Goal: Contribute content: Add original content to the website for others to see

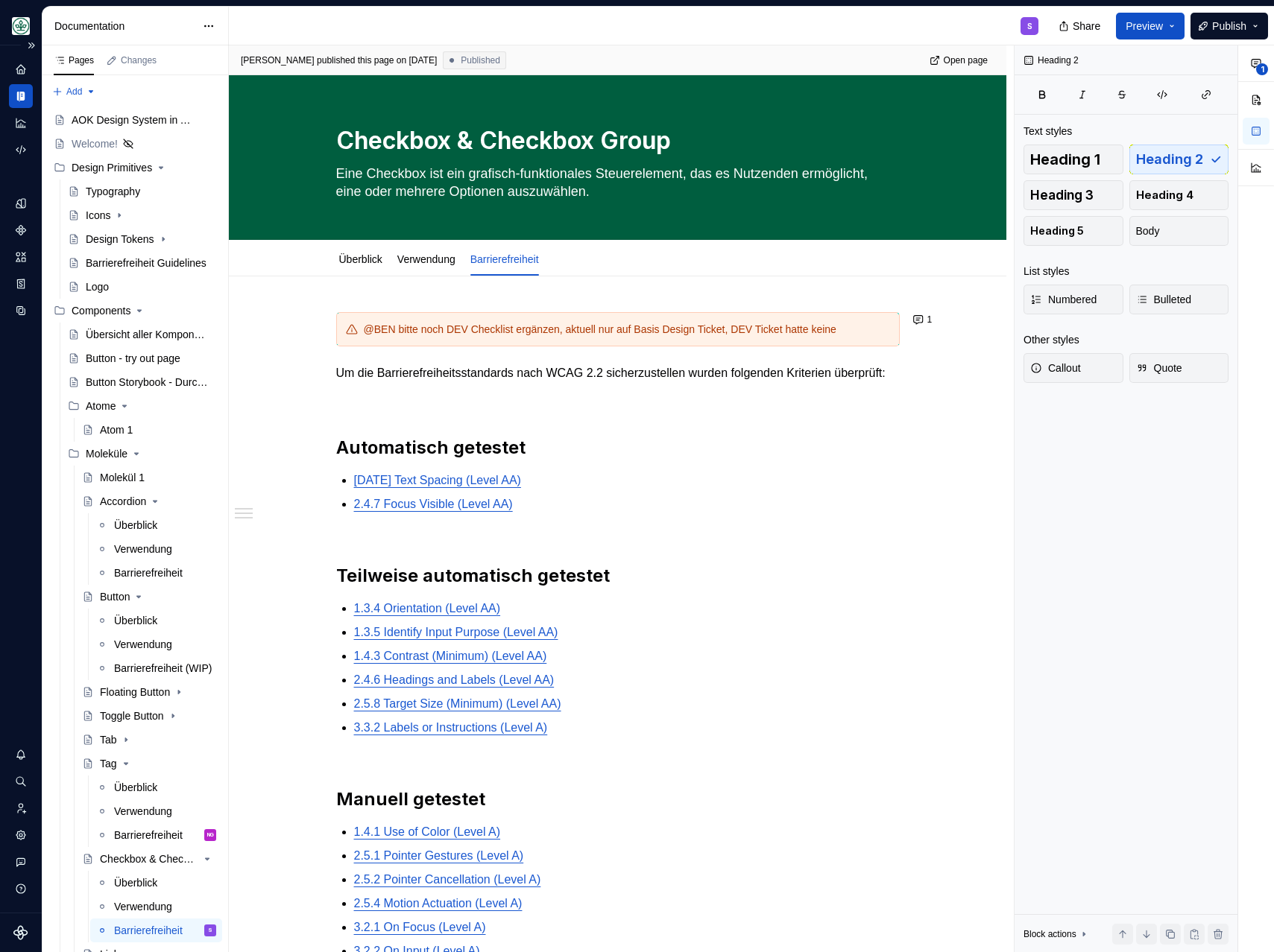
scroll to position [308, 0]
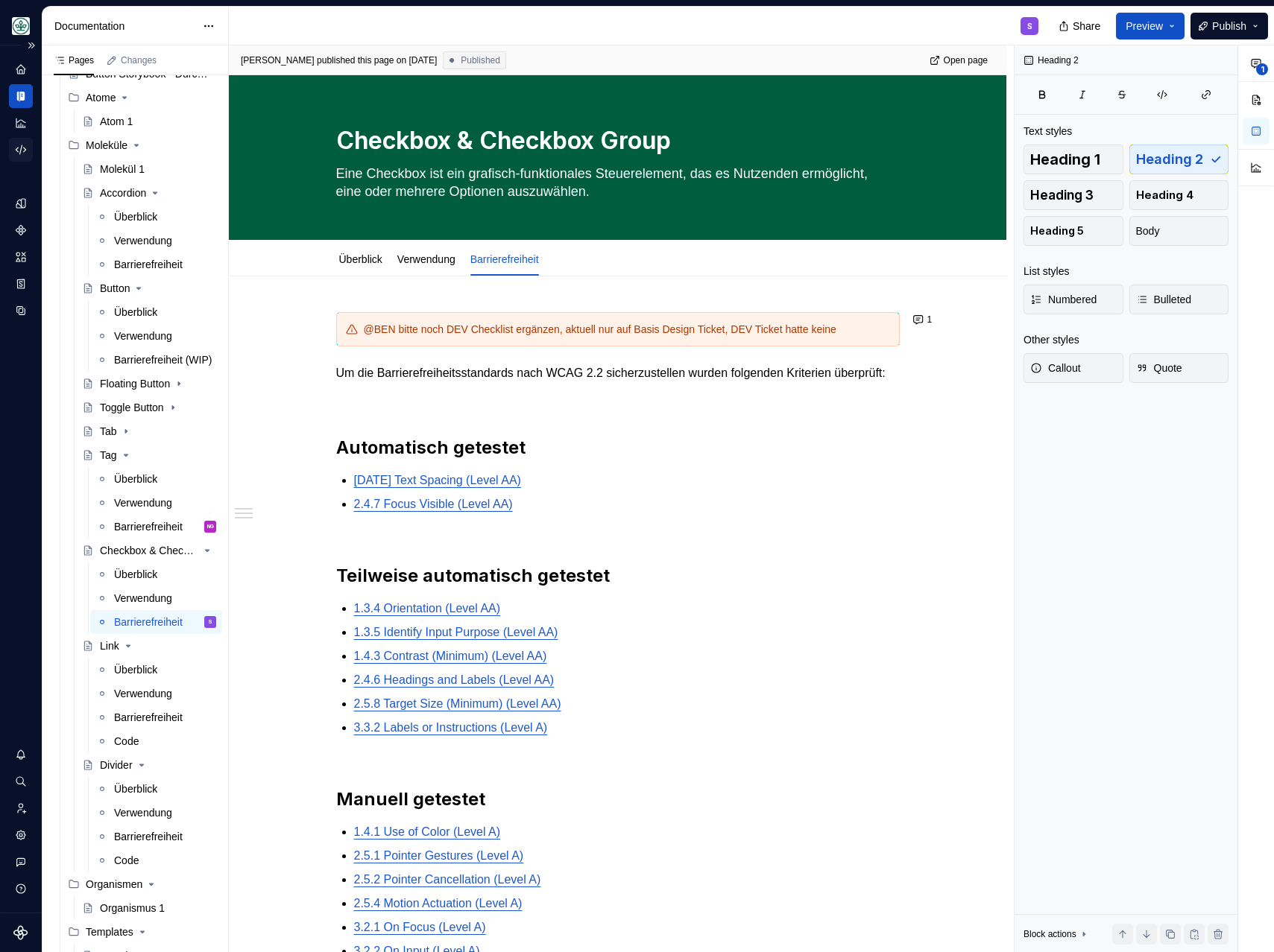
click at [23, 147] on icon "Code automation" at bounding box center [21, 150] width 14 height 14
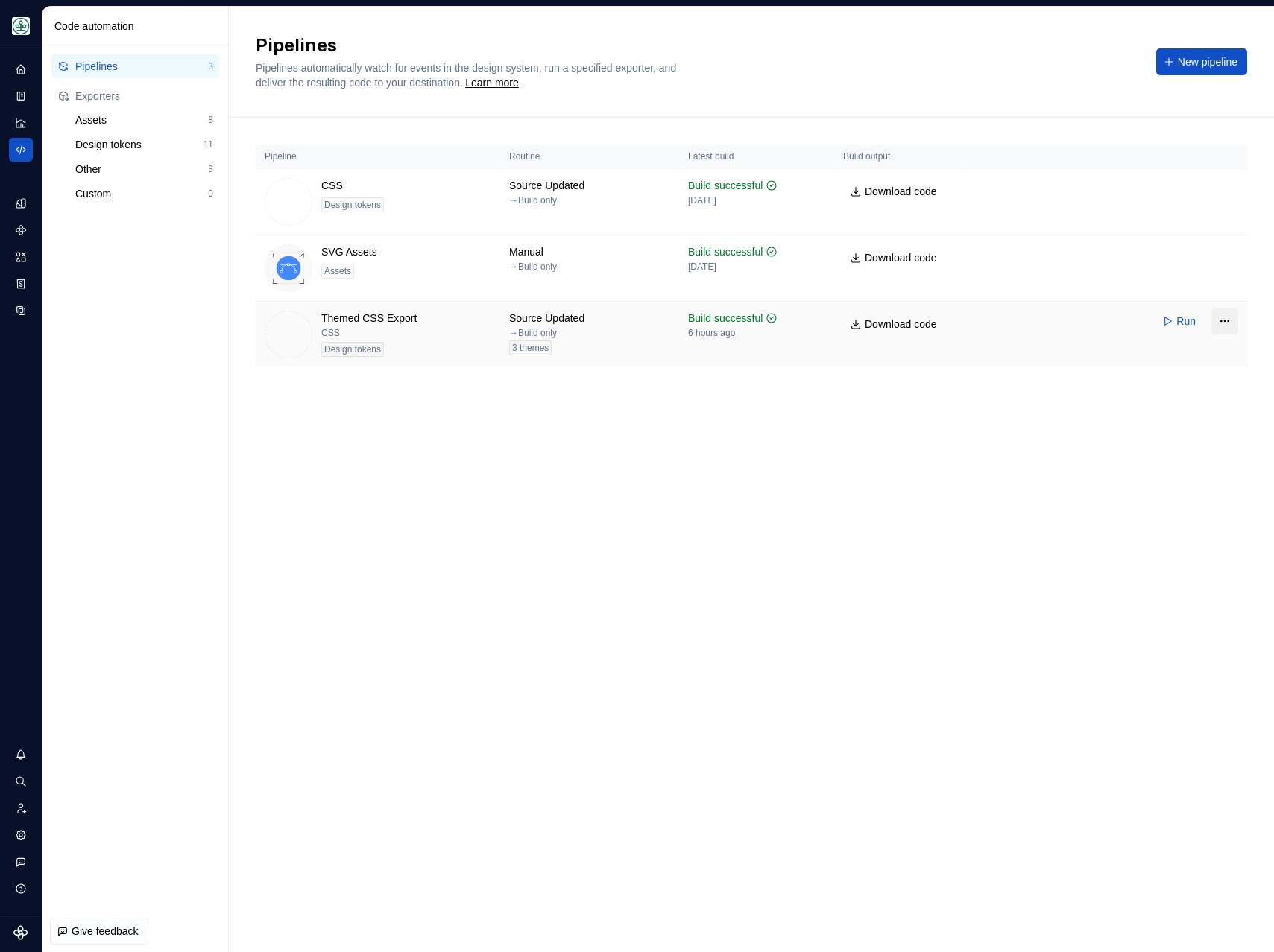
click at [1216, 328] on html "Mein Leben S Design system data Code automation Pipelines 3 Exporters Assets 8 …" at bounding box center [637, 476] width 1274 height 952
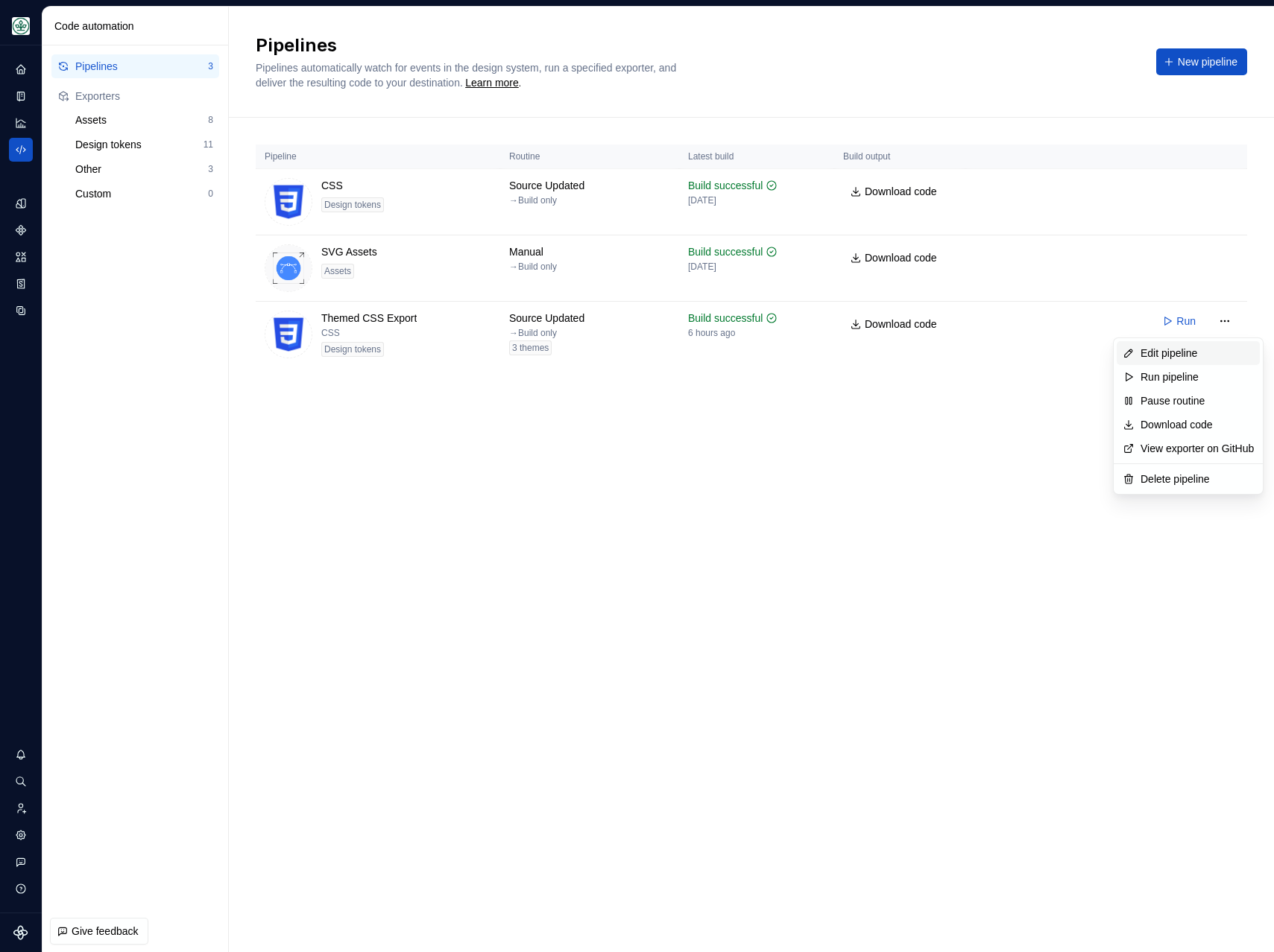
click at [1190, 355] on div "Edit pipeline" at bounding box center [1197, 353] width 114 height 15
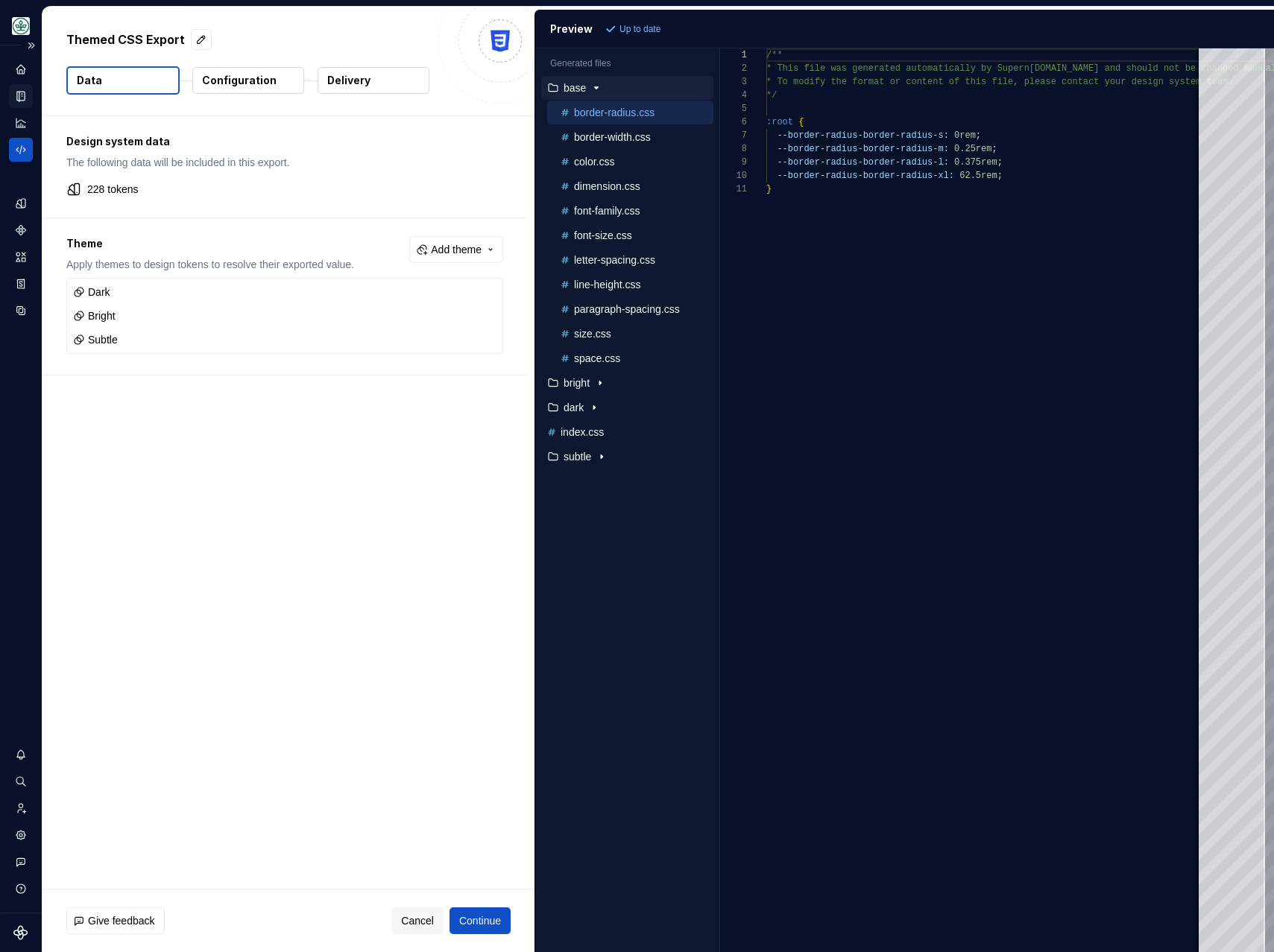
click at [23, 105] on div "Documentation" at bounding box center [21, 96] width 23 height 23
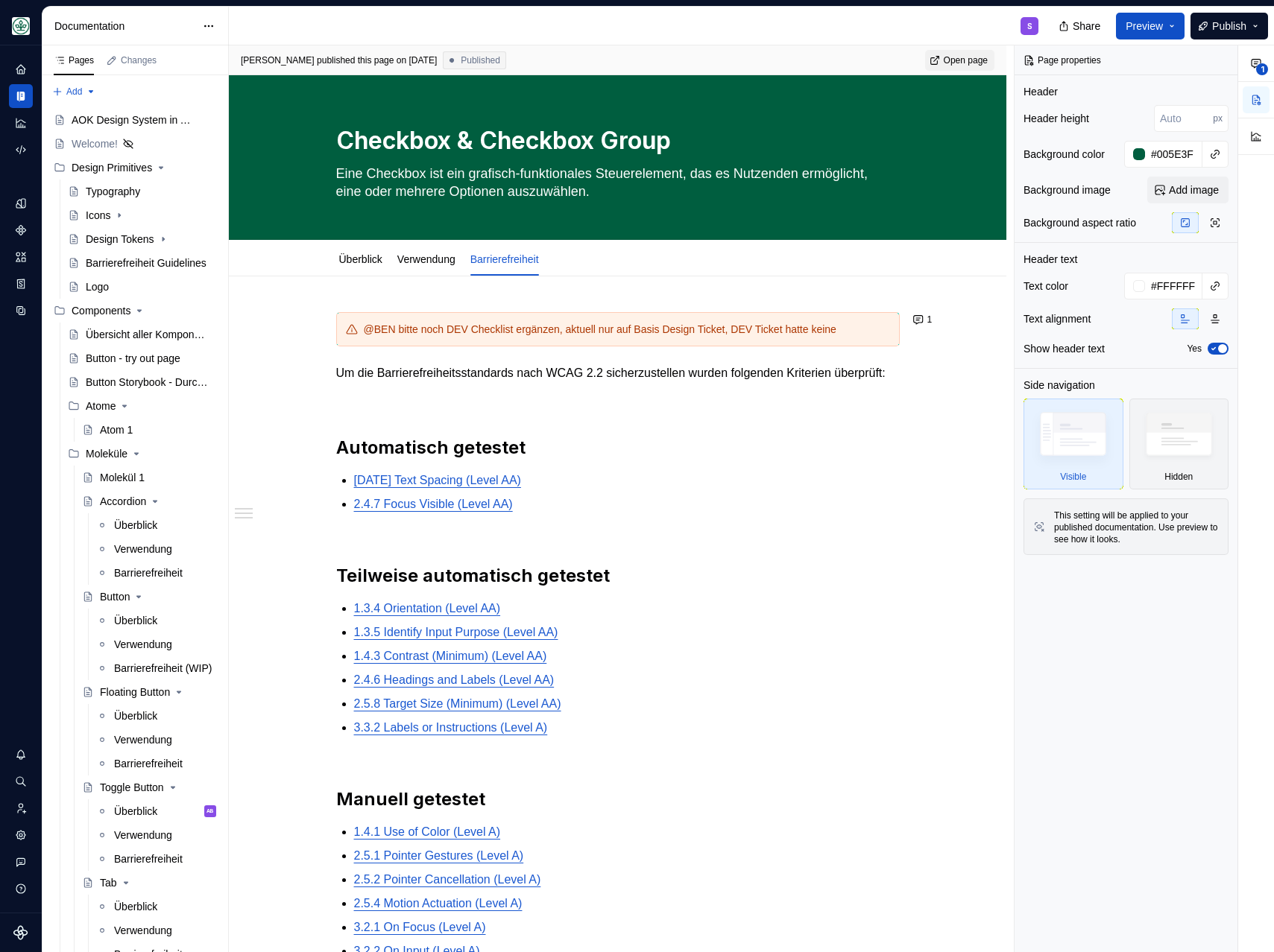
click at [972, 58] on span "Open page" at bounding box center [965, 60] width 44 height 12
click at [1212, 32] on span "Publish" at bounding box center [1229, 26] width 34 height 15
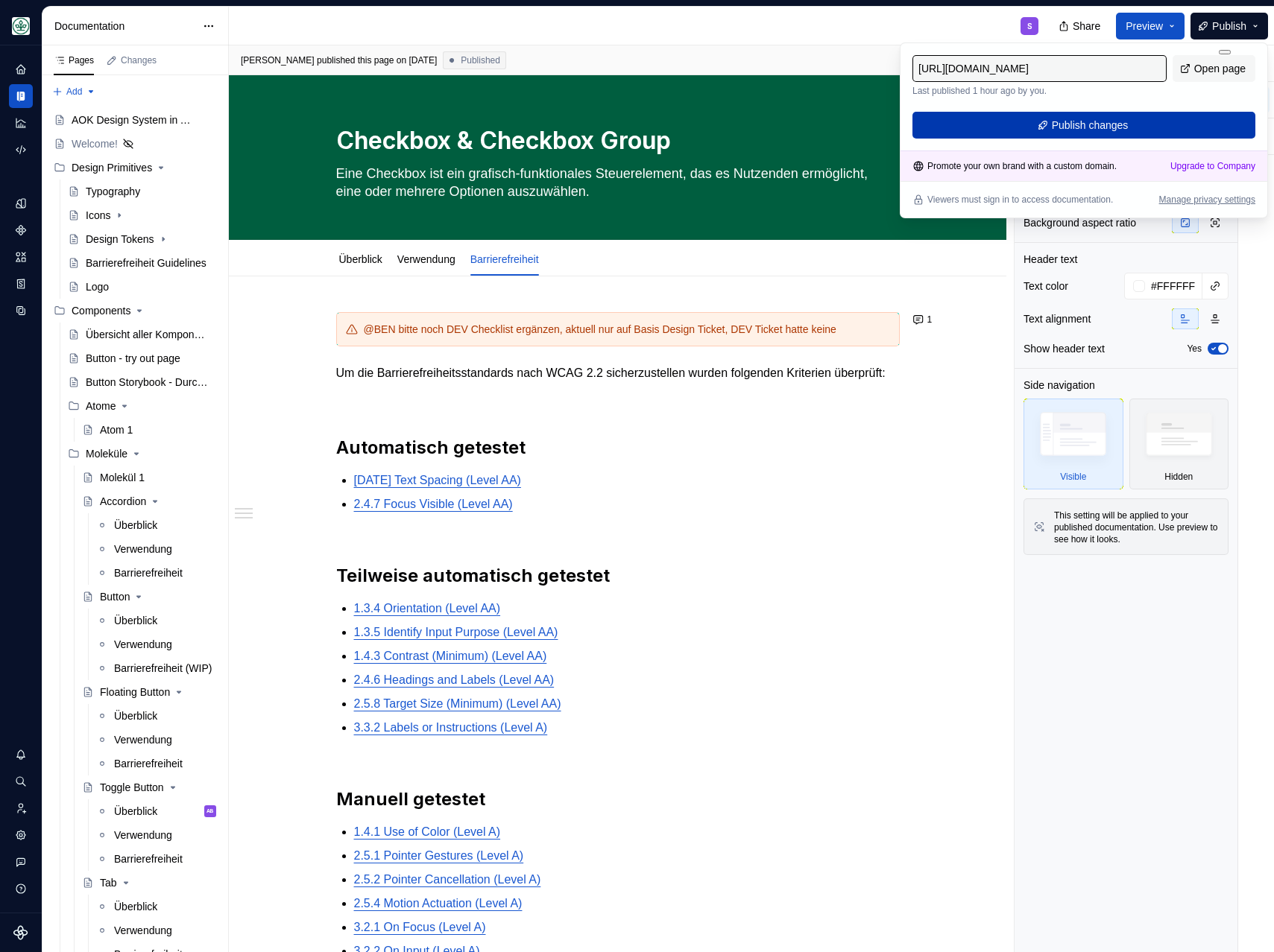
click at [1146, 114] on button "Publish changes" at bounding box center [1084, 125] width 343 height 27
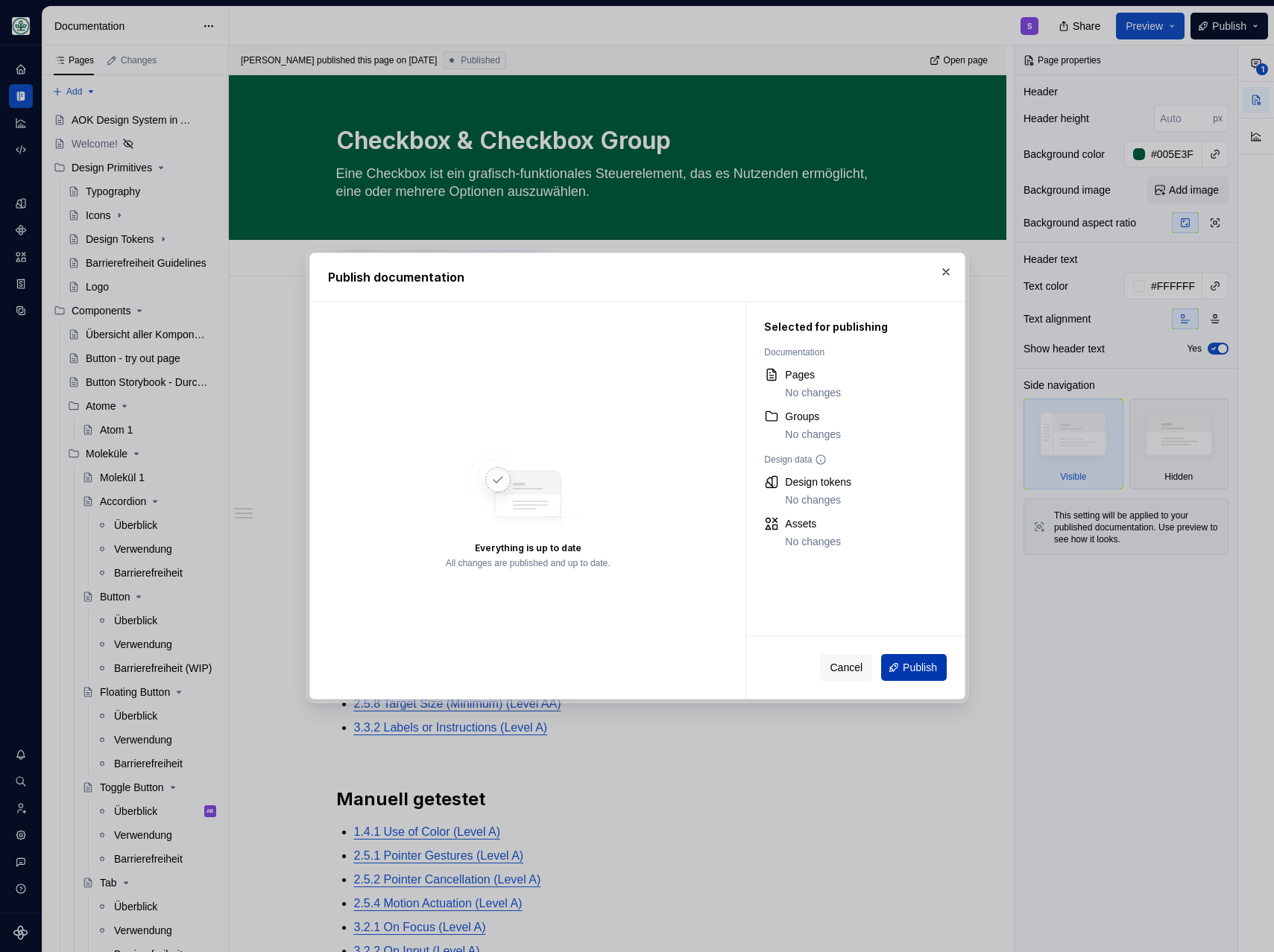
click at [908, 679] on button "Publish" at bounding box center [913, 668] width 66 height 27
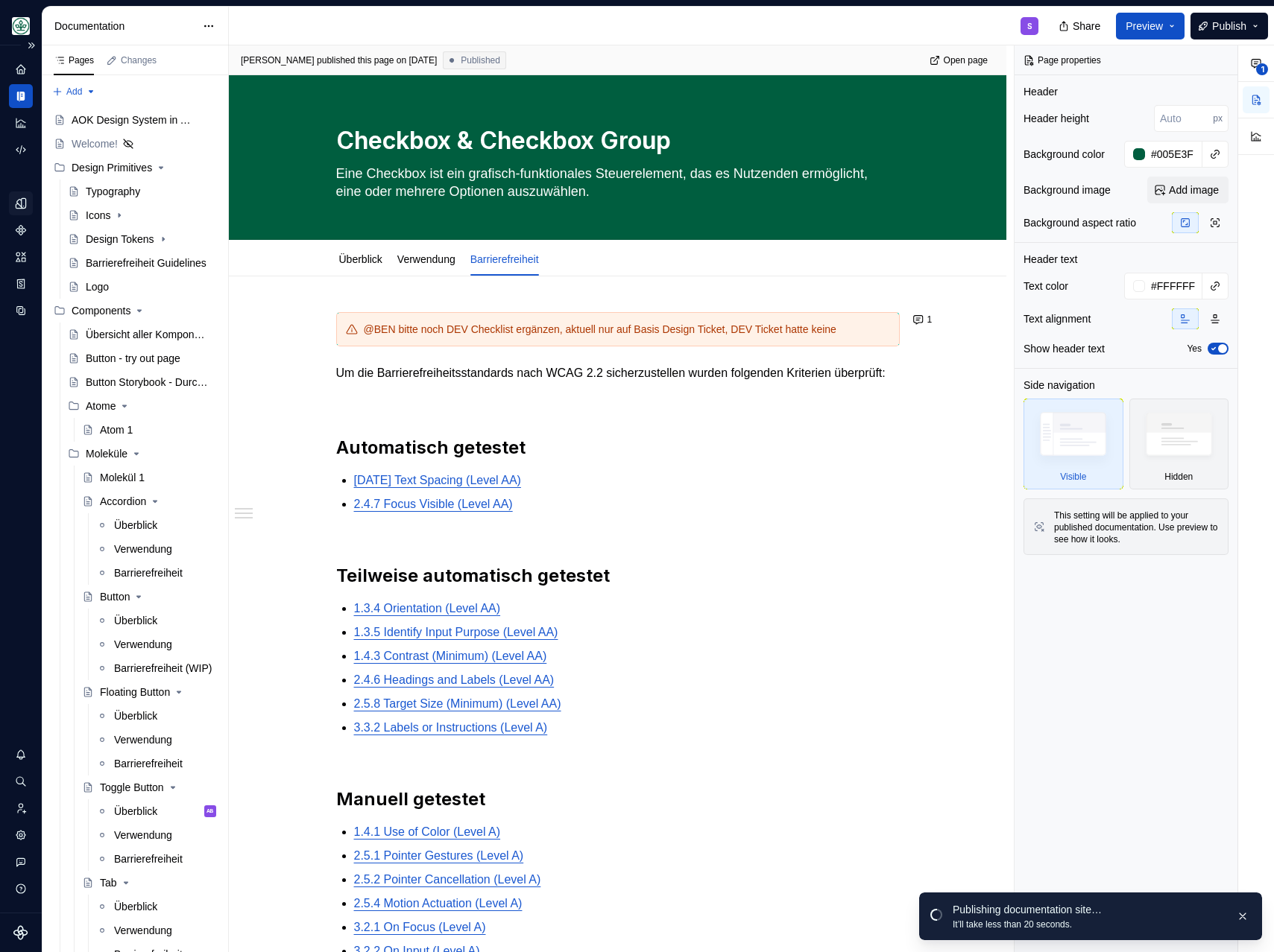
click at [22, 207] on icon "Design tokens" at bounding box center [20, 203] width 10 height 10
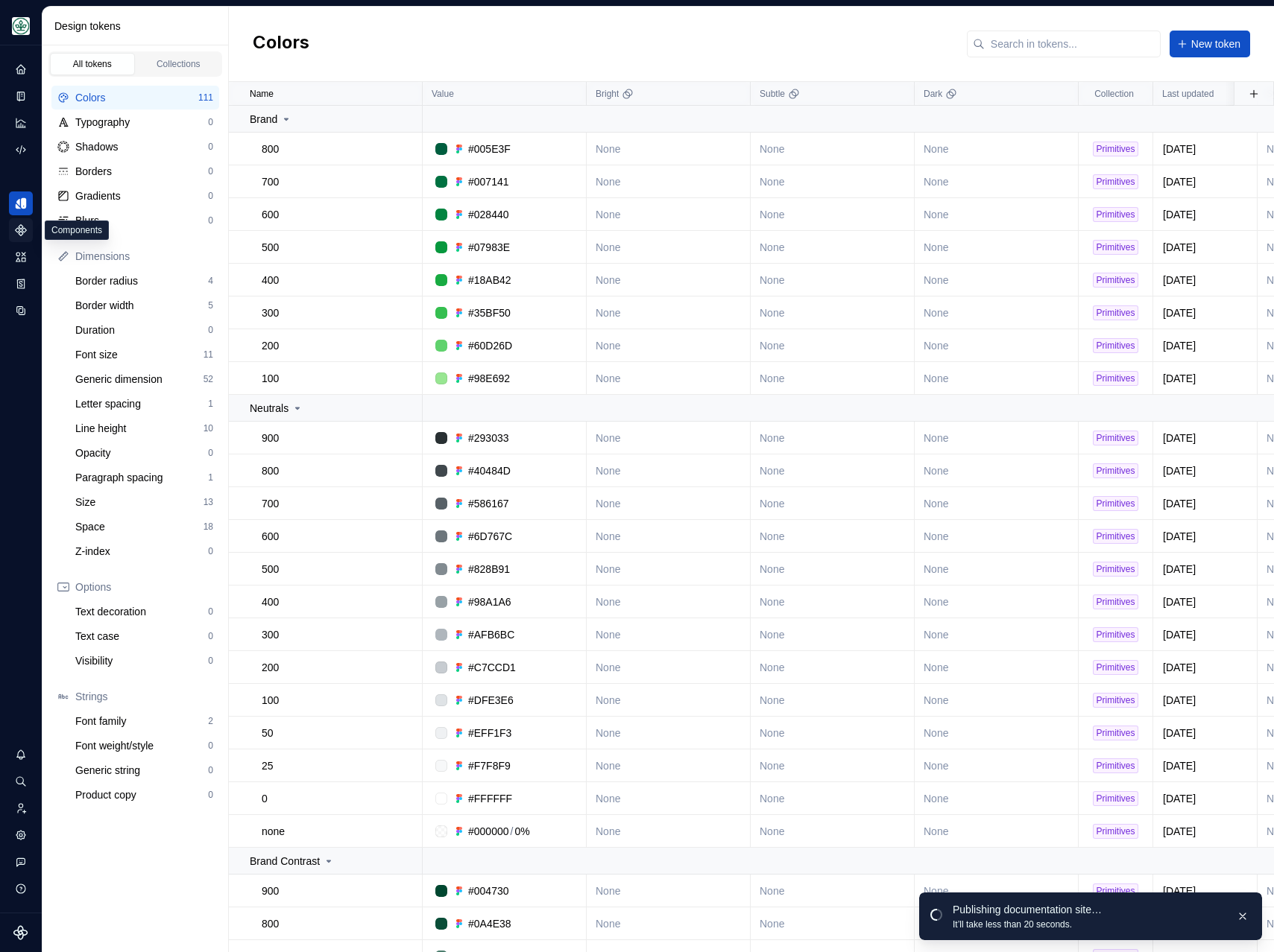
click at [22, 233] on icon "Components" at bounding box center [21, 231] width 11 height 11
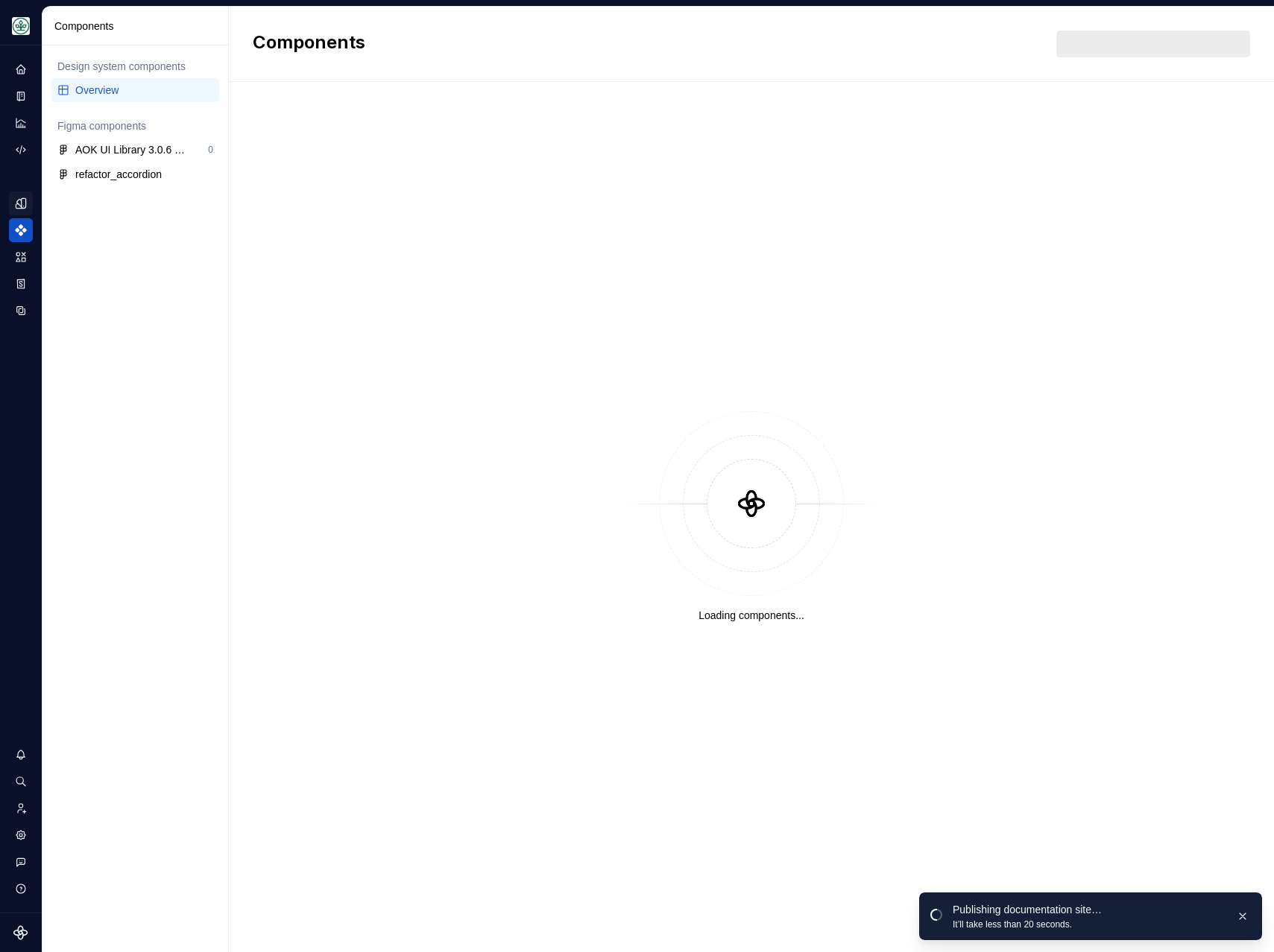
click at [102, 92] on div "Overview" at bounding box center [143, 90] width 138 height 15
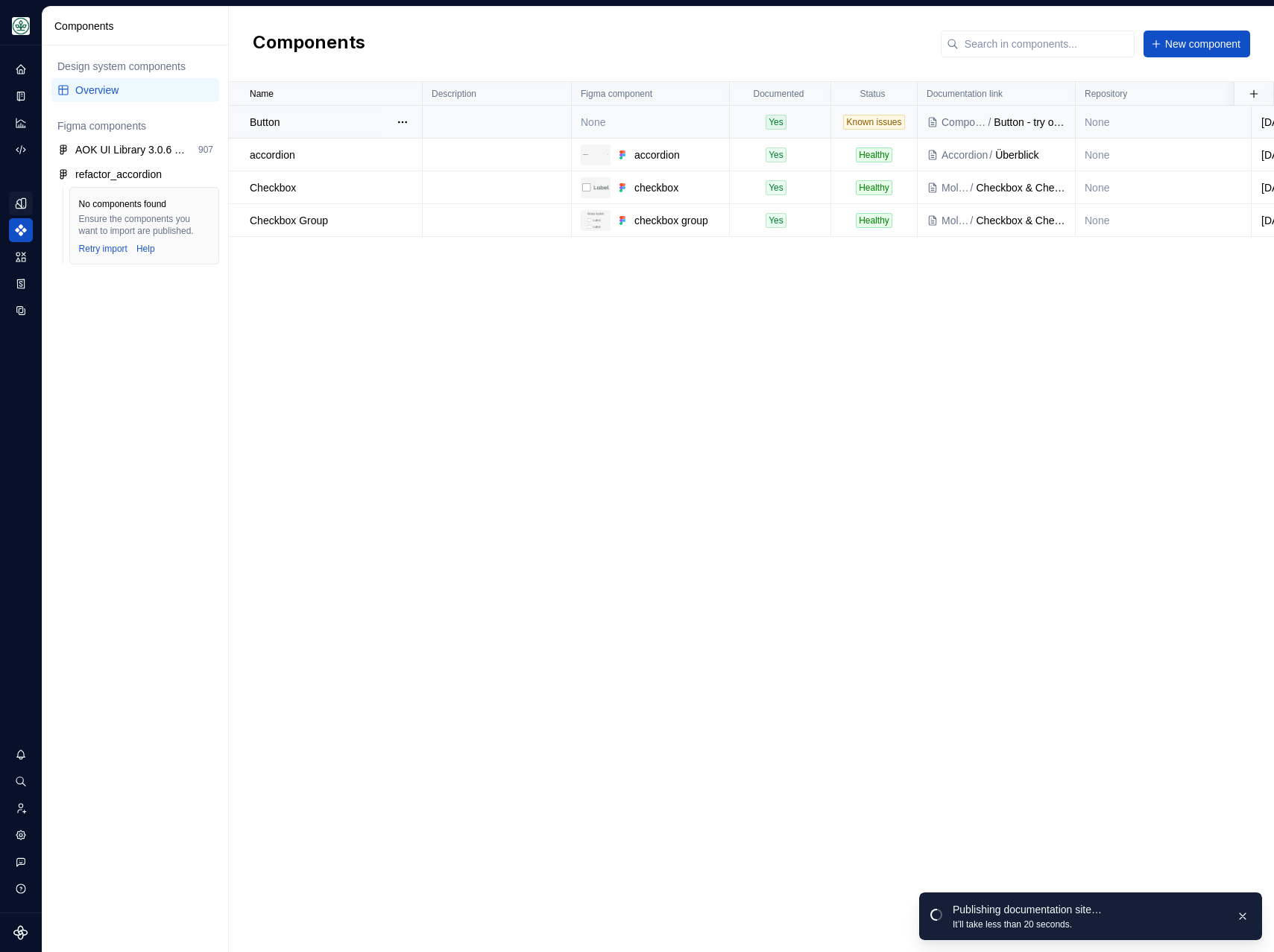
click at [625, 125] on td "None" at bounding box center [650, 122] width 158 height 32
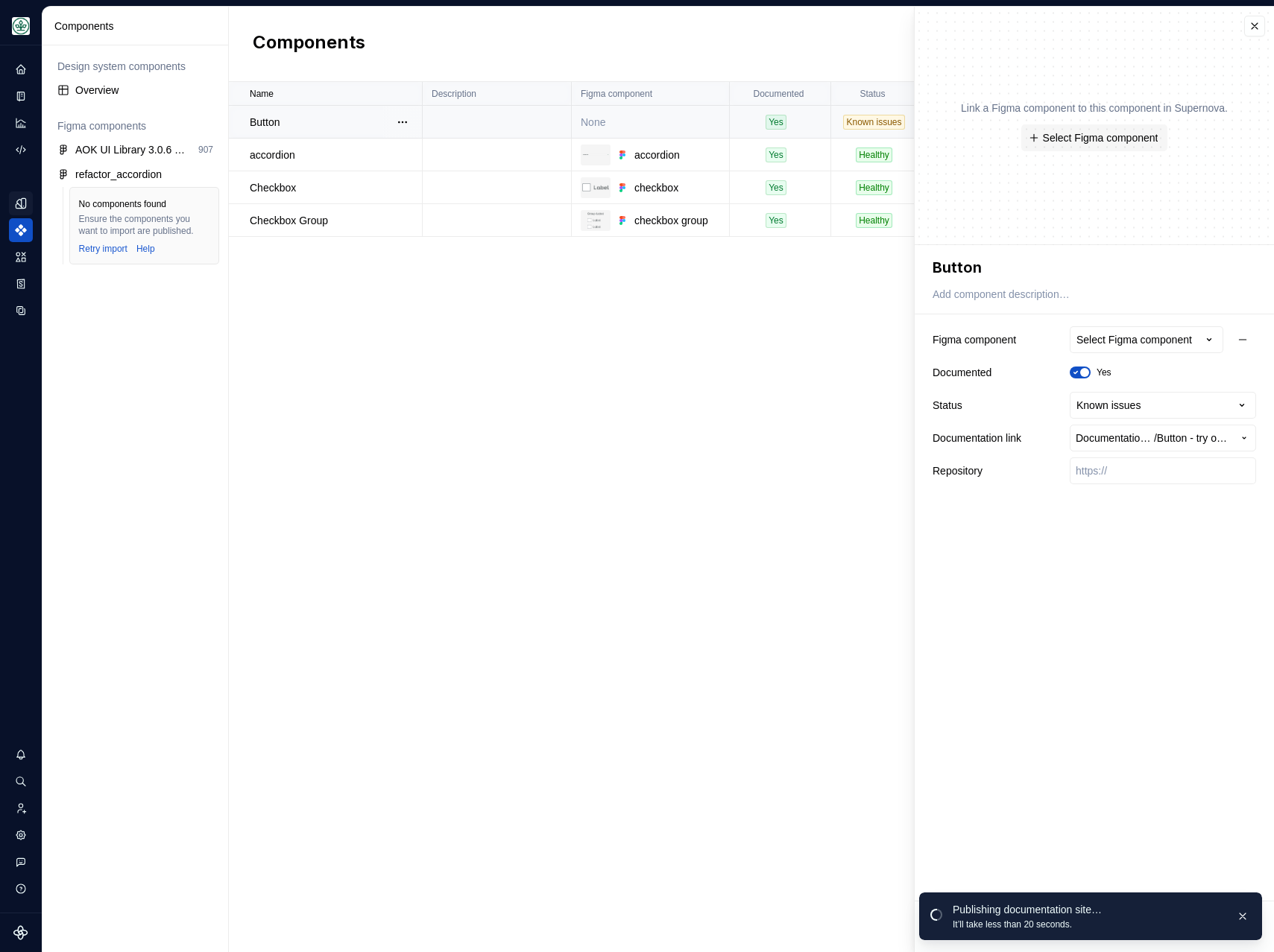
type textarea "*"
click at [1114, 337] on div "Select Figma component" at bounding box center [1134, 340] width 115 height 15
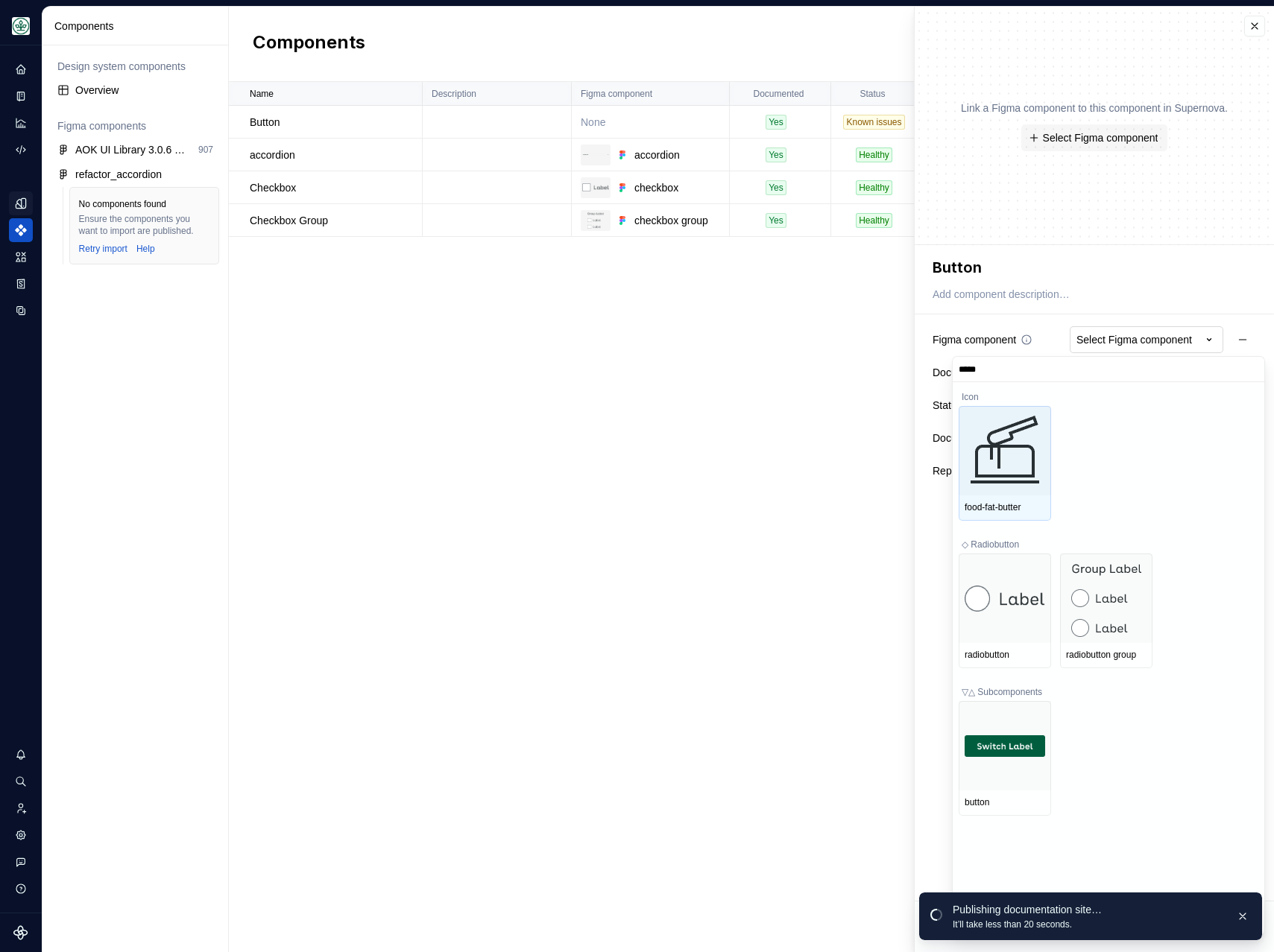
type input "******"
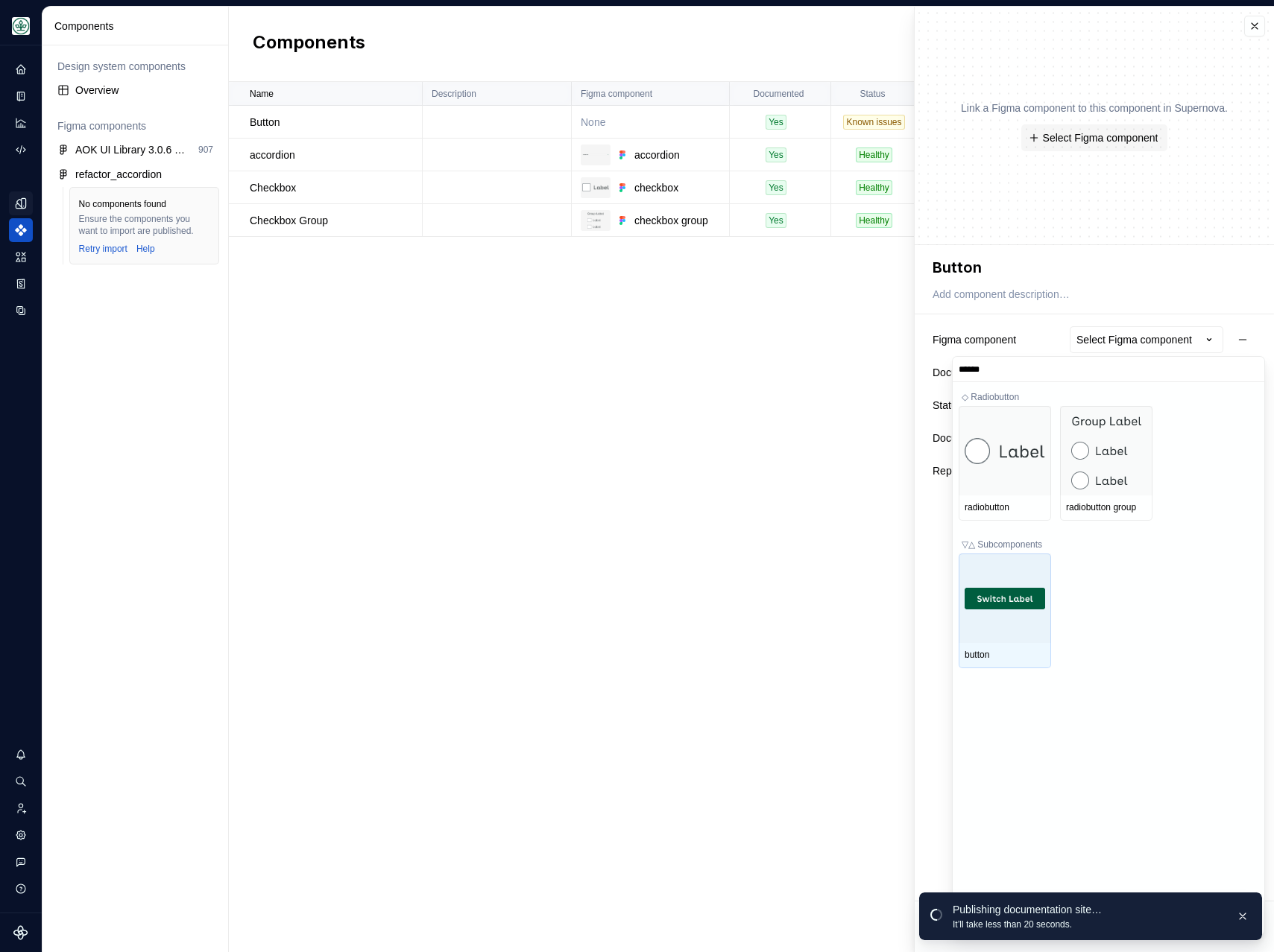
click at [1011, 578] on div at bounding box center [1004, 598] width 92 height 89
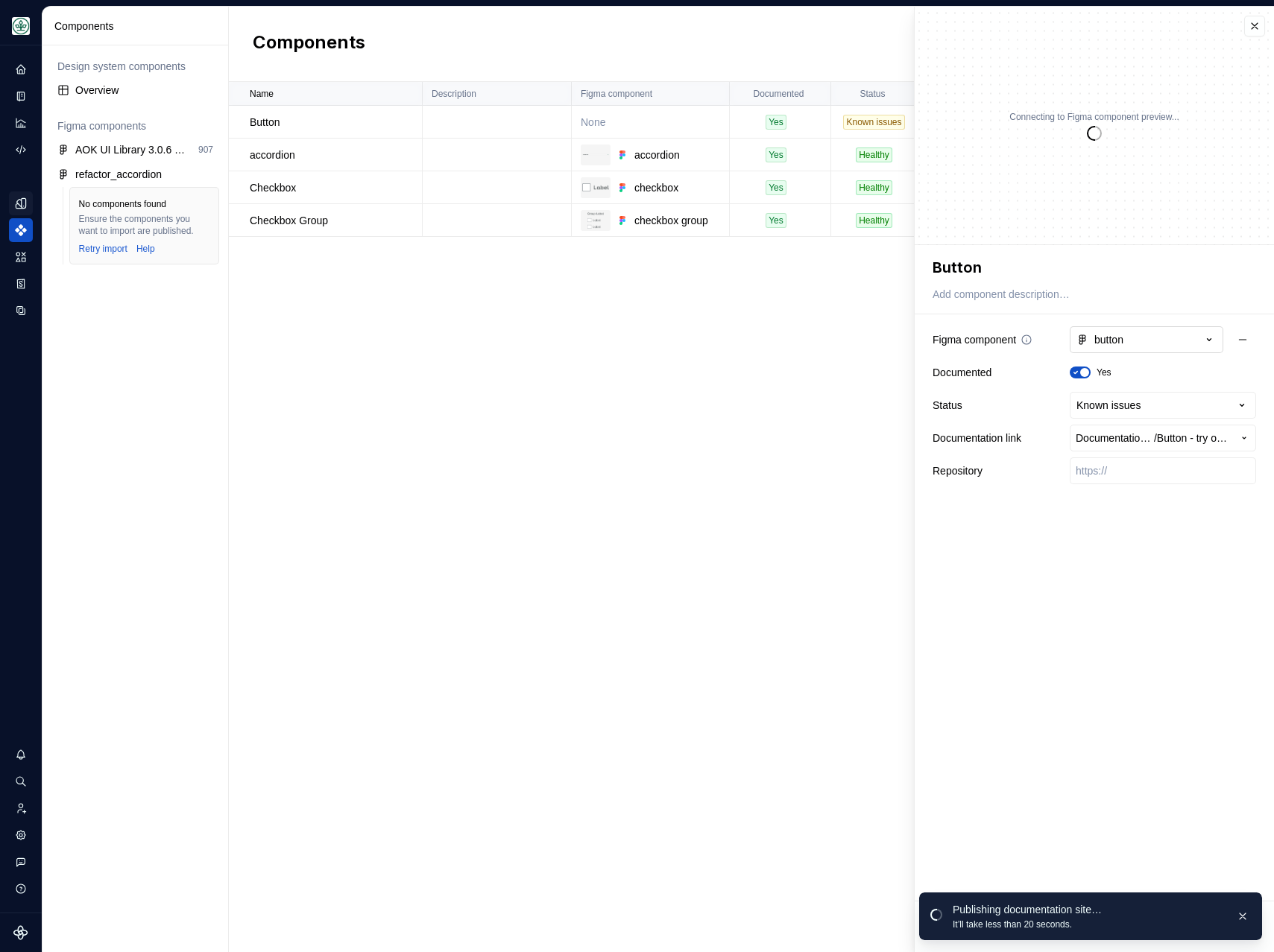
click at [1145, 335] on button "button" at bounding box center [1146, 340] width 153 height 27
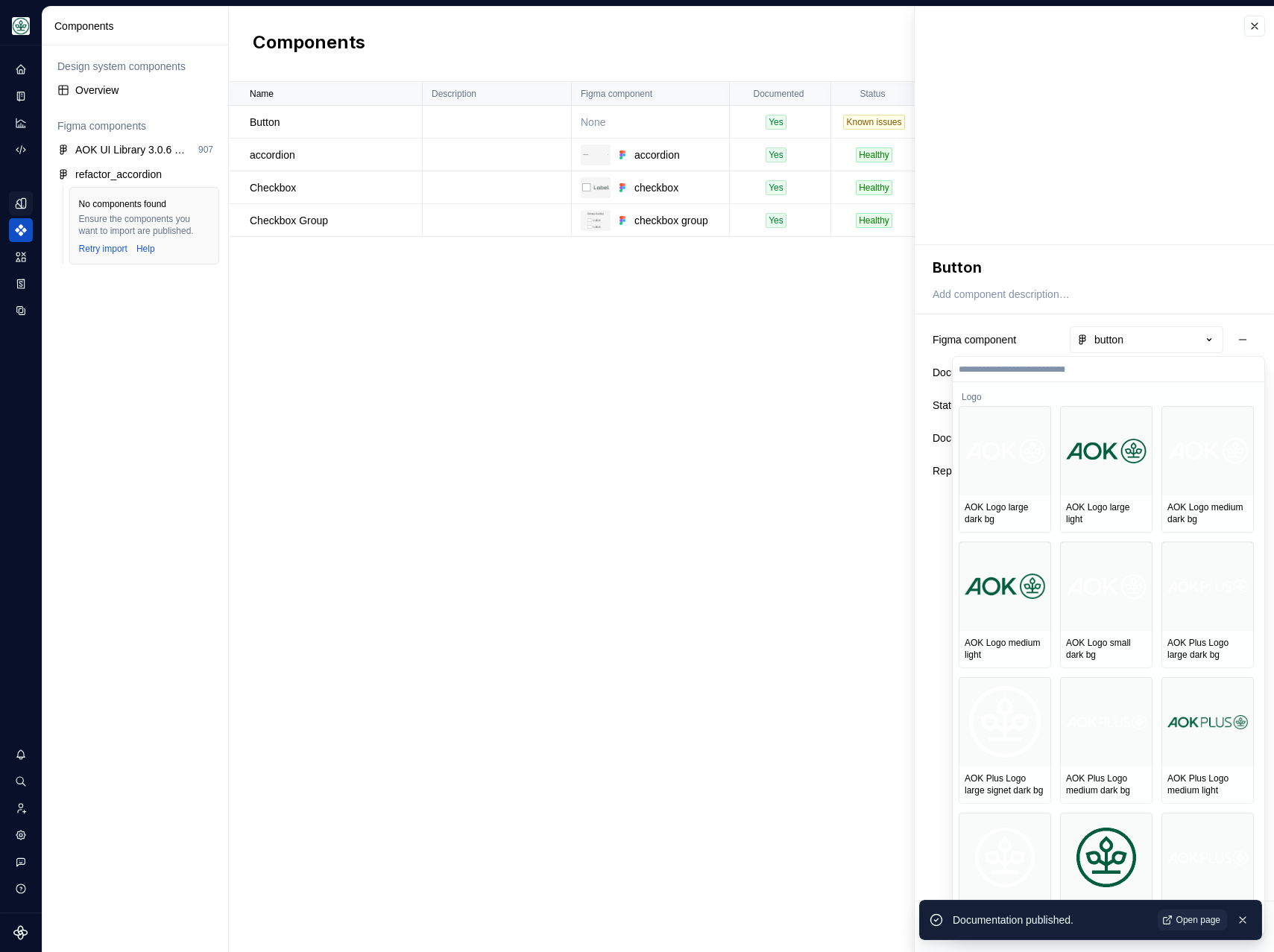
type textarea "*"
click at [1042, 371] on input "search" at bounding box center [1107, 369] width 311 height 12
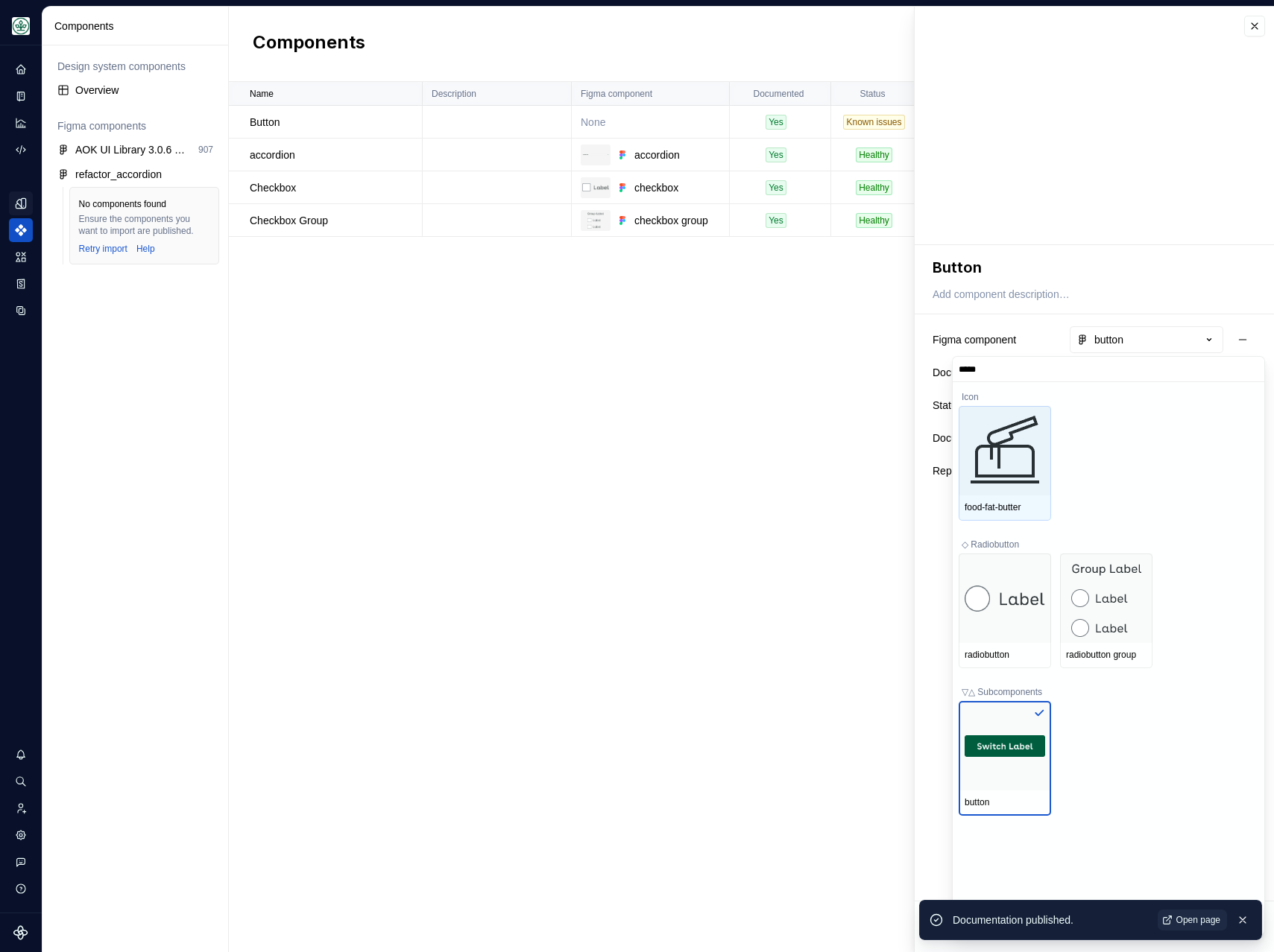
type input "******"
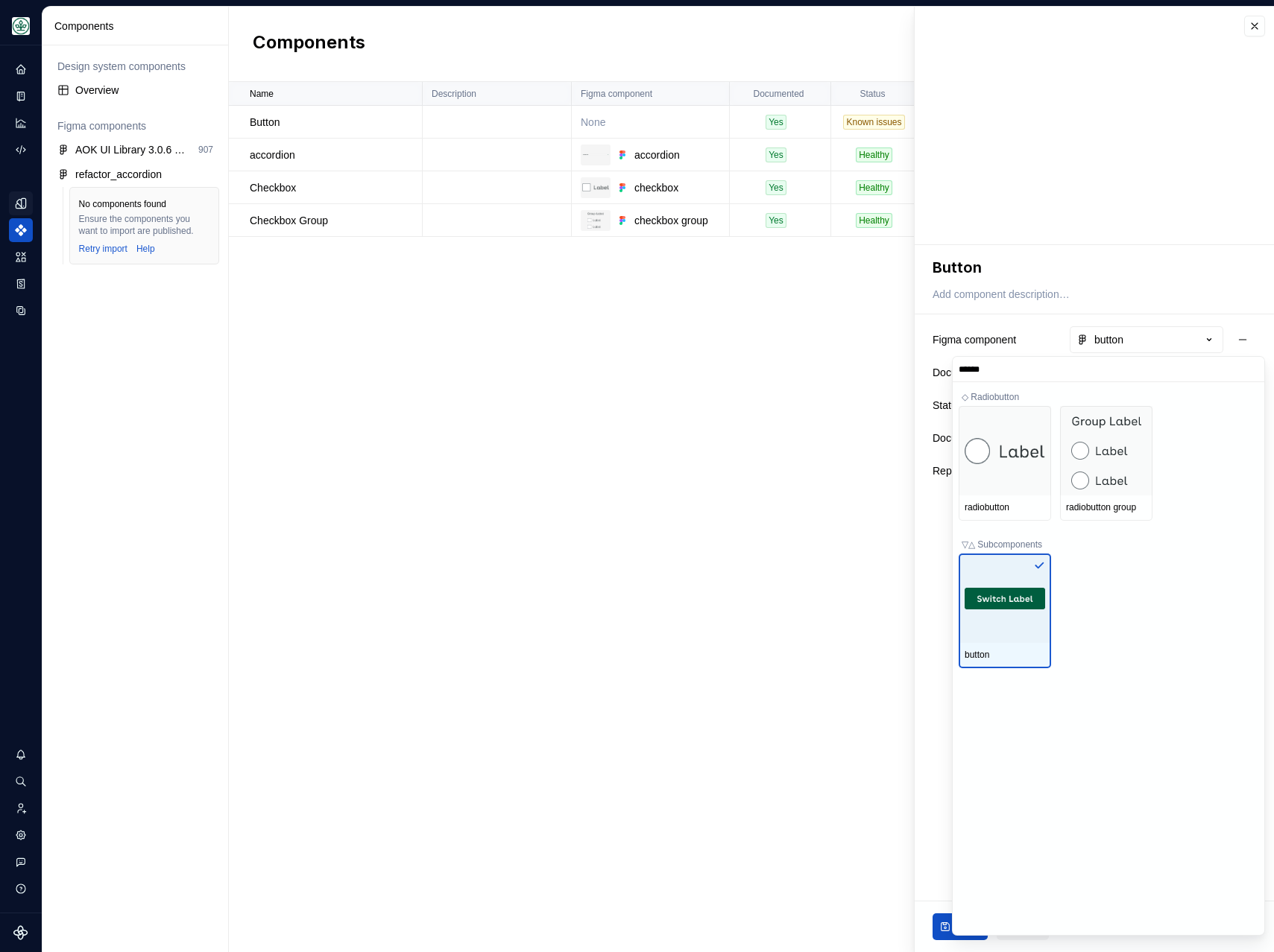
type textarea "*"
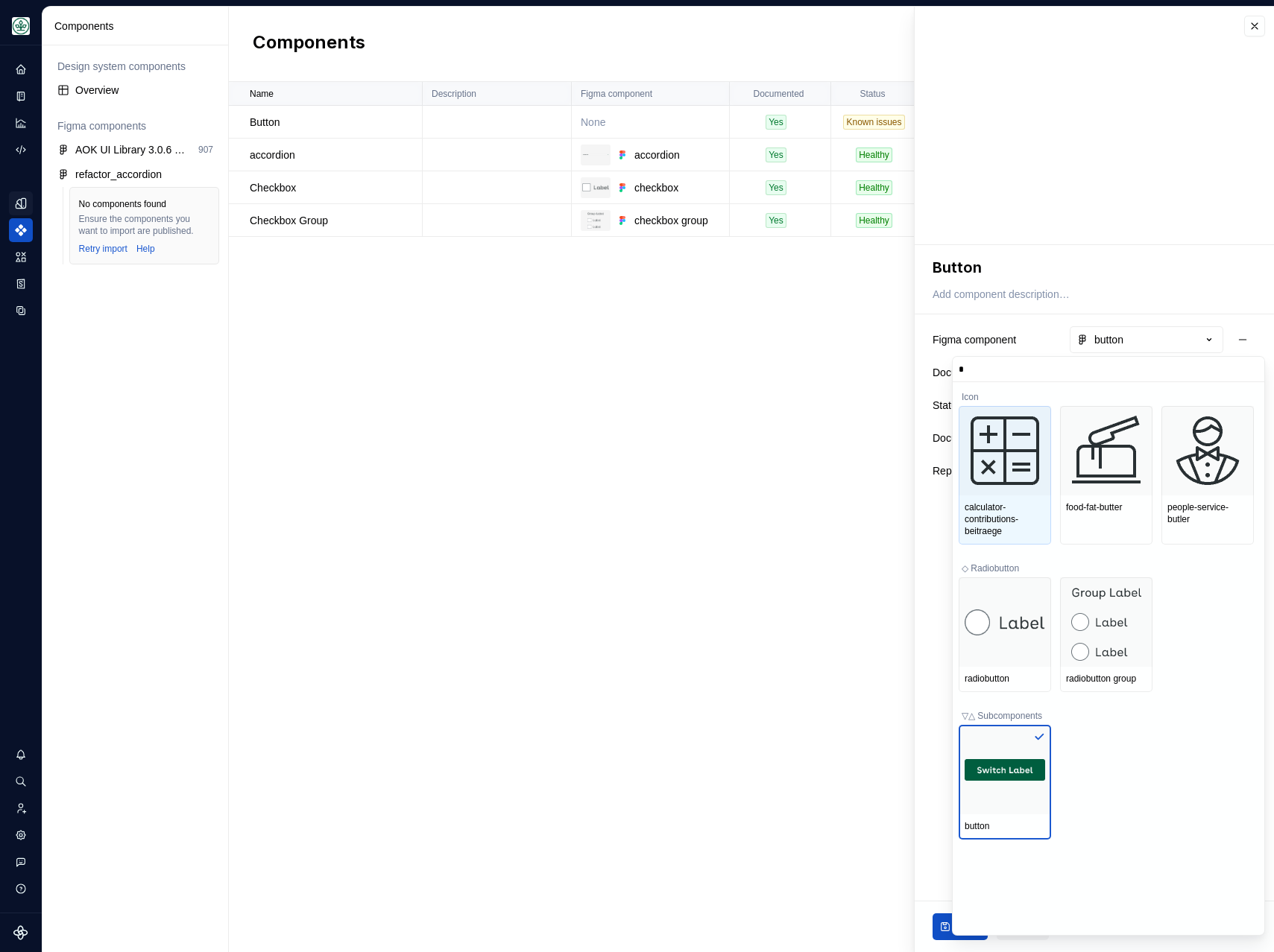
scroll to position [16, 0]
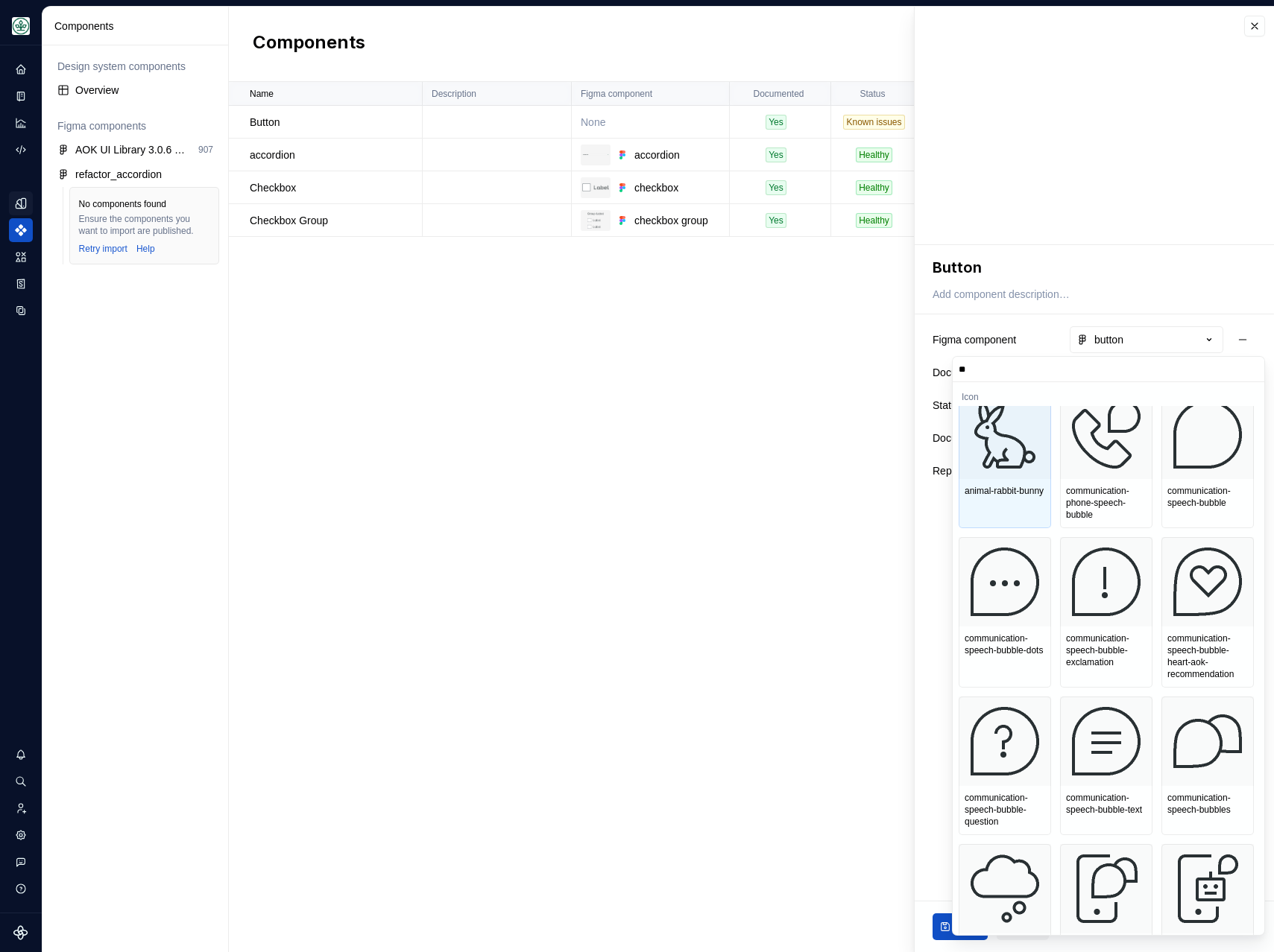
type input "*"
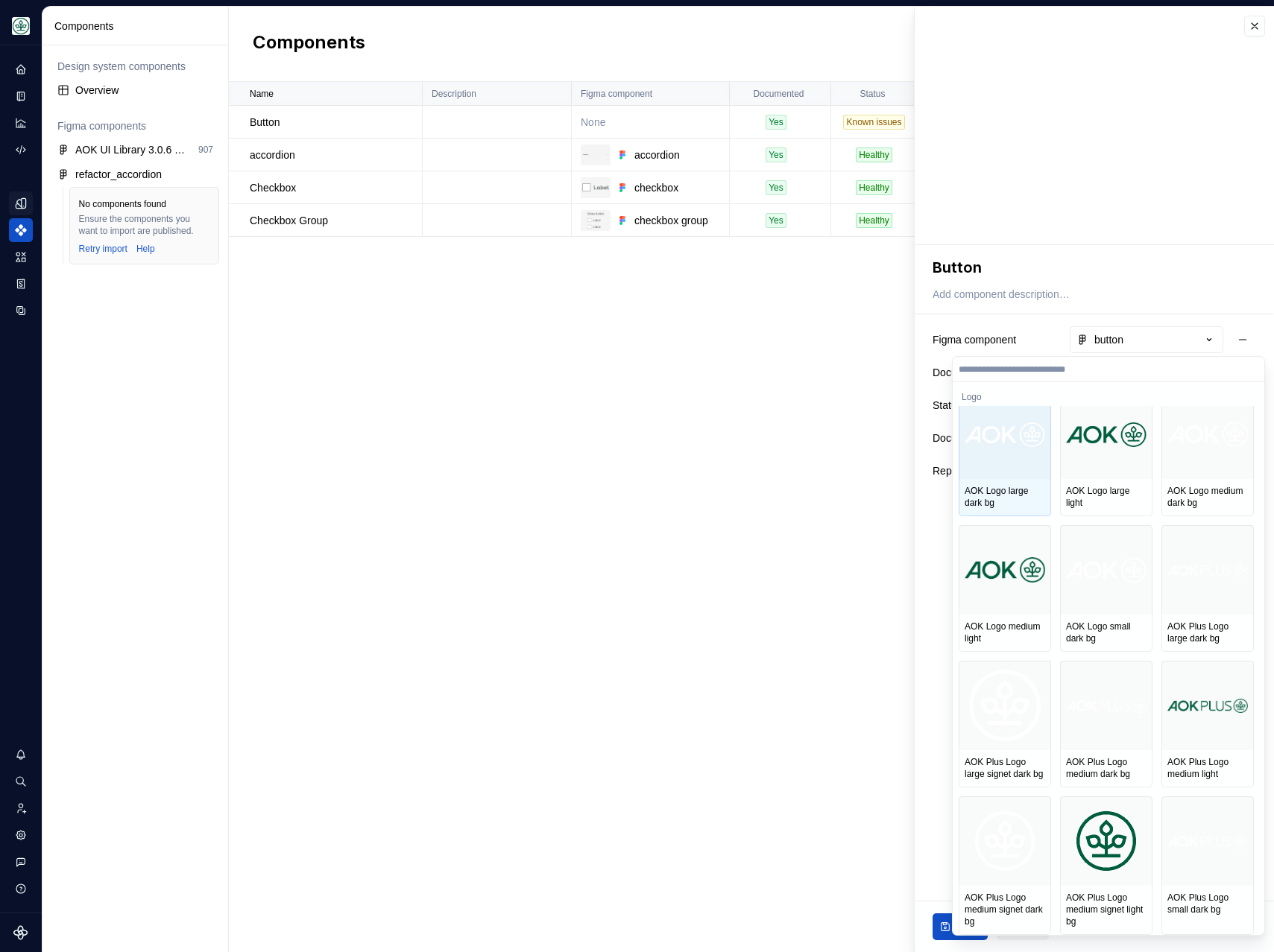
type input "*"
click at [1243, 272] on html "**********" at bounding box center [637, 476] width 1274 height 952
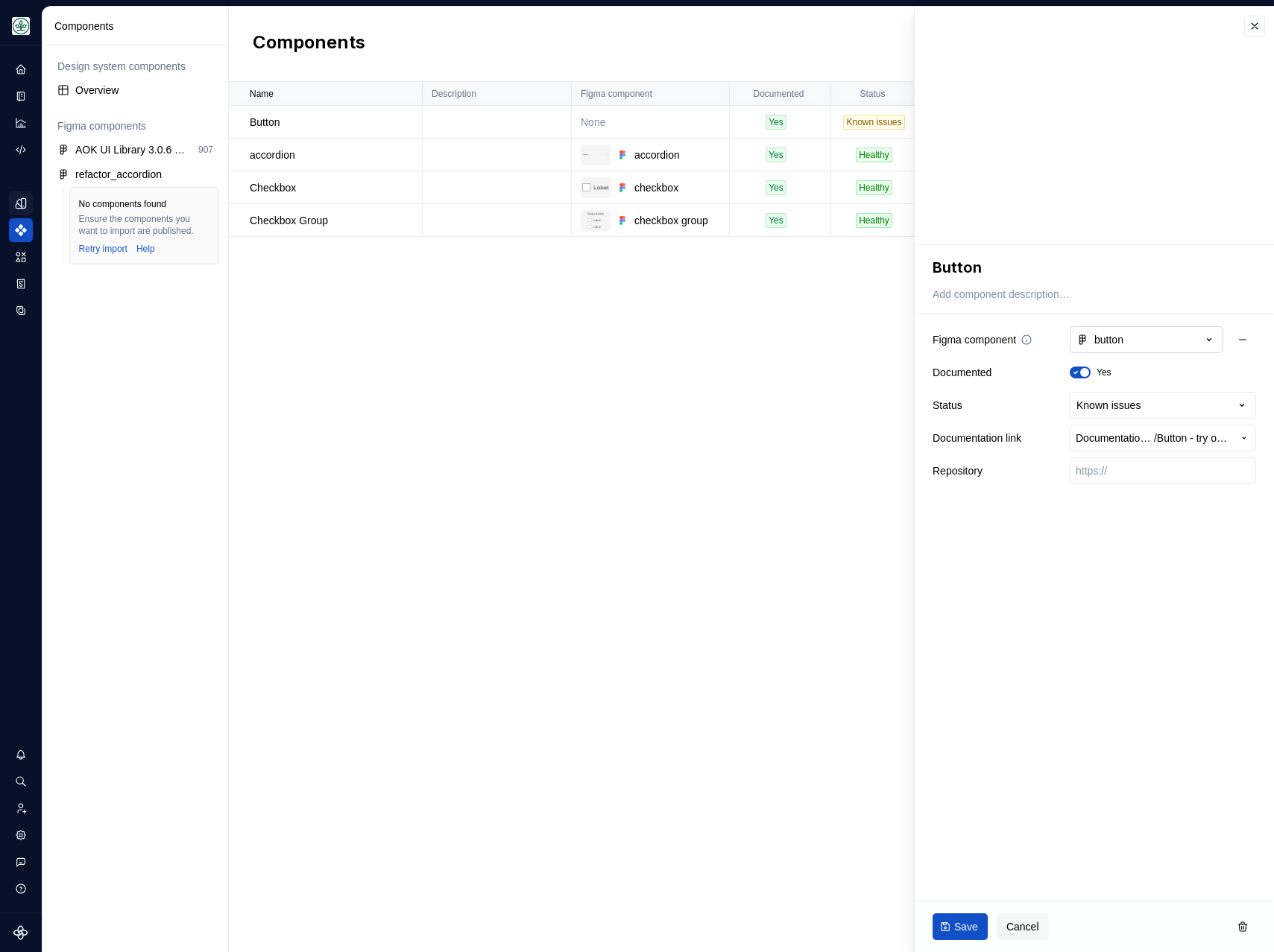
click at [1141, 341] on button "button" at bounding box center [1146, 340] width 153 height 27
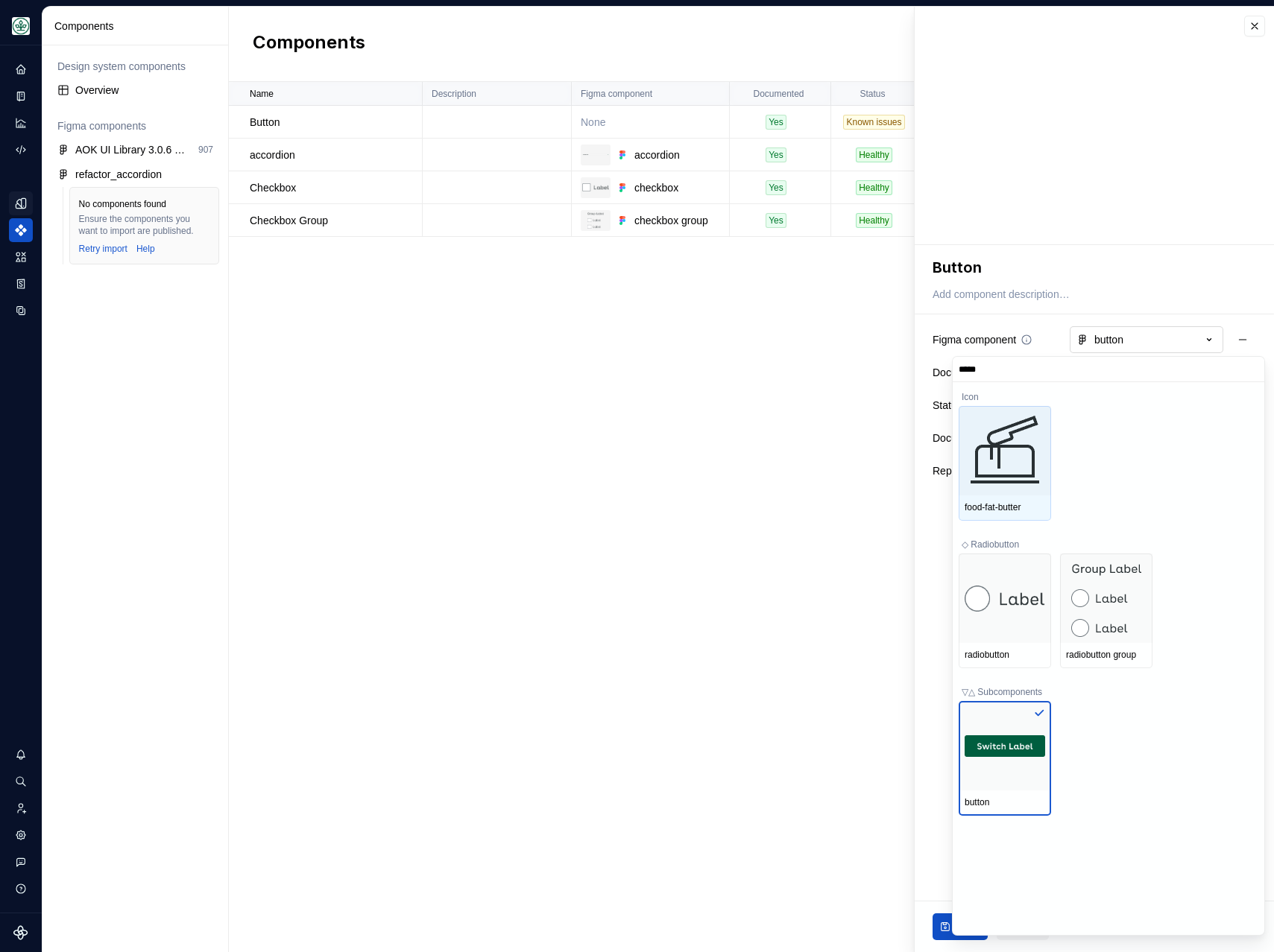
type input "******"
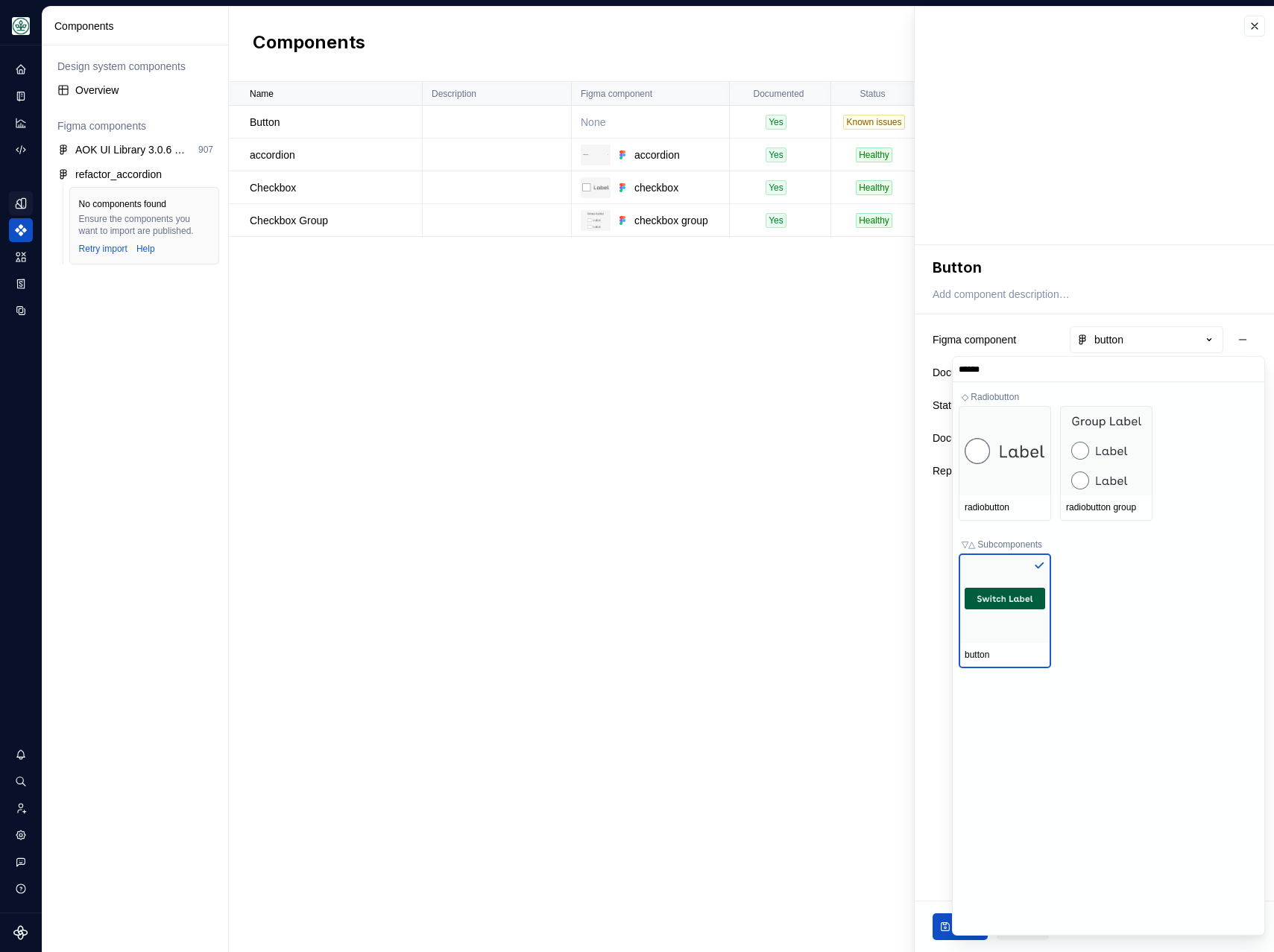
click at [1254, 375] on input "******" at bounding box center [1107, 369] width 311 height 12
click at [1248, 371] on input "******" at bounding box center [1107, 369] width 311 height 12
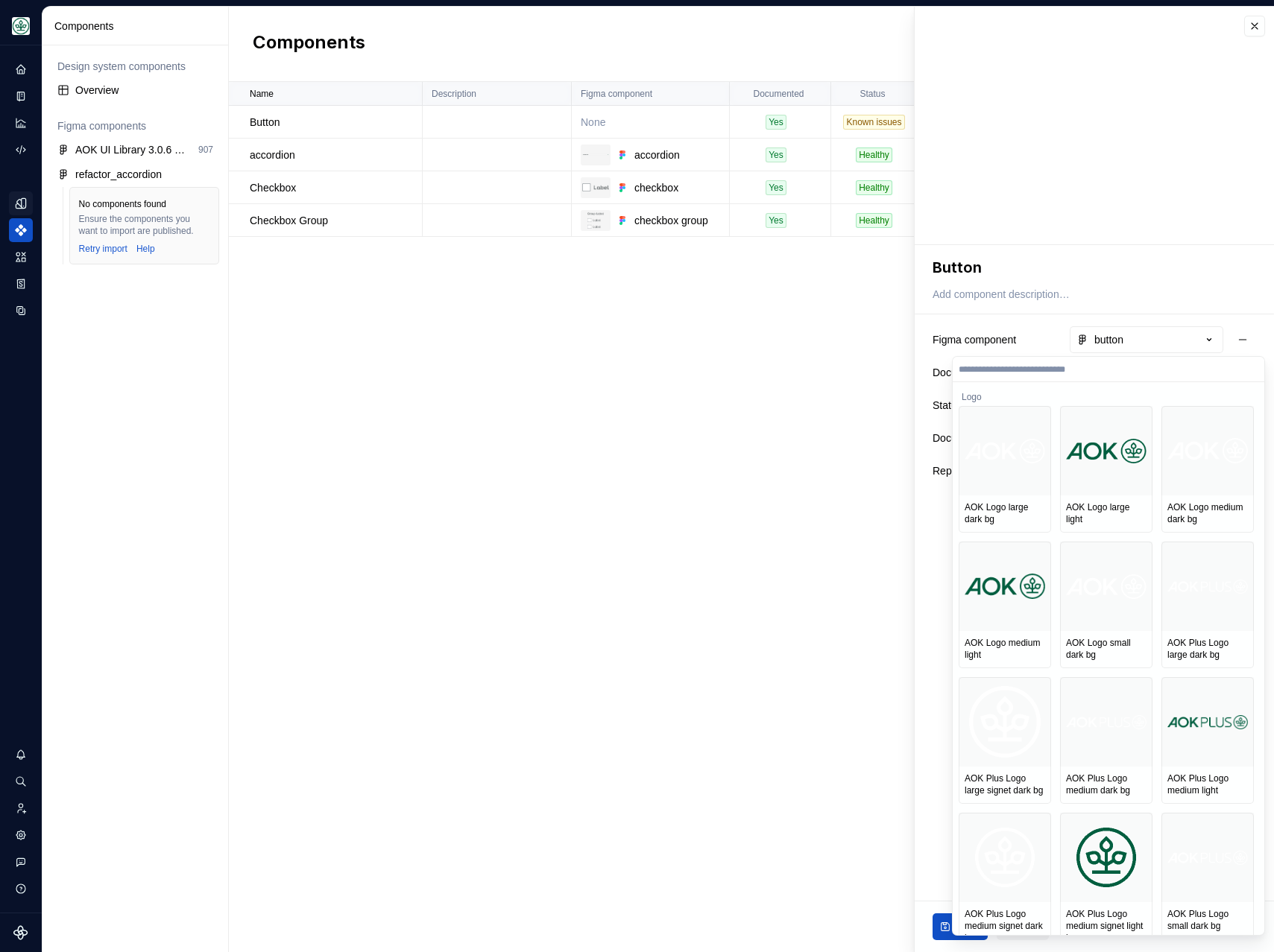
click at [1246, 296] on html "**********" at bounding box center [637, 476] width 1274 height 952
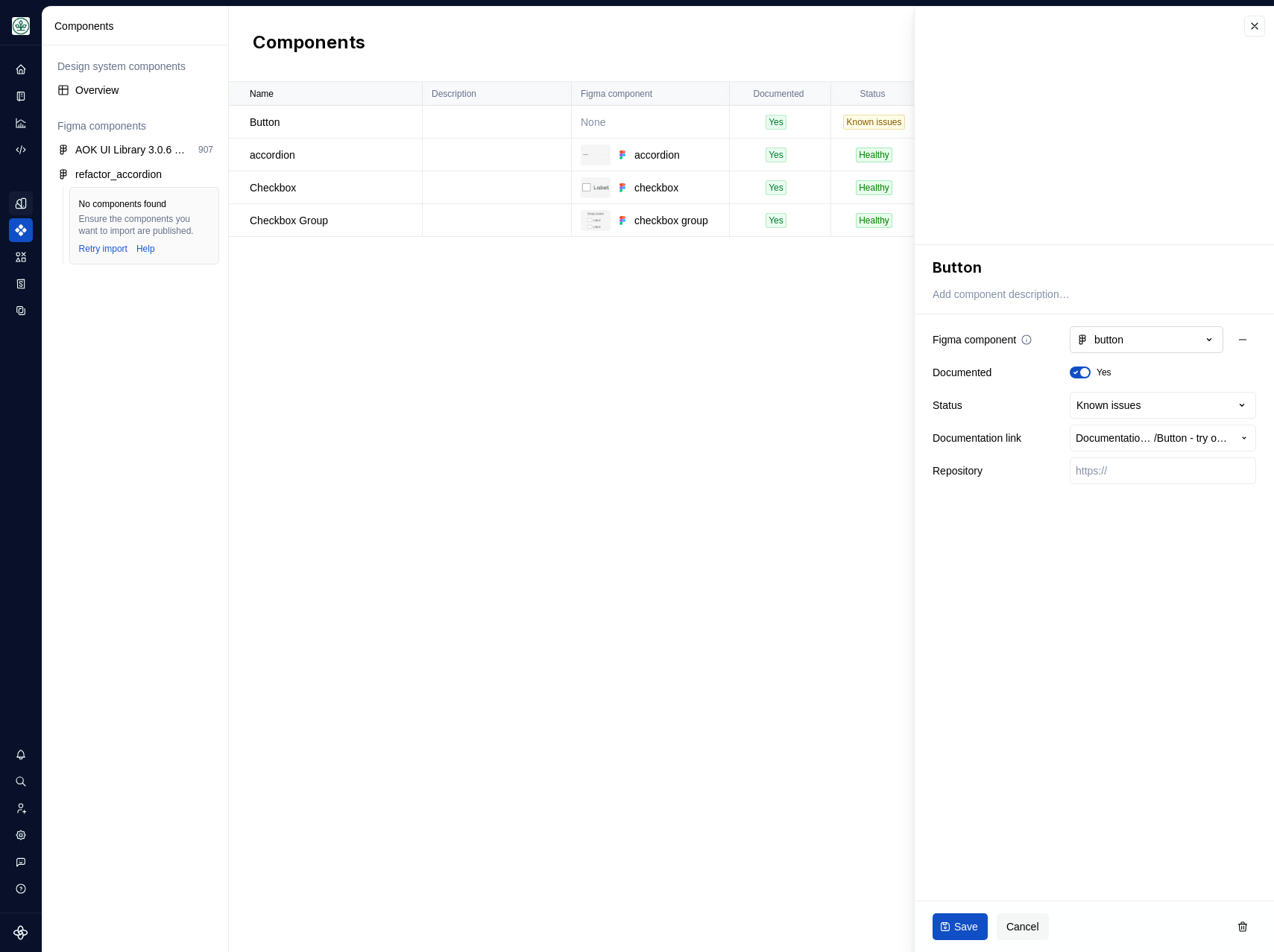
click at [1192, 334] on button "button" at bounding box center [1146, 340] width 153 height 27
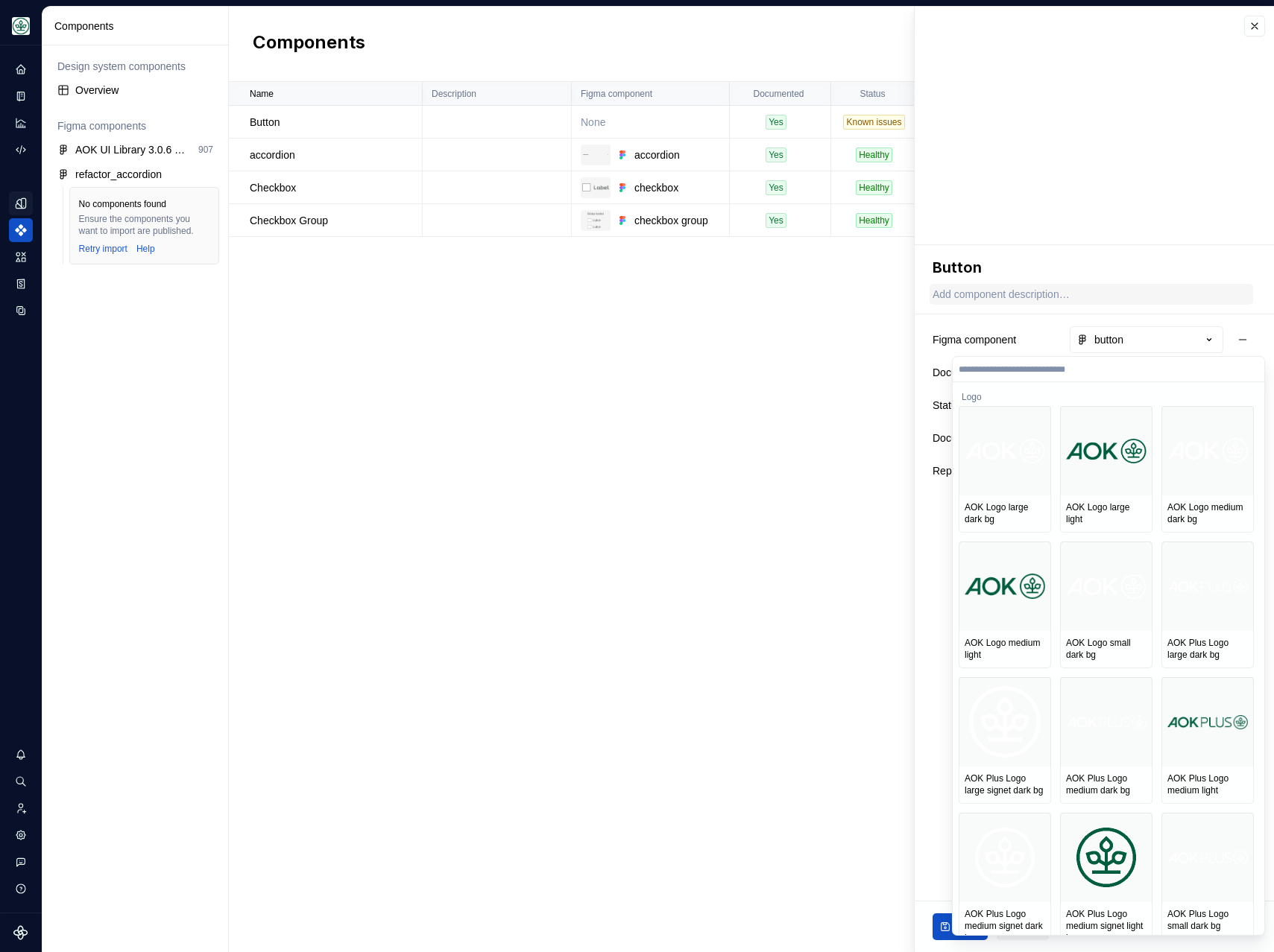
click at [1205, 290] on html "**********" at bounding box center [637, 476] width 1274 height 952
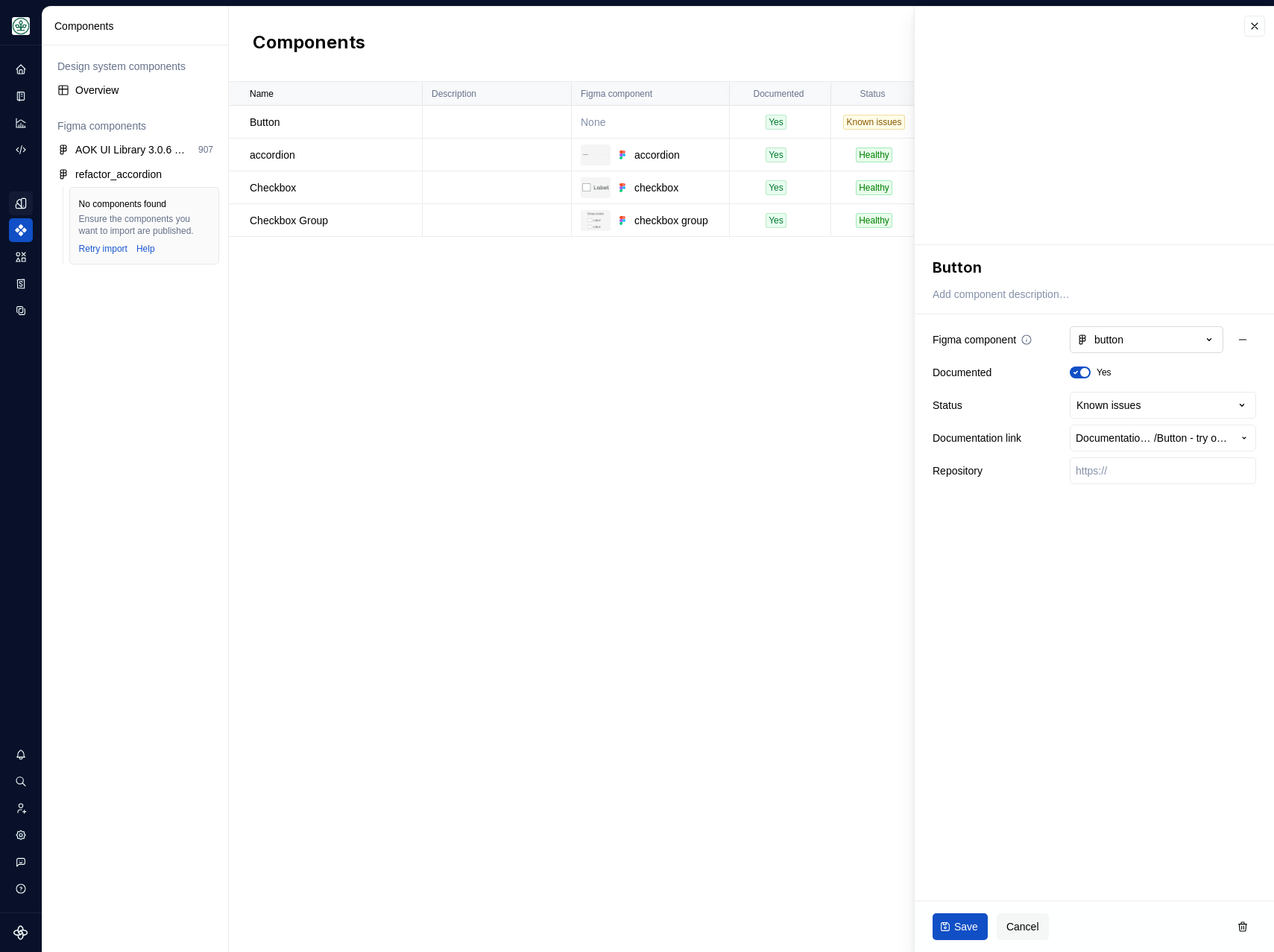
click at [1197, 339] on button "button" at bounding box center [1146, 340] width 153 height 27
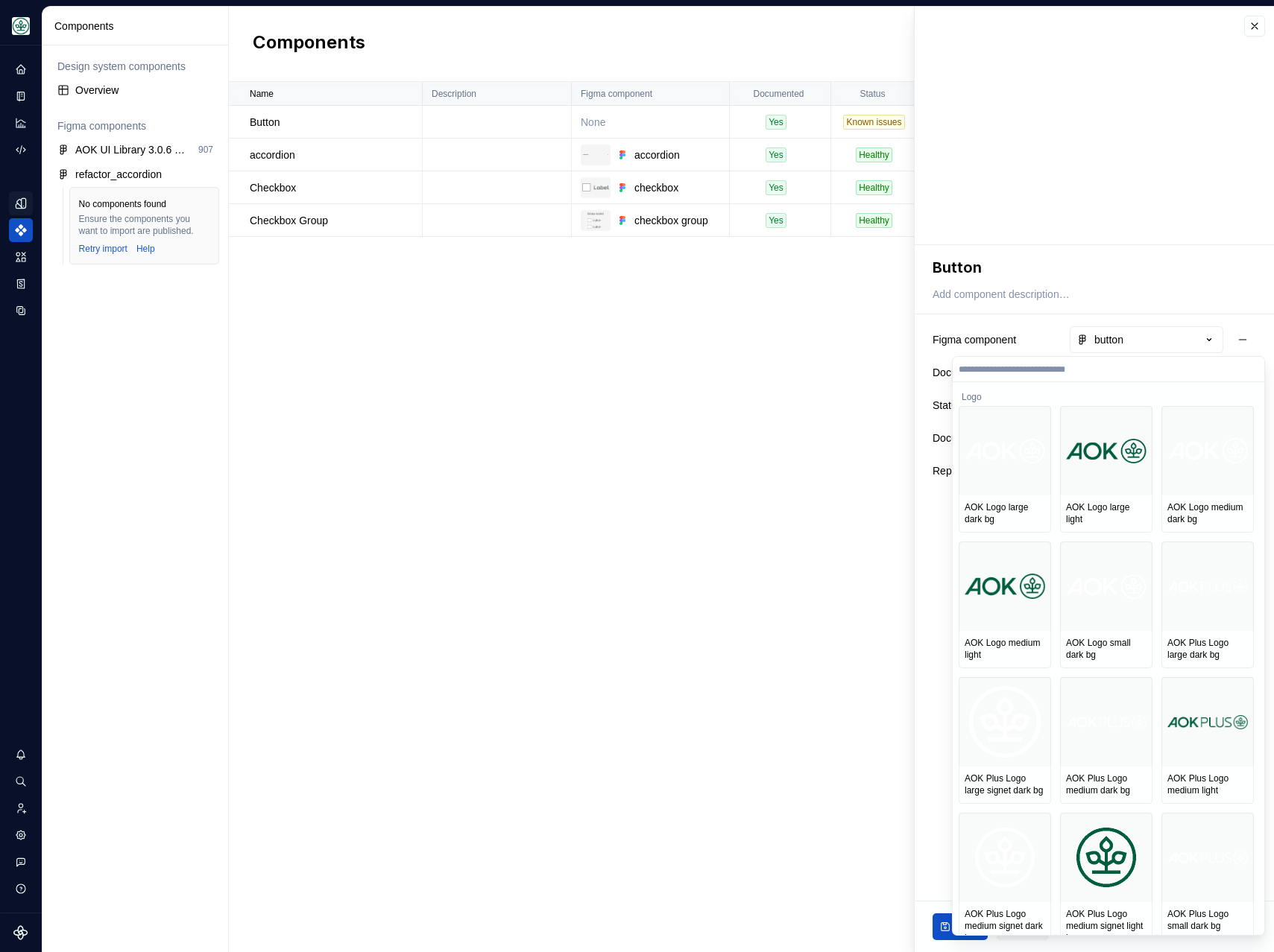
click at [1059, 366] on input "search" at bounding box center [1107, 369] width 311 height 12
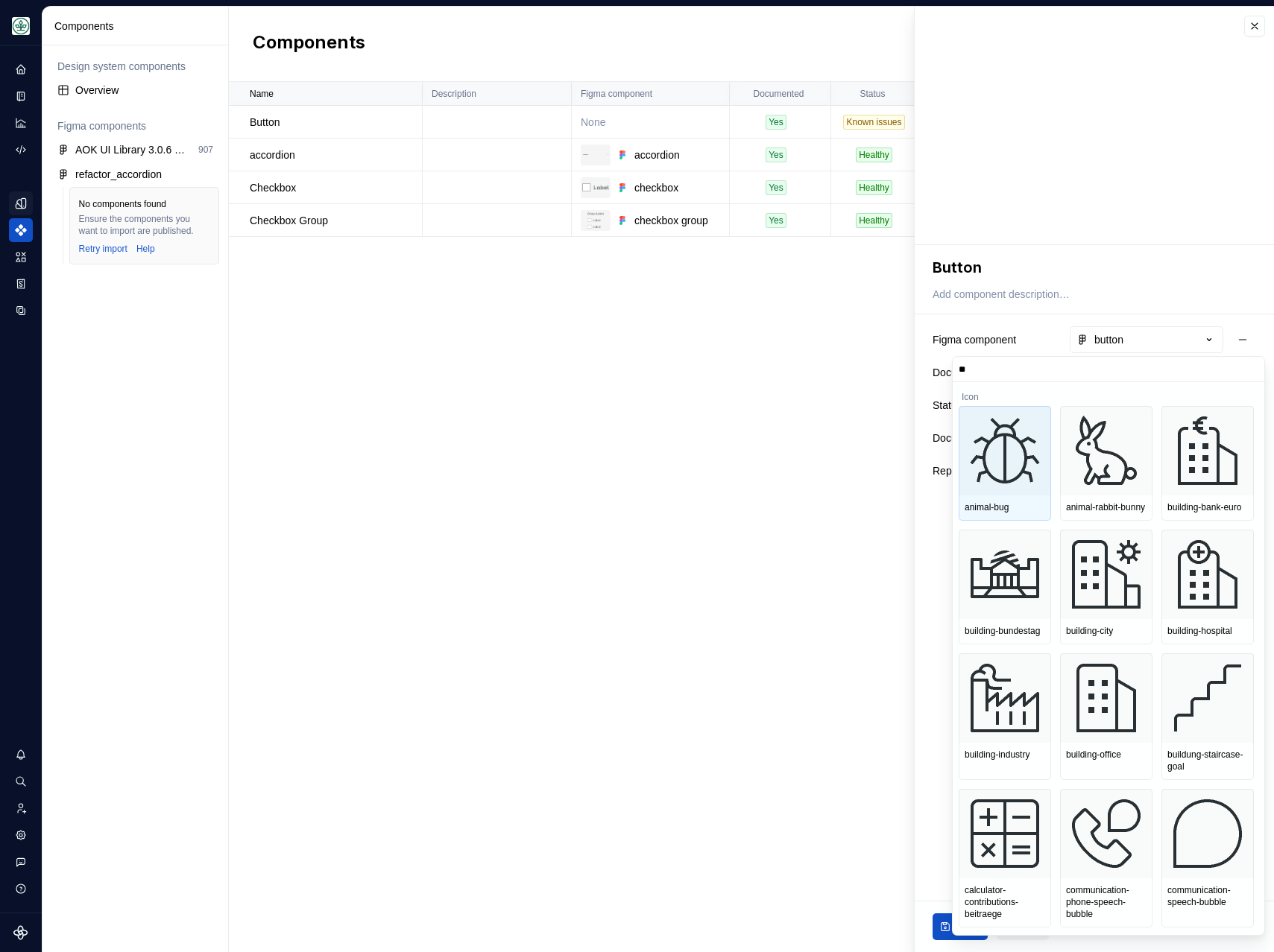
type input "*"
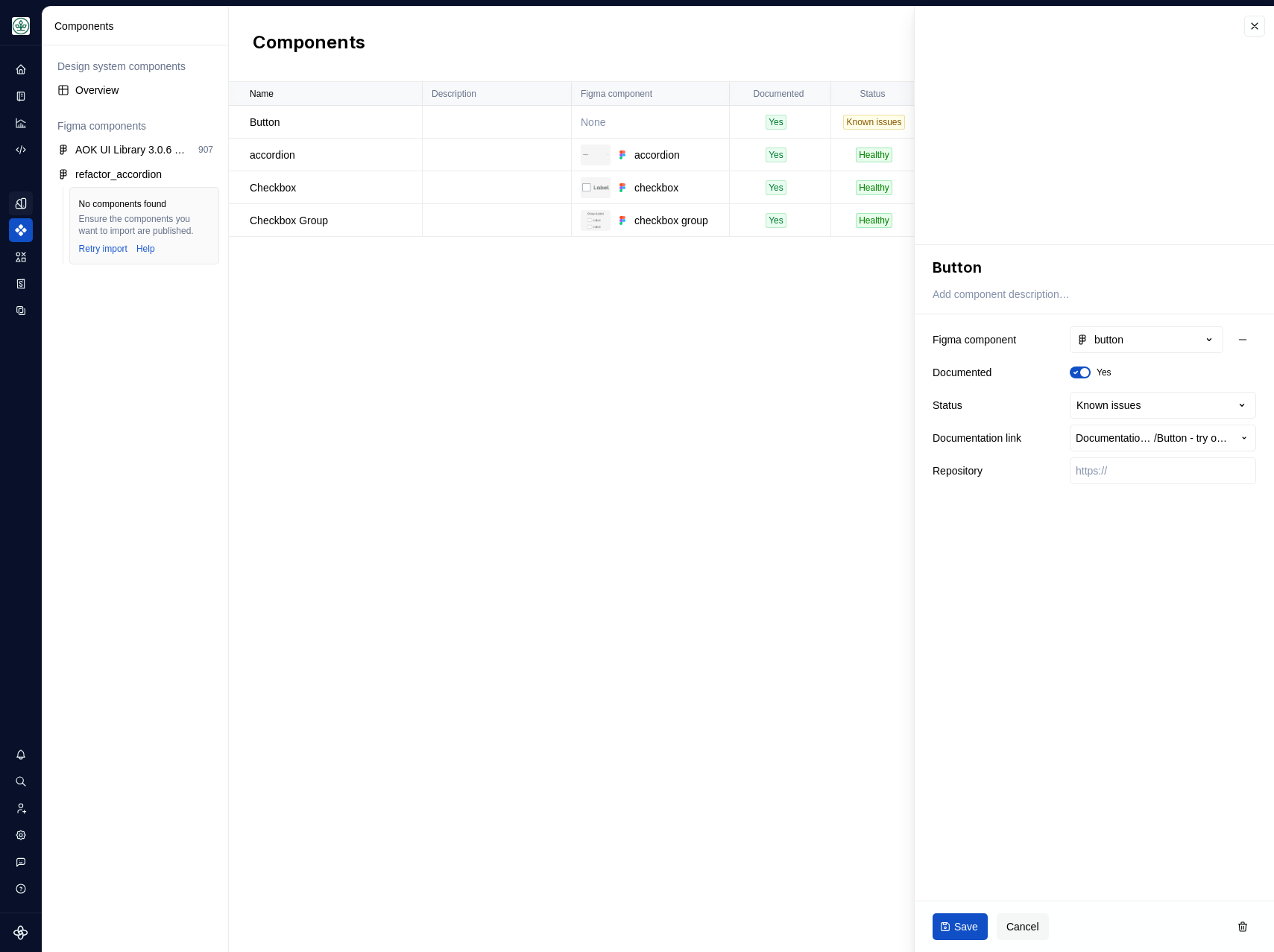
click at [855, 430] on html "**********" at bounding box center [637, 476] width 1274 height 952
click at [1032, 942] on ul "No internet connection. Reconnect to ensure all of your changes are synced. Suc…" at bounding box center [1090, 940] width 367 height 23
click at [1025, 930] on ul "No internet connection. Reconnect to ensure all of your changes are synced. Suc…" at bounding box center [1090, 940] width 367 height 23
click at [1030, 920] on span "Cancel" at bounding box center [1022, 927] width 32 height 15
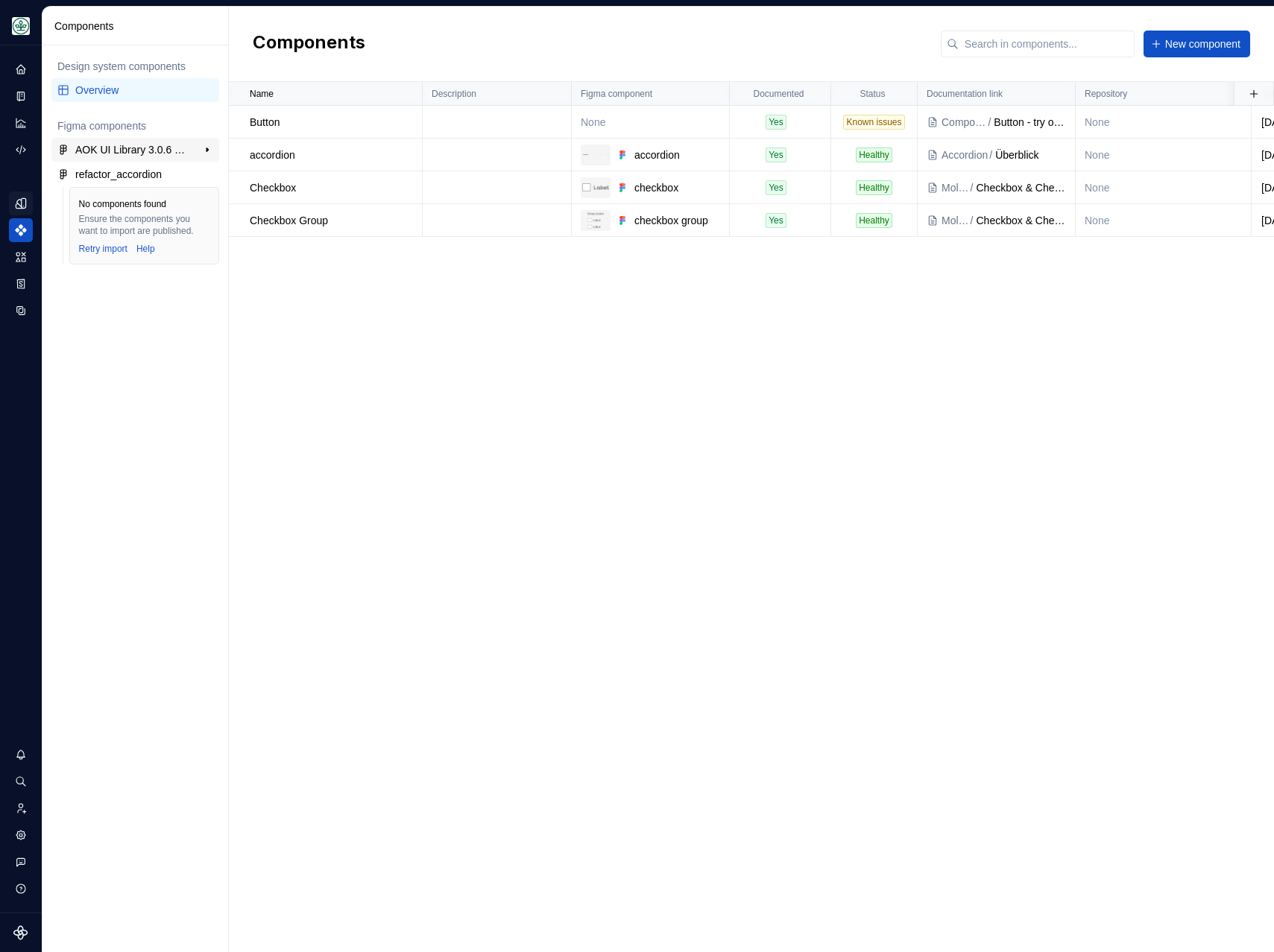
click at [137, 148] on div "AOK UI Library 3.0.6 (adesso)" at bounding box center [130, 150] width 111 height 15
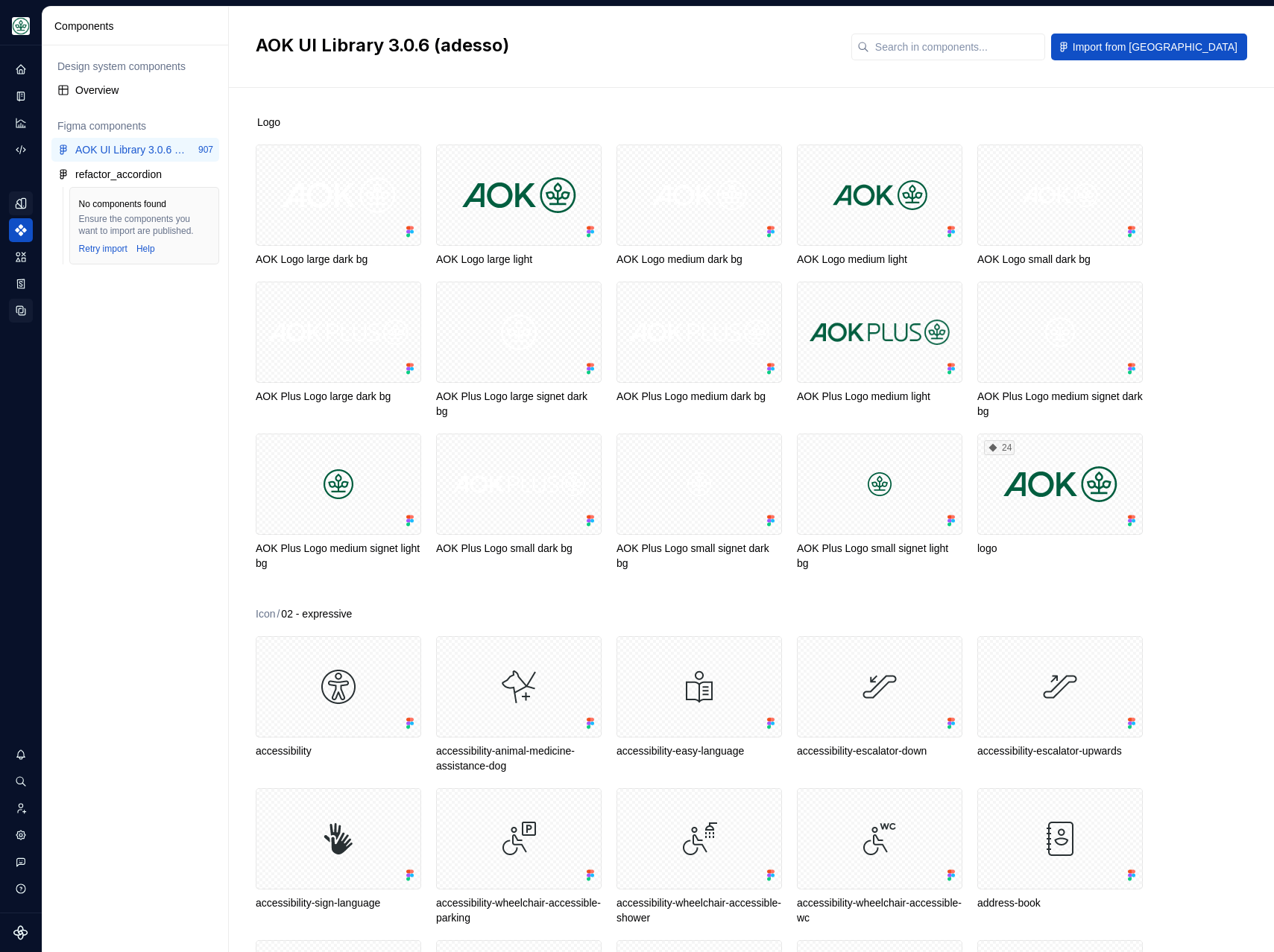
click at [21, 318] on div "Data sources" at bounding box center [21, 310] width 23 height 23
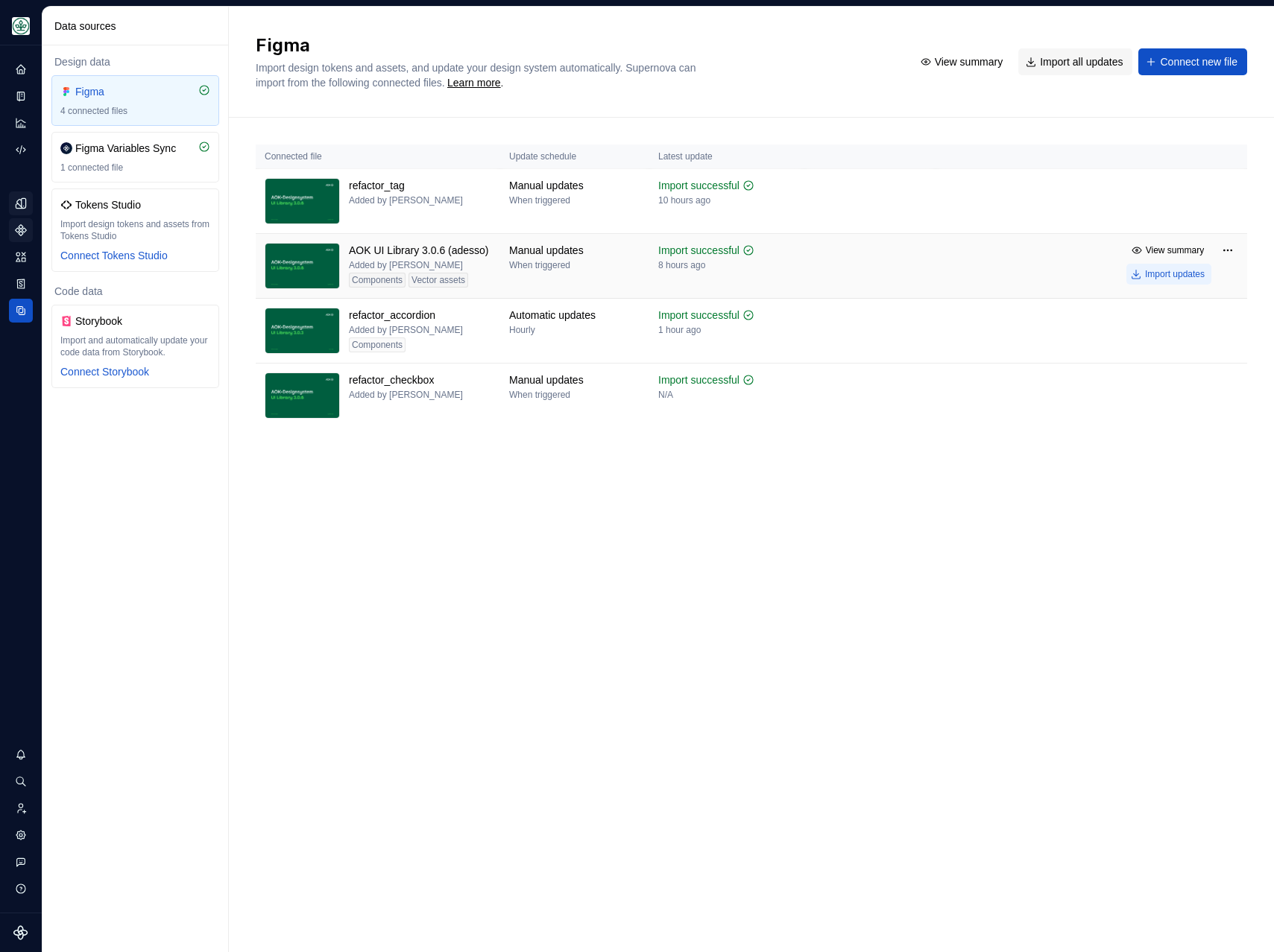
click at [1167, 276] on div "Import updates" at bounding box center [1175, 274] width 60 height 12
click at [1153, 276] on div "Import updates" at bounding box center [1175, 274] width 60 height 12
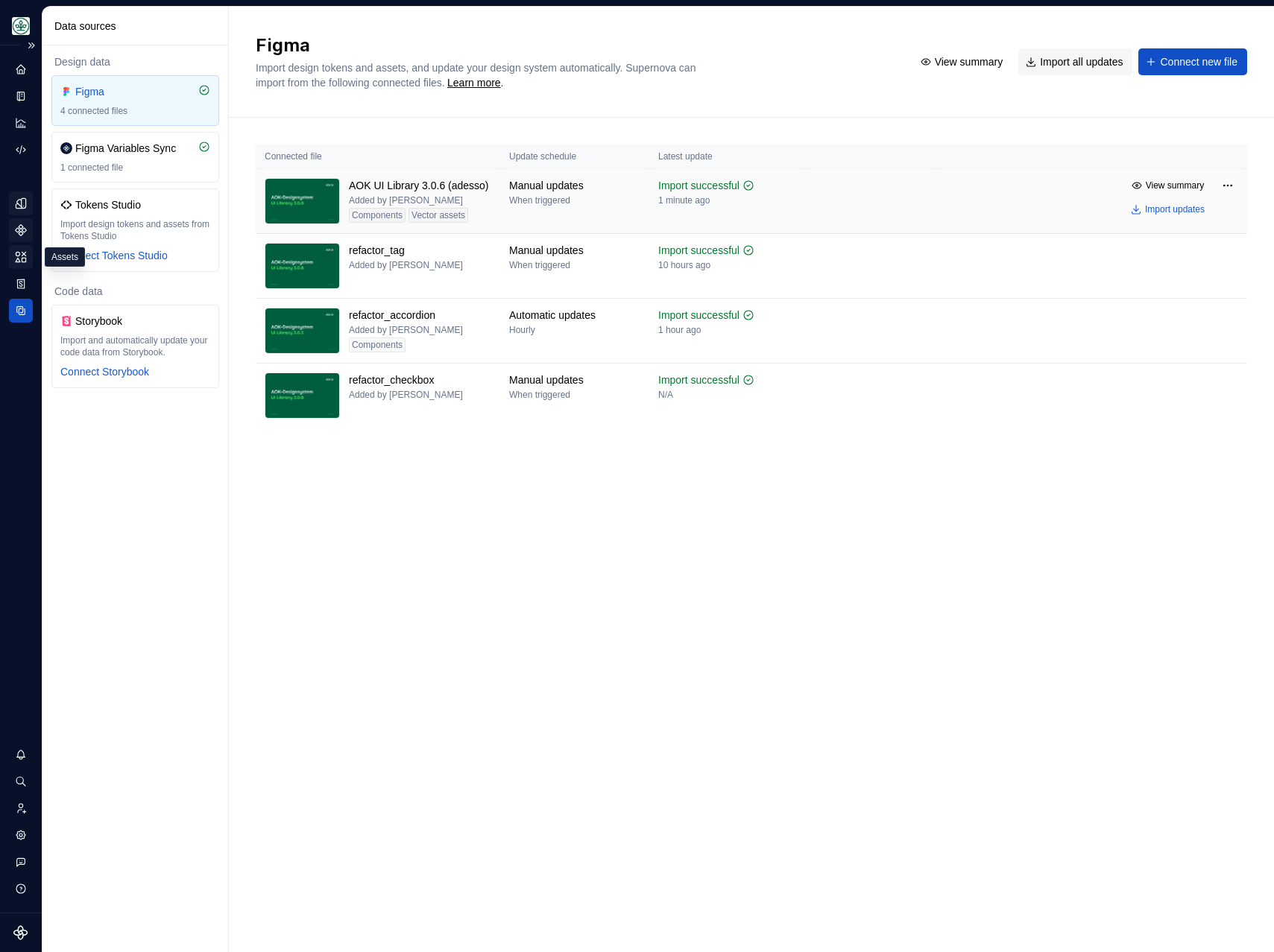
click at [23, 261] on icon "Assets" at bounding box center [21, 256] width 11 height 10
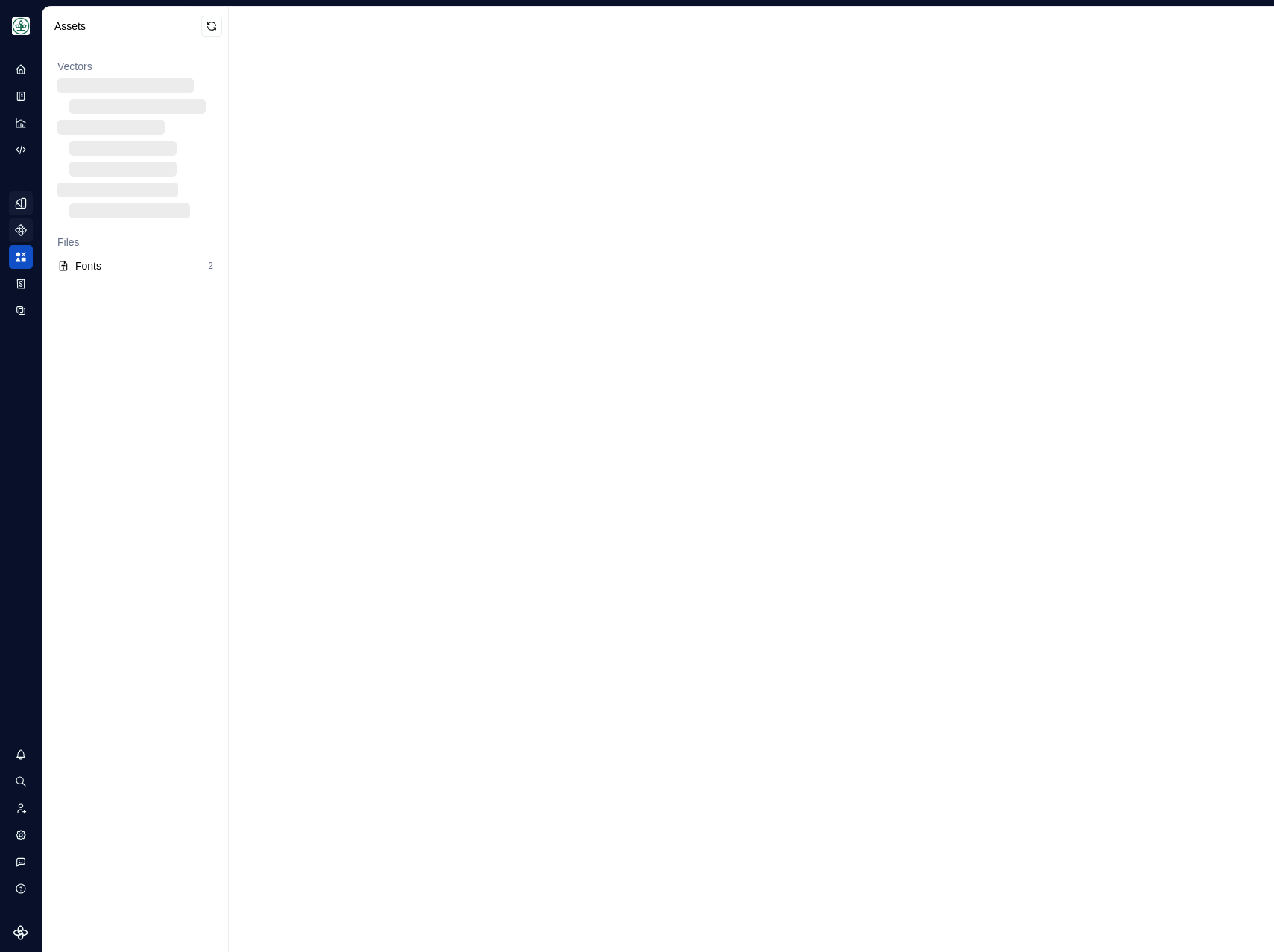
click at [23, 232] on icon "Components" at bounding box center [21, 231] width 11 height 11
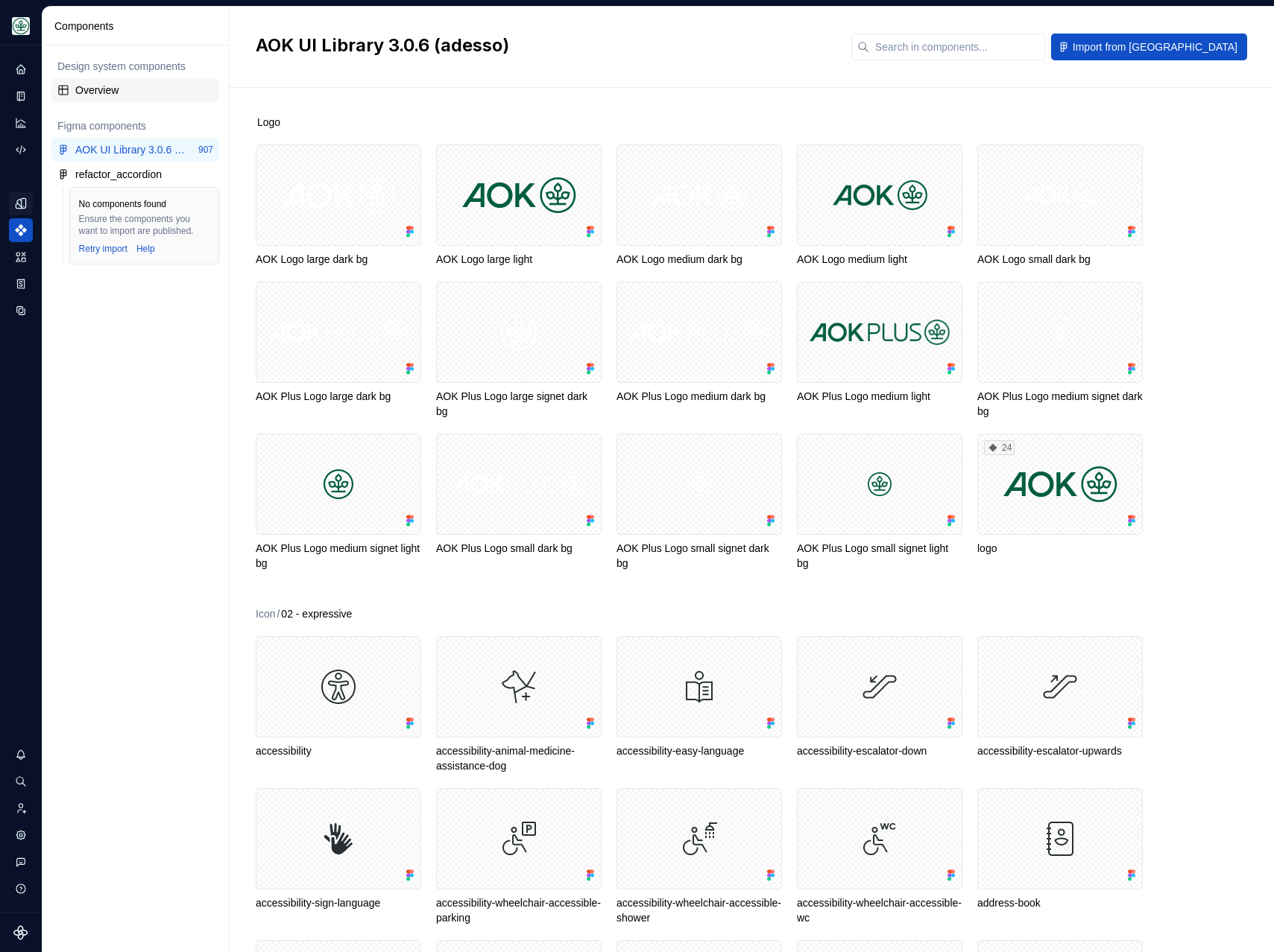
click at [96, 87] on div "Overview" at bounding box center [143, 90] width 138 height 15
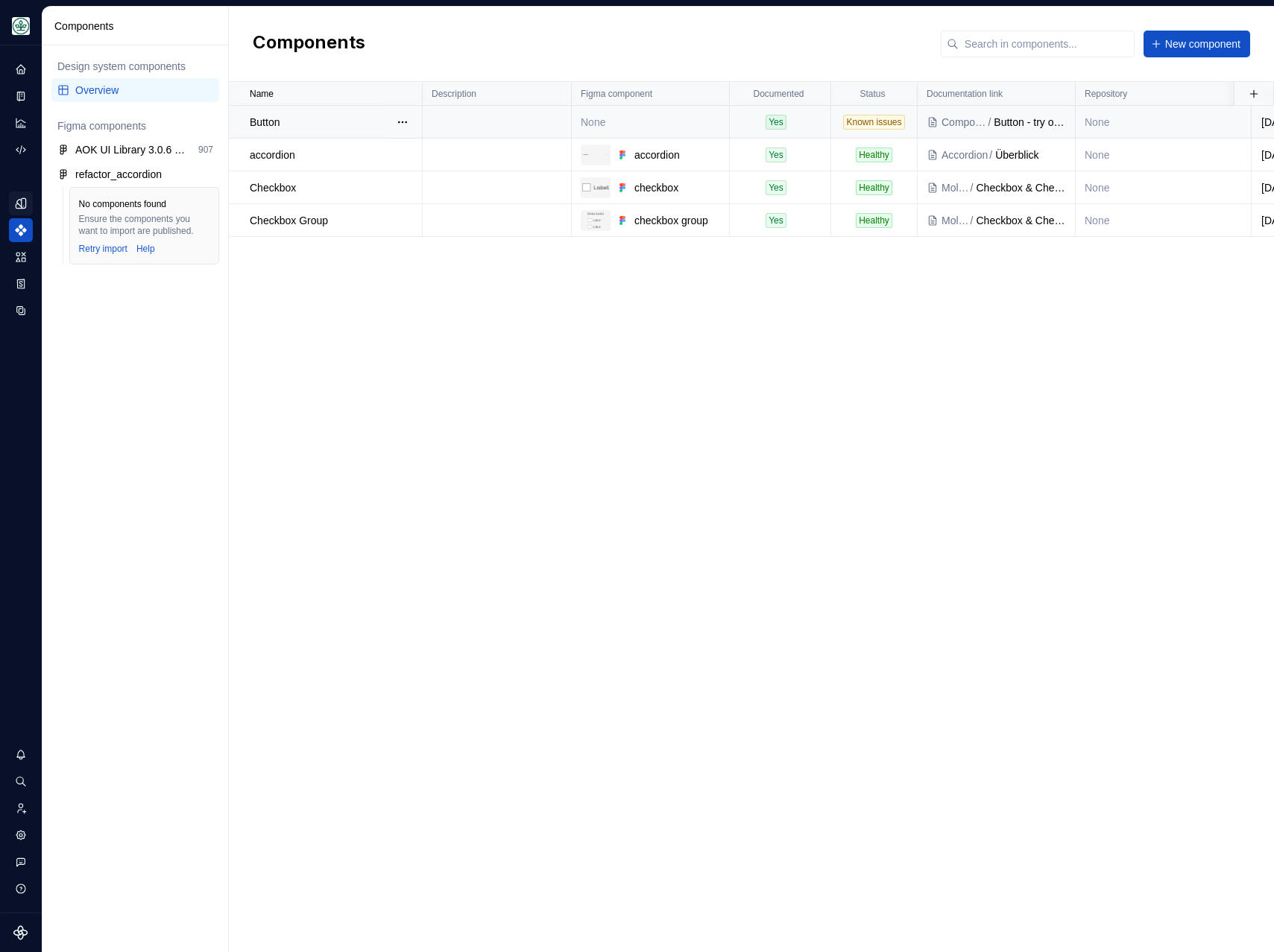
click at [645, 122] on td "None" at bounding box center [650, 122] width 158 height 32
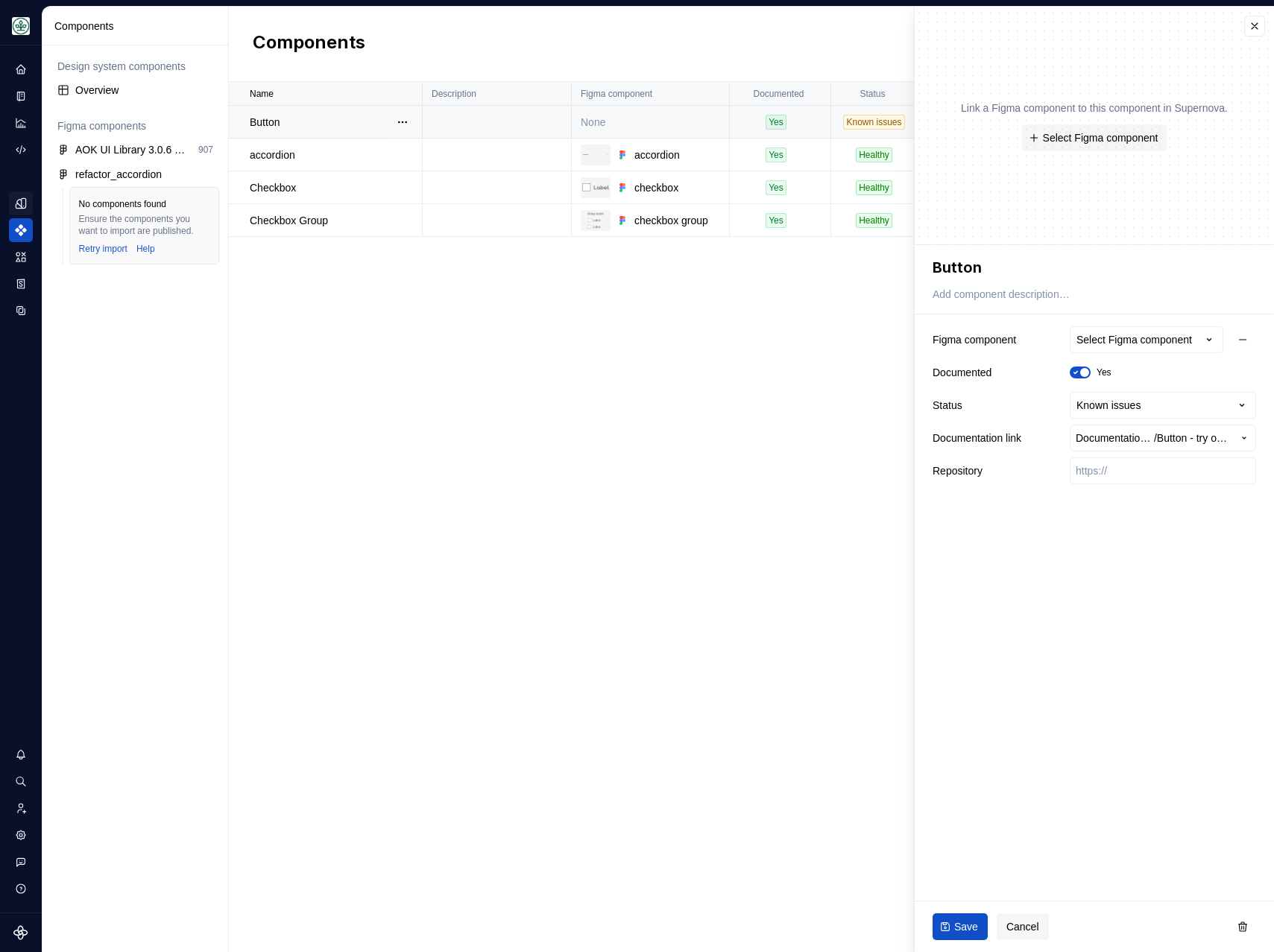
type textarea "*"
click at [1163, 343] on div "Select Figma component" at bounding box center [1134, 340] width 115 height 15
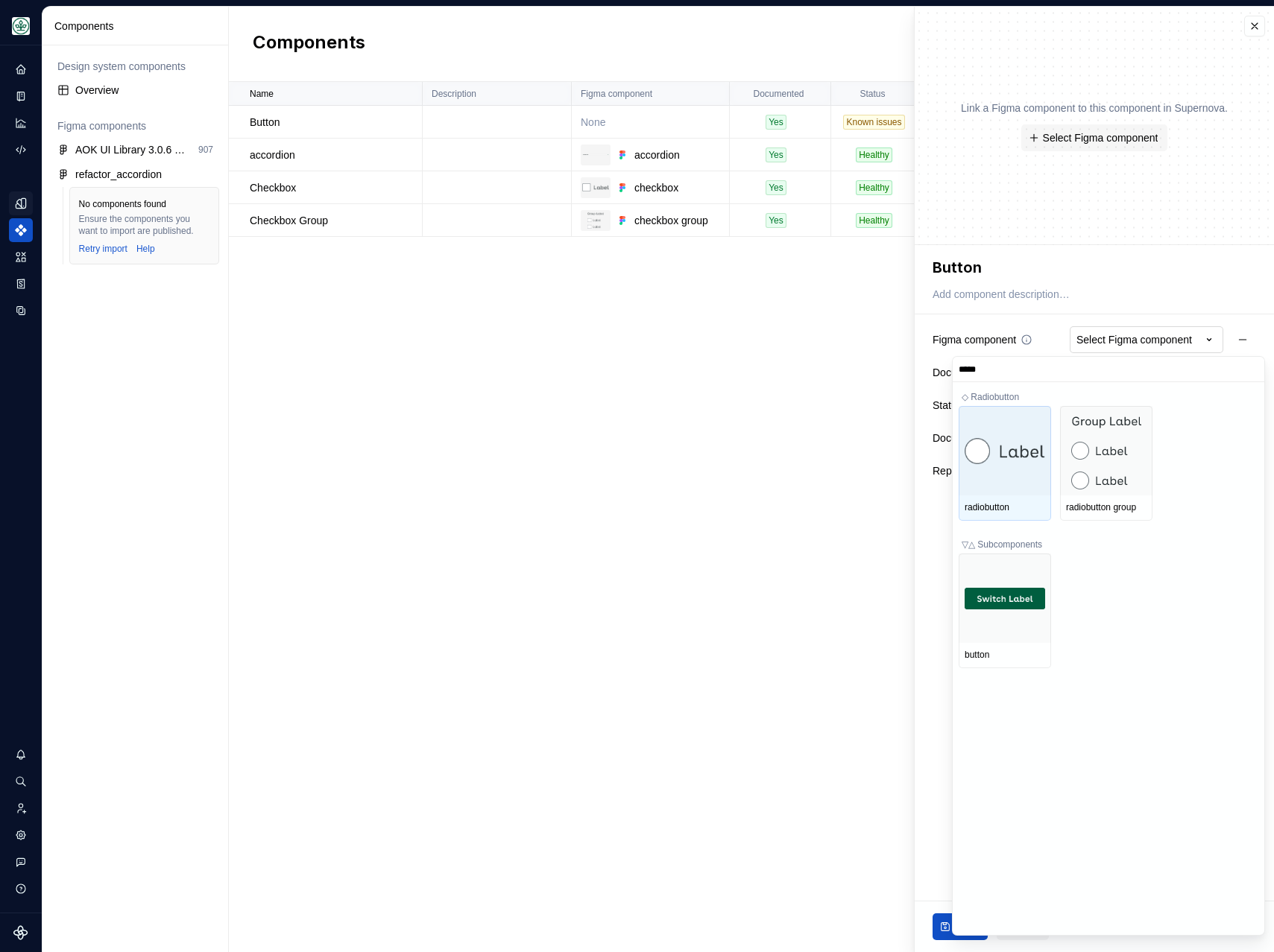
type input "******"
click at [1249, 370] on input "******" at bounding box center [1107, 369] width 311 height 12
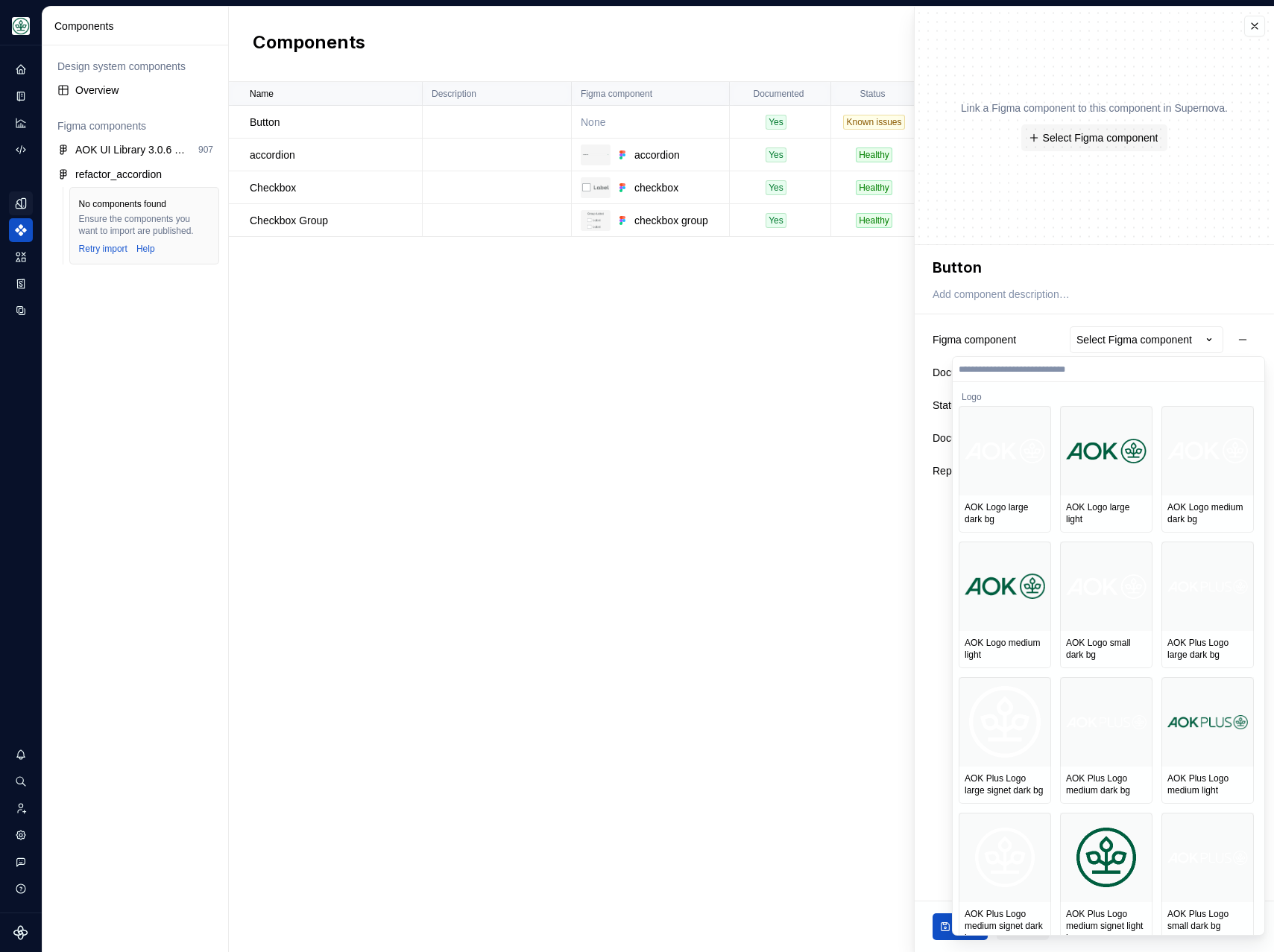
click at [772, 472] on html "**********" at bounding box center [637, 476] width 1274 height 952
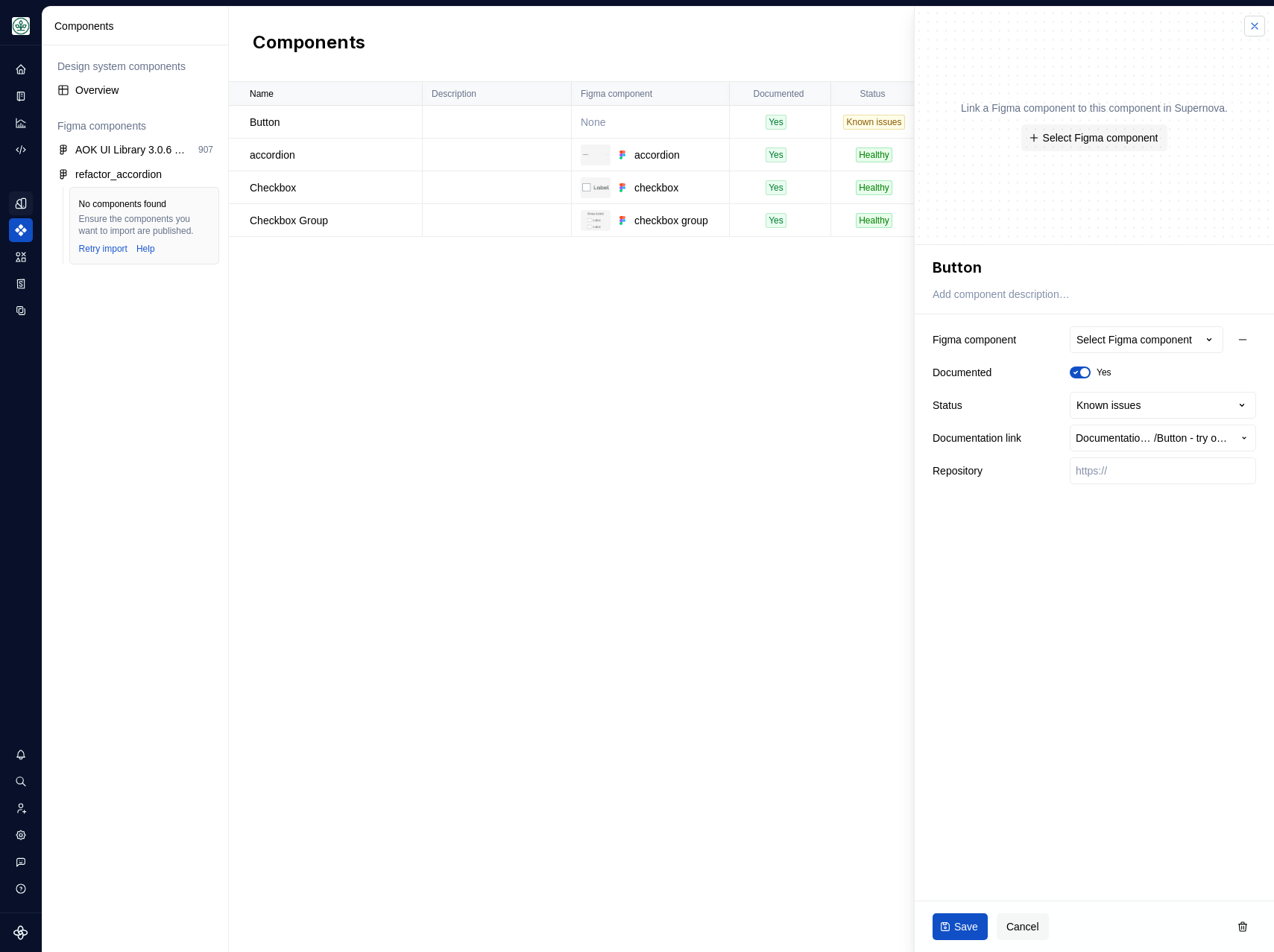
click at [1257, 23] on button "button" at bounding box center [1254, 25] width 21 height 21
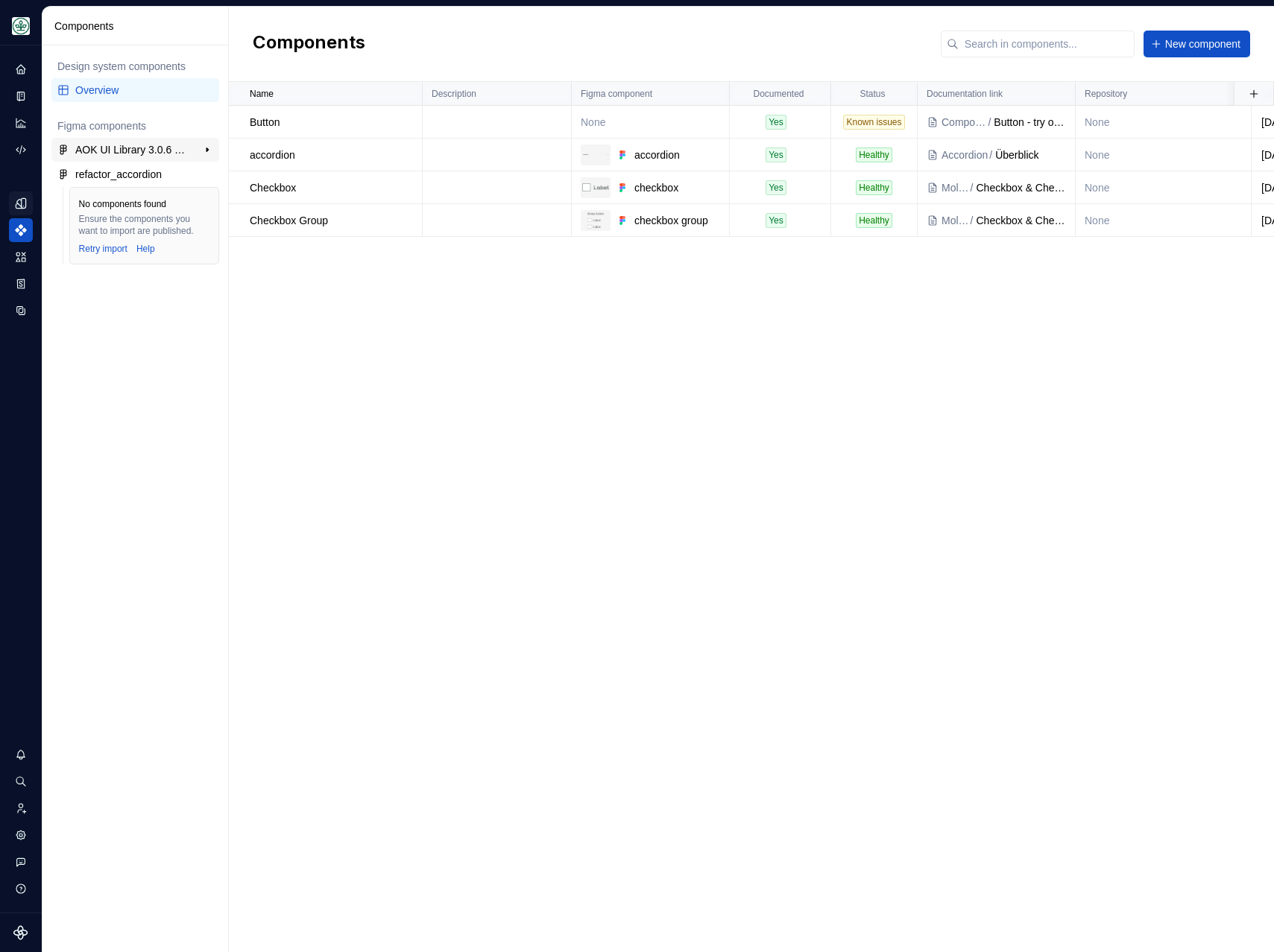
click at [131, 143] on div "AOK UI Library 3.0.6 (adesso)" at bounding box center [130, 150] width 111 height 15
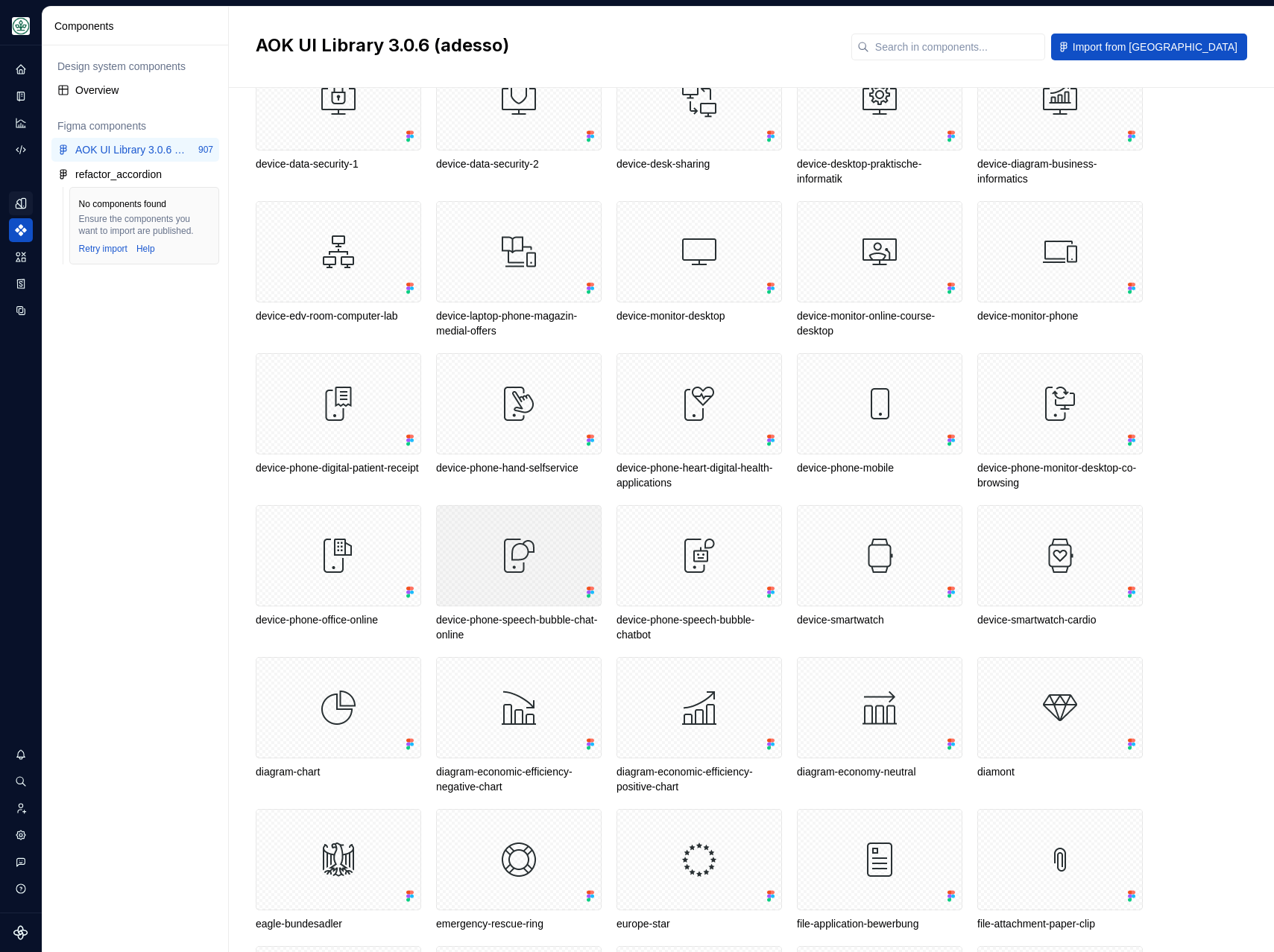
scroll to position [3289, 0]
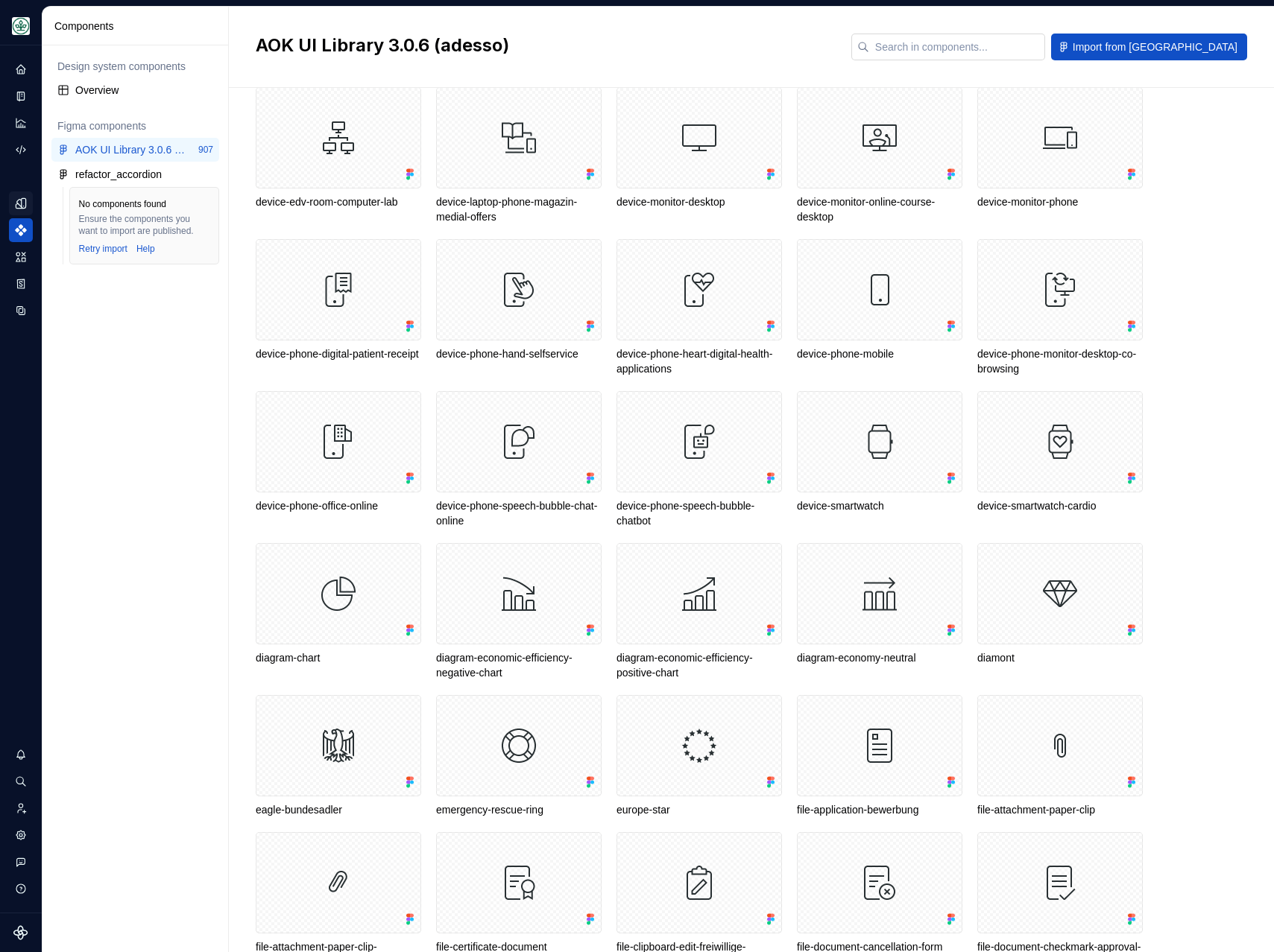
click at [978, 36] on input "text" at bounding box center [957, 47] width 176 height 27
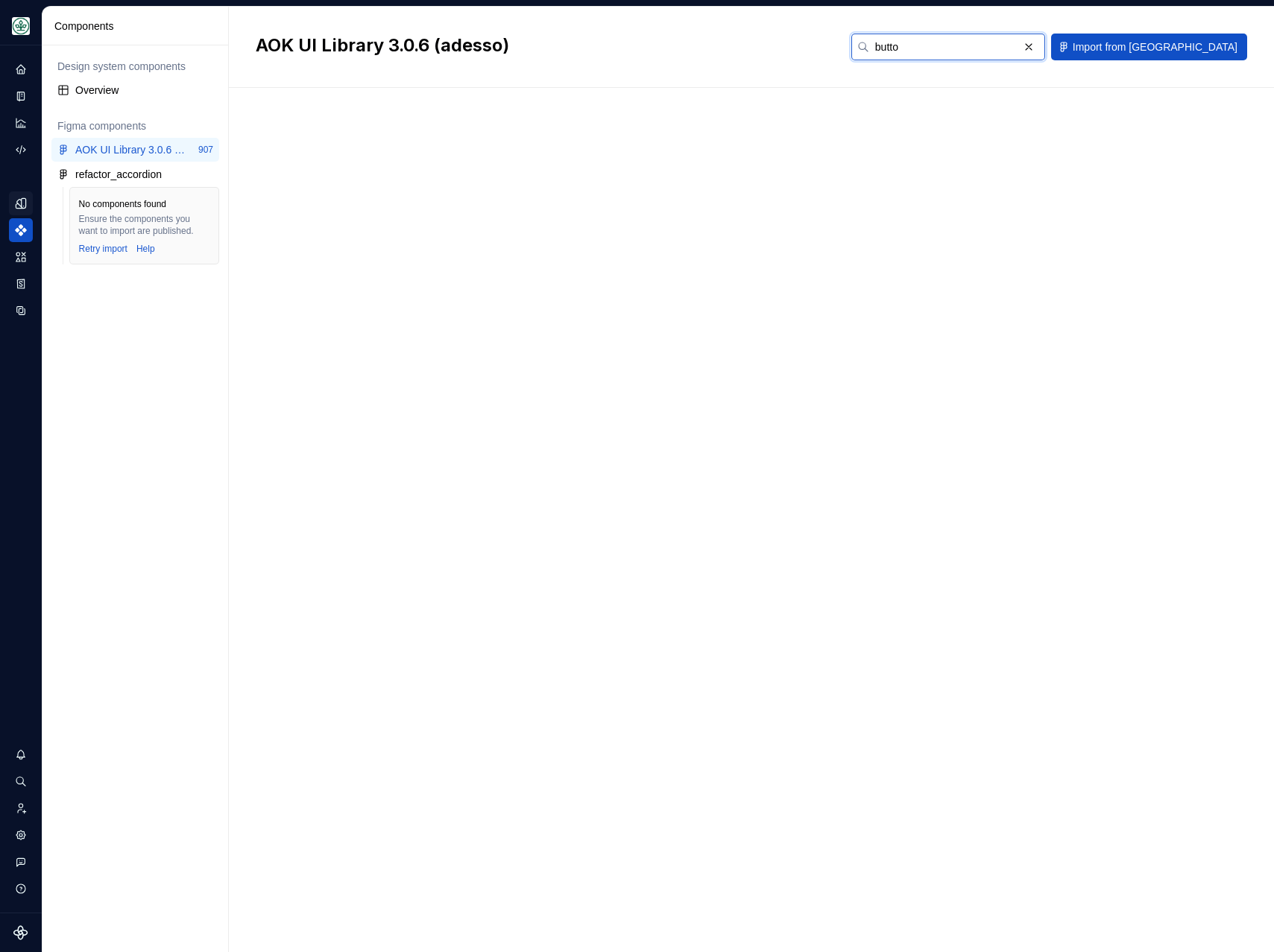
scroll to position [0, 0]
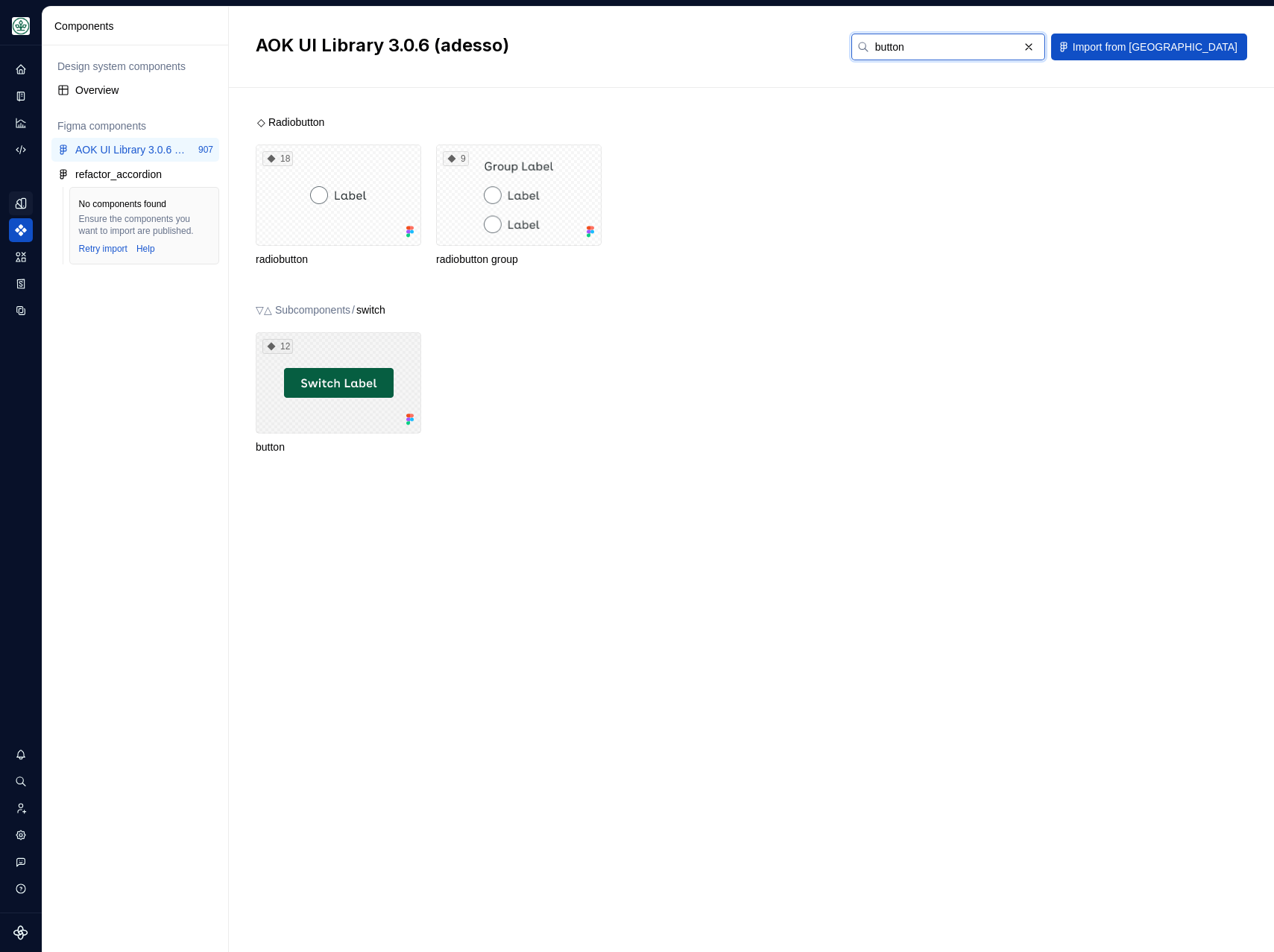
type input "button"
click at [333, 350] on div "12" at bounding box center [338, 383] width 165 height 101
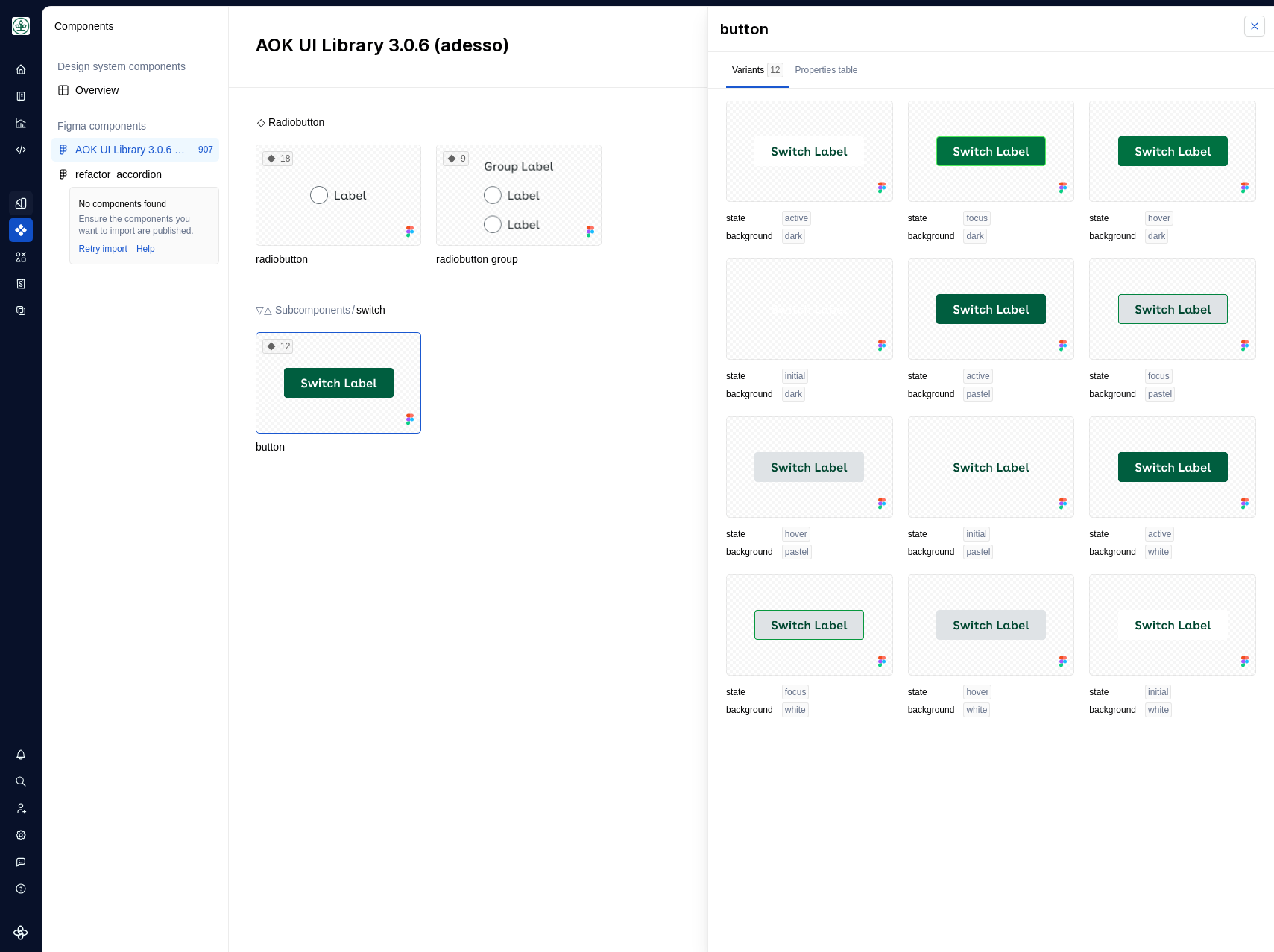
click at [1257, 16] on button "button" at bounding box center [1254, 25] width 21 height 21
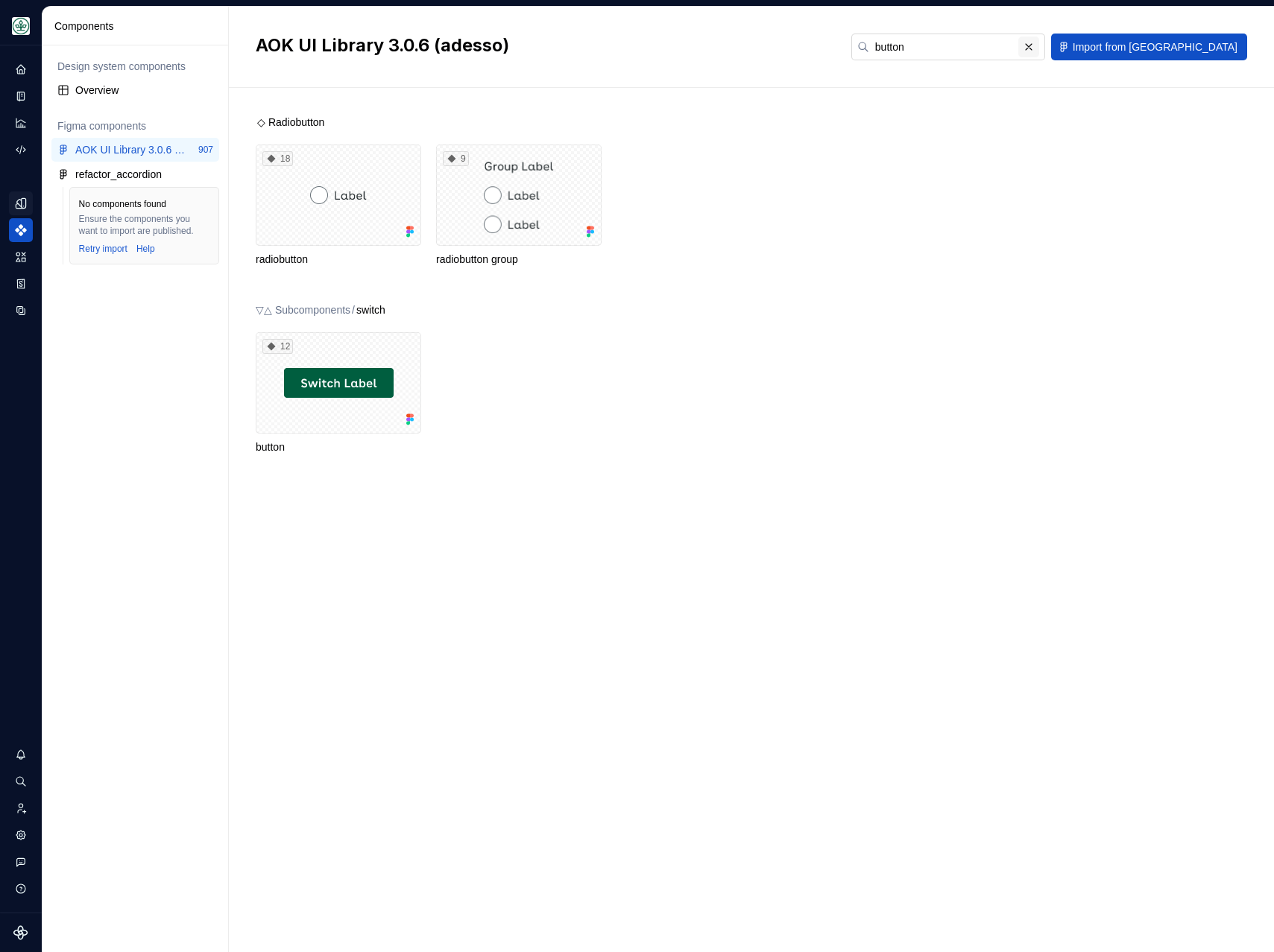
click at [1039, 51] on button "button" at bounding box center [1028, 47] width 21 height 21
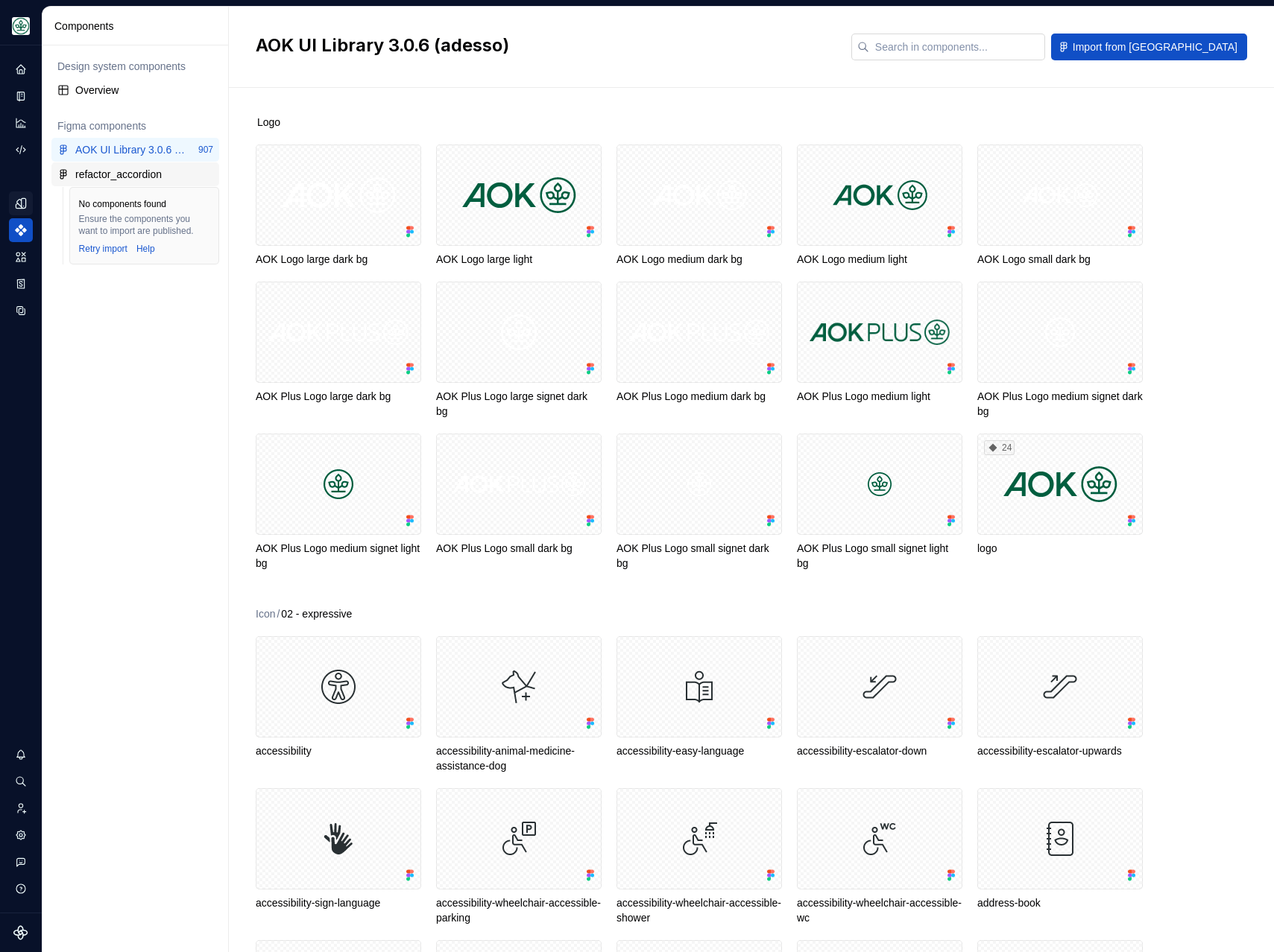
click at [114, 175] on div "refactor_accordion" at bounding box center [118, 174] width 87 height 15
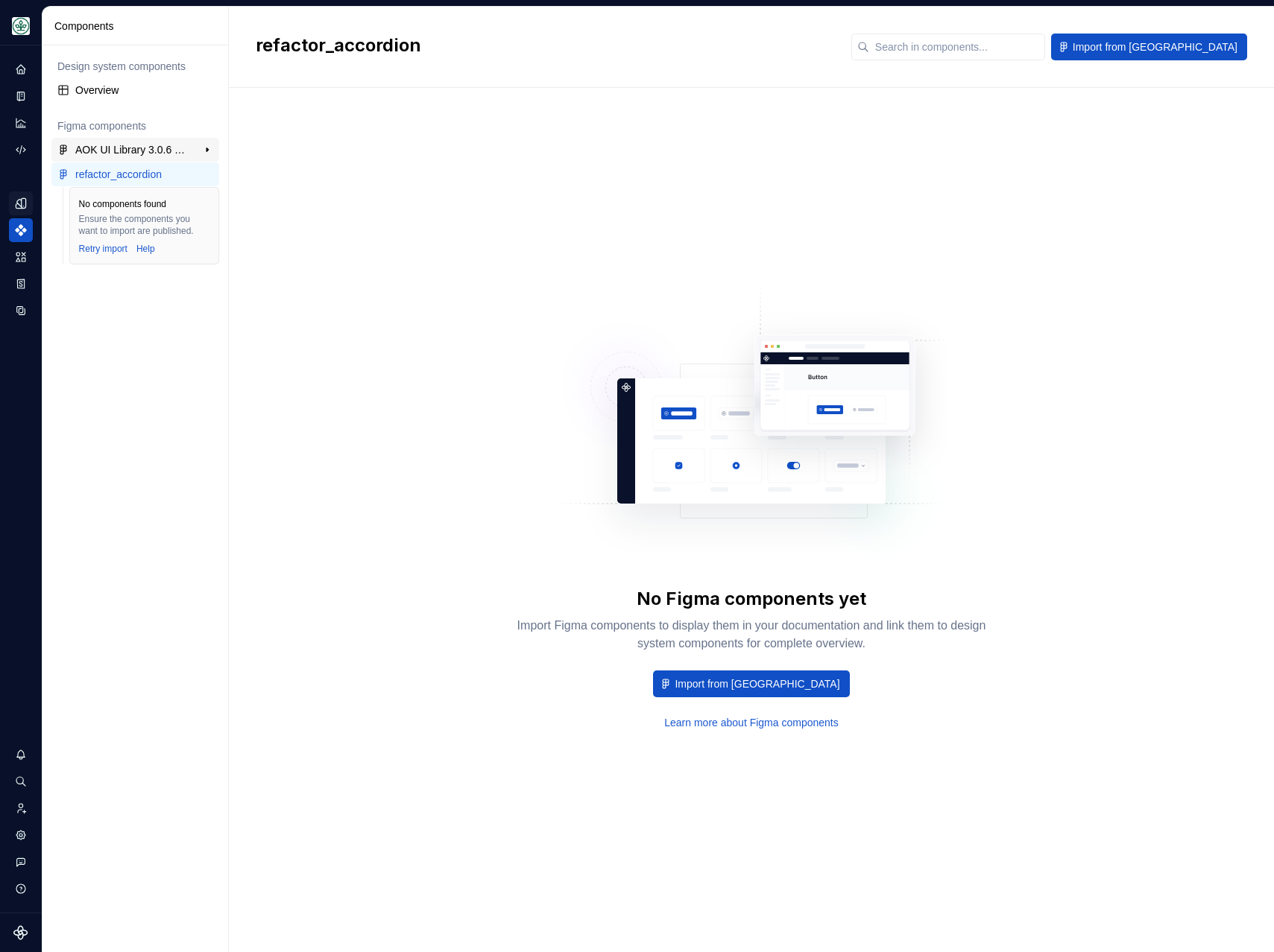
click at [114, 144] on div "AOK UI Library 3.0.6 (adesso)" at bounding box center [130, 150] width 111 height 15
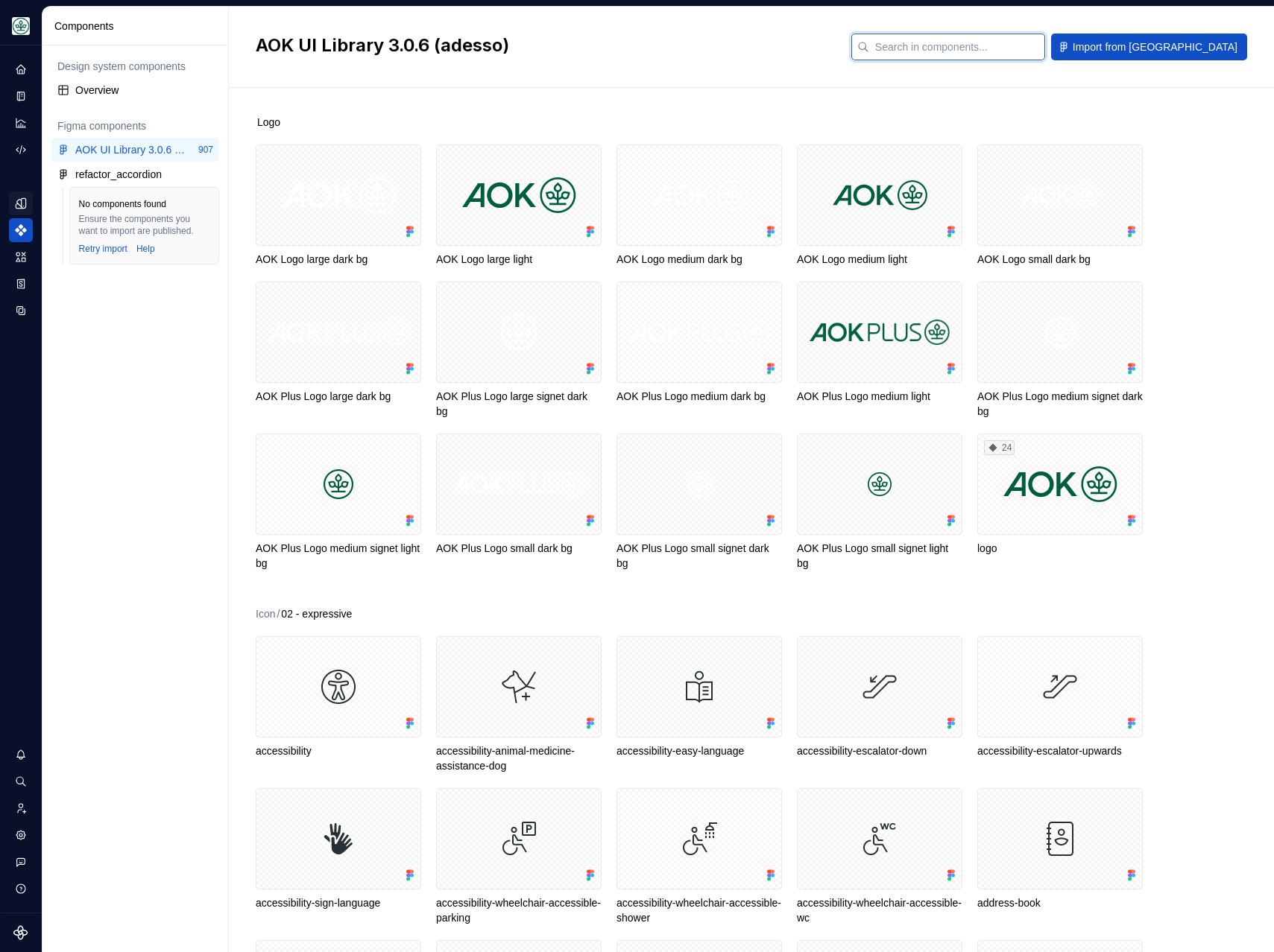
click at [986, 39] on input "text" at bounding box center [957, 47] width 176 height 27
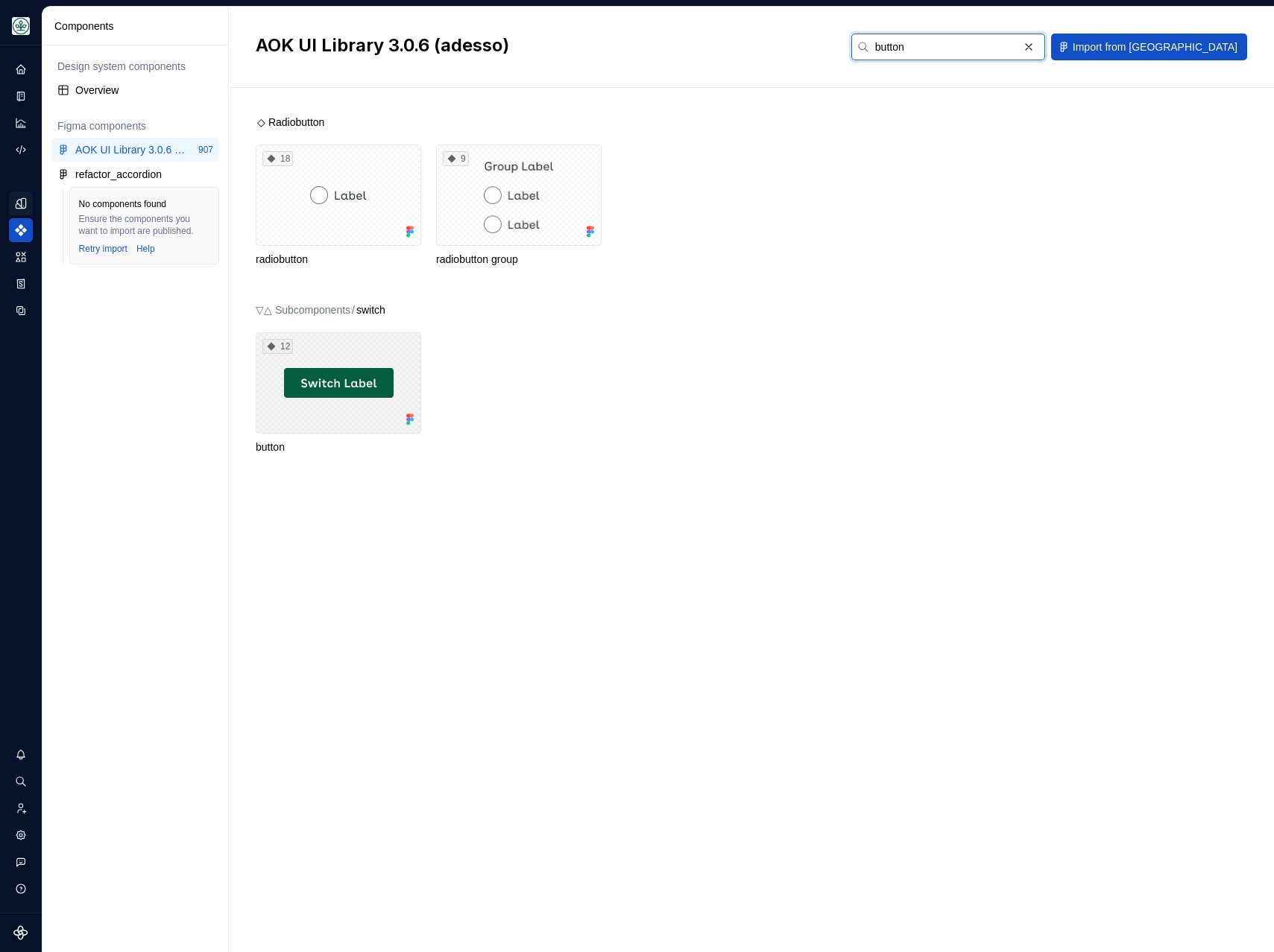
type input "button"
click at [566, 360] on div "12 button" at bounding box center [765, 394] width 1018 height 123
click at [24, 306] on icon "Data sources" at bounding box center [21, 310] width 14 height 14
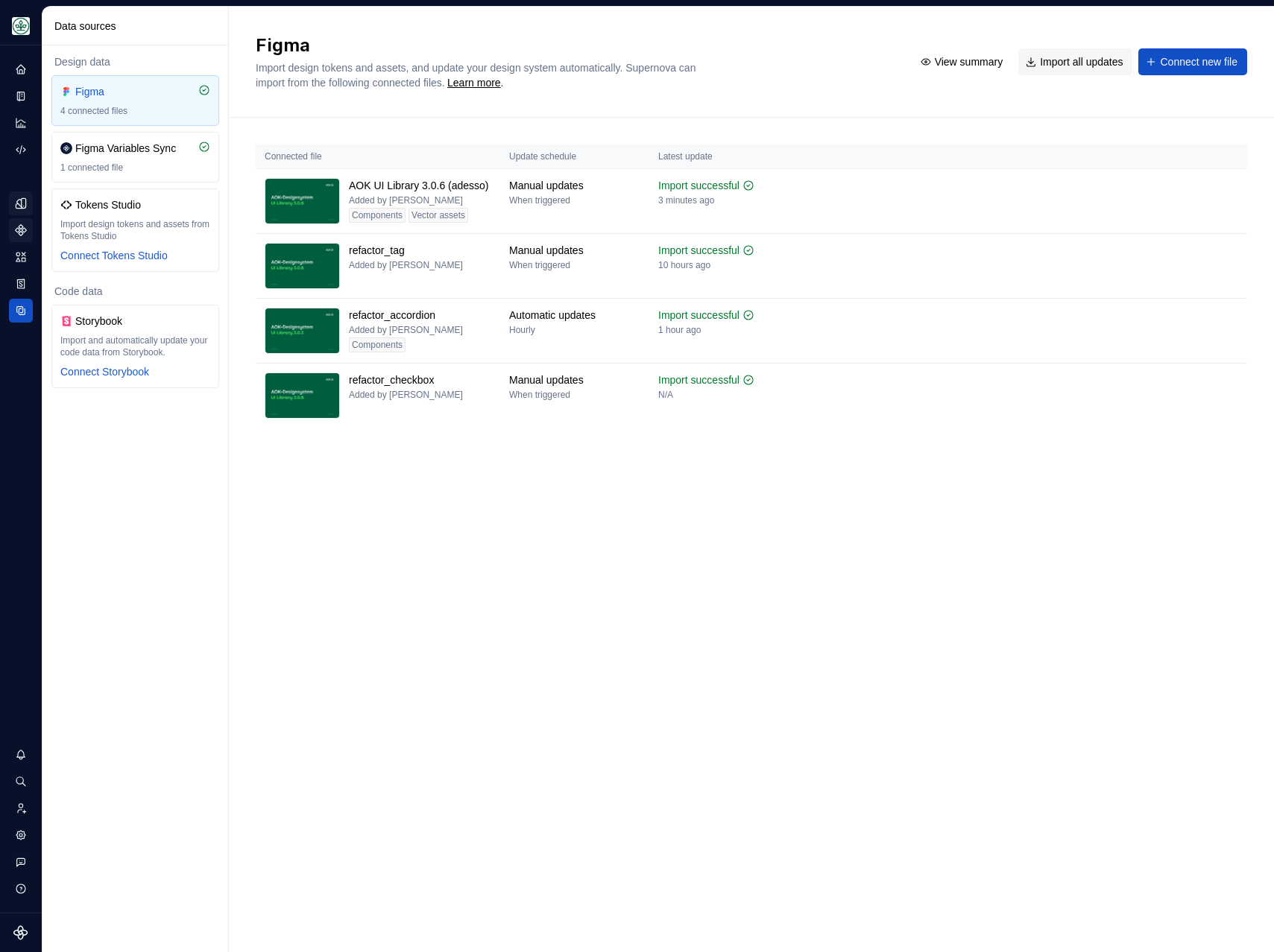
click at [16, 206] on icon "Design tokens" at bounding box center [21, 203] width 14 height 14
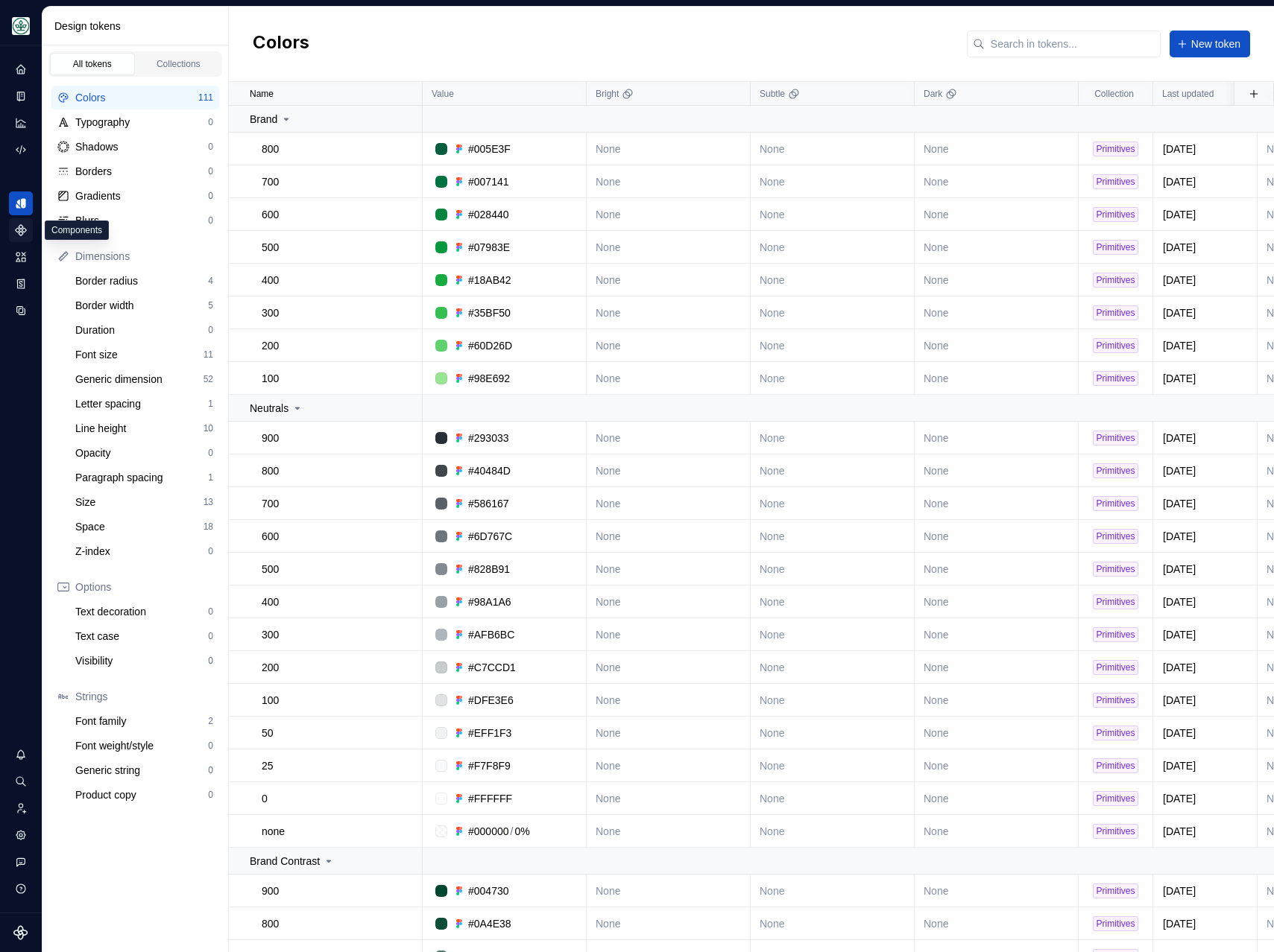
click at [17, 239] on div "Components" at bounding box center [21, 230] width 23 height 23
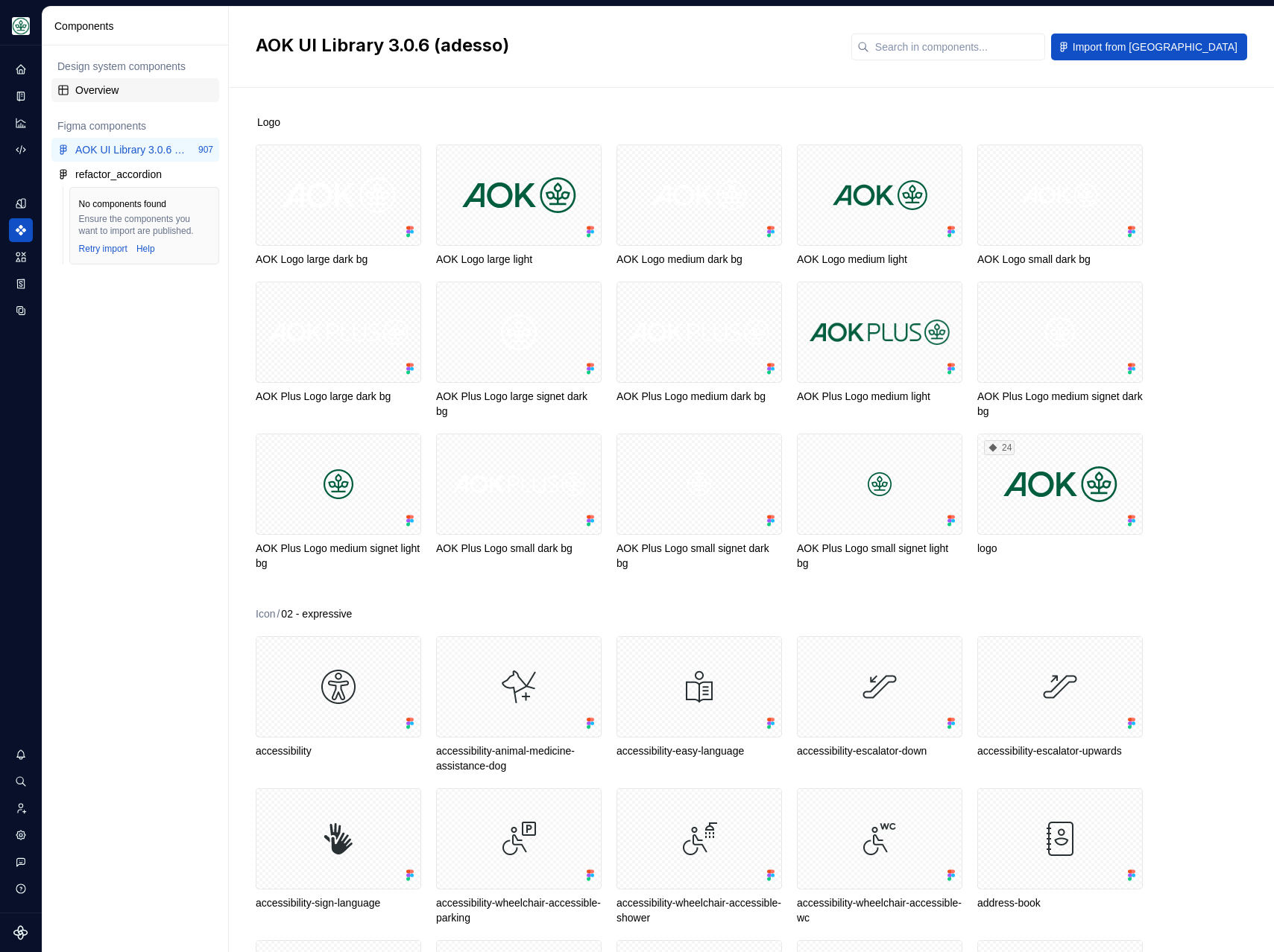
click at [96, 95] on div "Overview" at bounding box center [143, 90] width 138 height 15
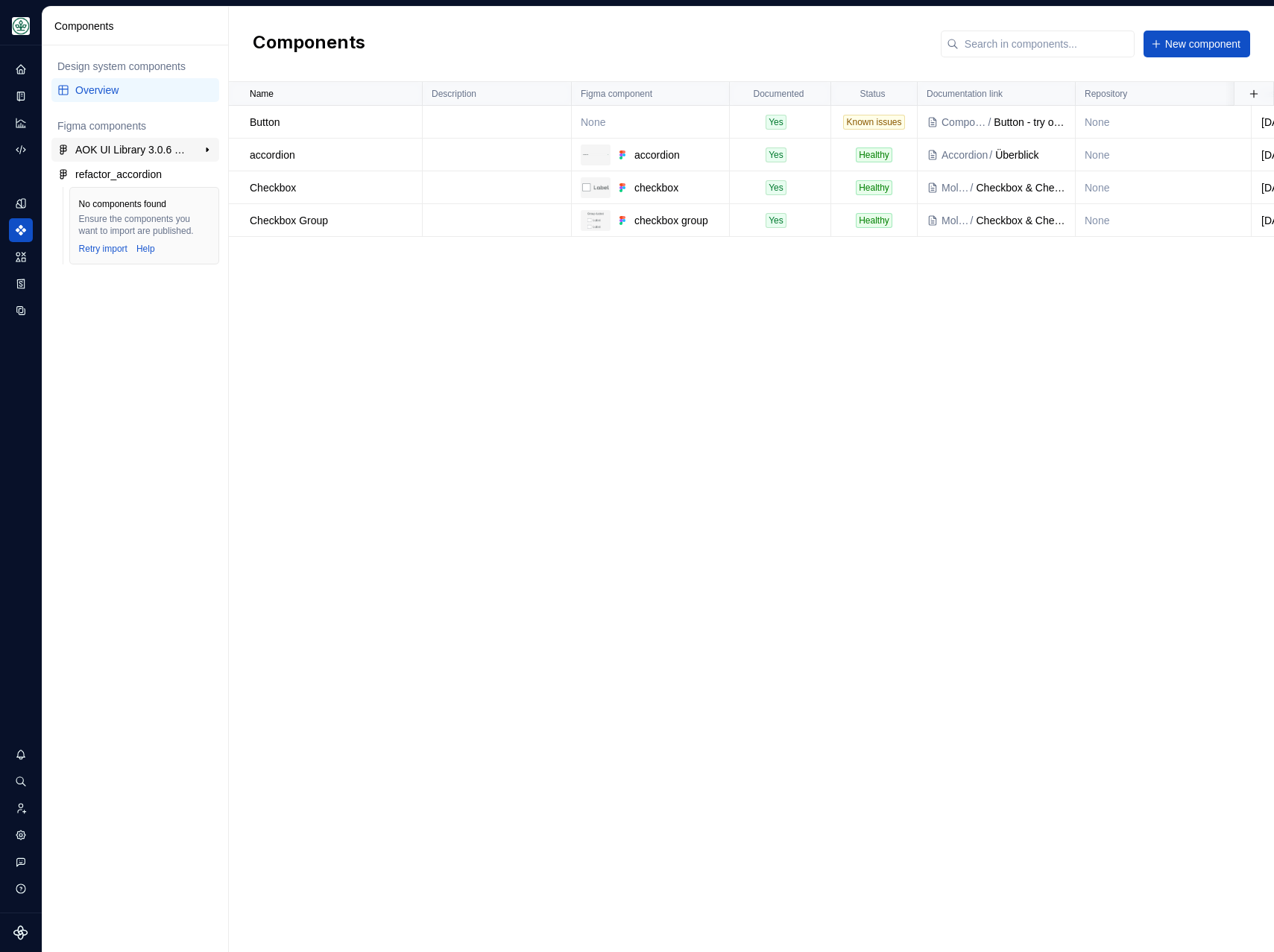
click at [125, 151] on div "AOK UI Library 3.0.6 (adesso)" at bounding box center [130, 150] width 111 height 15
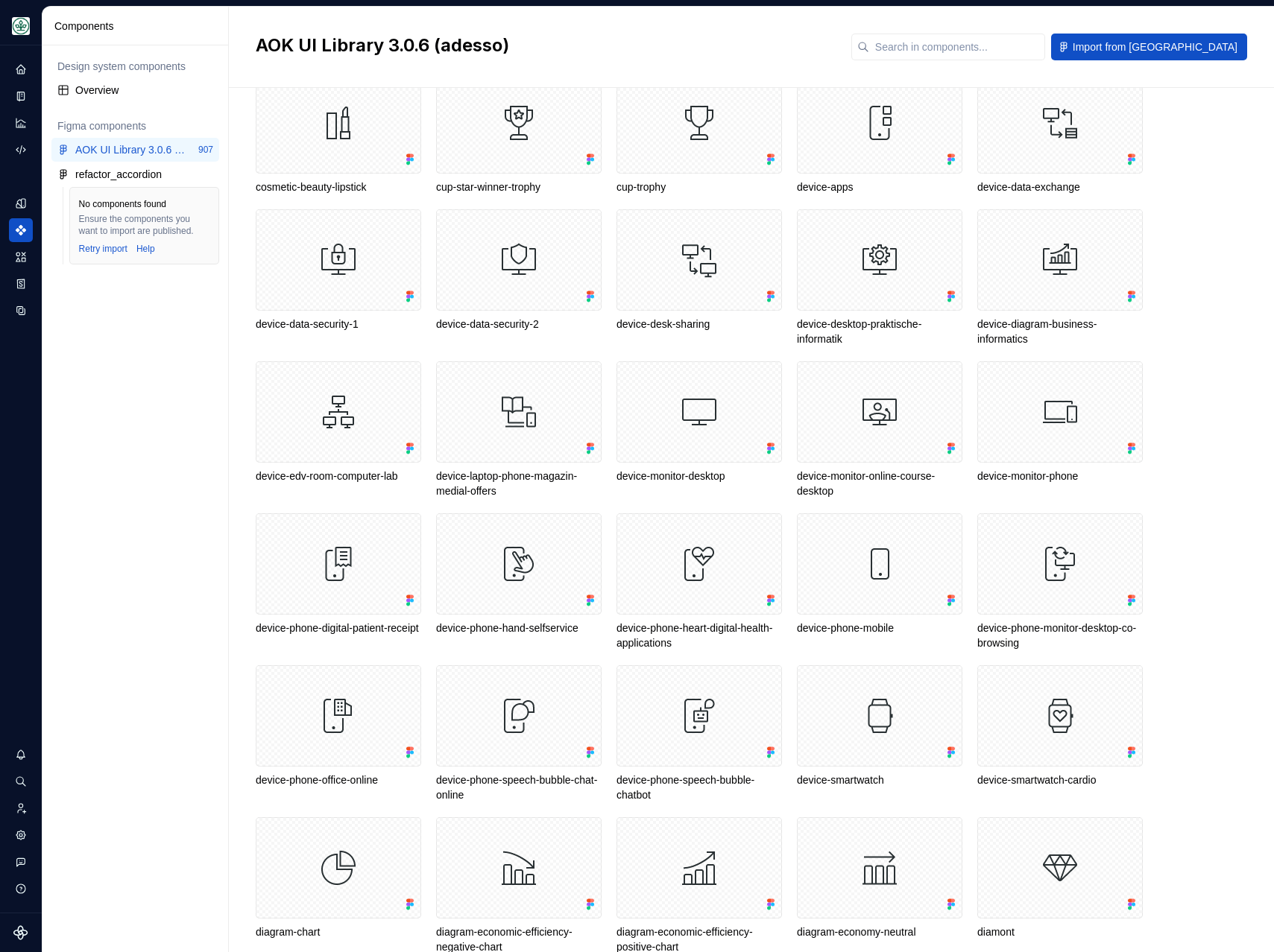
scroll to position [3053, 0]
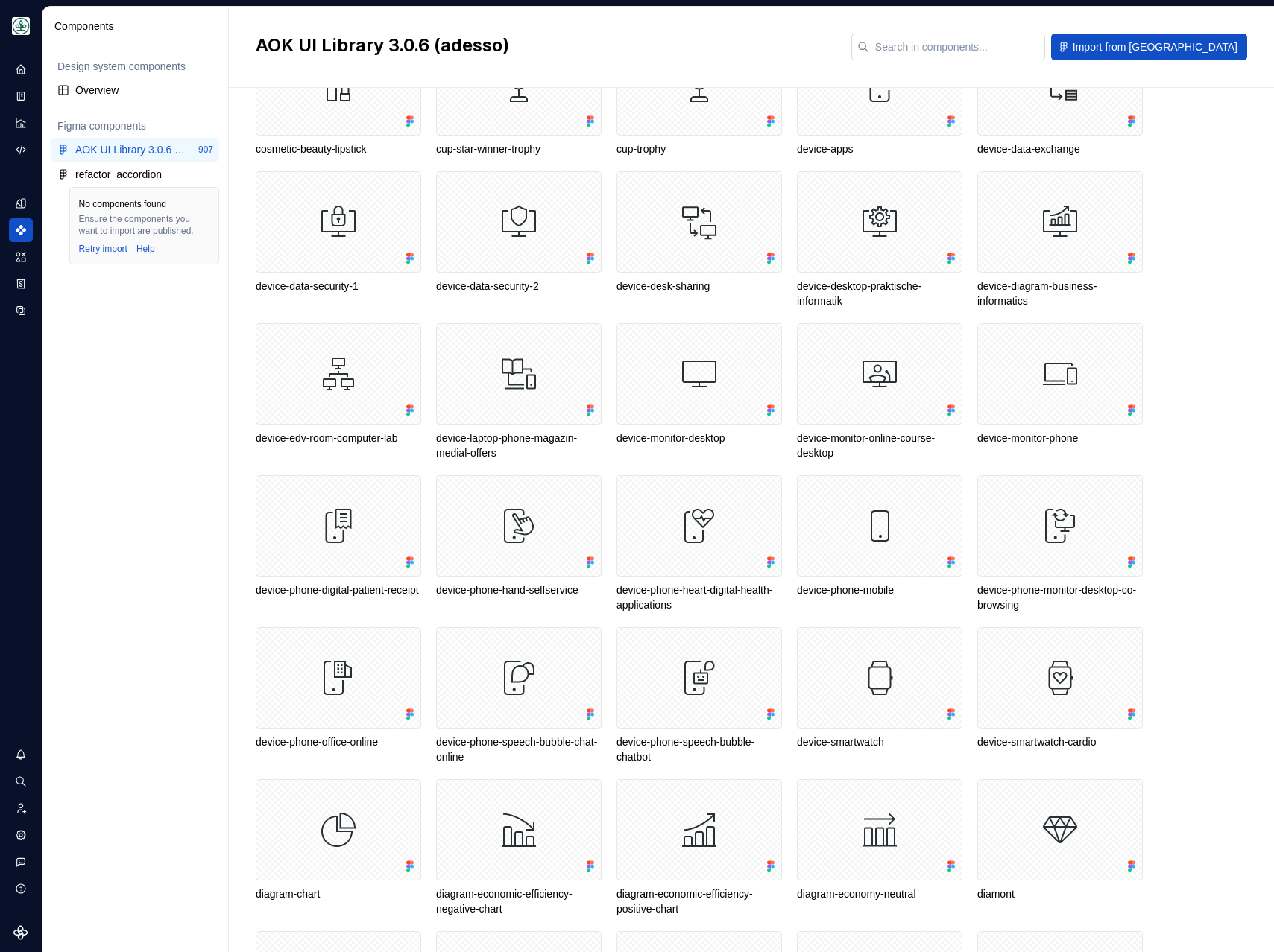
click at [1027, 40] on input "text" at bounding box center [957, 47] width 176 height 27
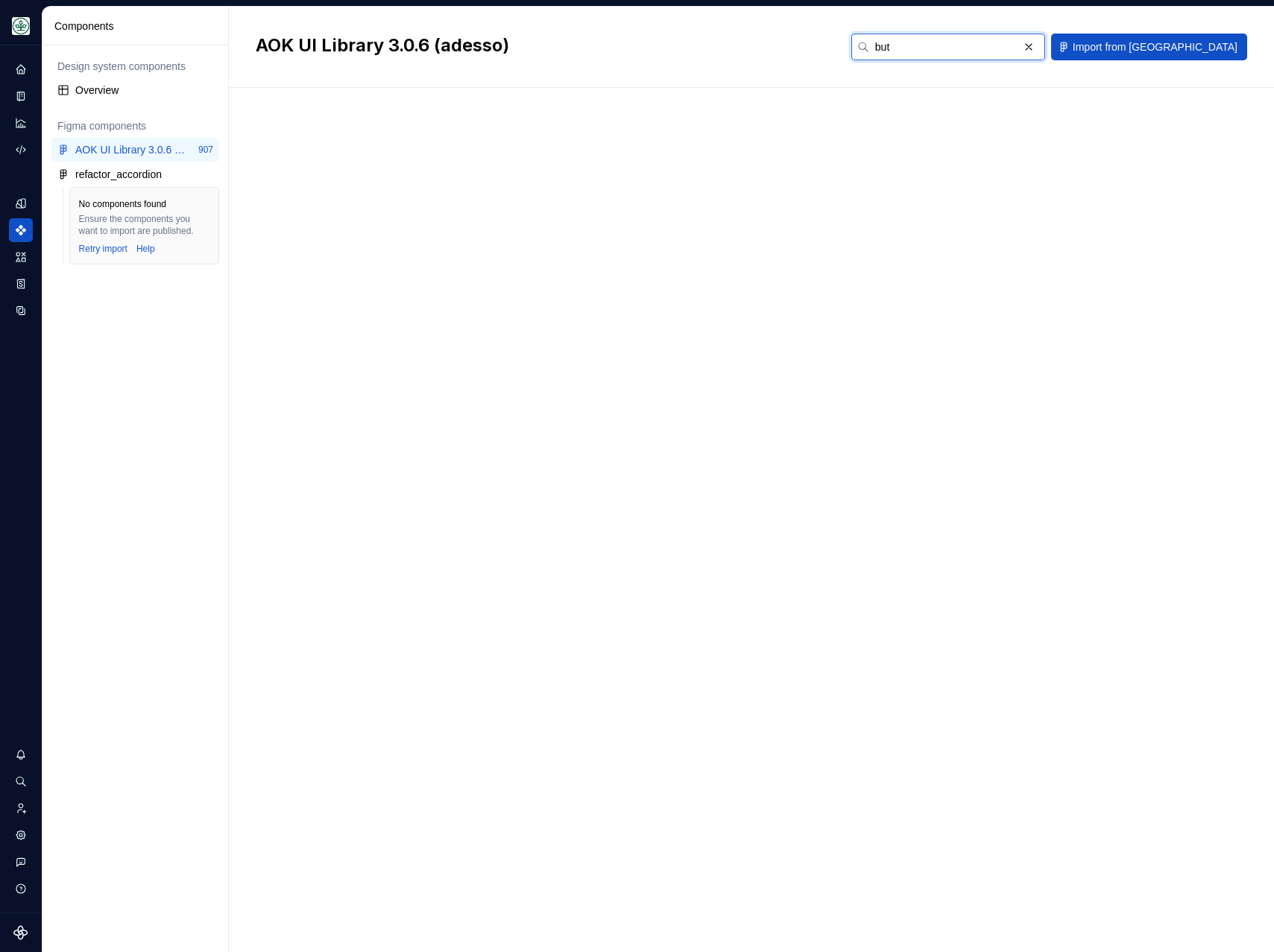
scroll to position [0, 0]
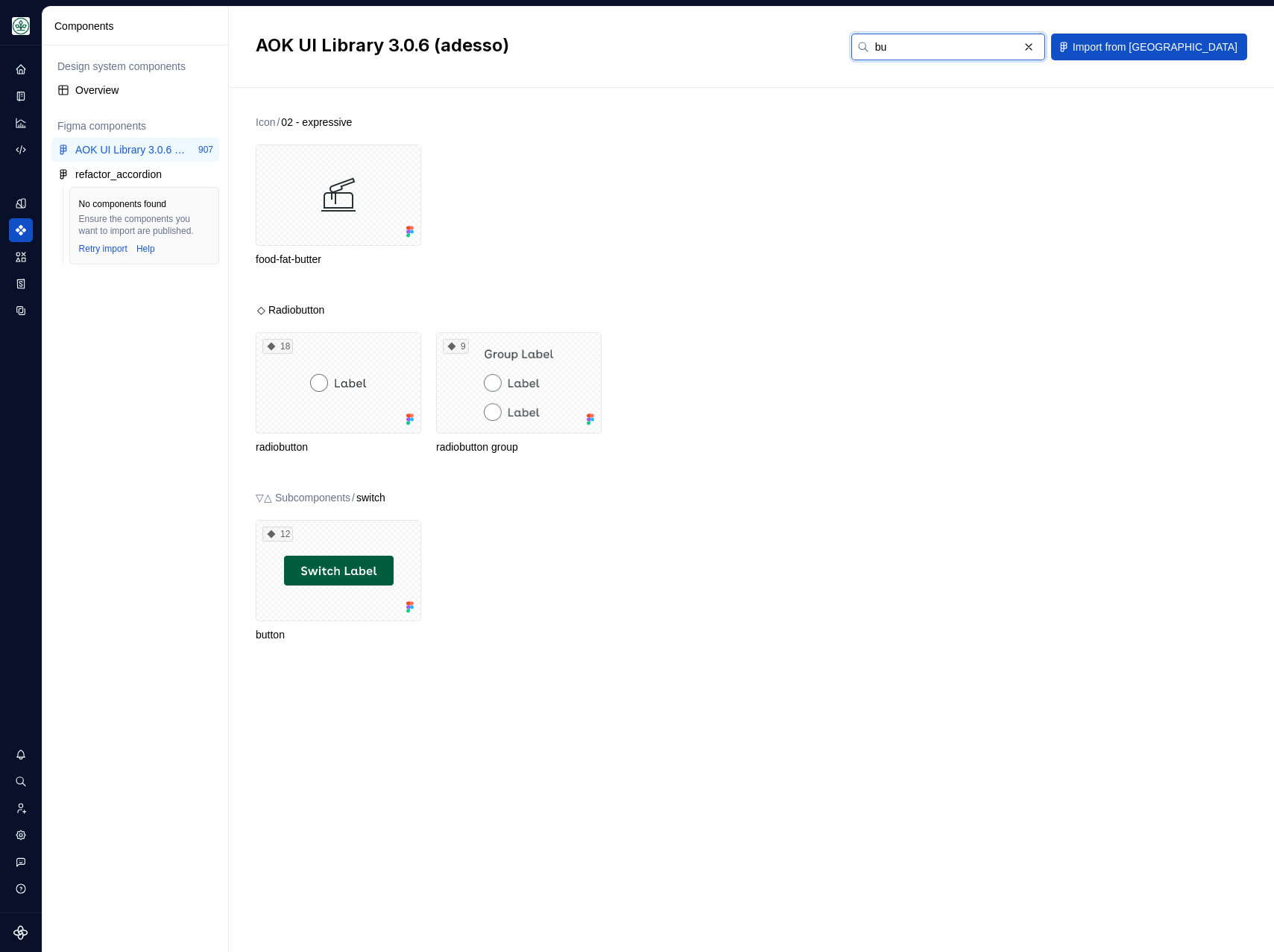
type input "b"
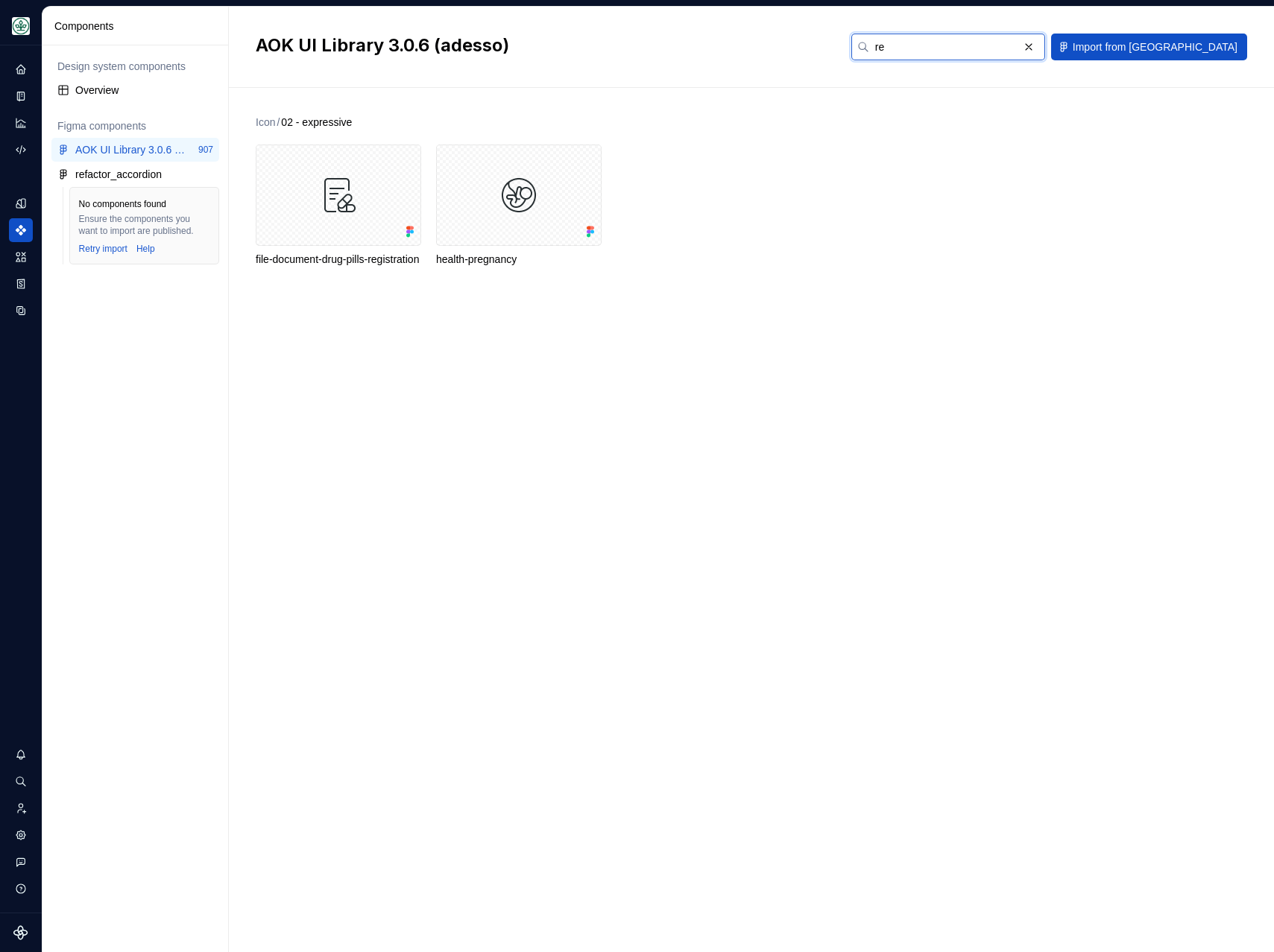
type input "r"
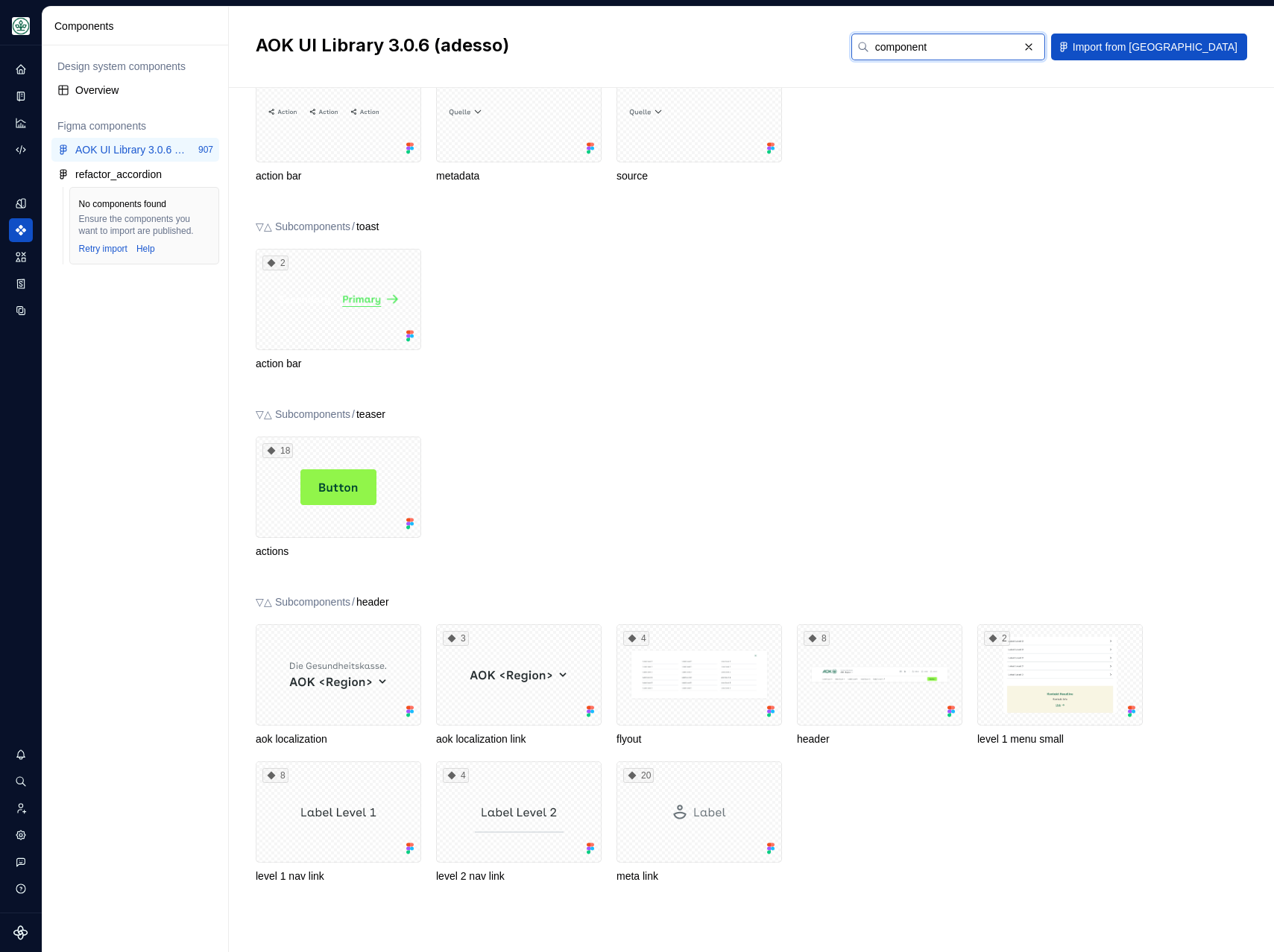
scroll to position [290, 0]
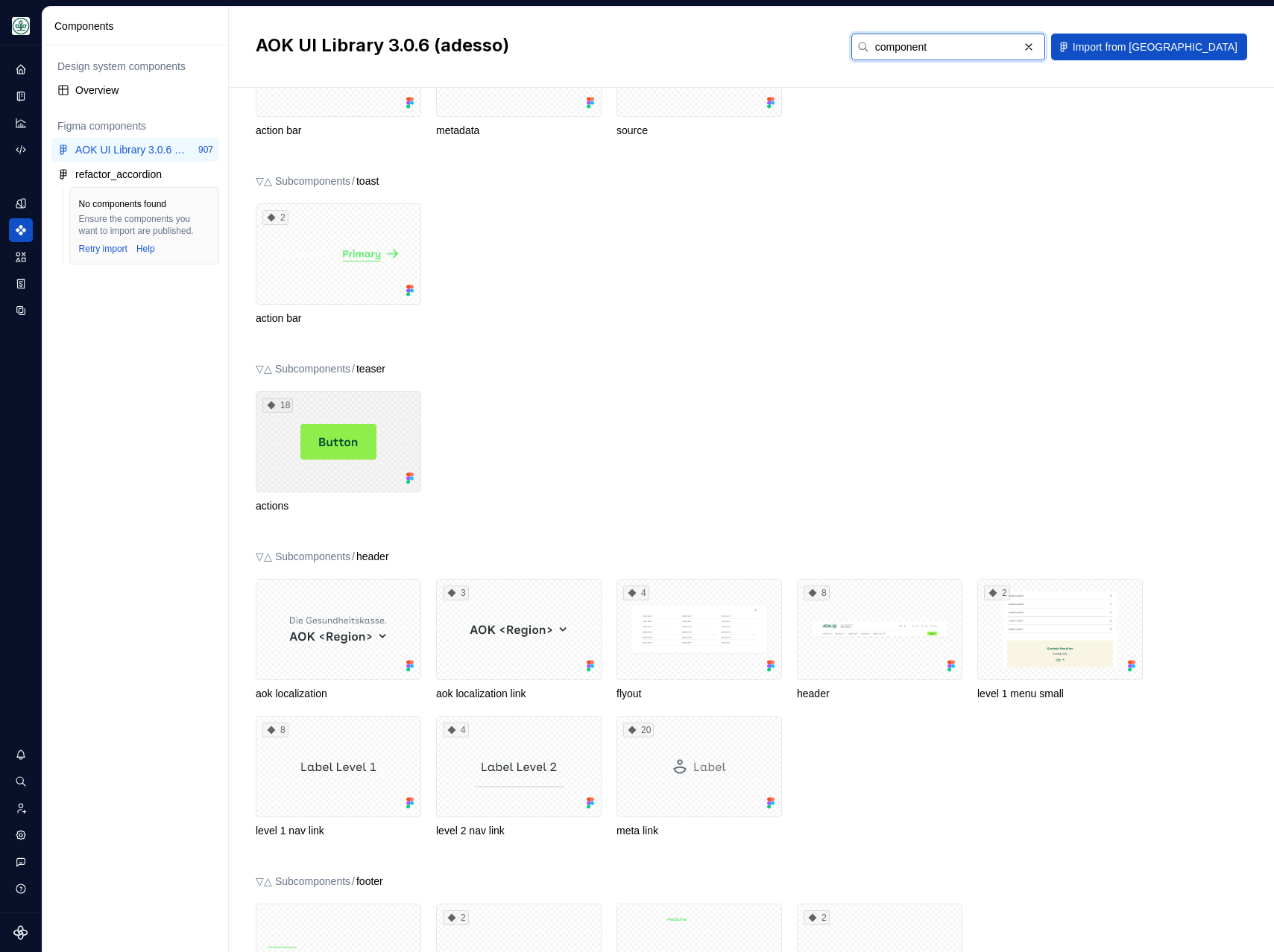
type input "component"
click at [312, 470] on div "18" at bounding box center [338, 442] width 165 height 101
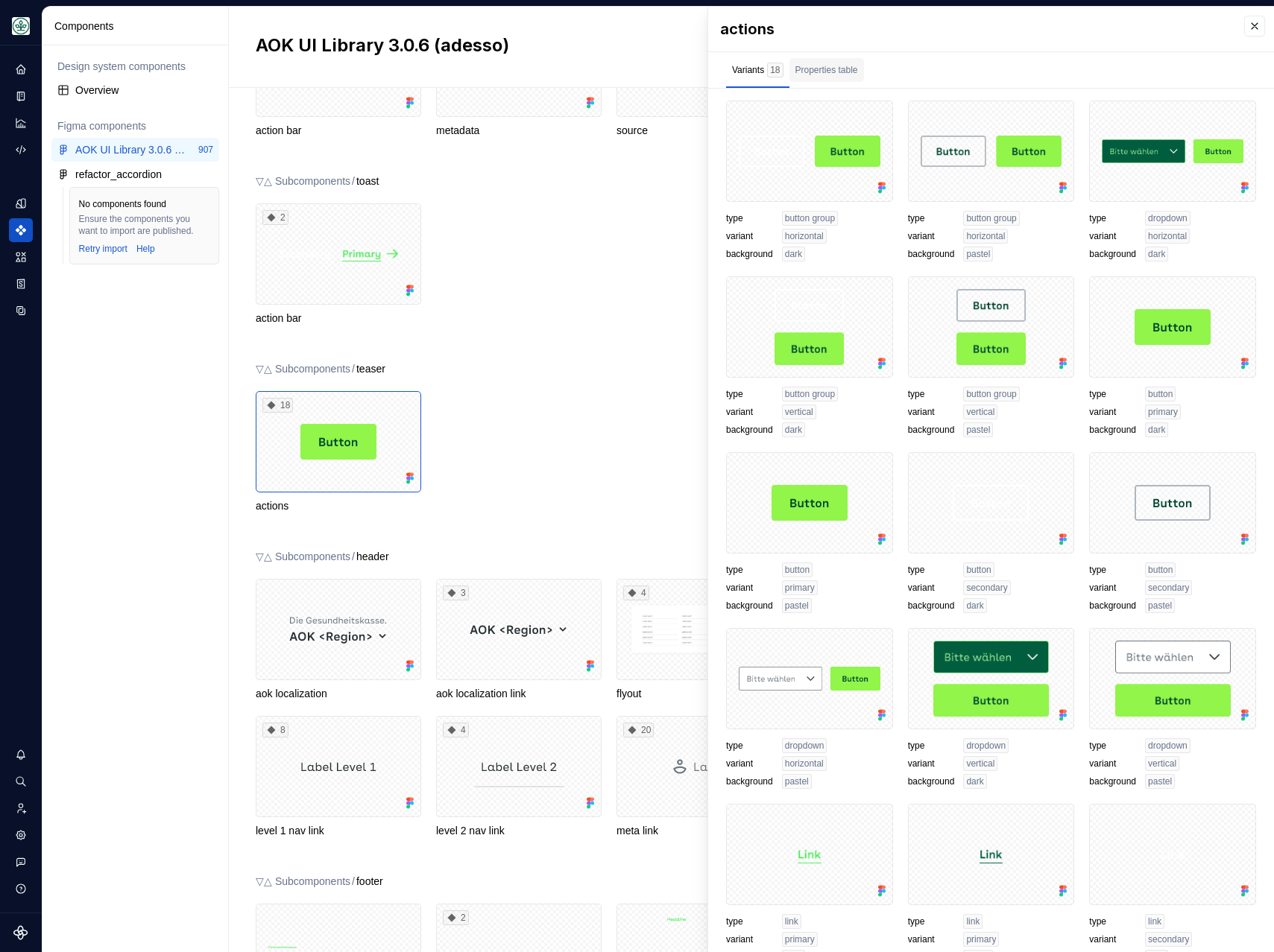
click at [829, 69] on div "Properties table" at bounding box center [826, 69] width 62 height 15
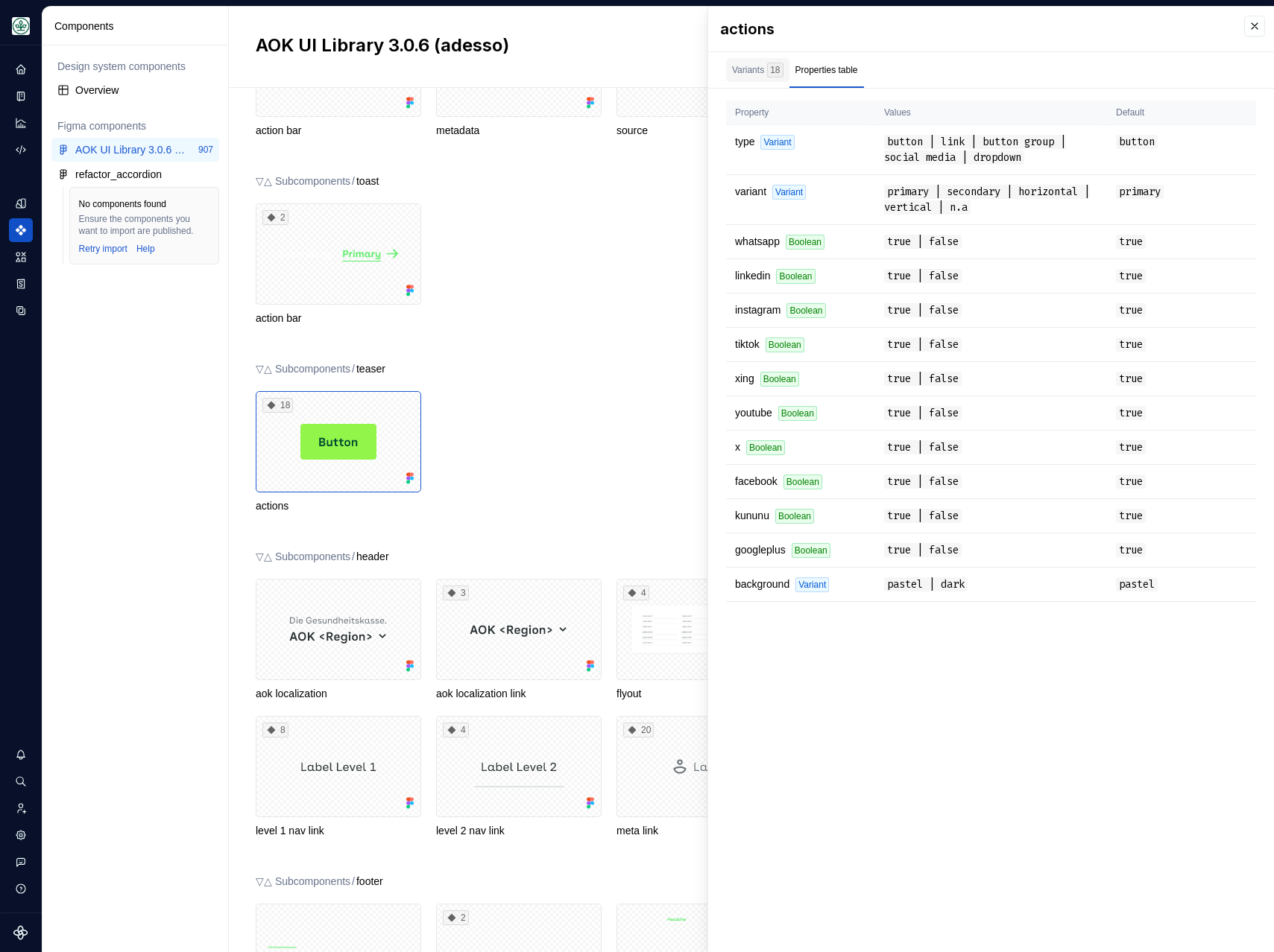
click at [755, 75] on div "Variants 18" at bounding box center [757, 69] width 51 height 15
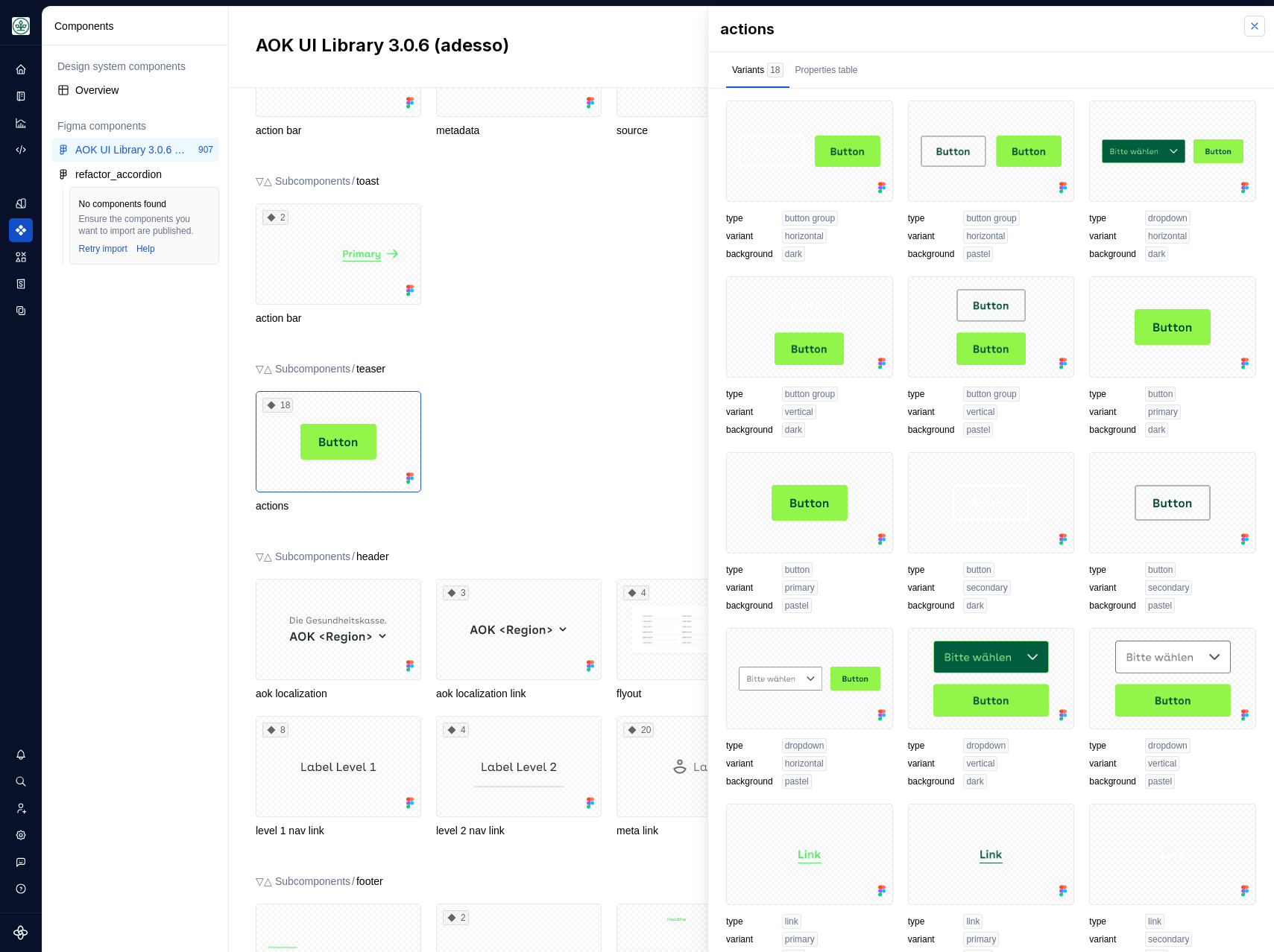
click at [1249, 23] on button "button" at bounding box center [1254, 25] width 21 height 21
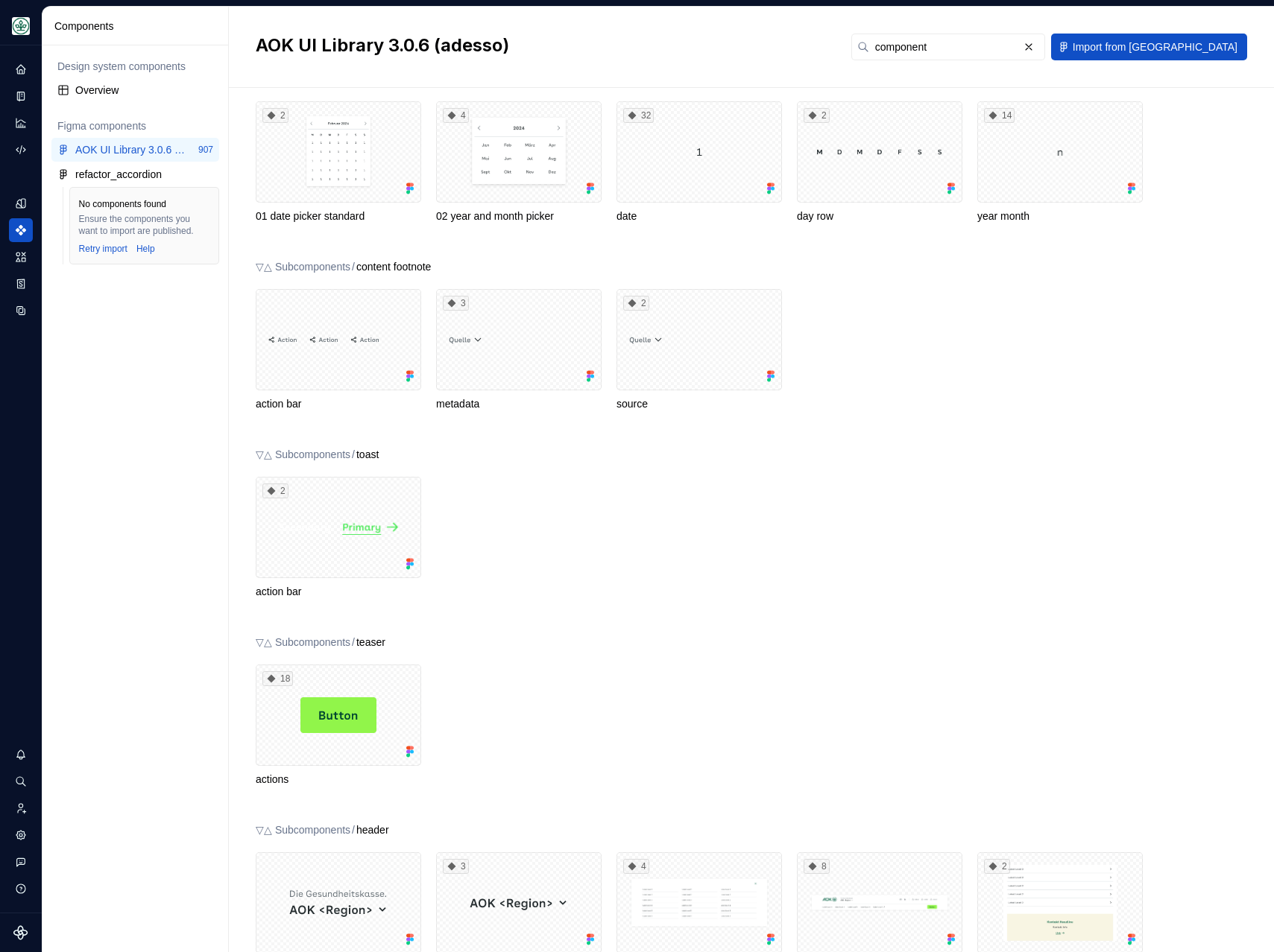
scroll to position [45, 0]
click at [1039, 47] on button "button" at bounding box center [1028, 47] width 21 height 21
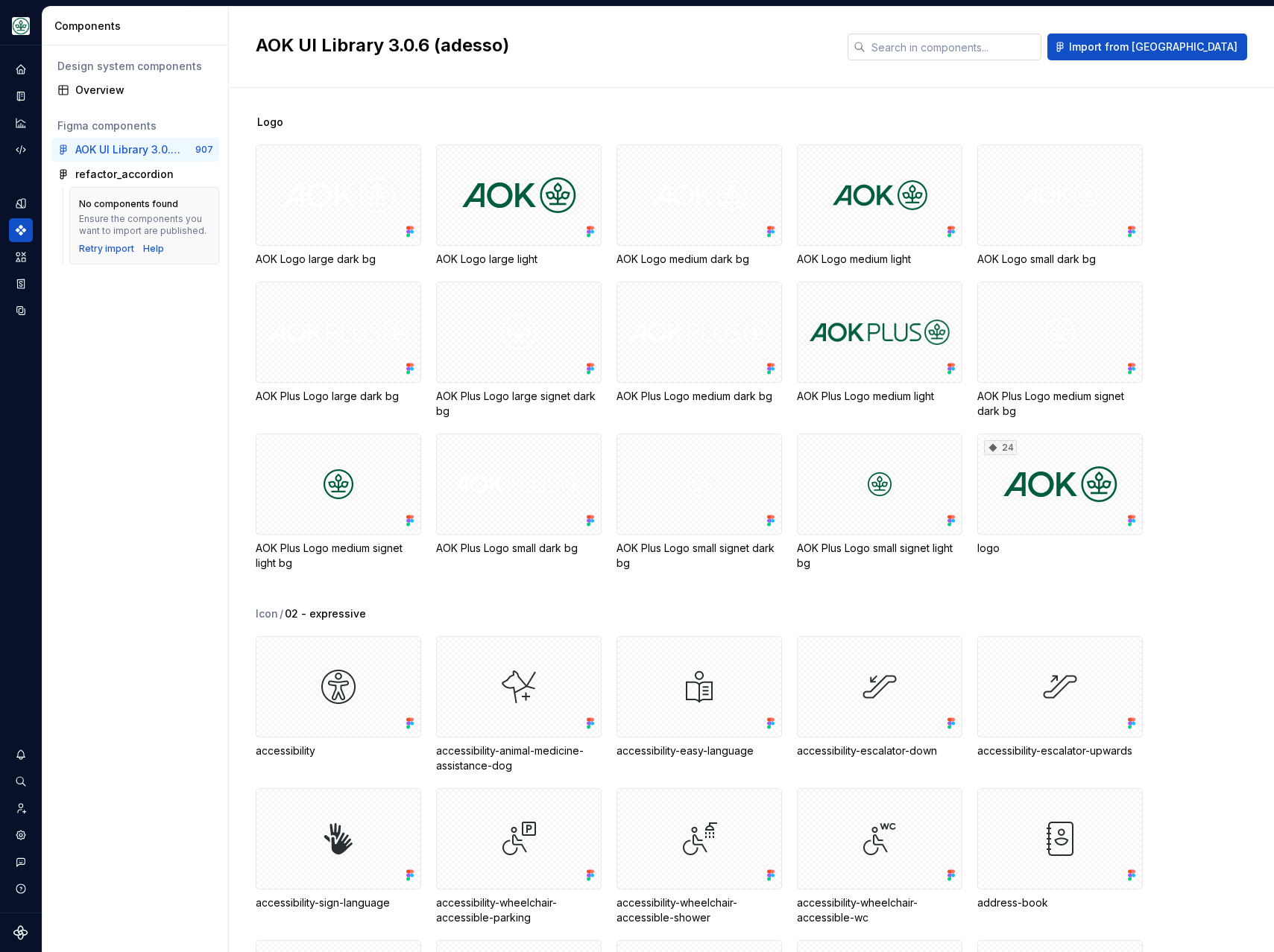
click at [1023, 41] on input "text" at bounding box center [953, 47] width 176 height 27
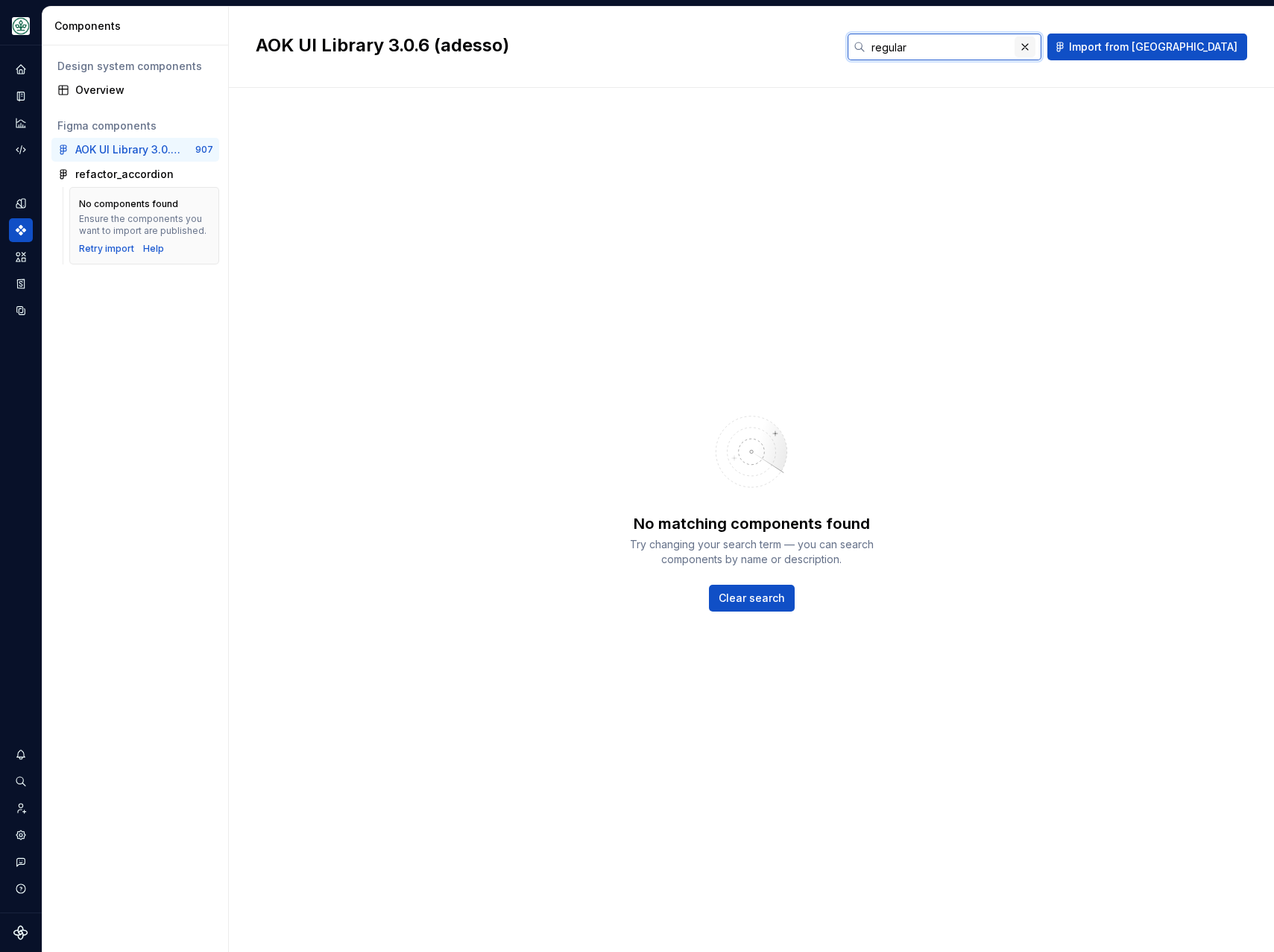
type input "regular"
click at [1035, 40] on button "button" at bounding box center [1024, 47] width 21 height 21
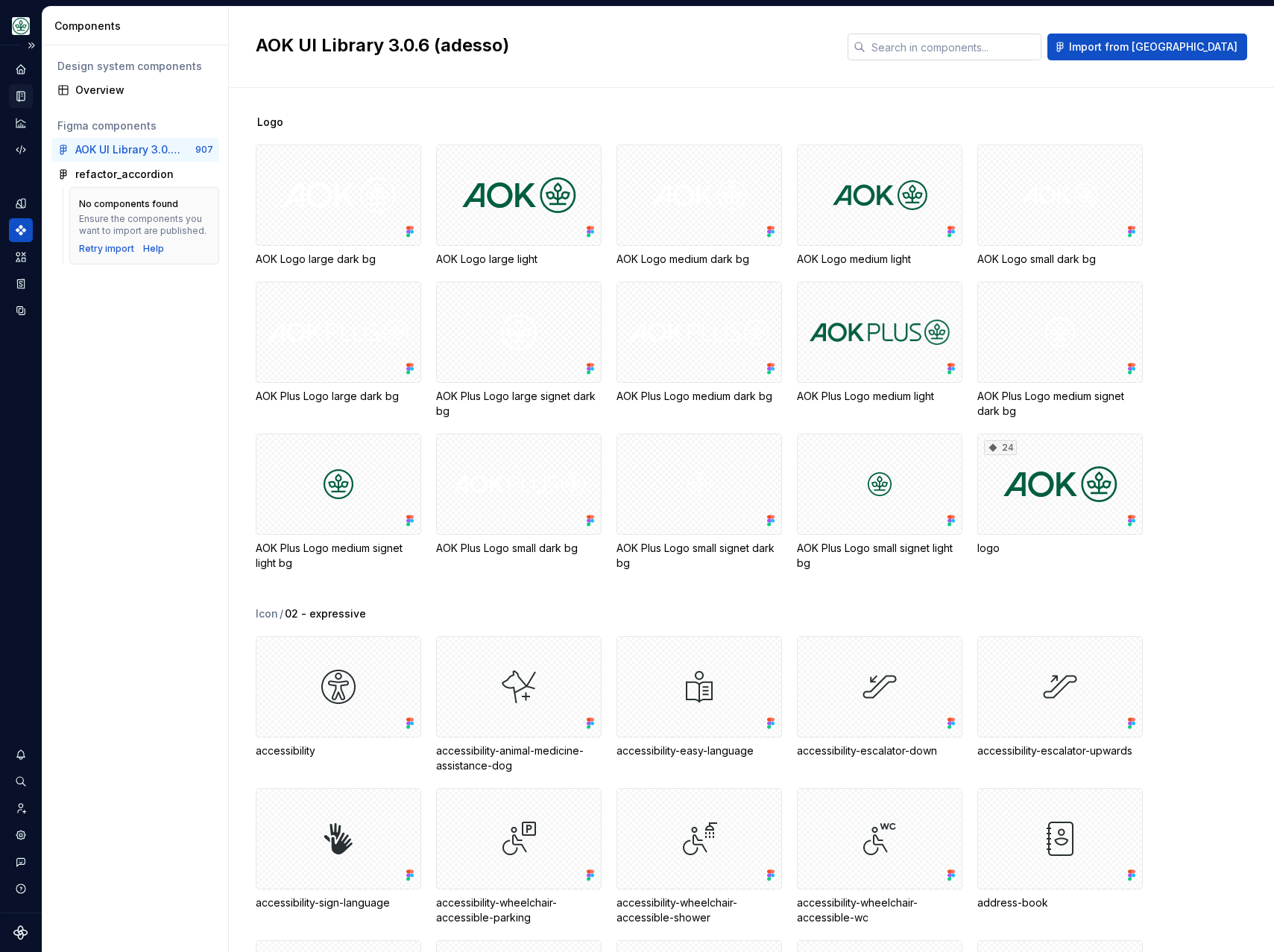
click at [23, 96] on icon "Documentation" at bounding box center [22, 96] width 6 height 8
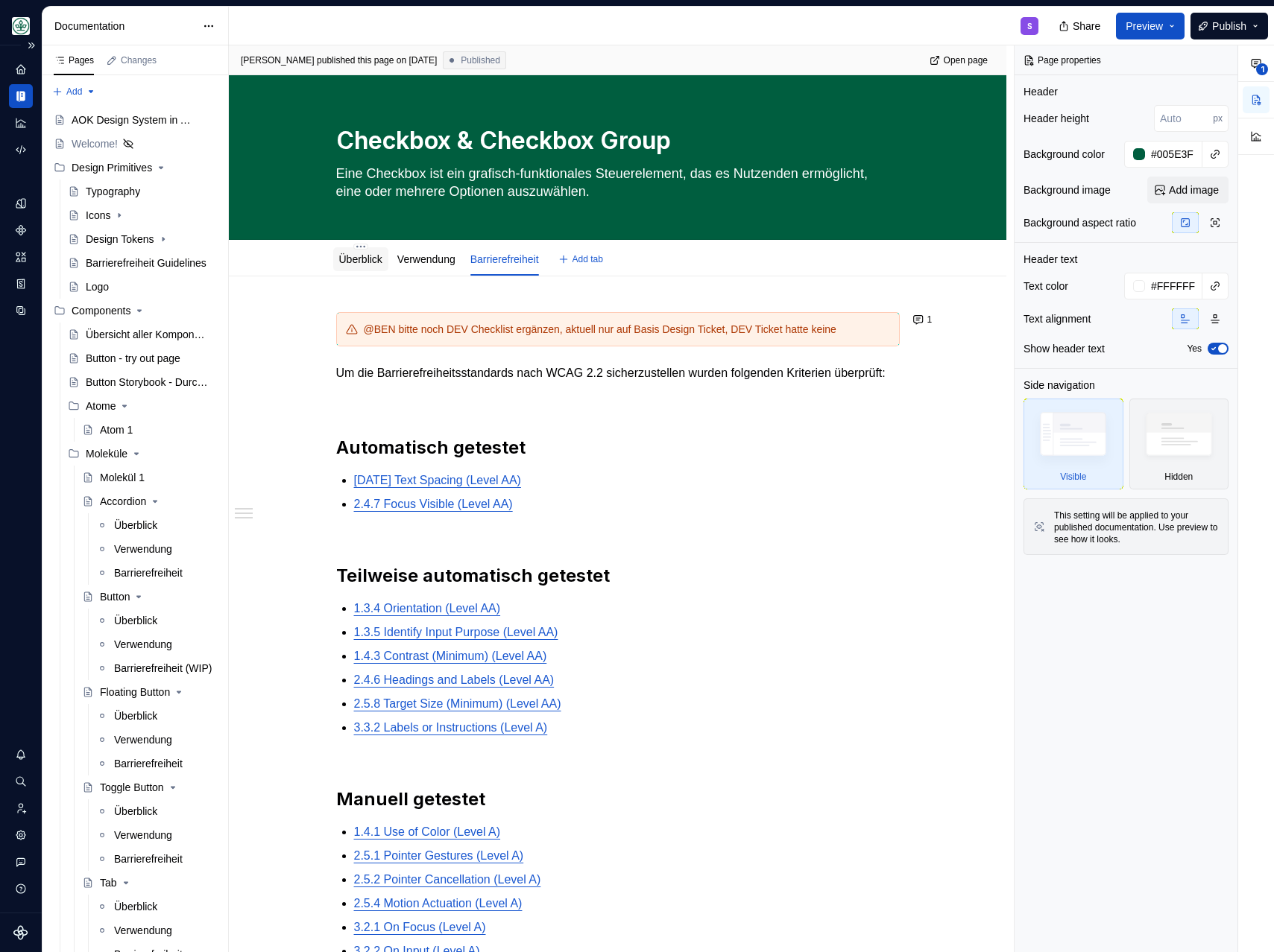
click at [359, 270] on div "Überblick" at bounding box center [360, 259] width 55 height 23
click at [373, 261] on link "Überblick" at bounding box center [361, 259] width 43 height 12
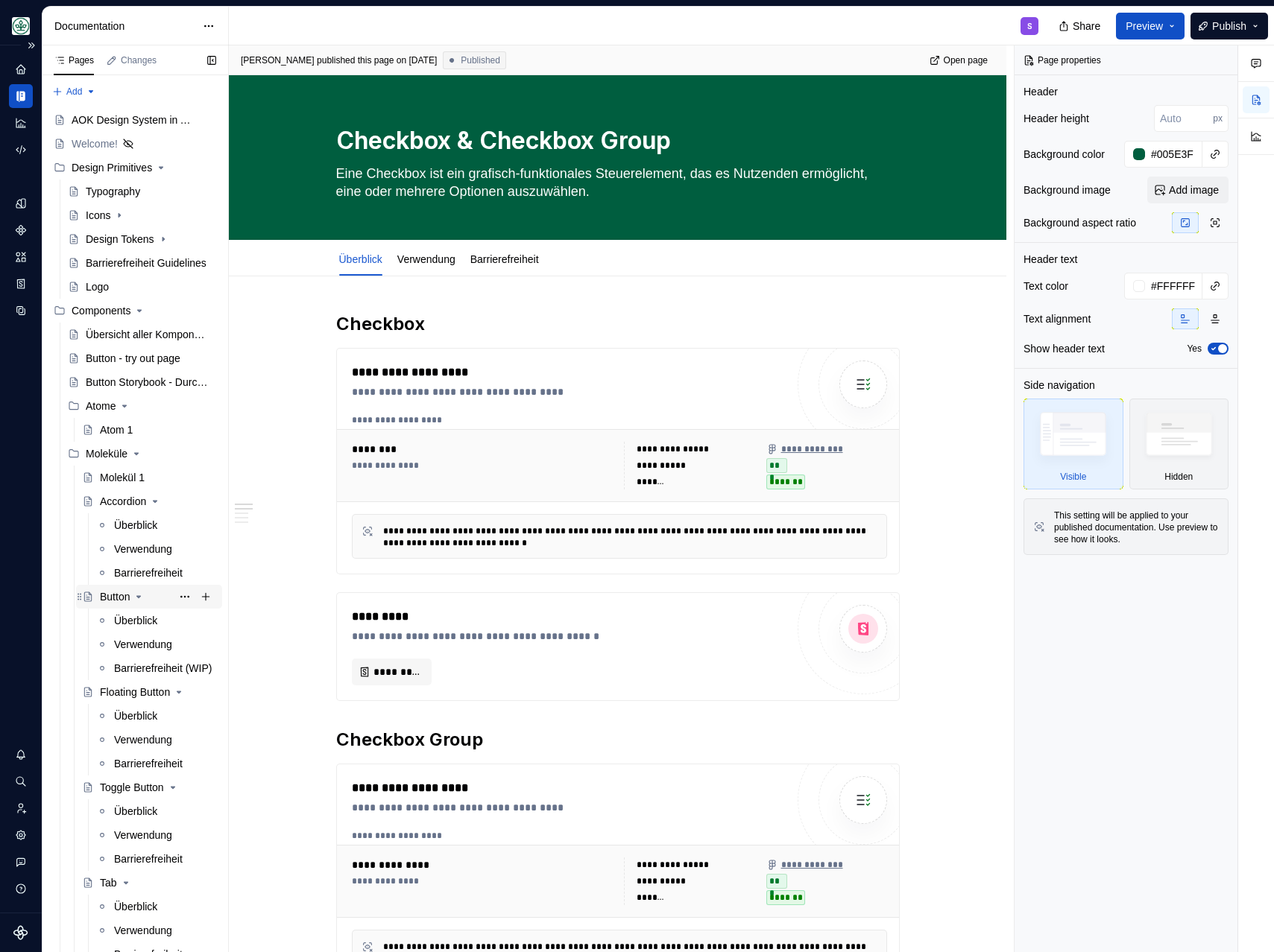
click at [114, 591] on div "Button" at bounding box center [115, 597] width 30 height 15
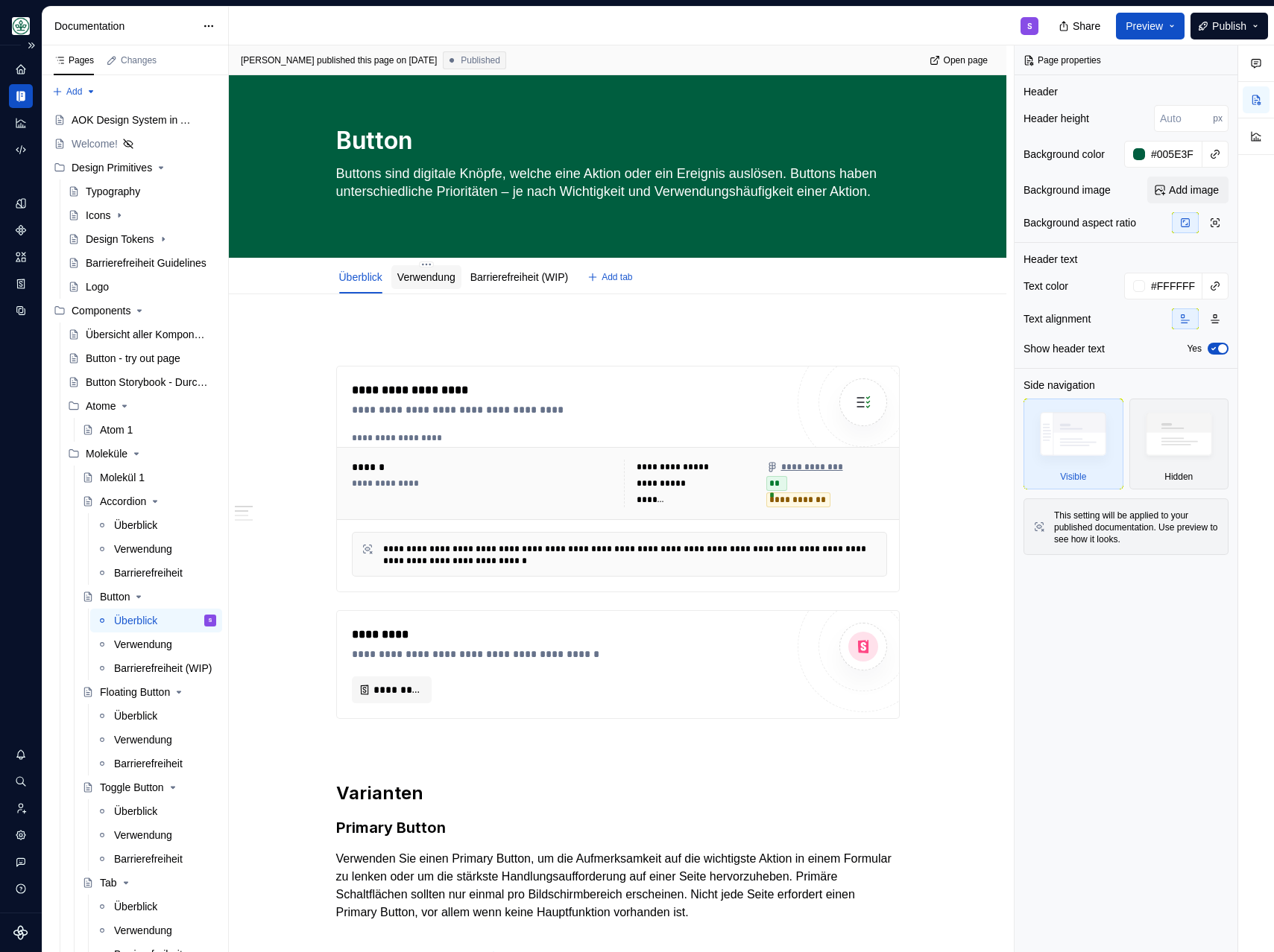
click at [436, 276] on link "Verwendung" at bounding box center [426, 277] width 58 height 12
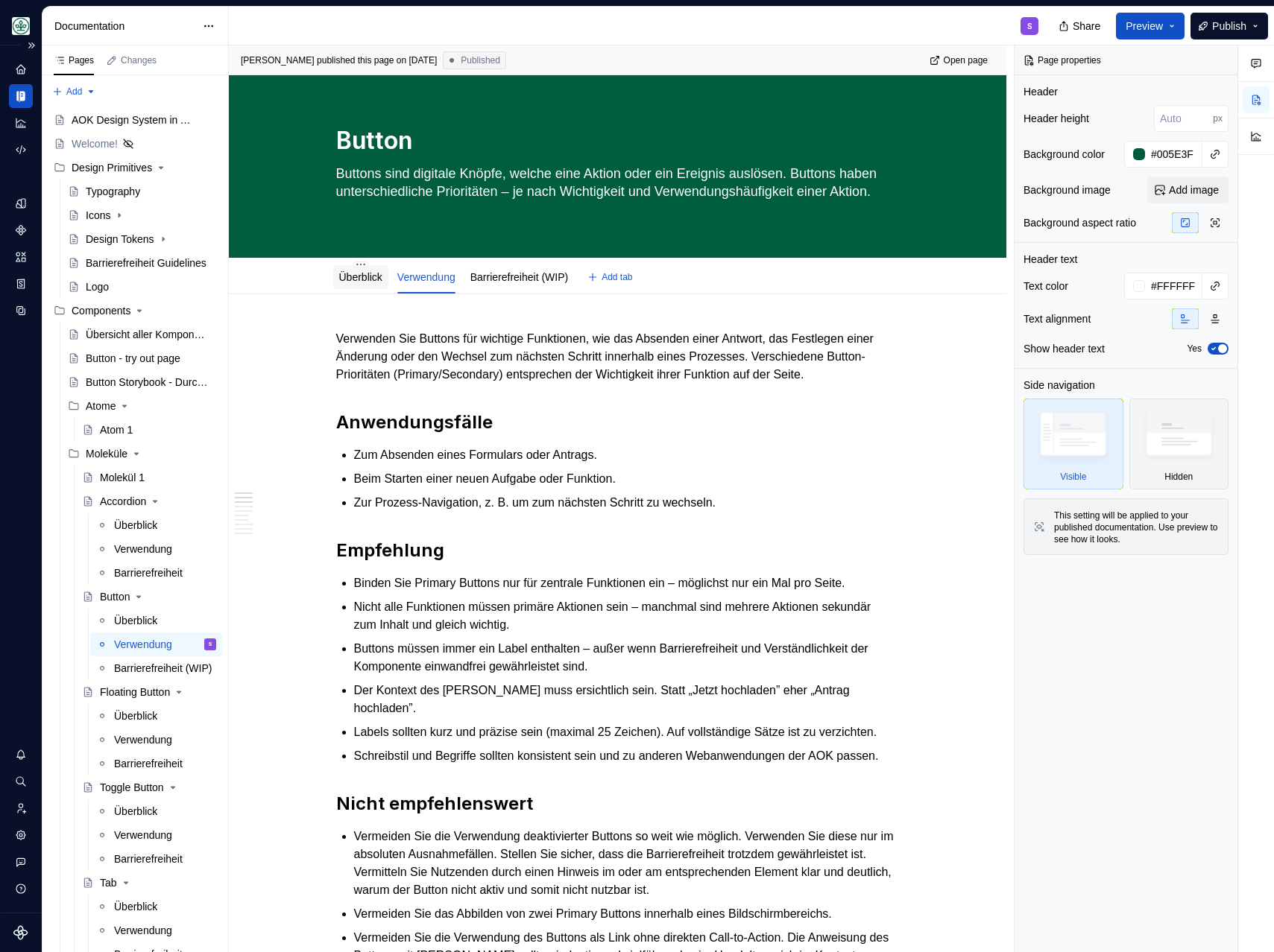
click at [375, 284] on div "Überblick" at bounding box center [361, 277] width 43 height 15
click at [365, 277] on link "Überblick" at bounding box center [361, 277] width 43 height 12
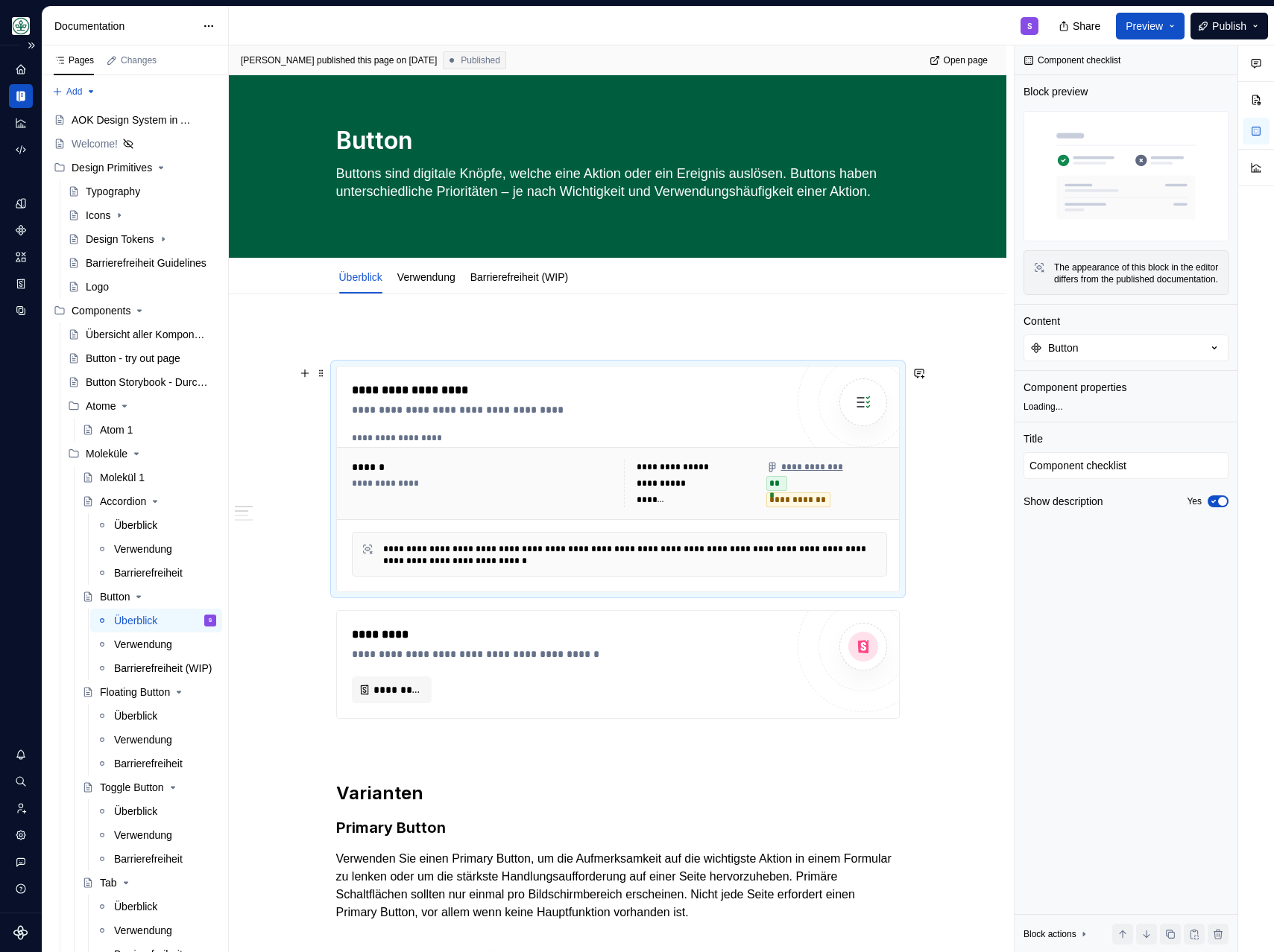
click at [472, 475] on div "**********" at bounding box center [483, 483] width 263 height 48
click at [1083, 362] on button "Button" at bounding box center [1125, 348] width 205 height 27
click at [1060, 417] on div "Button" at bounding box center [1047, 419] width 30 height 15
click at [1154, 329] on div "Content" at bounding box center [1125, 321] width 205 height 15
type textarea "*"
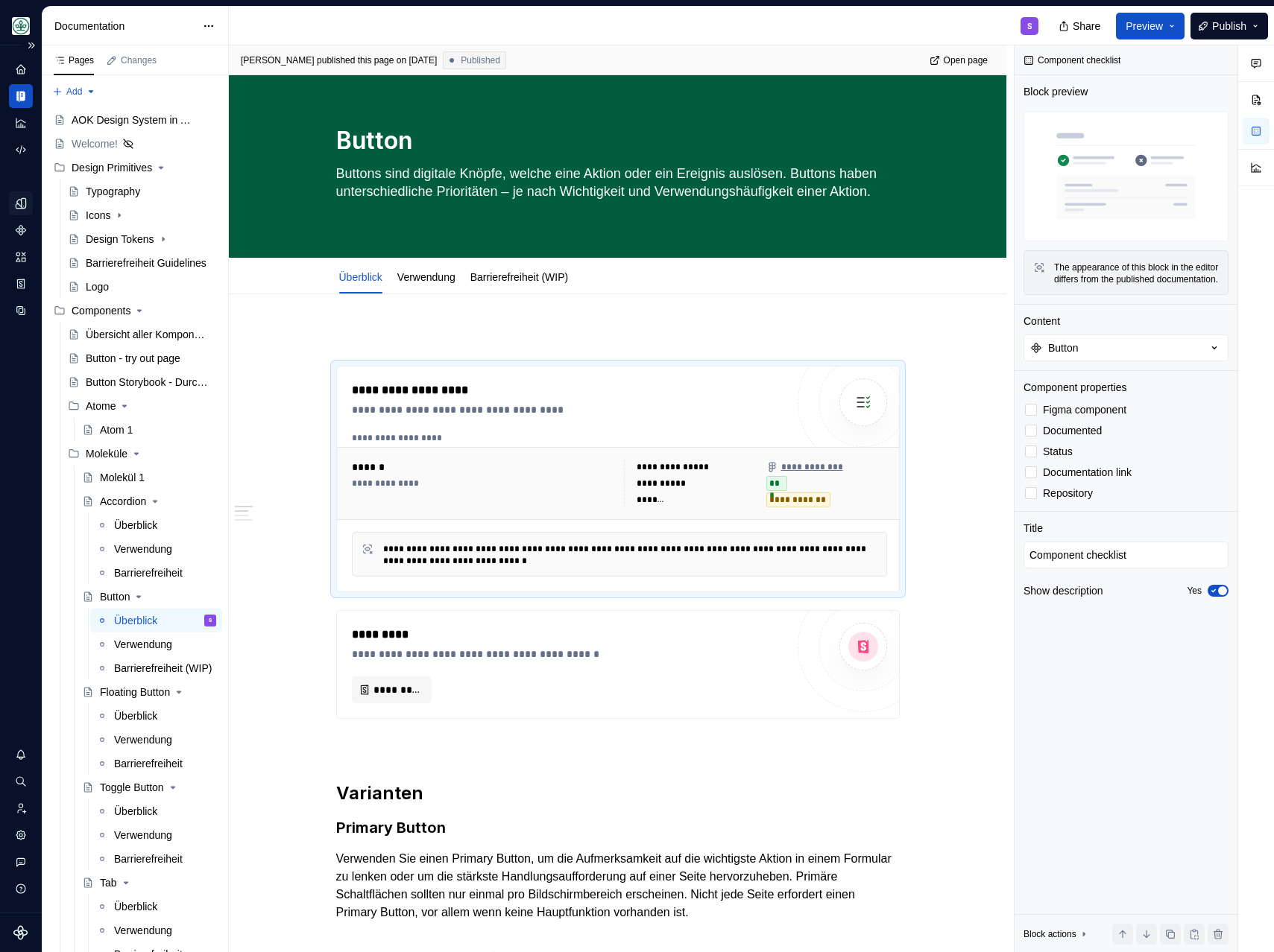
click at [19, 200] on icon "Design tokens" at bounding box center [21, 203] width 14 height 14
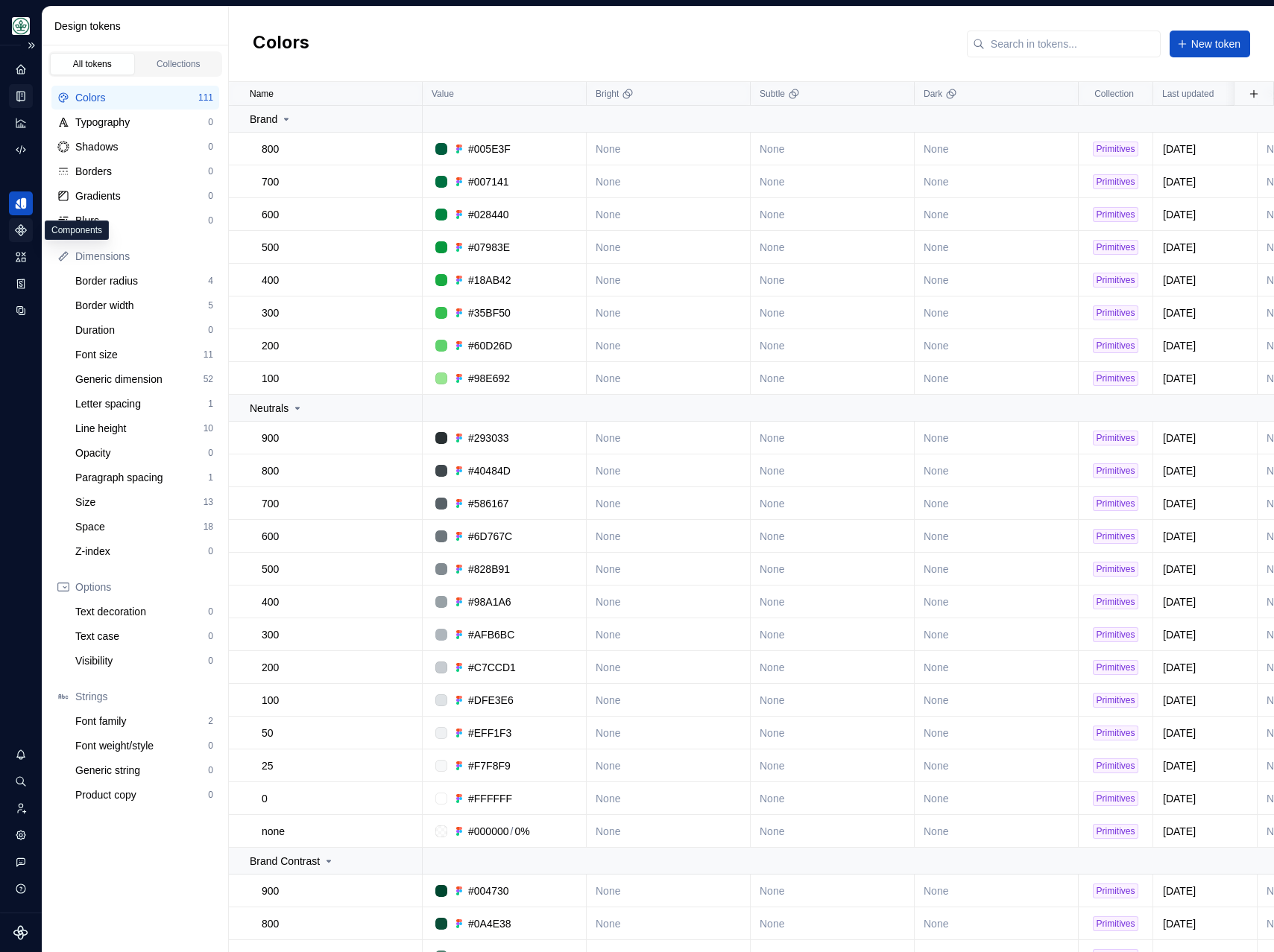
click at [20, 231] on icon "Components" at bounding box center [21, 230] width 14 height 14
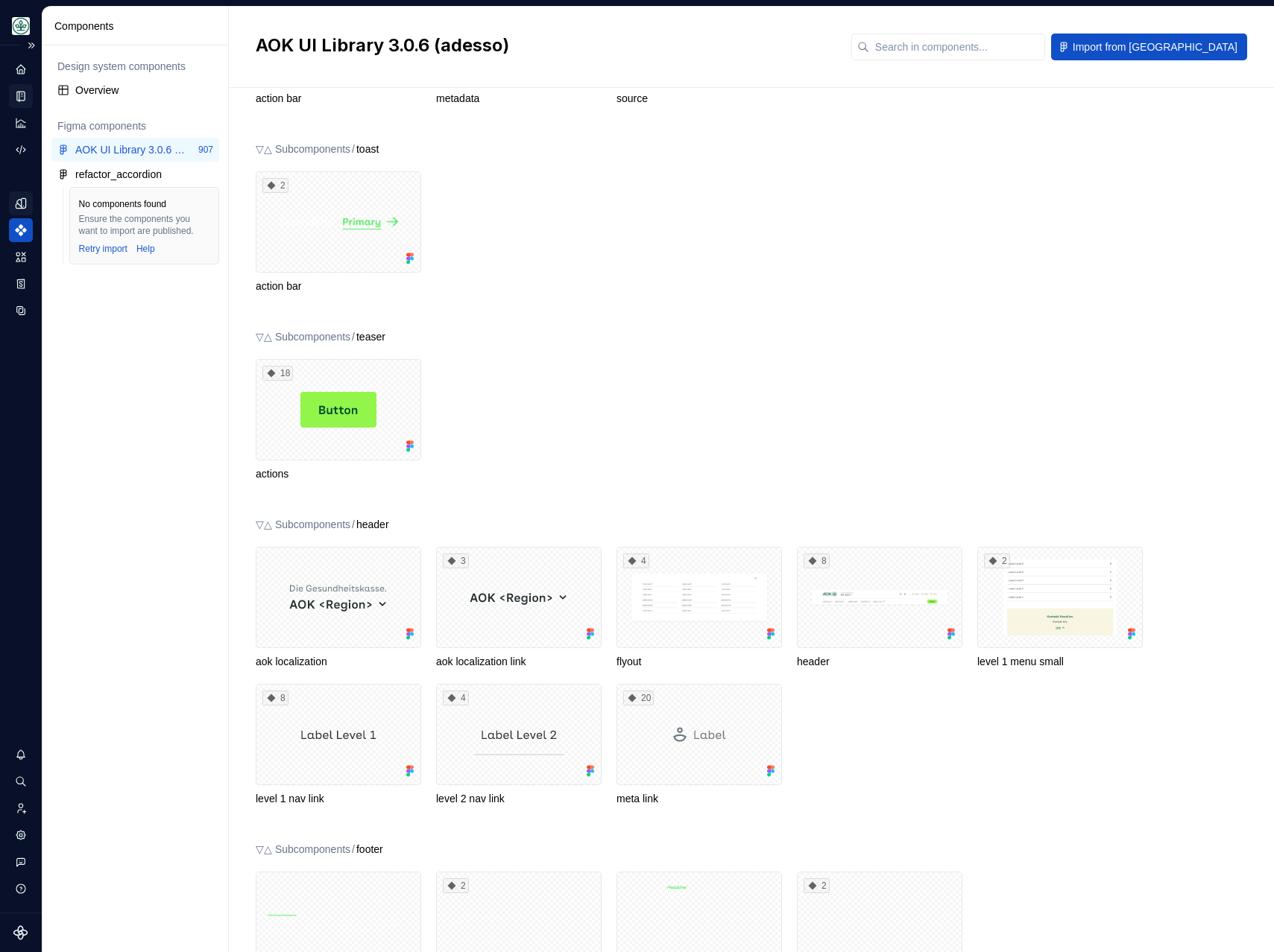
scroll to position [32909, 0]
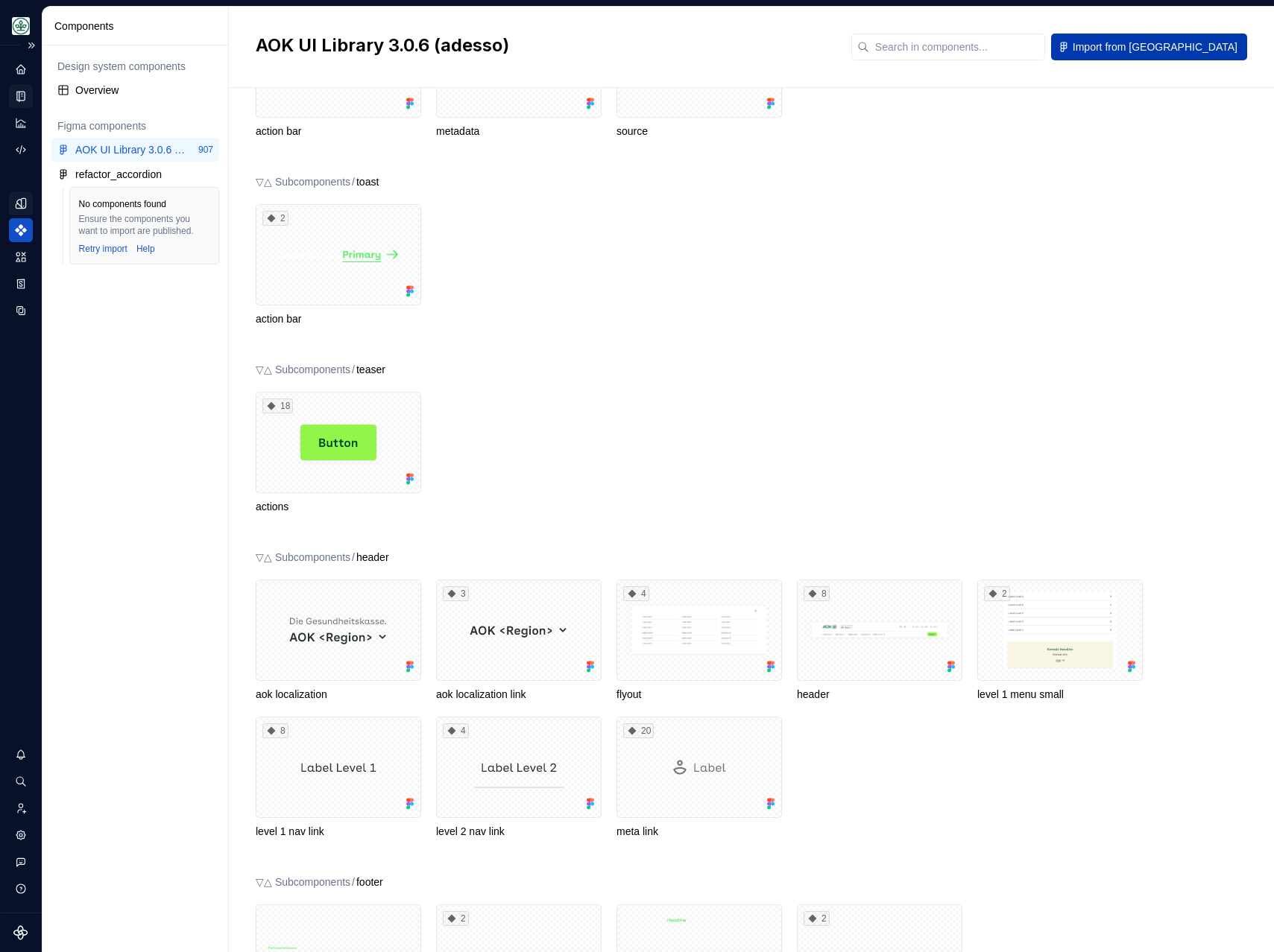
click at [1223, 35] on button "Import from [GEOGRAPHIC_DATA]" at bounding box center [1148, 47] width 196 height 27
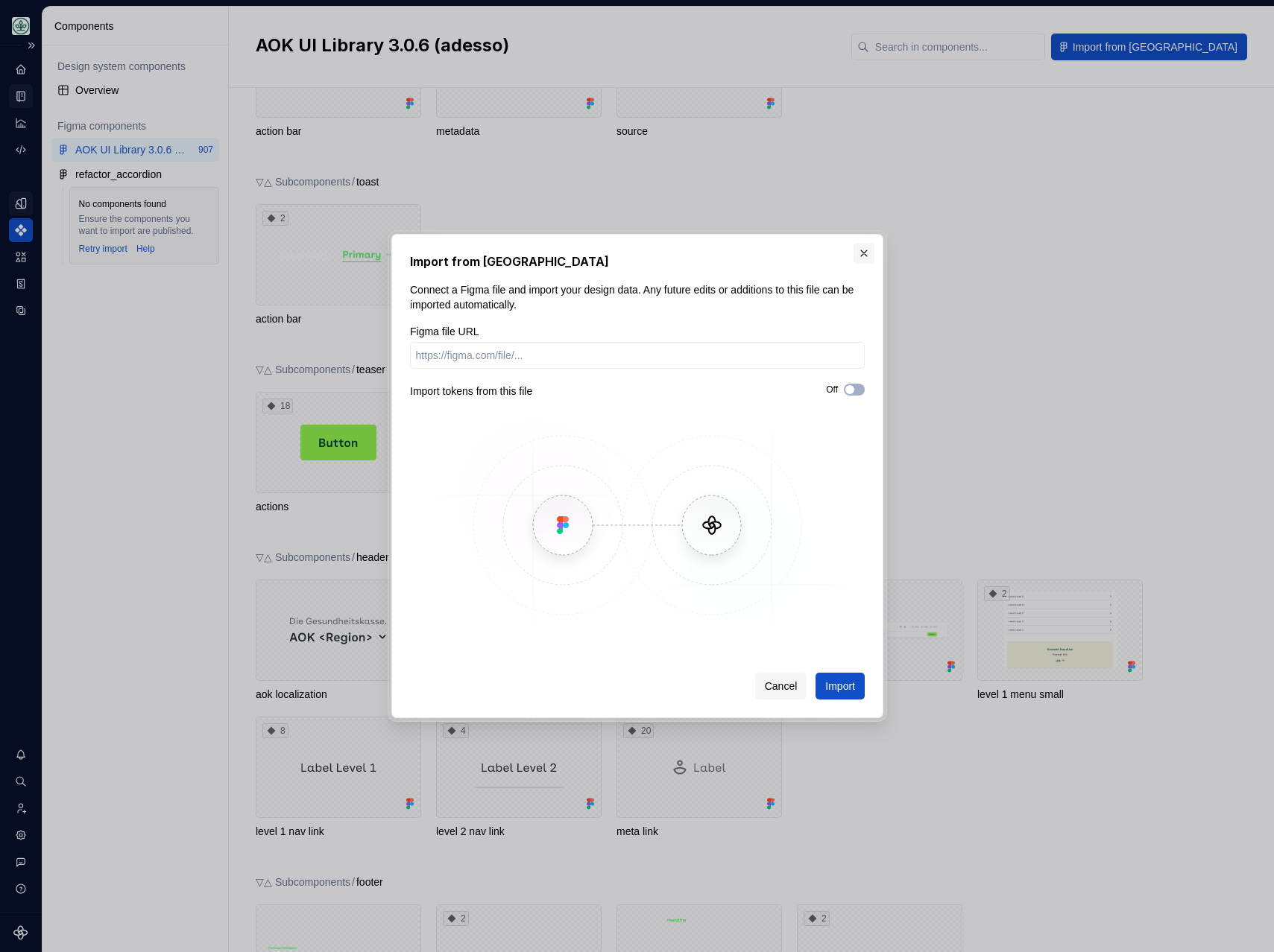
click at [866, 260] on button "button" at bounding box center [863, 252] width 21 height 21
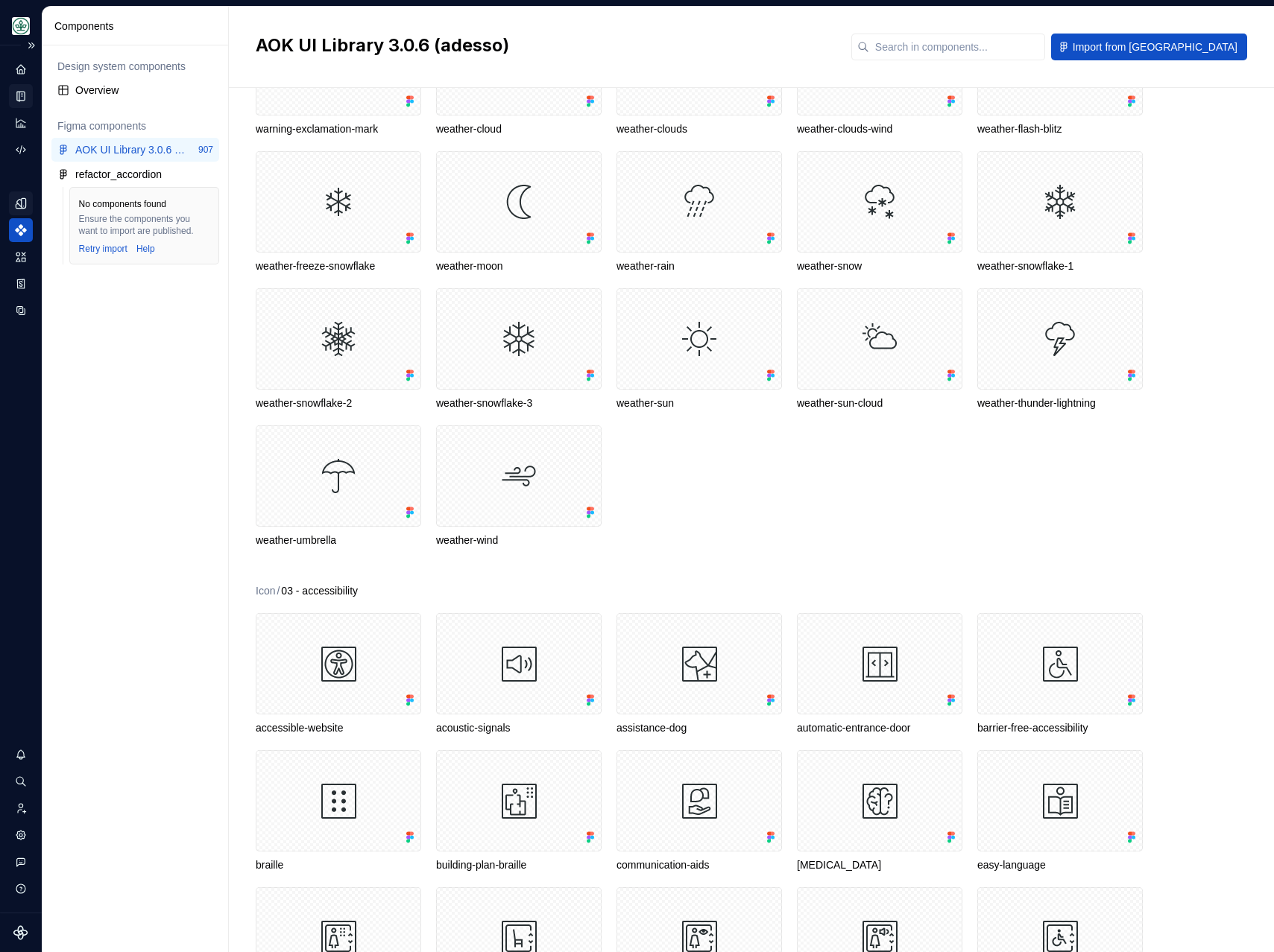
scroll to position [15124, 0]
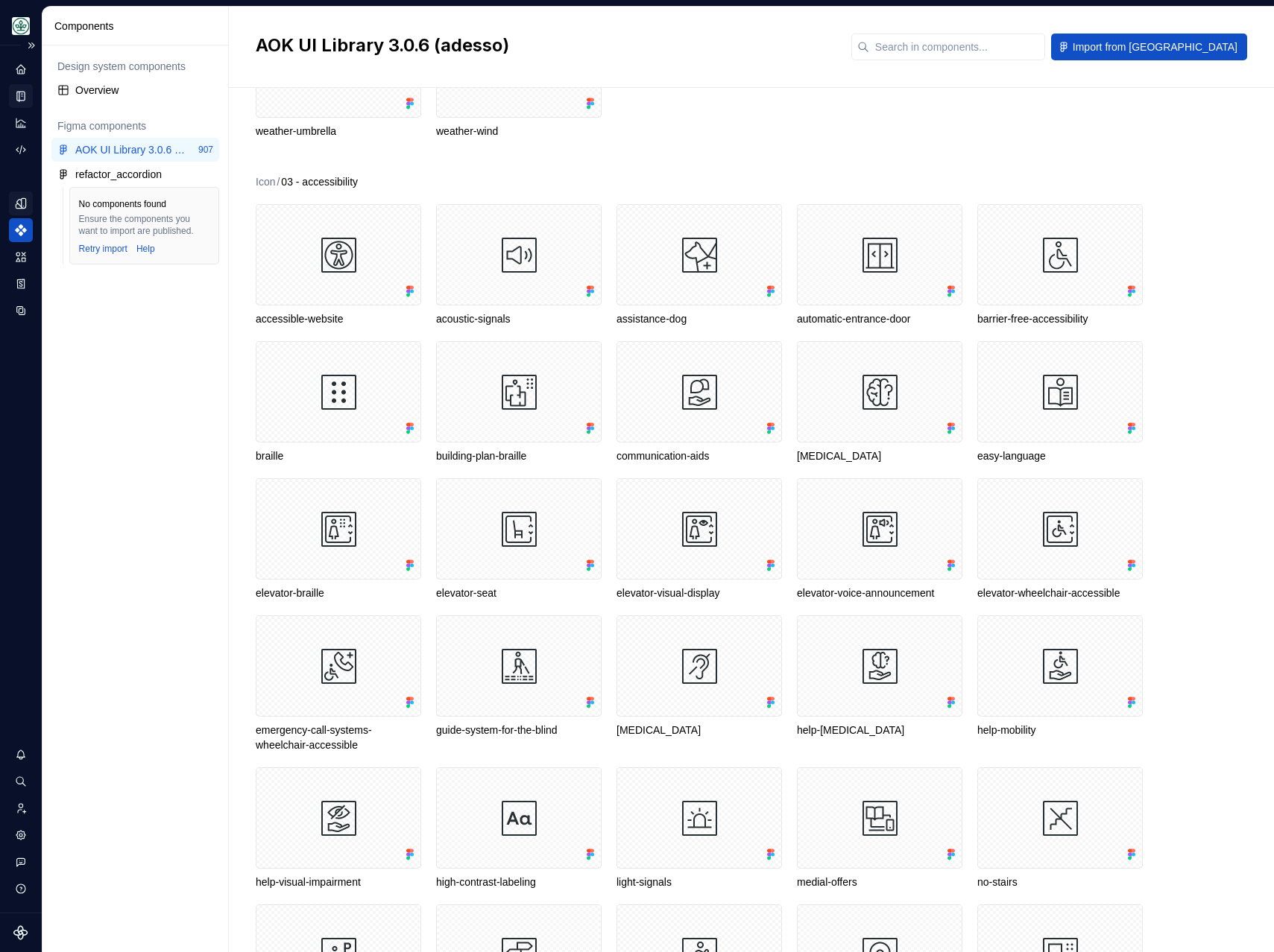
click at [1050, 29] on div "AOK UI Library 3.0.6 (adesso) Import from [GEOGRAPHIC_DATA]" at bounding box center [751, 47] width 1045 height 81
click at [1020, 41] on input "text" at bounding box center [957, 47] width 176 height 27
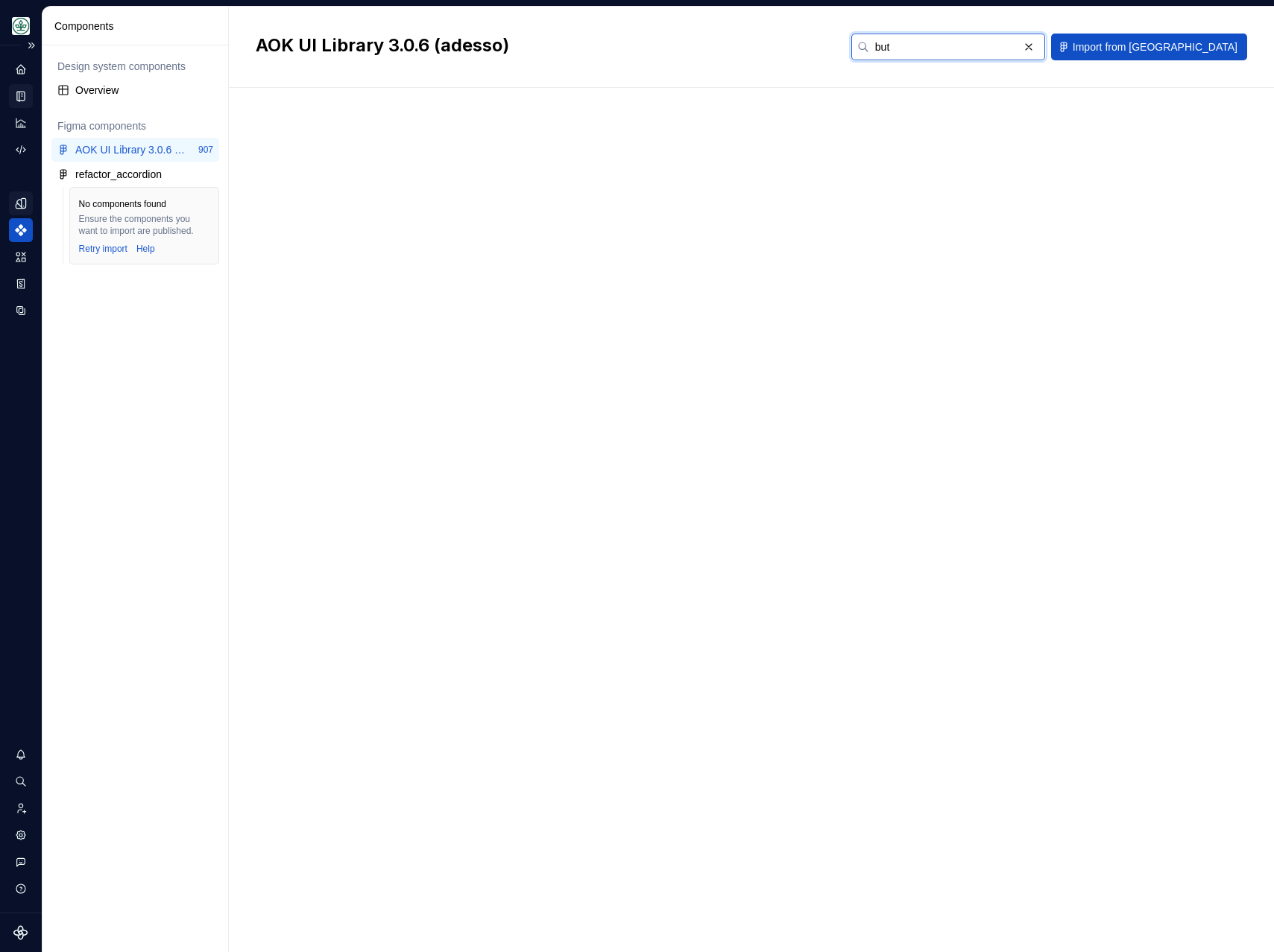
scroll to position [0, 0]
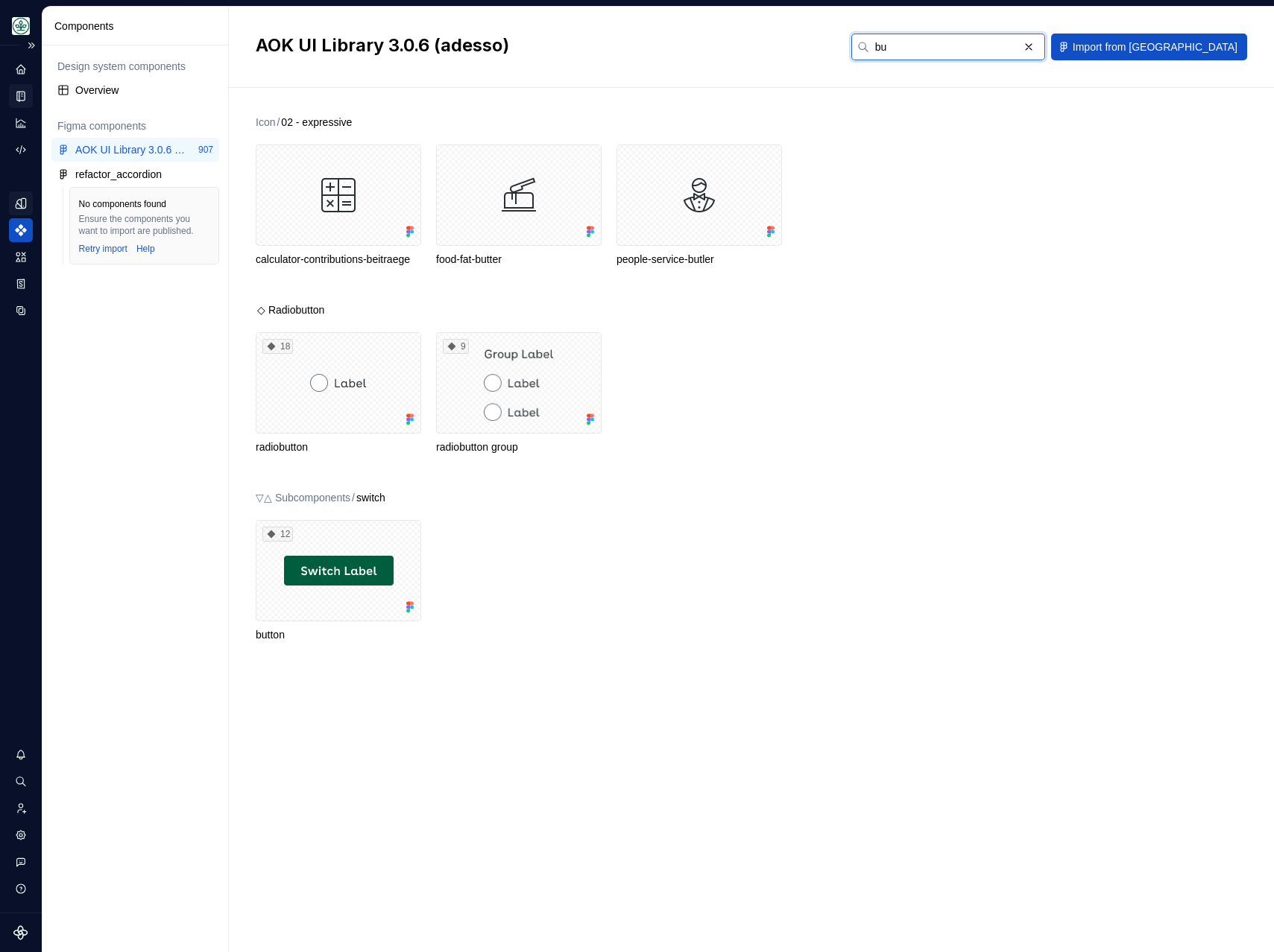
type input "b"
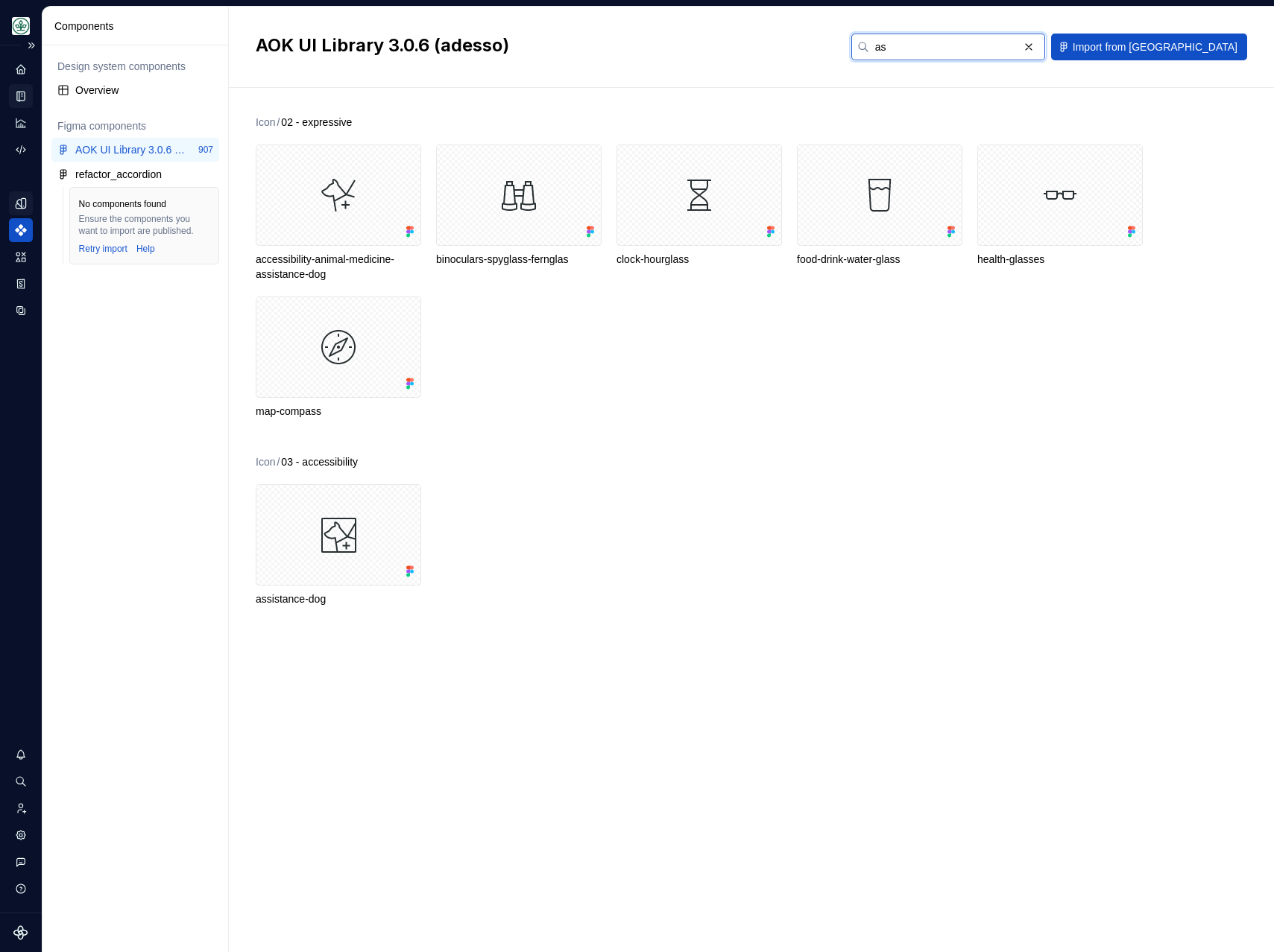
type input "a"
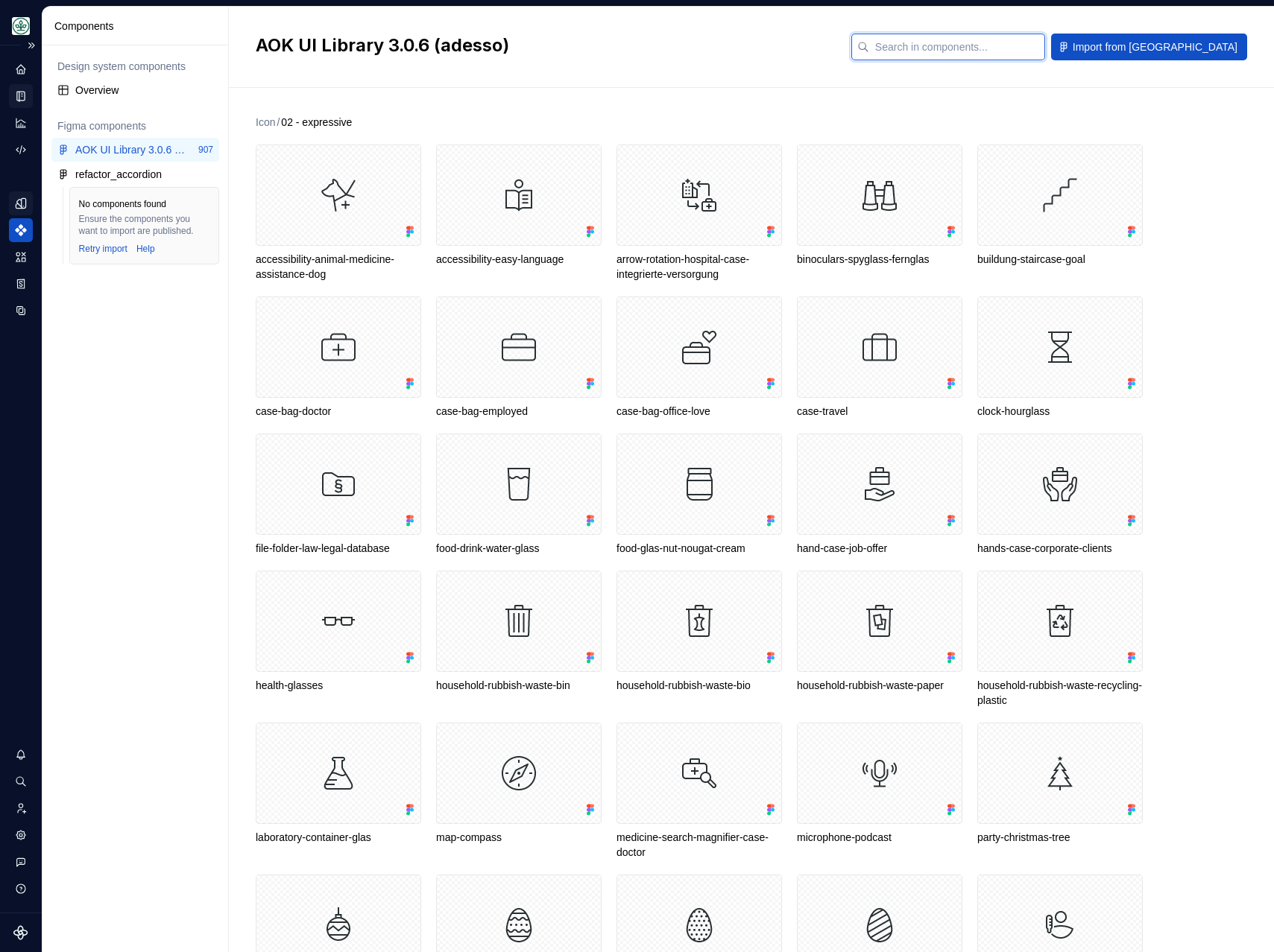
type input "a"
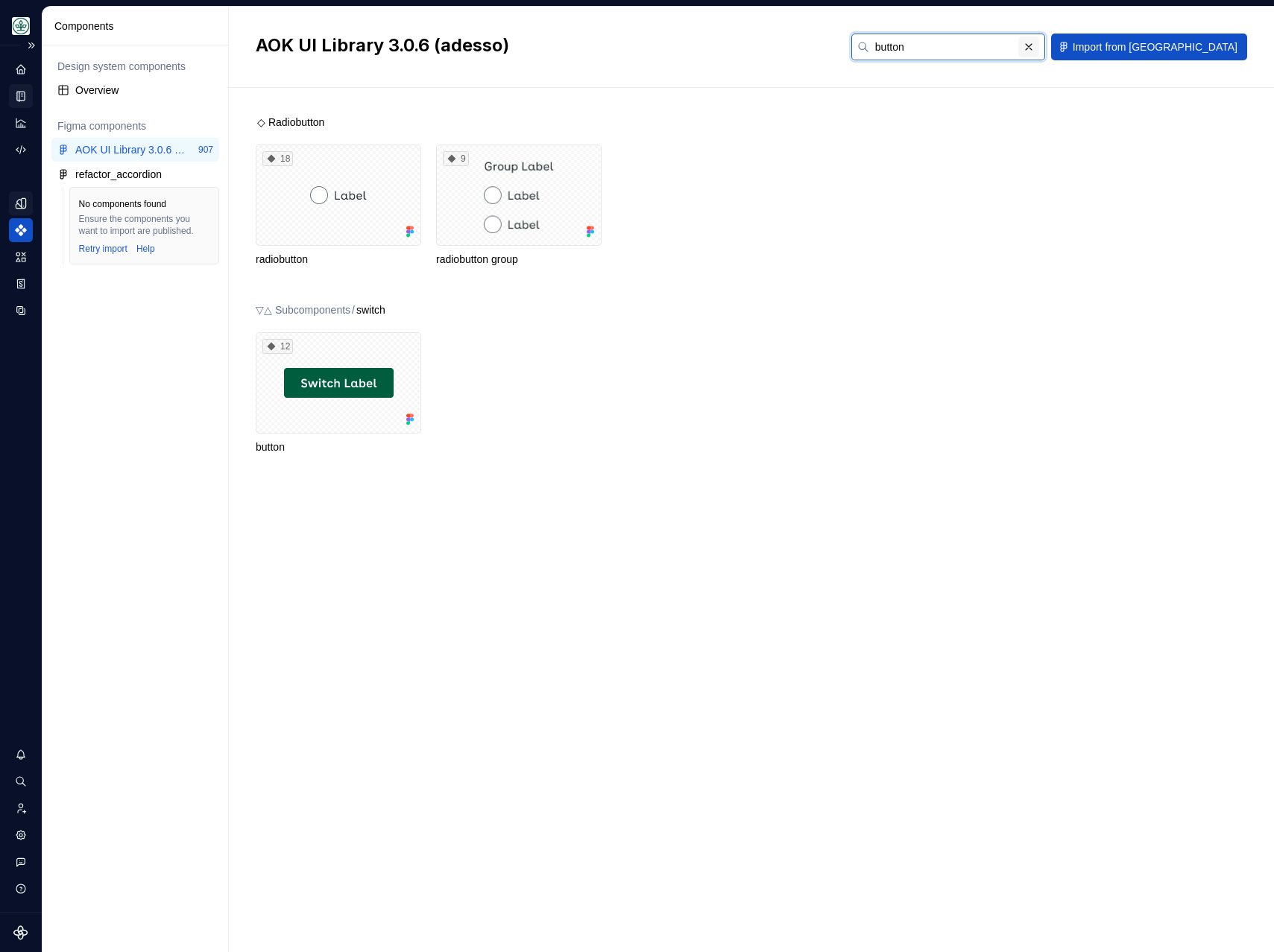
type input "button"
click at [1039, 50] on button "button" at bounding box center [1028, 47] width 21 height 21
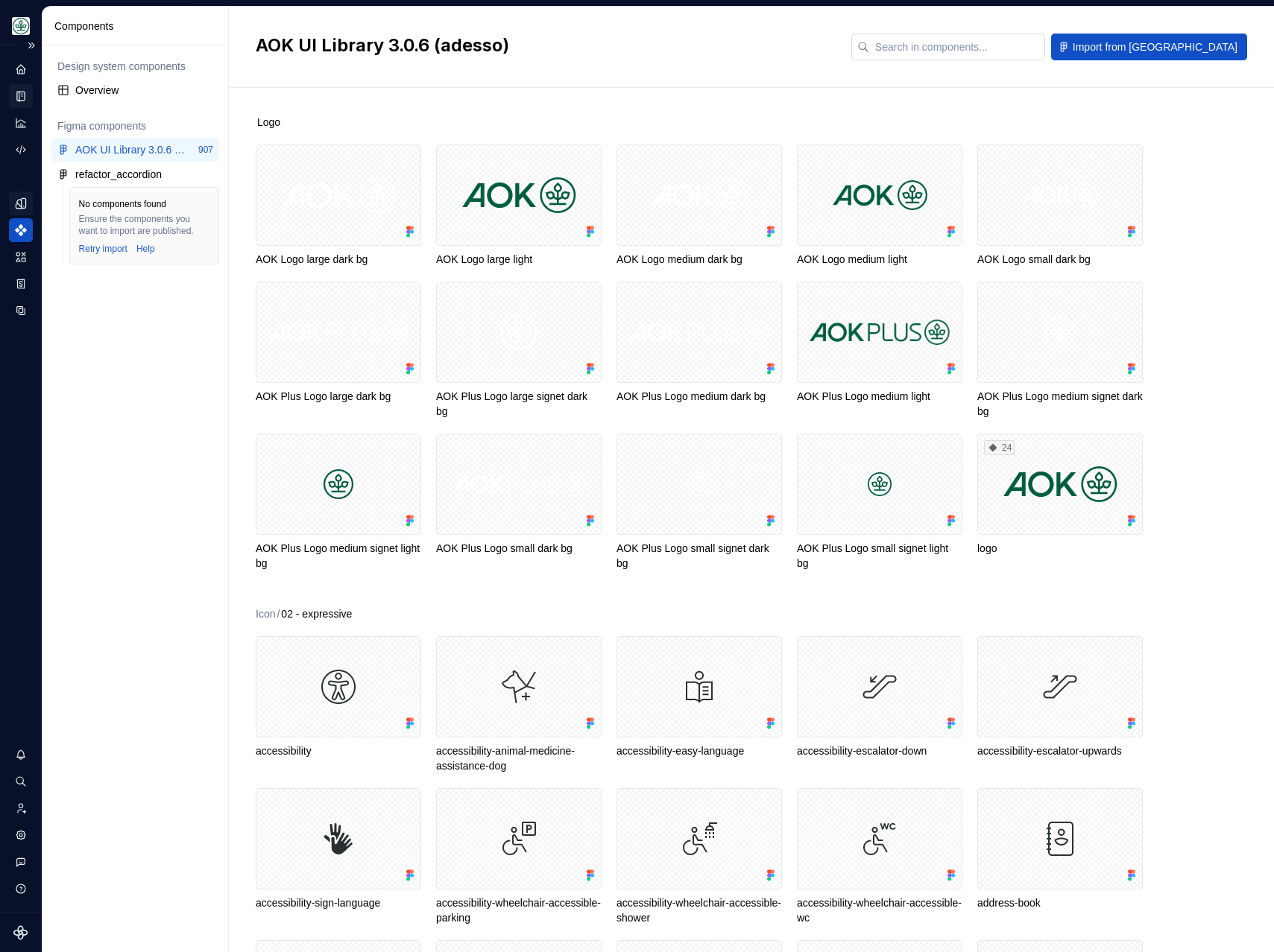
click at [821, 56] on h2 "AOK UI Library 3.0.6 (adesso)" at bounding box center [545, 45] width 578 height 23
click at [24, 204] on icon "Design tokens" at bounding box center [23, 203] width 5 height 10
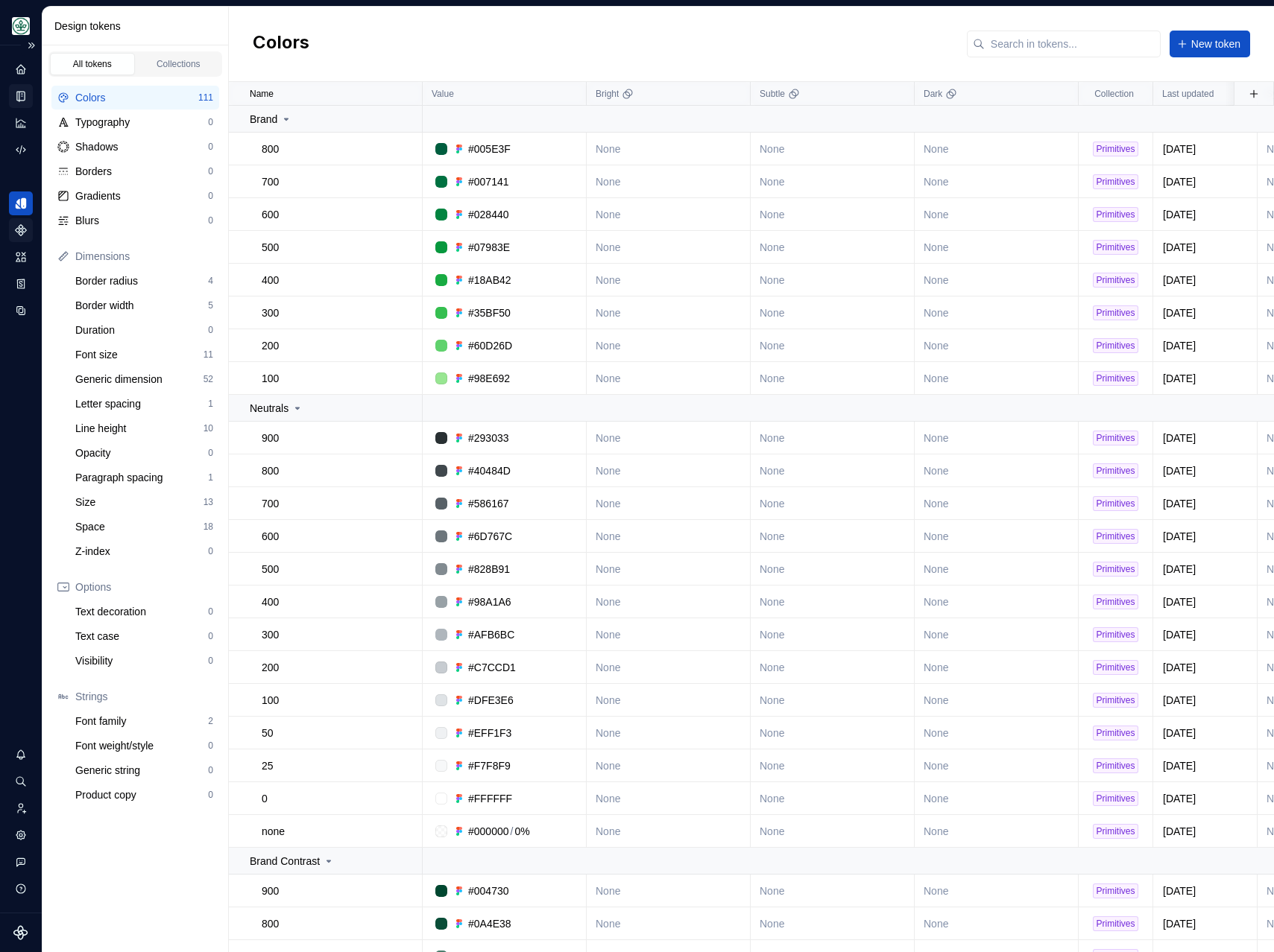
click at [137, 11] on div "Design tokens" at bounding box center [135, 25] width 187 height 39
click at [14, 224] on icon "Components" at bounding box center [21, 230] width 14 height 14
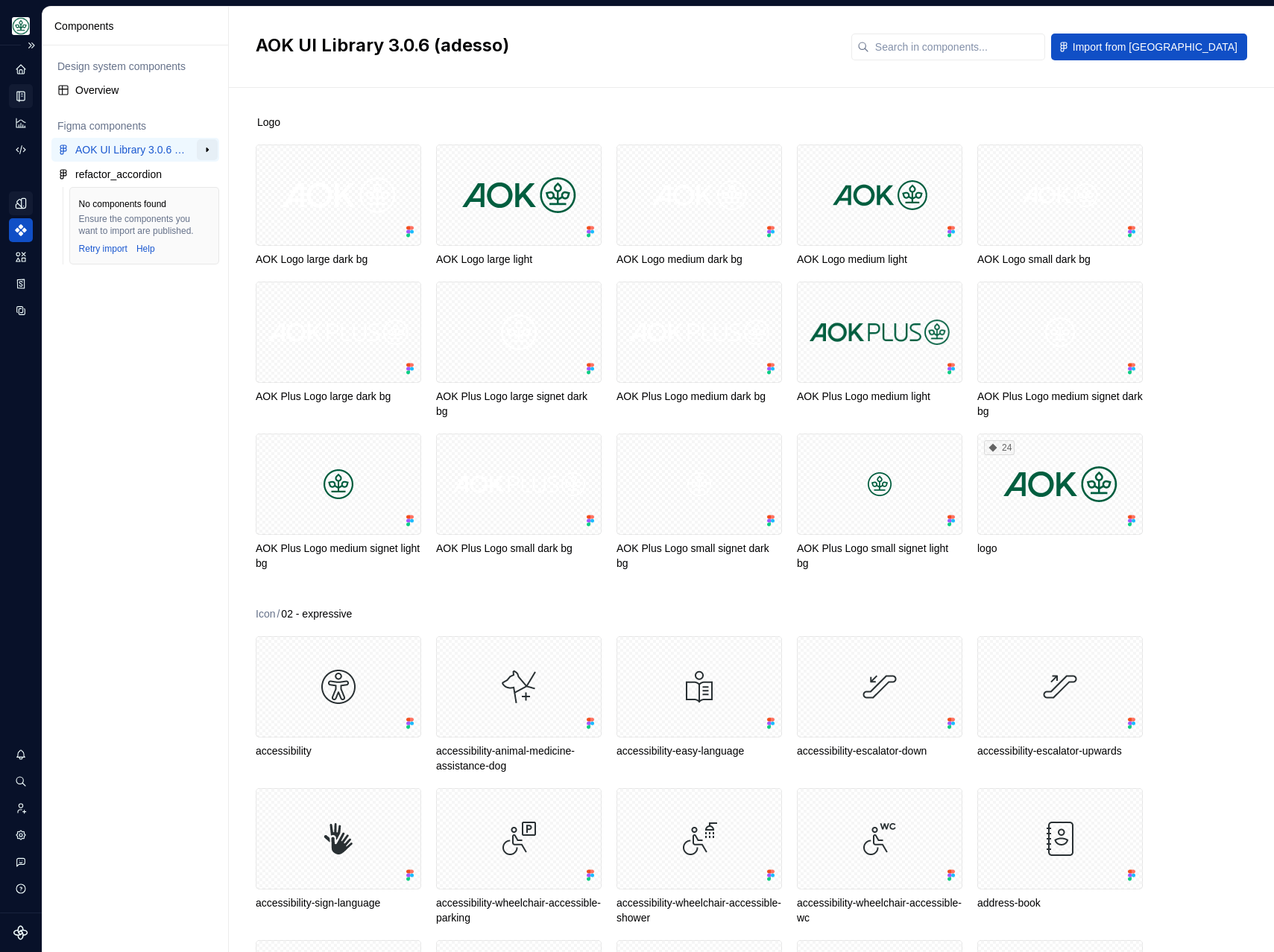
click at [206, 150] on button "button" at bounding box center [206, 150] width 21 height 21
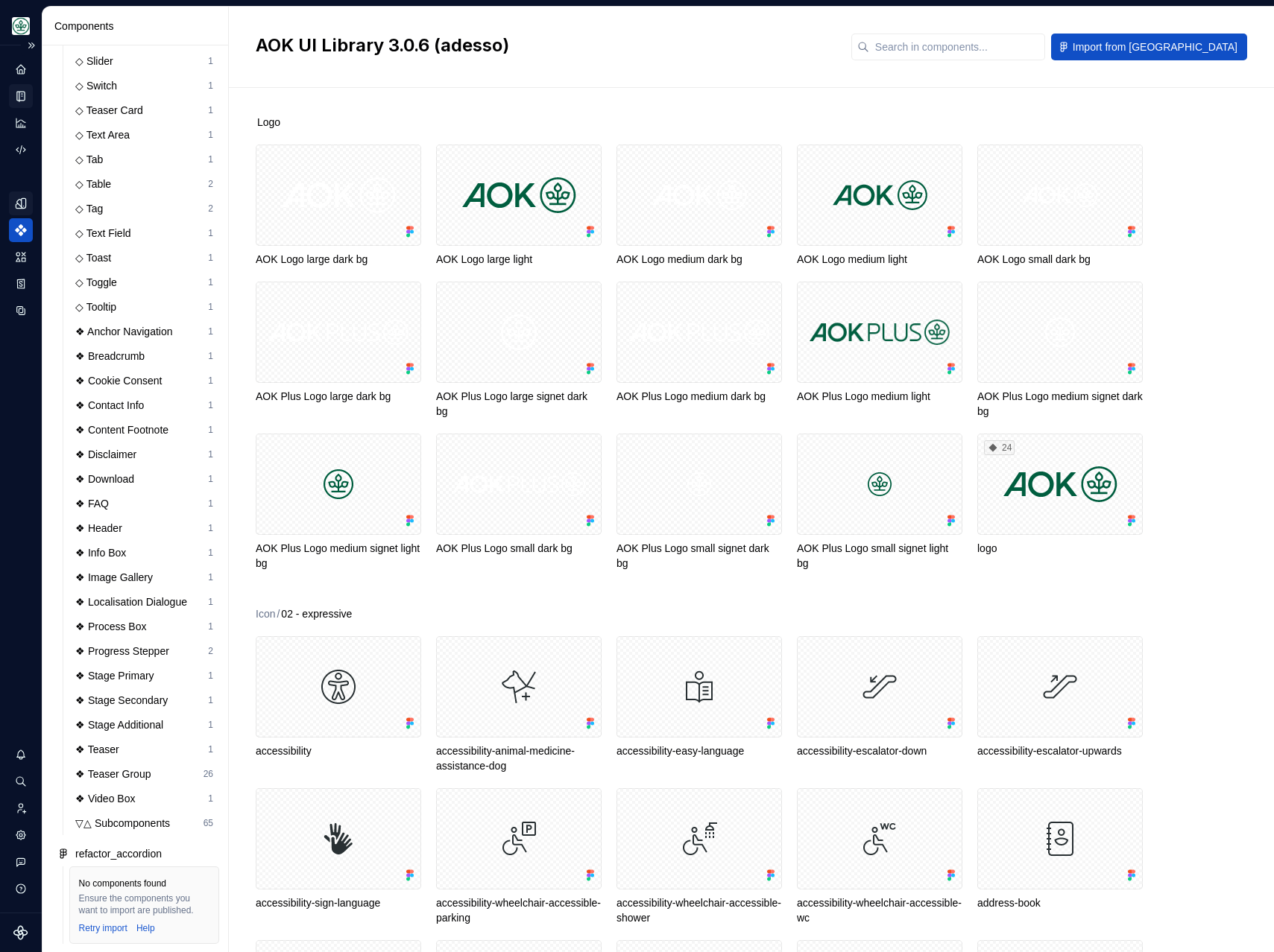
scroll to position [673, 0]
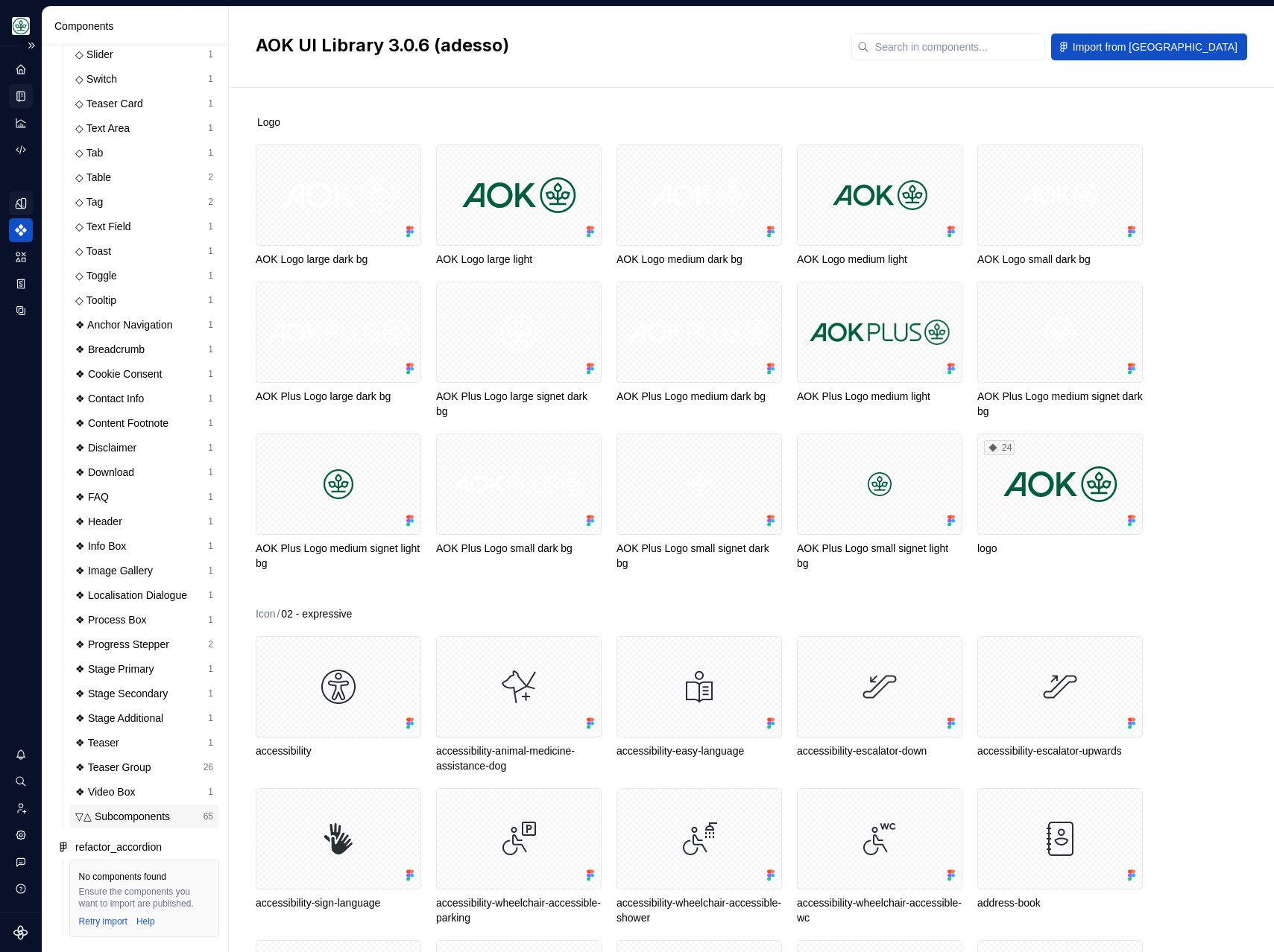
click at [126, 810] on div "▽△ Subcomponents" at bounding box center [125, 817] width 101 height 15
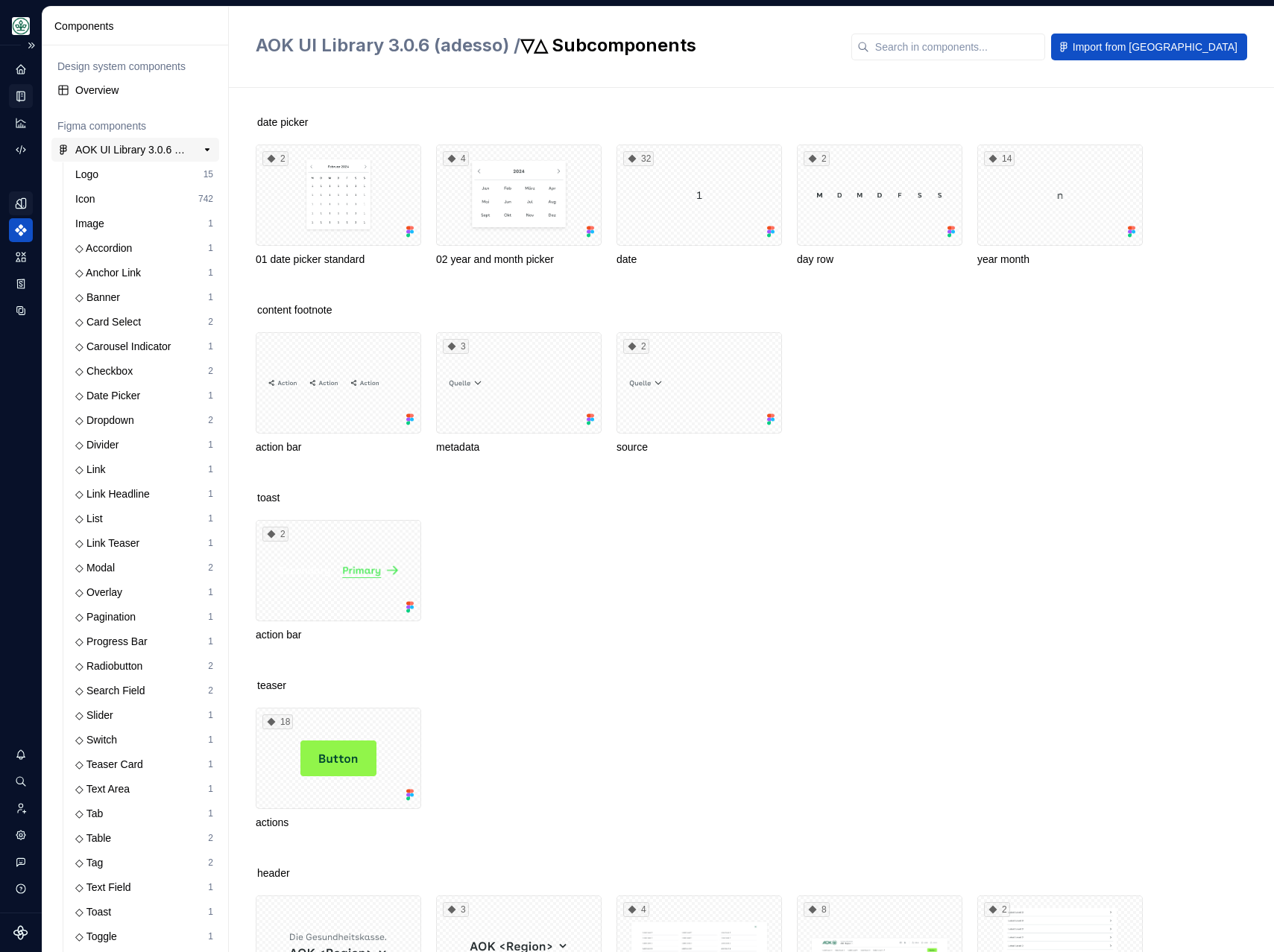
click at [122, 151] on div "AOK UI Library 3.0.6 (adesso)" at bounding box center [130, 150] width 111 height 15
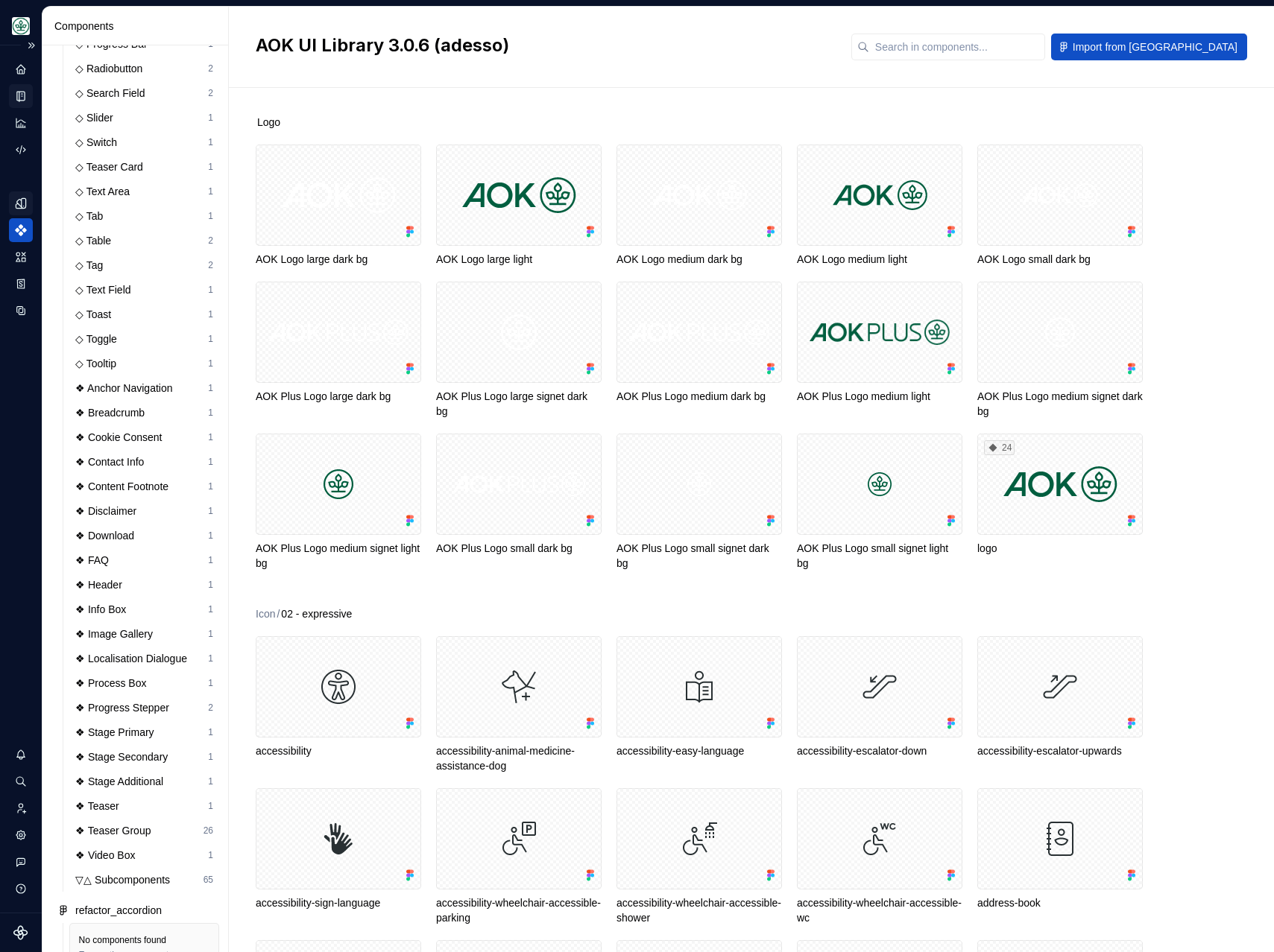
scroll to position [673, 0]
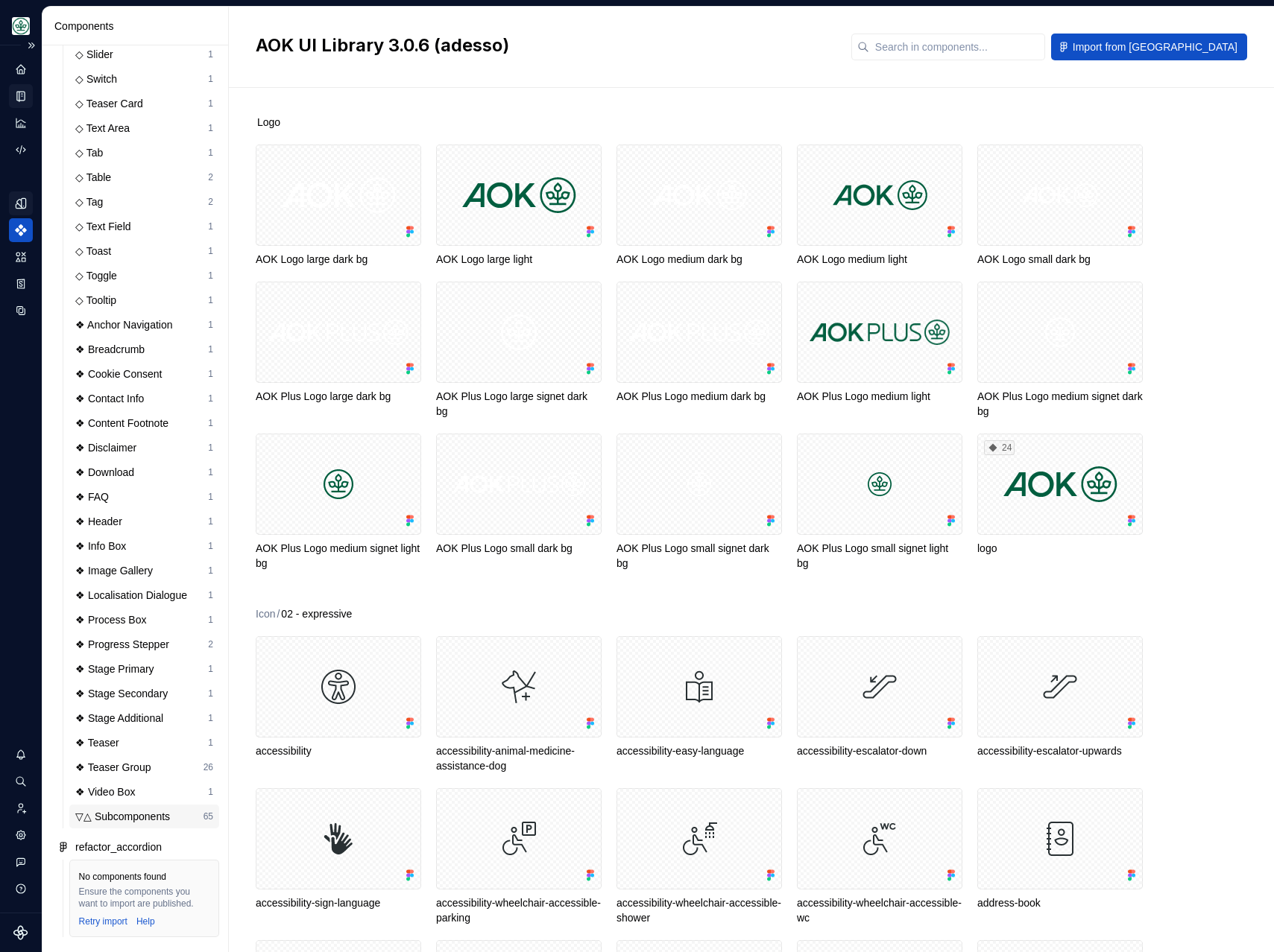
click at [131, 810] on div "▽△ Subcomponents" at bounding box center [125, 817] width 101 height 15
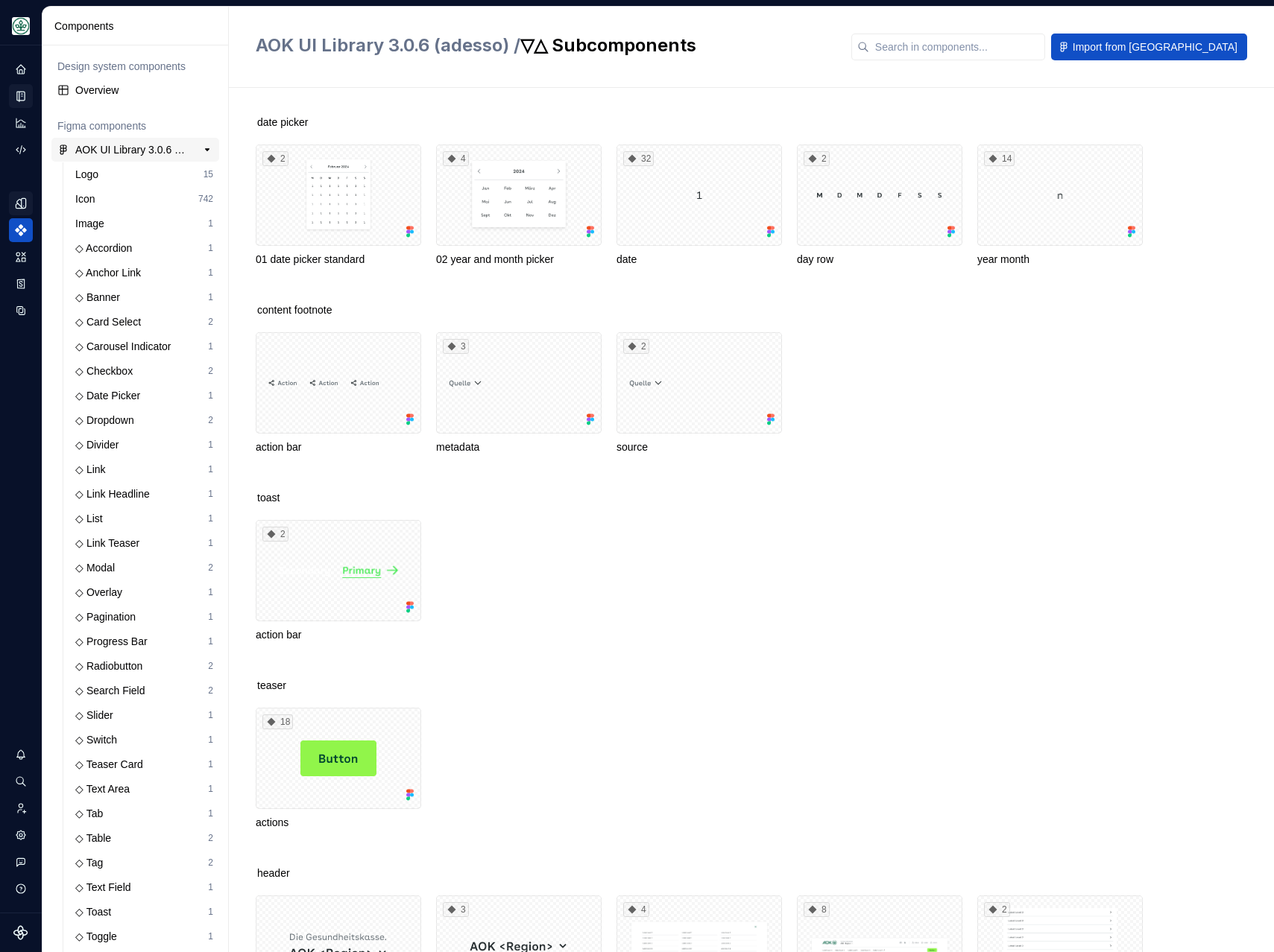
click at [109, 155] on div "AOK UI Library 3.0.6 (adesso)" at bounding box center [130, 150] width 111 height 15
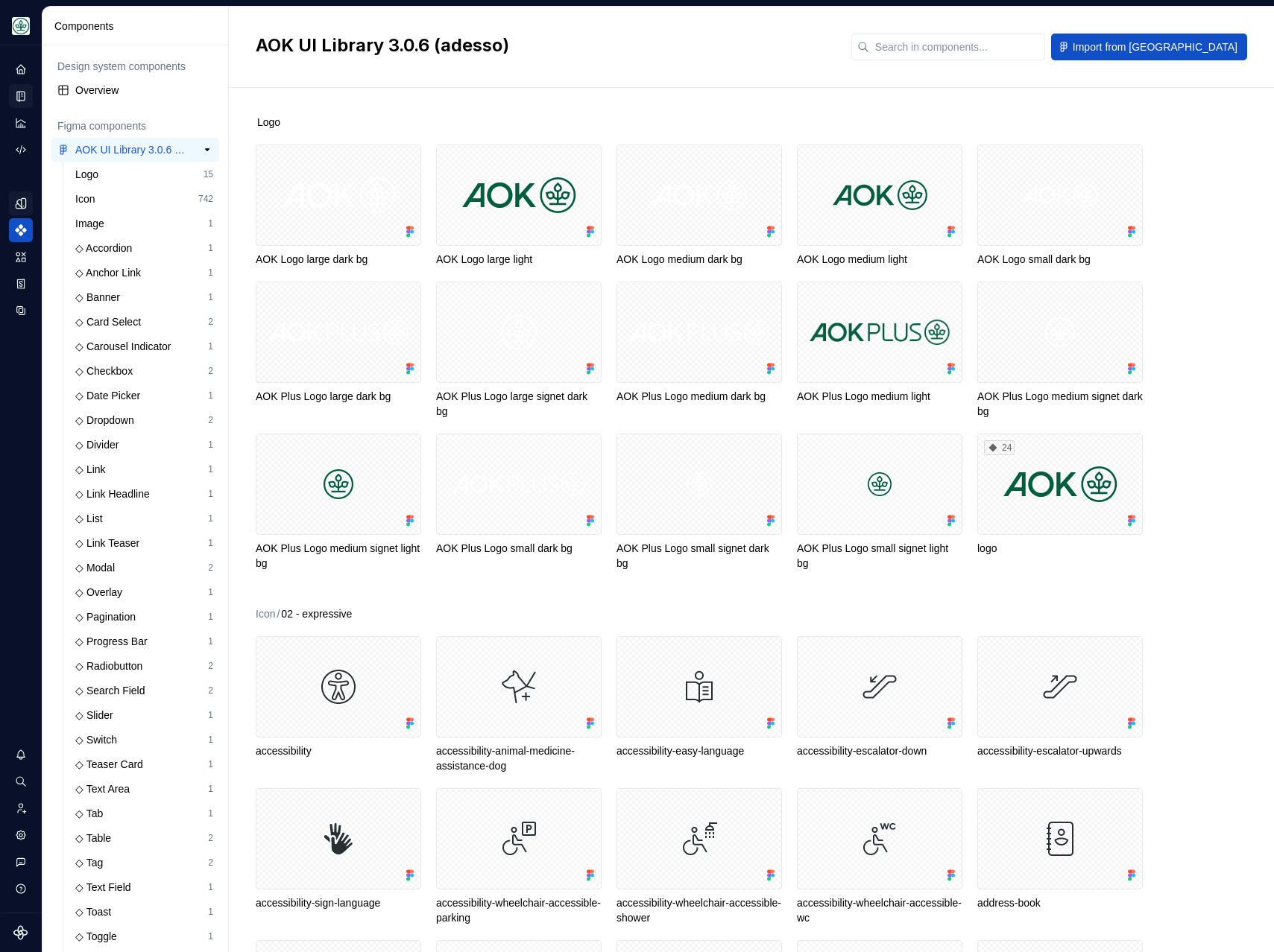
click at [149, 152] on div "AOK UI Library 3.0.6 (adesso)" at bounding box center [130, 150] width 111 height 15
click at [197, 148] on button "button" at bounding box center [206, 150] width 21 height 21
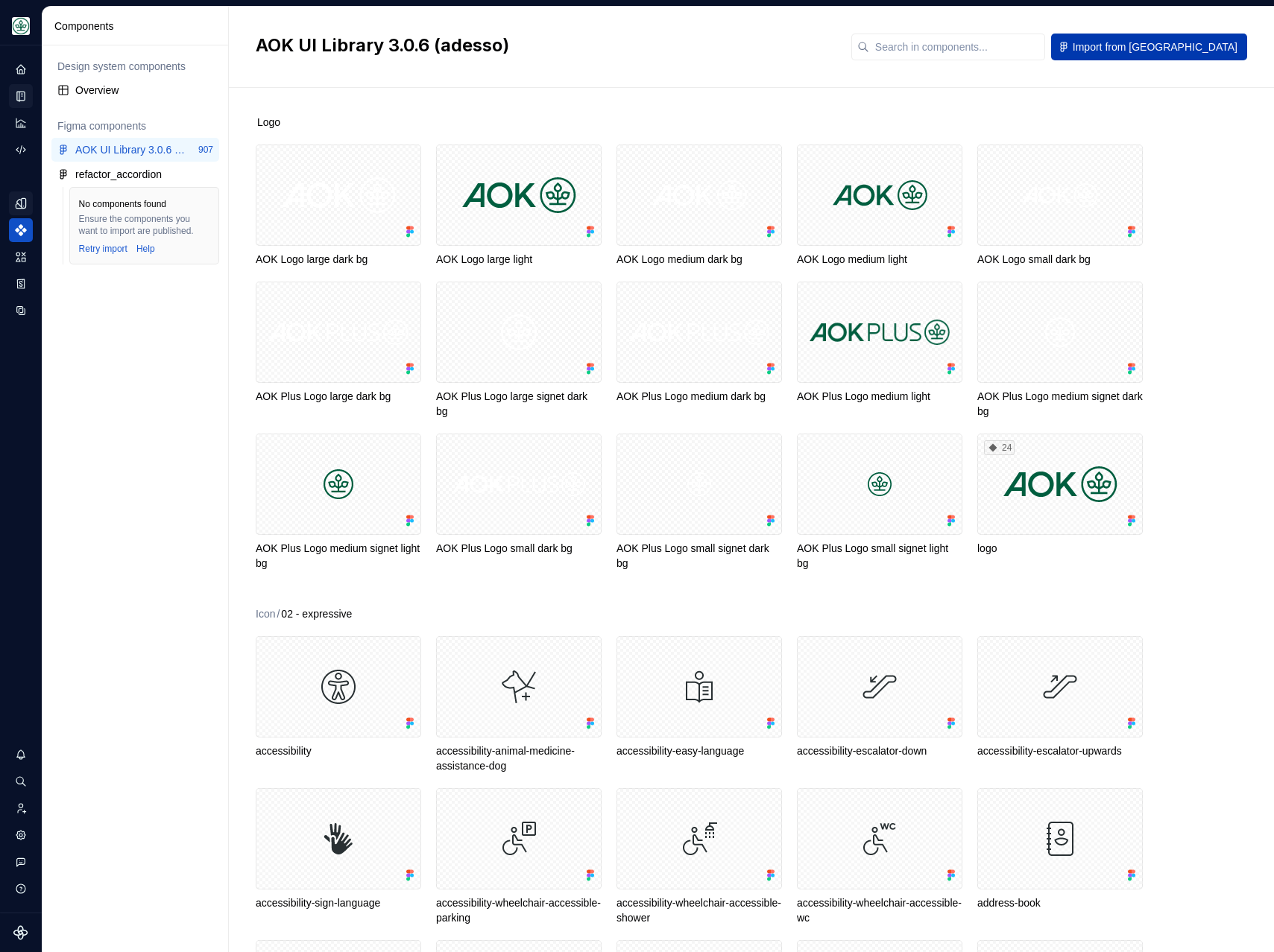
click at [1167, 49] on span "Import from [GEOGRAPHIC_DATA]" at bounding box center [1154, 47] width 165 height 15
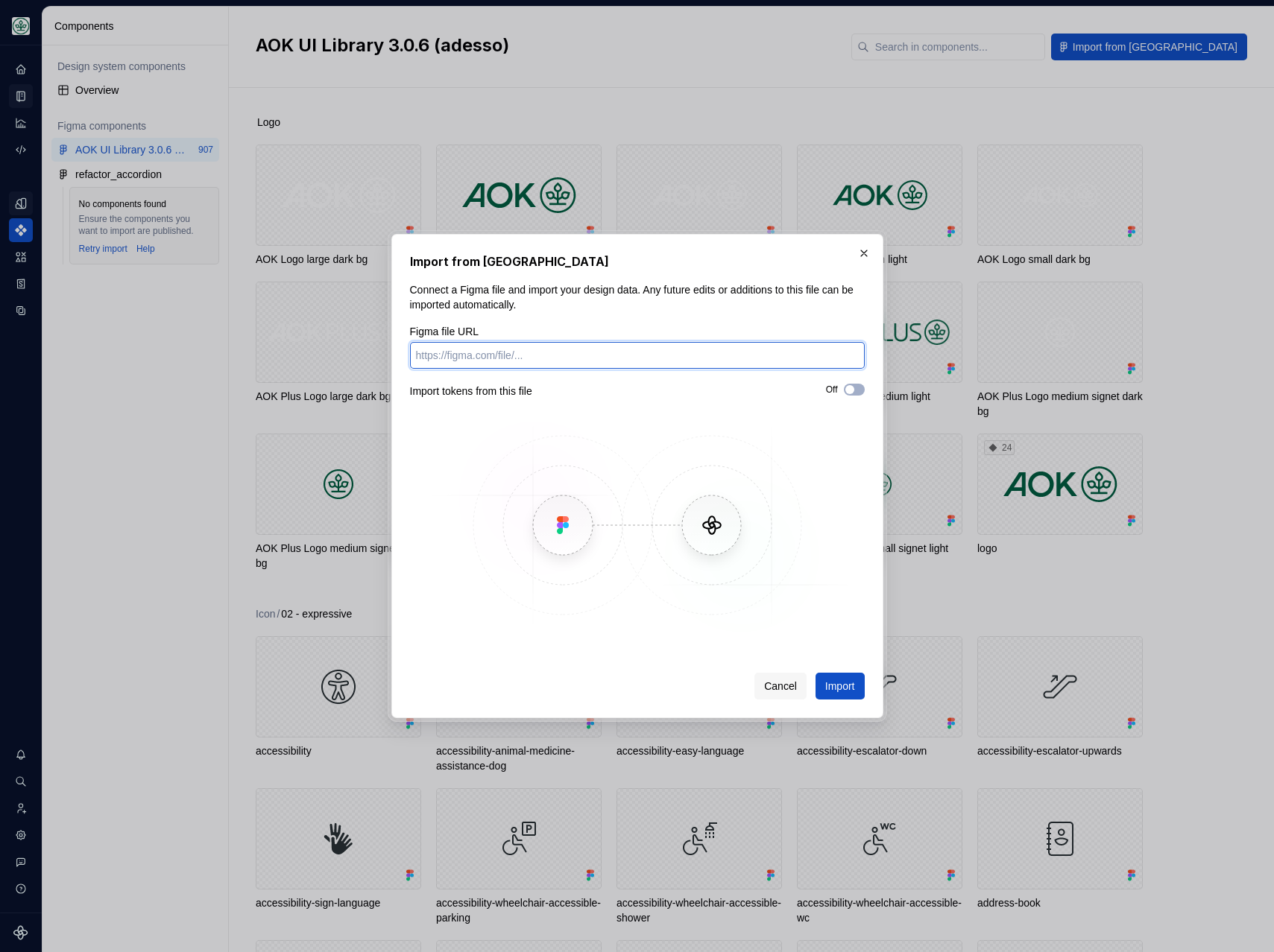
paste input "[URL][DOMAIN_NAME]"
type input "[URL][DOMAIN_NAME]"
click at [839, 694] on button "Import" at bounding box center [839, 686] width 50 height 27
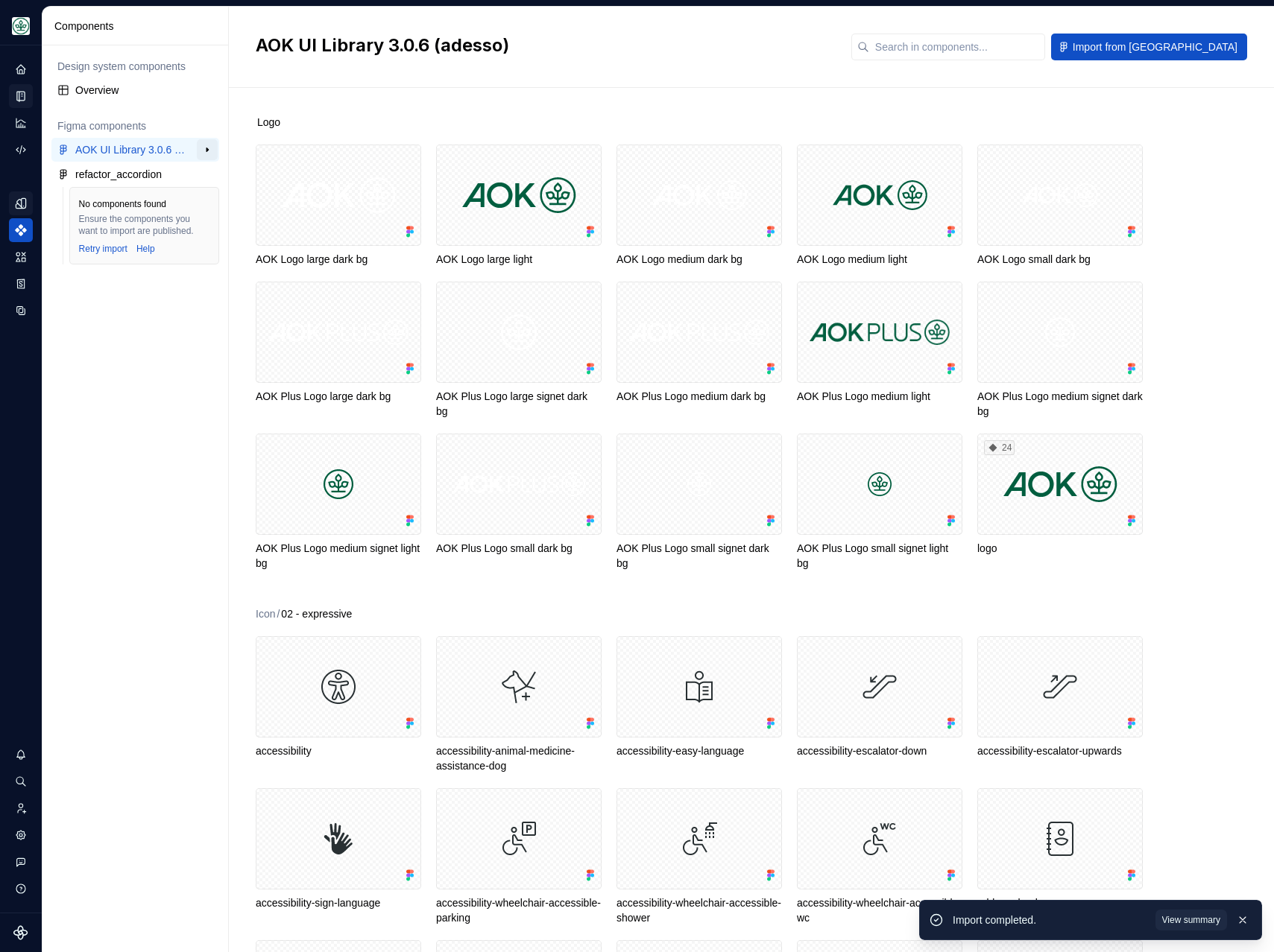
click at [206, 148] on button "button" at bounding box center [206, 150] width 21 height 21
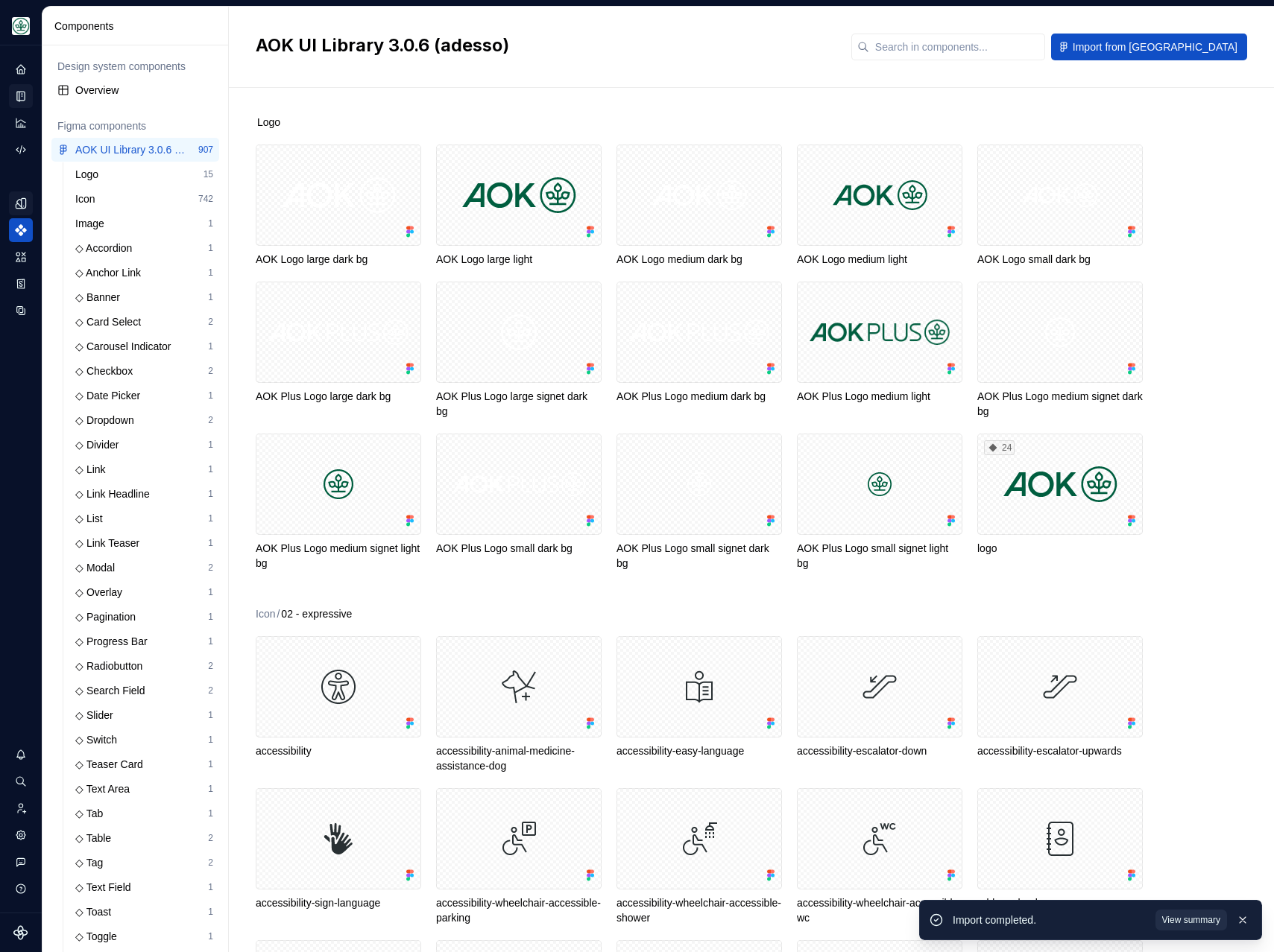
click at [1201, 920] on span "View summary" at bounding box center [1191, 920] width 58 height 12
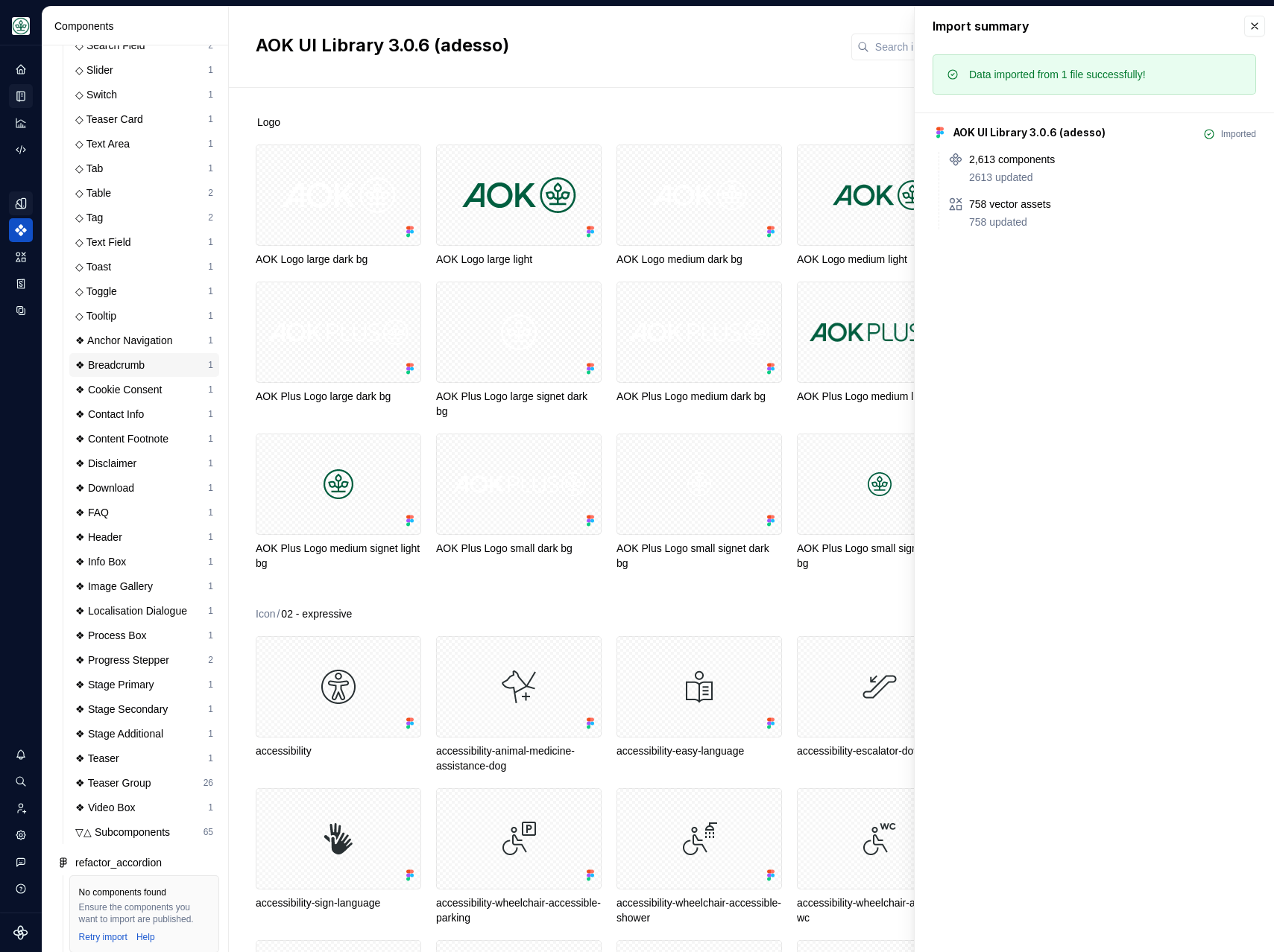
scroll to position [673, 0]
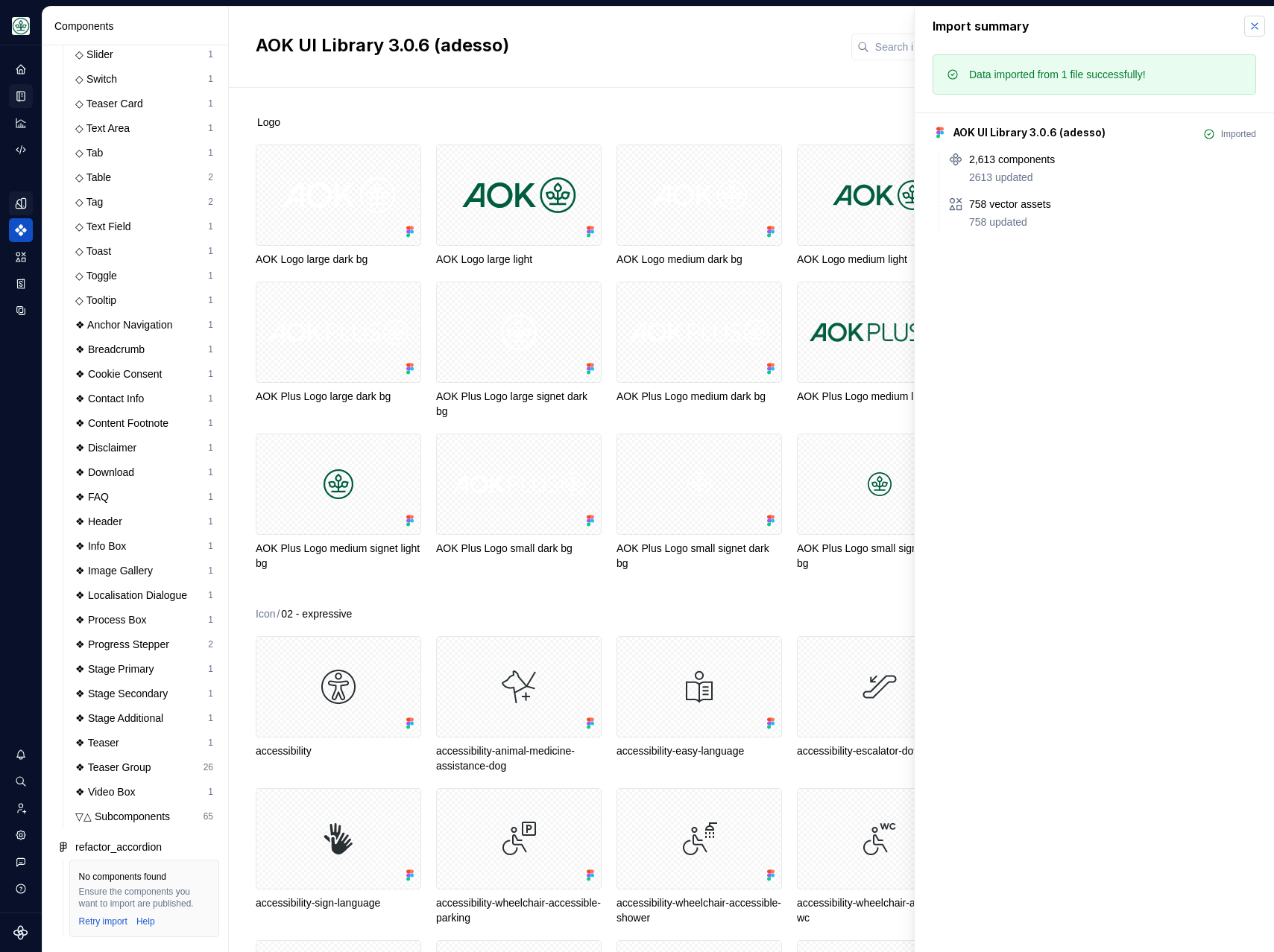
click at [1252, 25] on button "button" at bounding box center [1254, 25] width 21 height 21
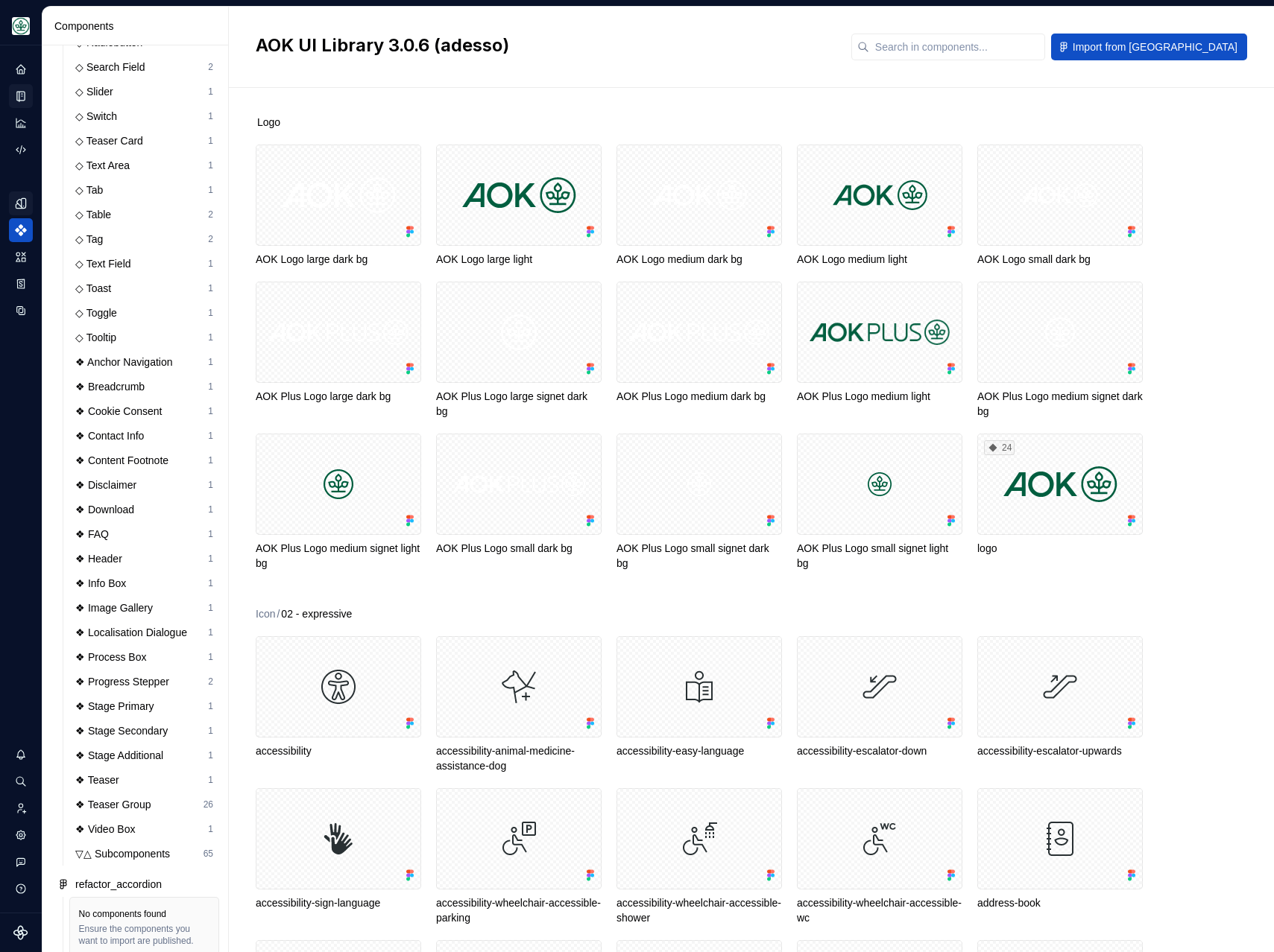
scroll to position [655, 0]
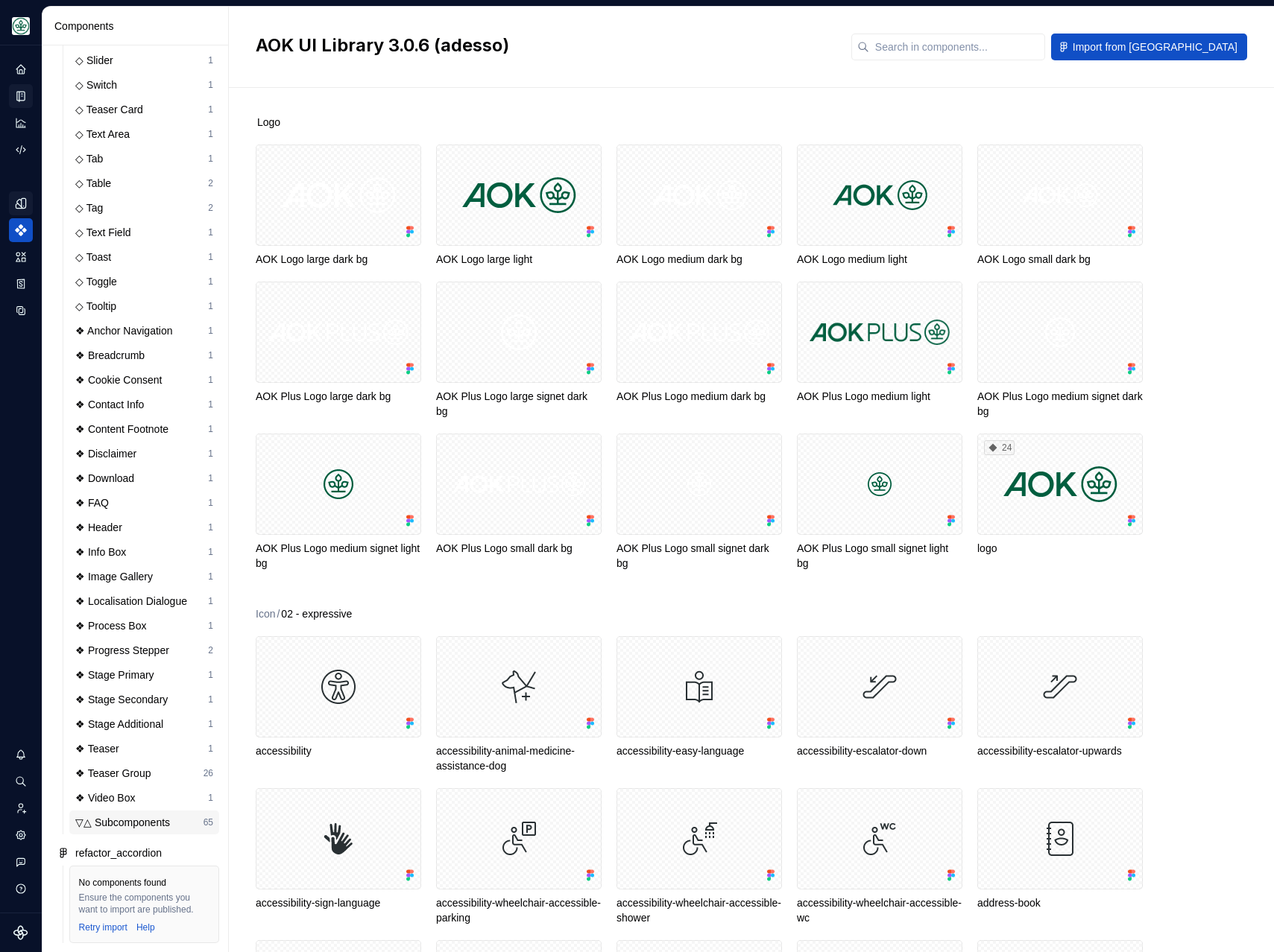
click at [128, 824] on div "▽△ Subcomponents" at bounding box center [125, 822] width 101 height 15
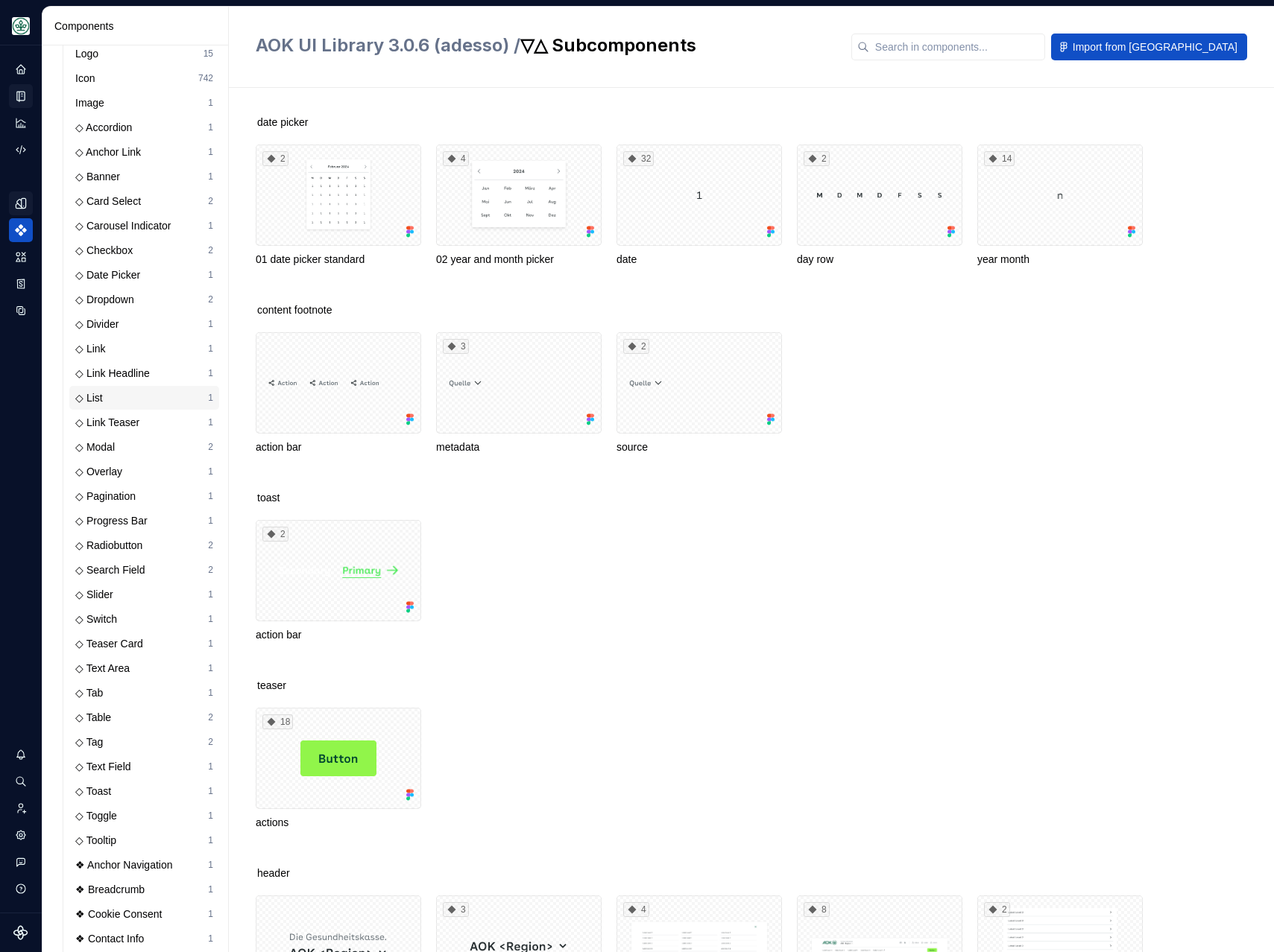
scroll to position [140, 0]
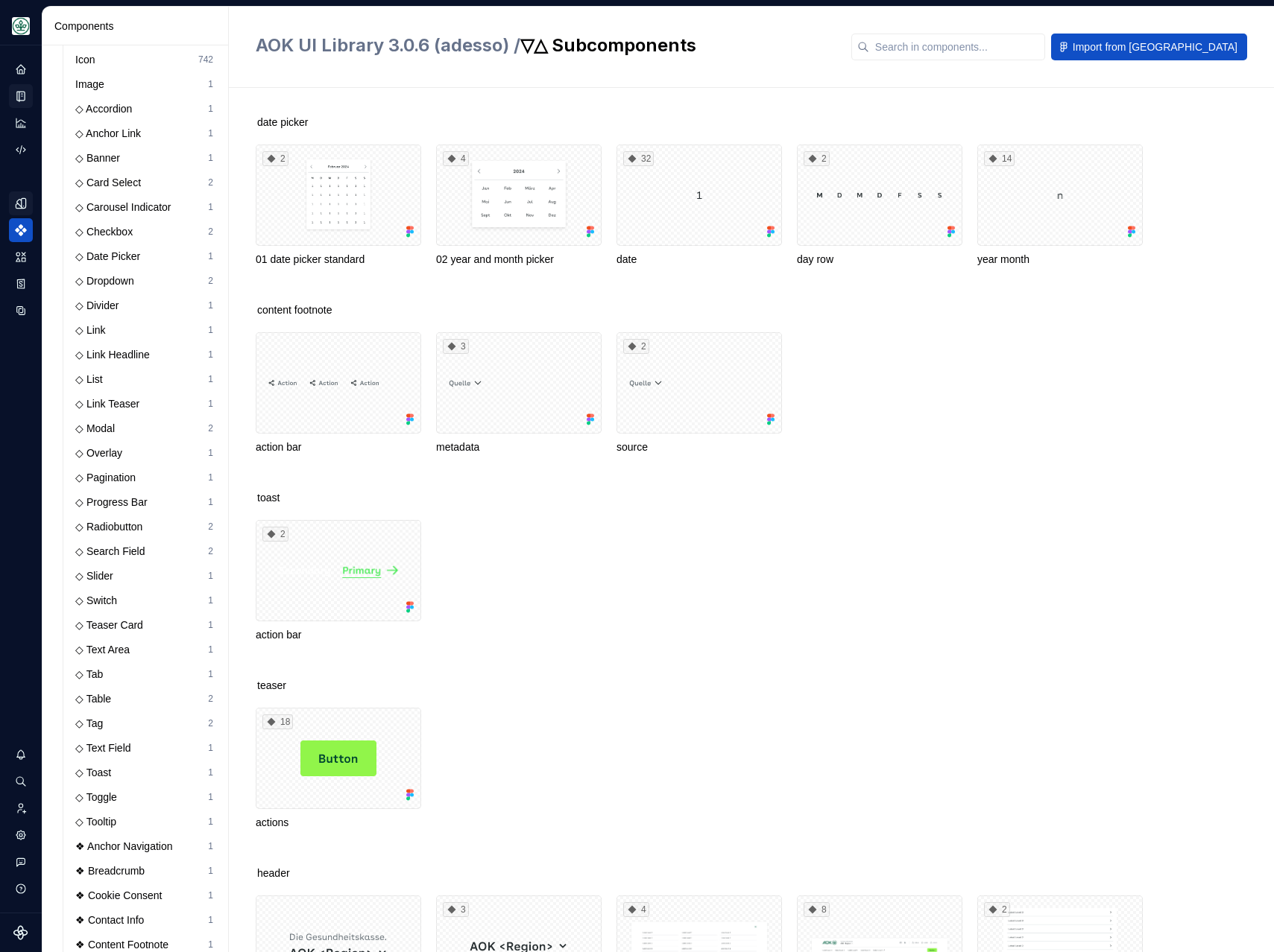
click at [866, 61] on div "AOK UI Library 3.0.6 (adesso) / ▽△ Subcomponents Import from [GEOGRAPHIC_DATA]" at bounding box center [751, 47] width 1045 height 81
click at [23, 312] on icon "Data sources" at bounding box center [21, 310] width 14 height 14
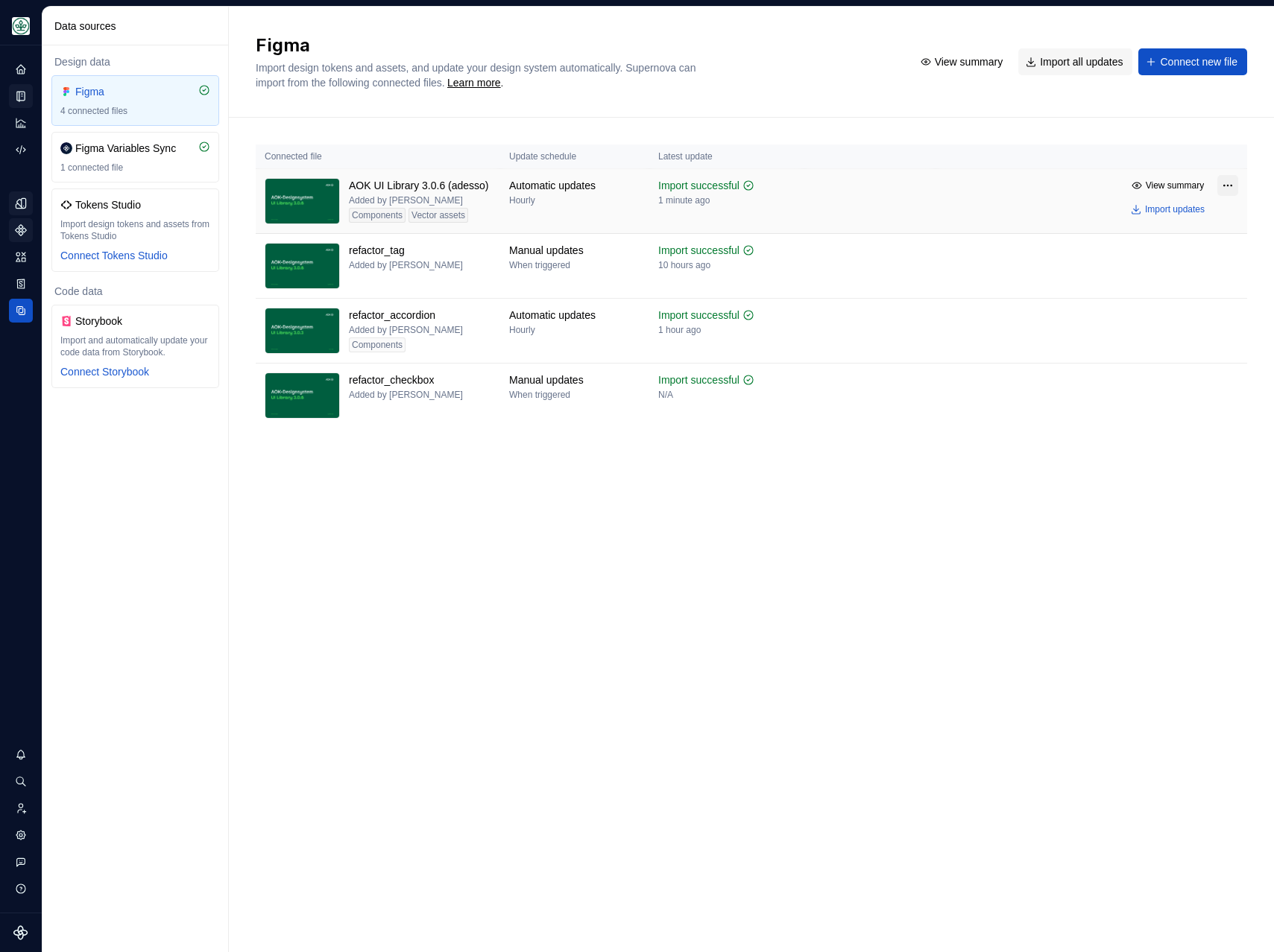
click at [1229, 185] on html "Mein Leben S Design system data Data sources Design data Figma 4 connected file…" at bounding box center [637, 476] width 1274 height 952
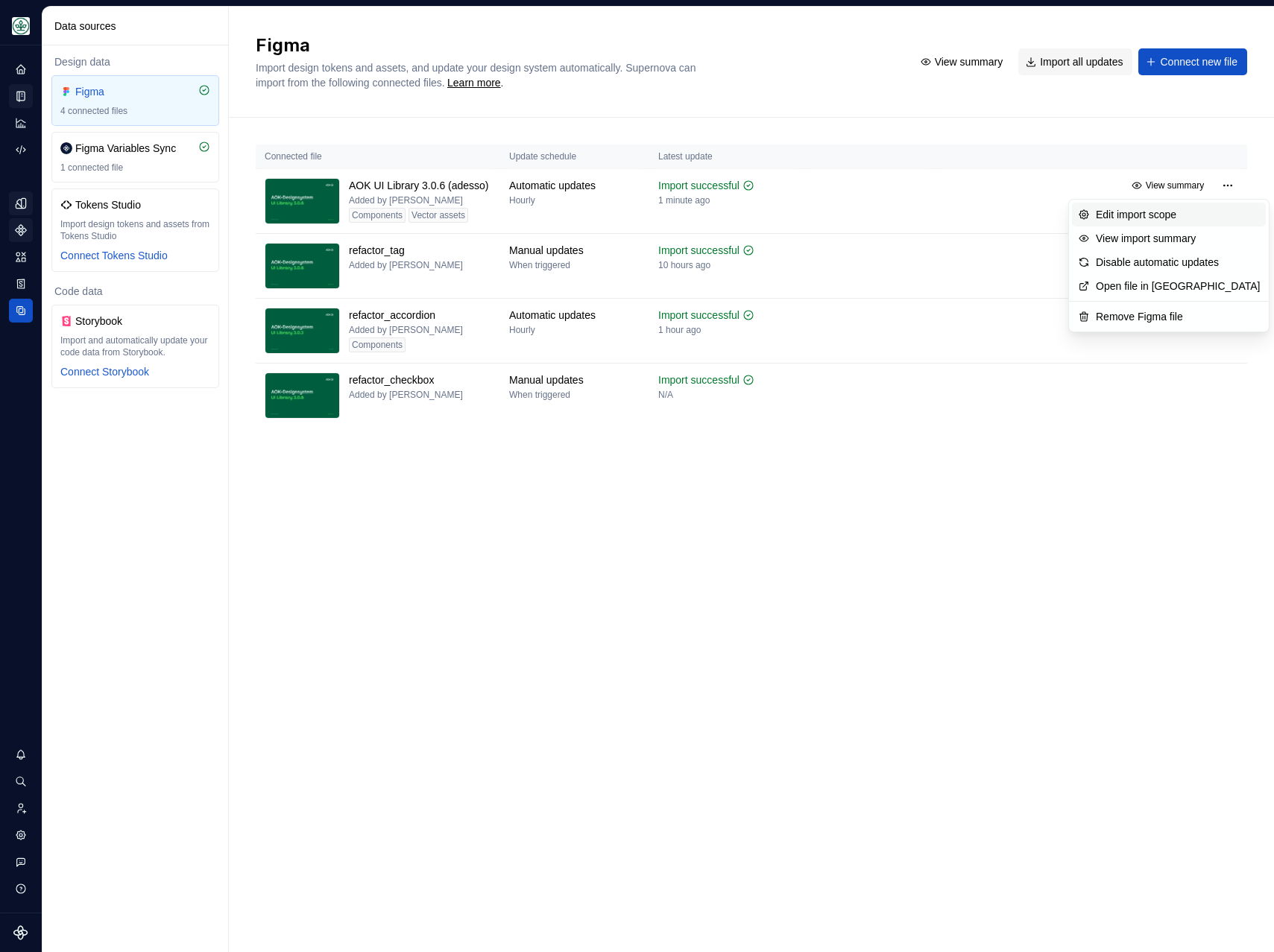
click at [1173, 216] on div "Edit import scope" at bounding box center [1178, 215] width 164 height 15
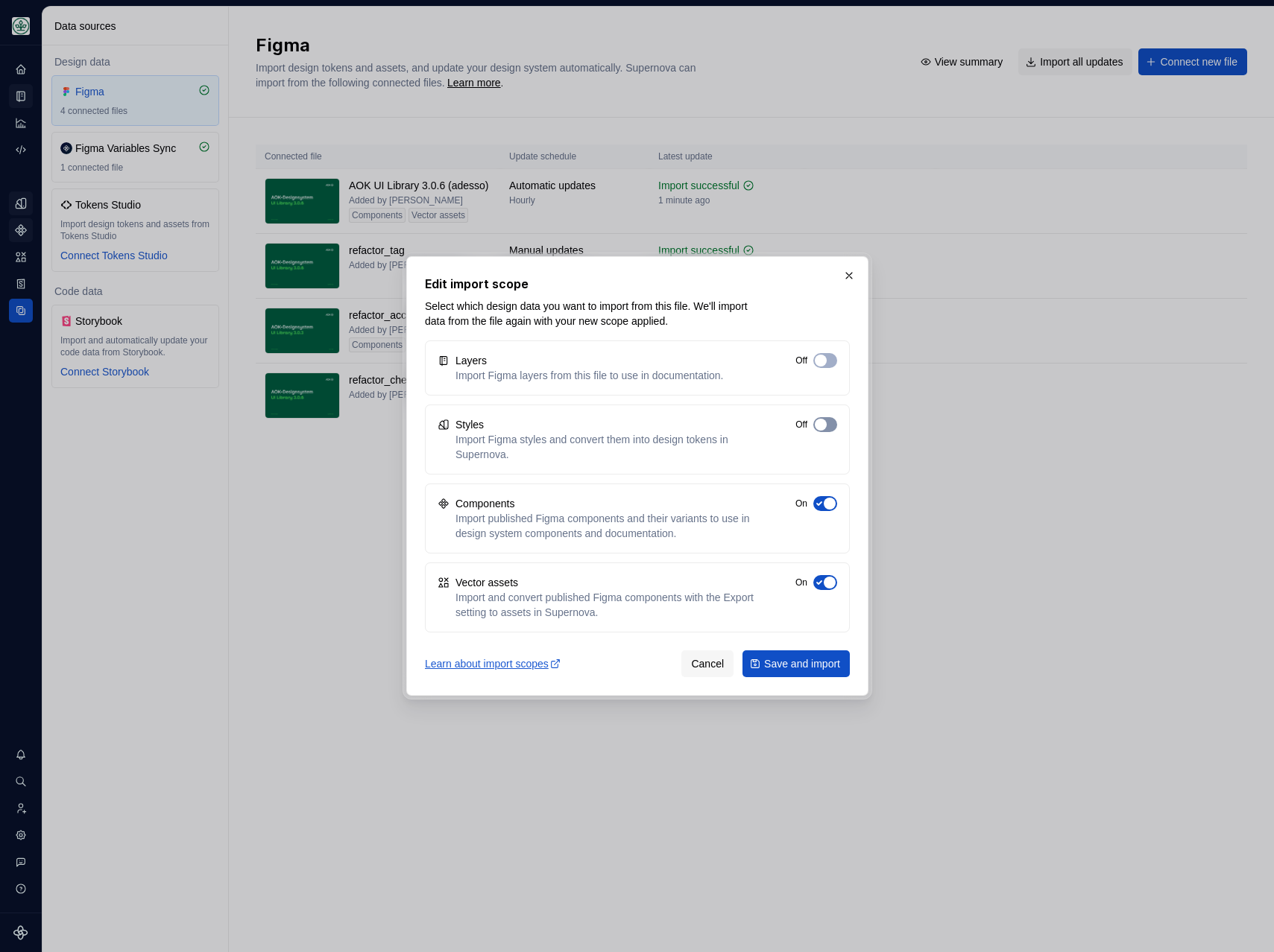
click at [826, 424] on button "Off" at bounding box center [825, 425] width 23 height 15
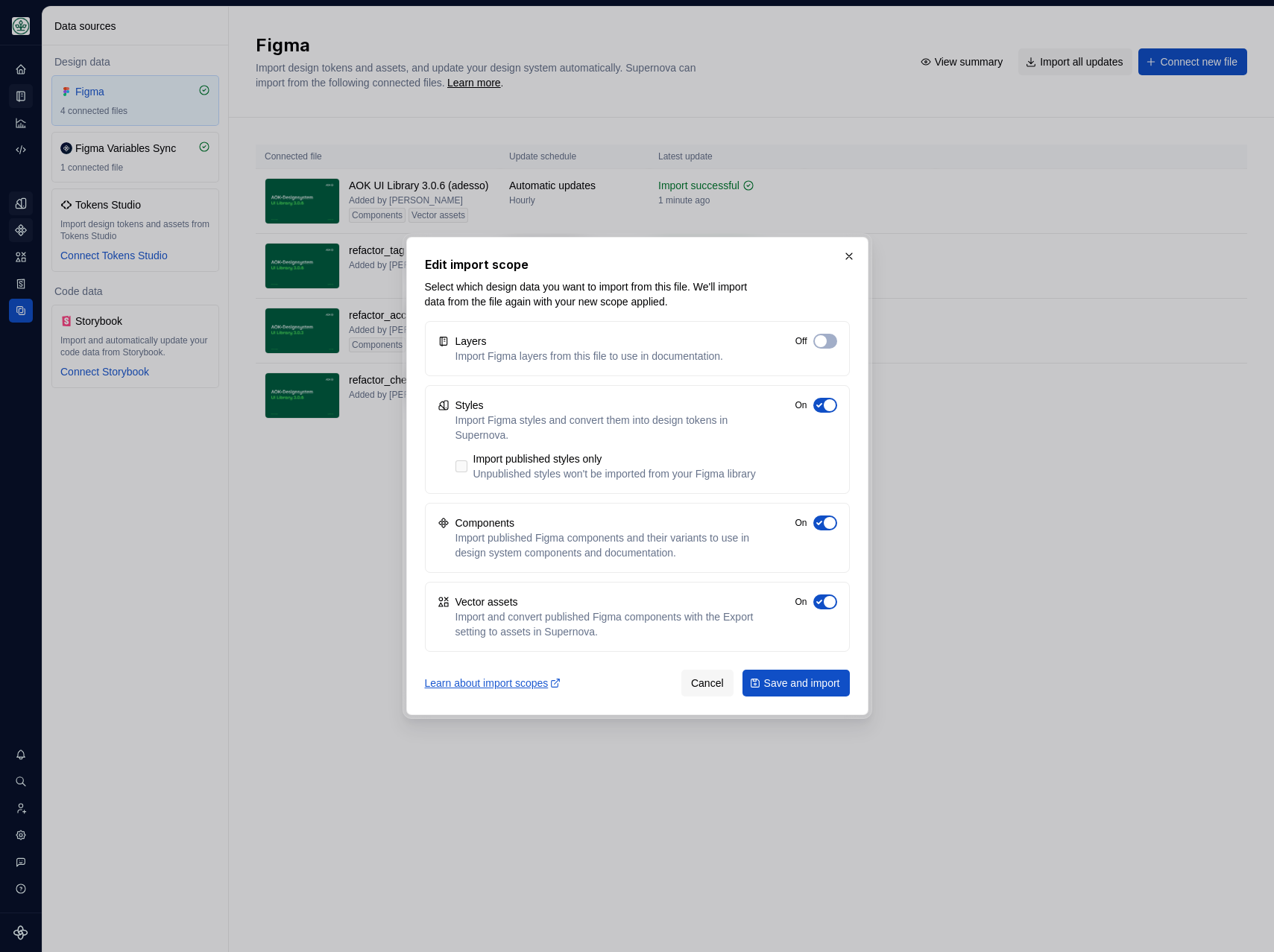
click at [462, 467] on div at bounding box center [461, 466] width 12 height 12
click at [460, 471] on div at bounding box center [461, 466] width 12 height 12
click at [460, 466] on div at bounding box center [461, 466] width 12 height 12
click at [776, 689] on span "Save and import" at bounding box center [802, 683] width 76 height 15
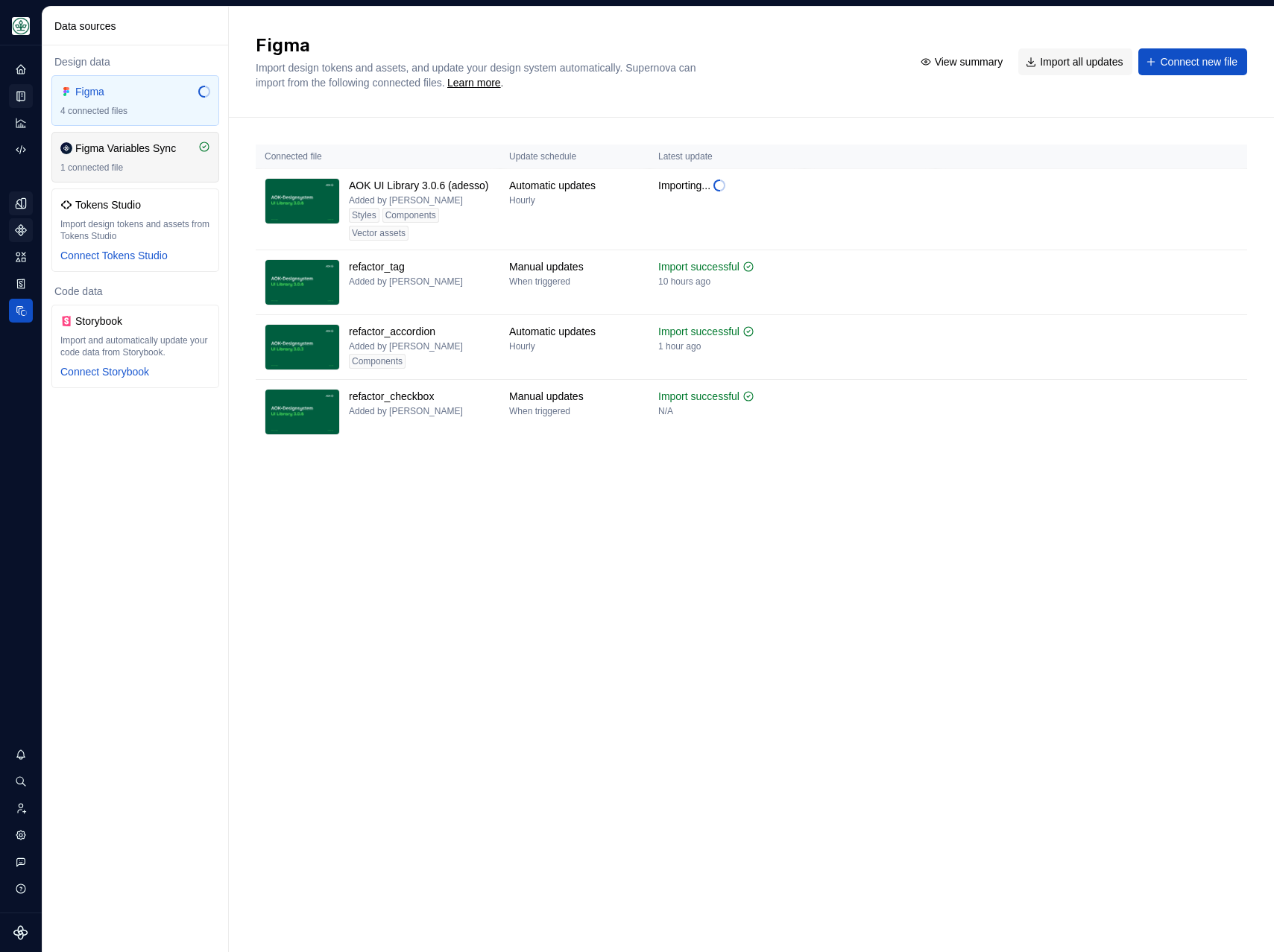
click at [130, 148] on div "Figma Variables Sync" at bounding box center [125, 148] width 101 height 15
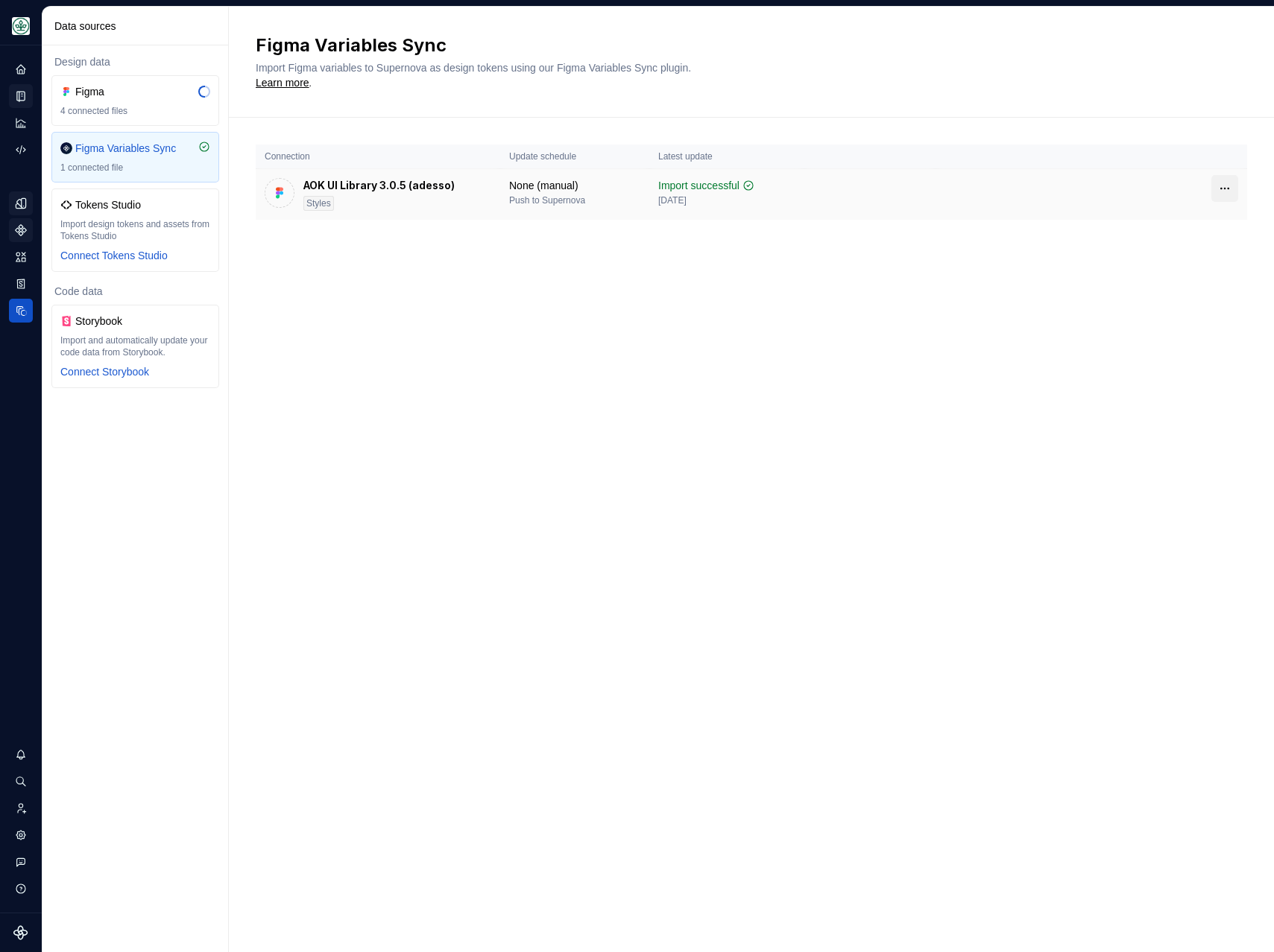
click at [1224, 191] on html "Mein Leben S Design system data Data sources Design data Figma 4 connected file…" at bounding box center [637, 476] width 1274 height 952
click at [858, 359] on html "Mein Leben S Design system data Data sources Design data Figma 4 connected file…" at bounding box center [637, 476] width 1274 height 952
click at [115, 103] on div "Figma 4 connected files" at bounding box center [135, 100] width 150 height 32
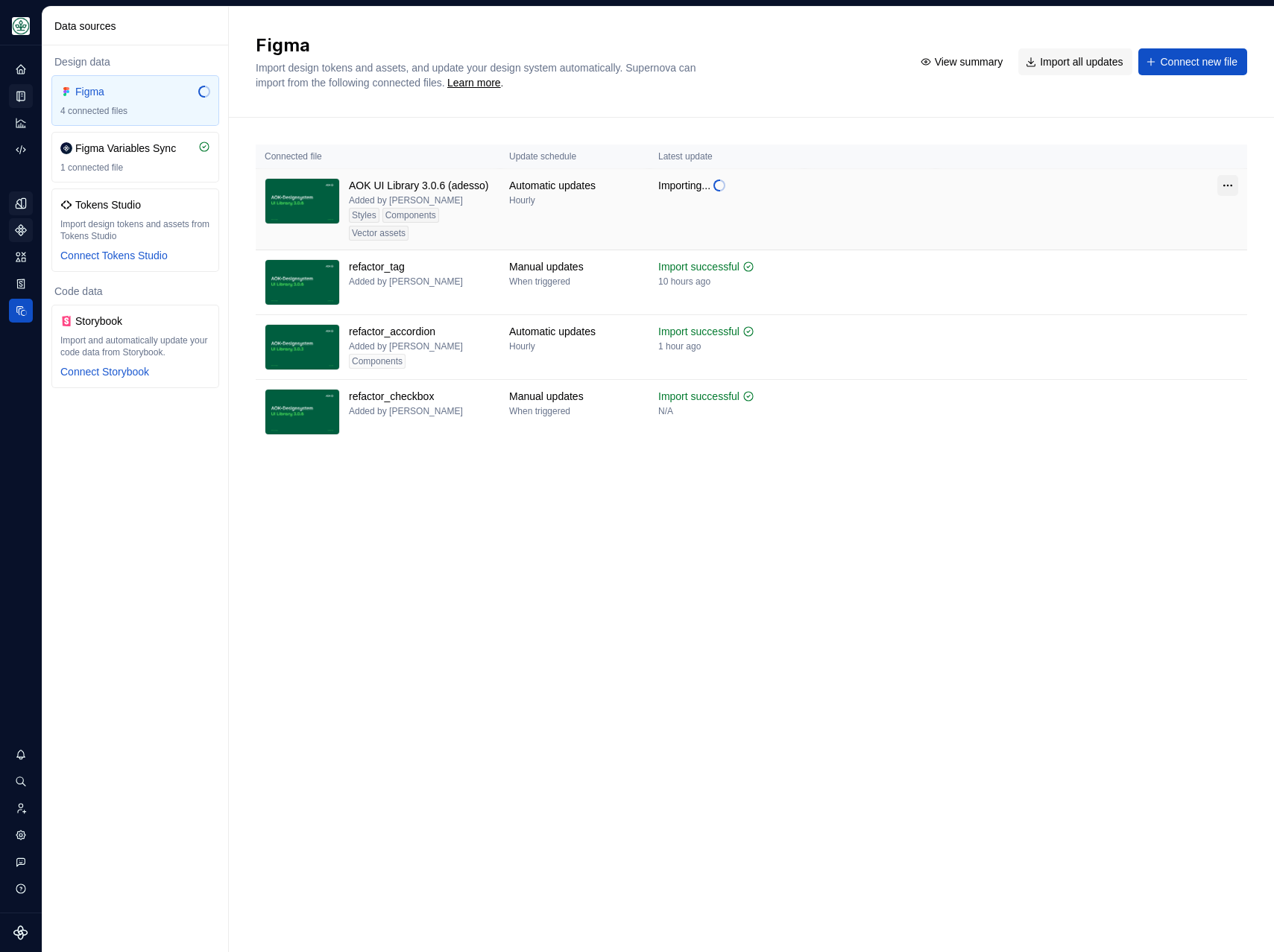
click at [1236, 188] on html "Mein Leben S Design system data Data sources Design data Figma 4 connected file…" at bounding box center [637, 476] width 1274 height 952
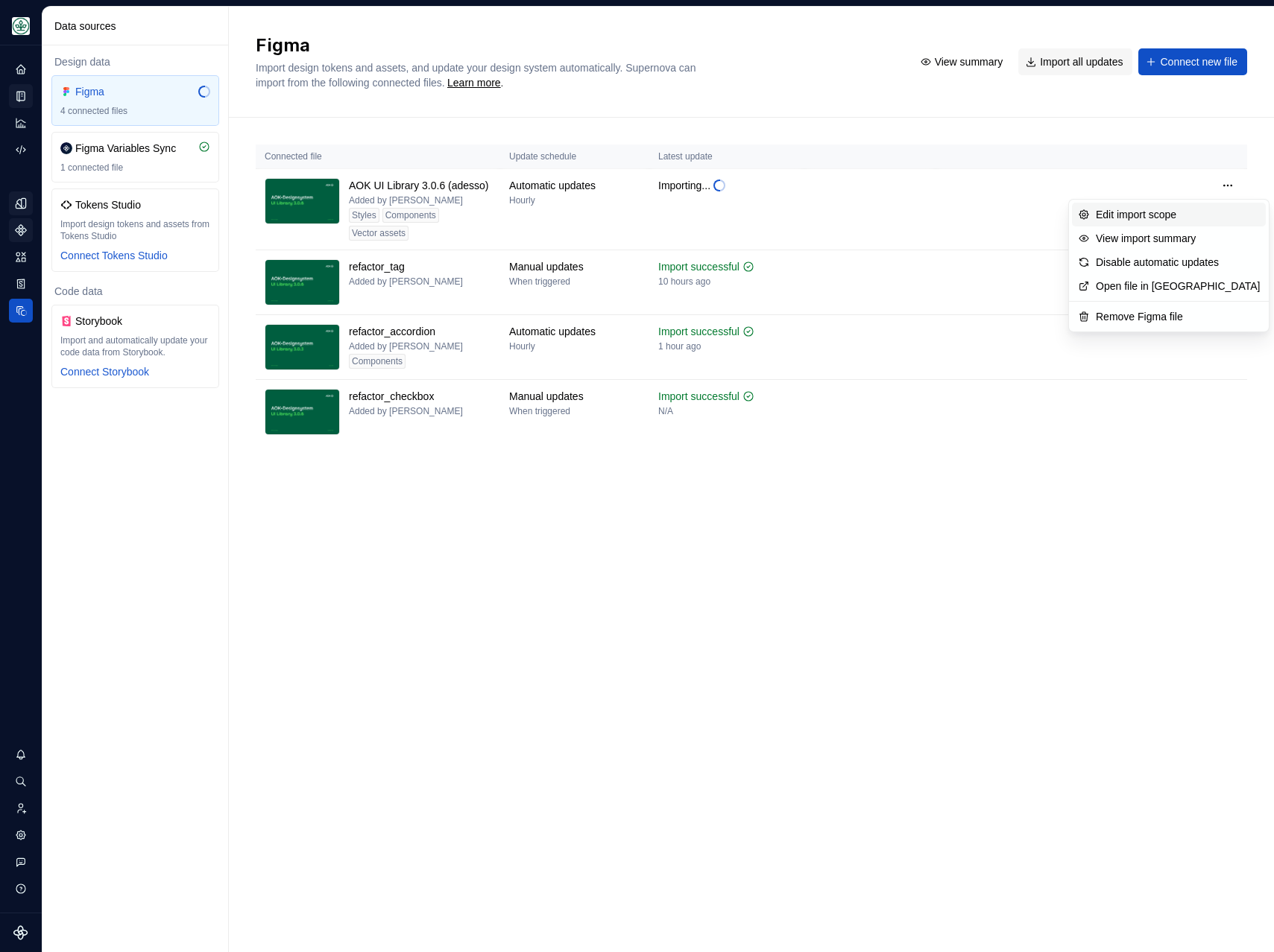
click at [1190, 214] on div "Edit import scope" at bounding box center [1178, 215] width 164 height 15
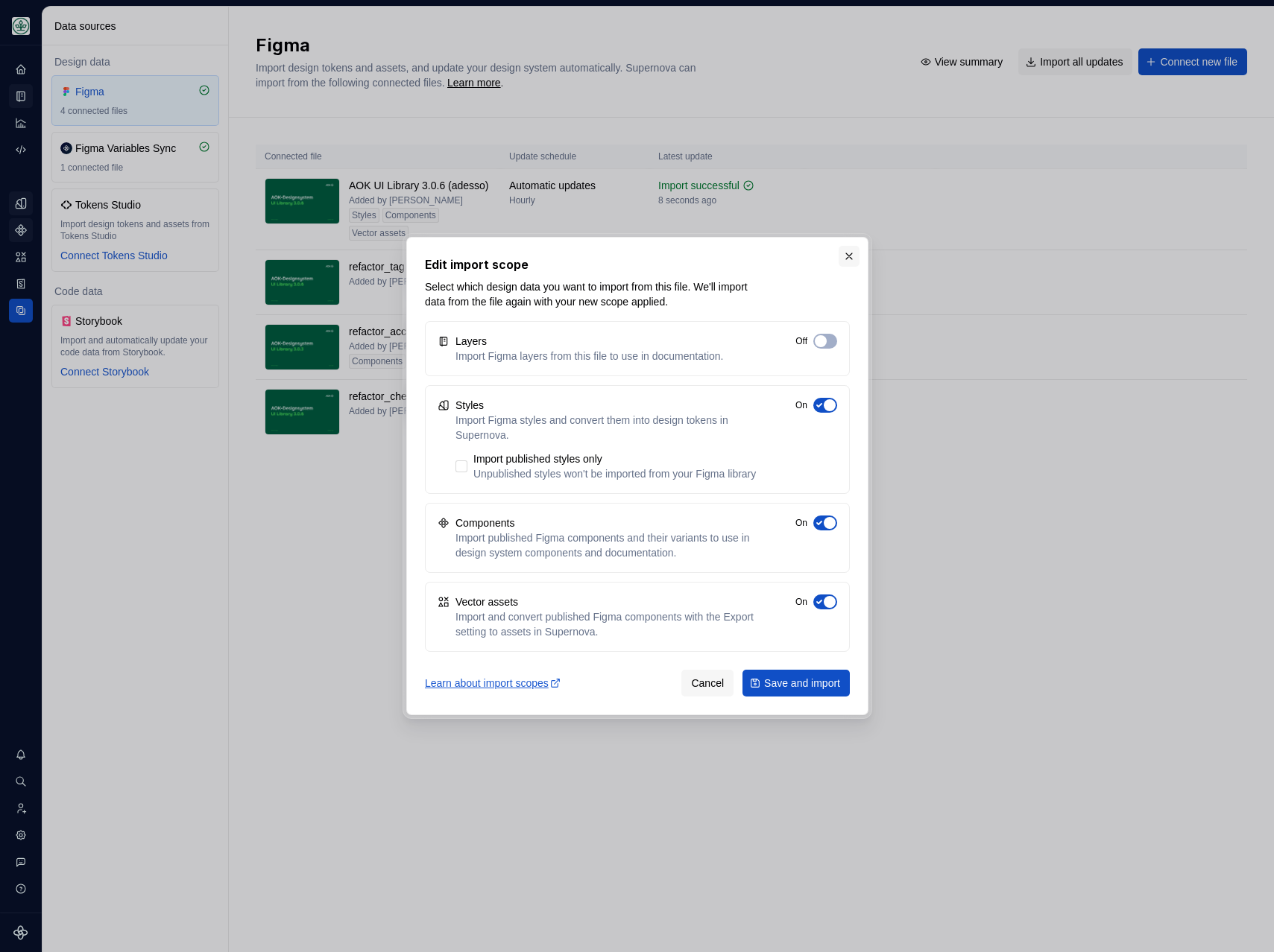
click at [848, 247] on button "button" at bounding box center [848, 256] width 21 height 21
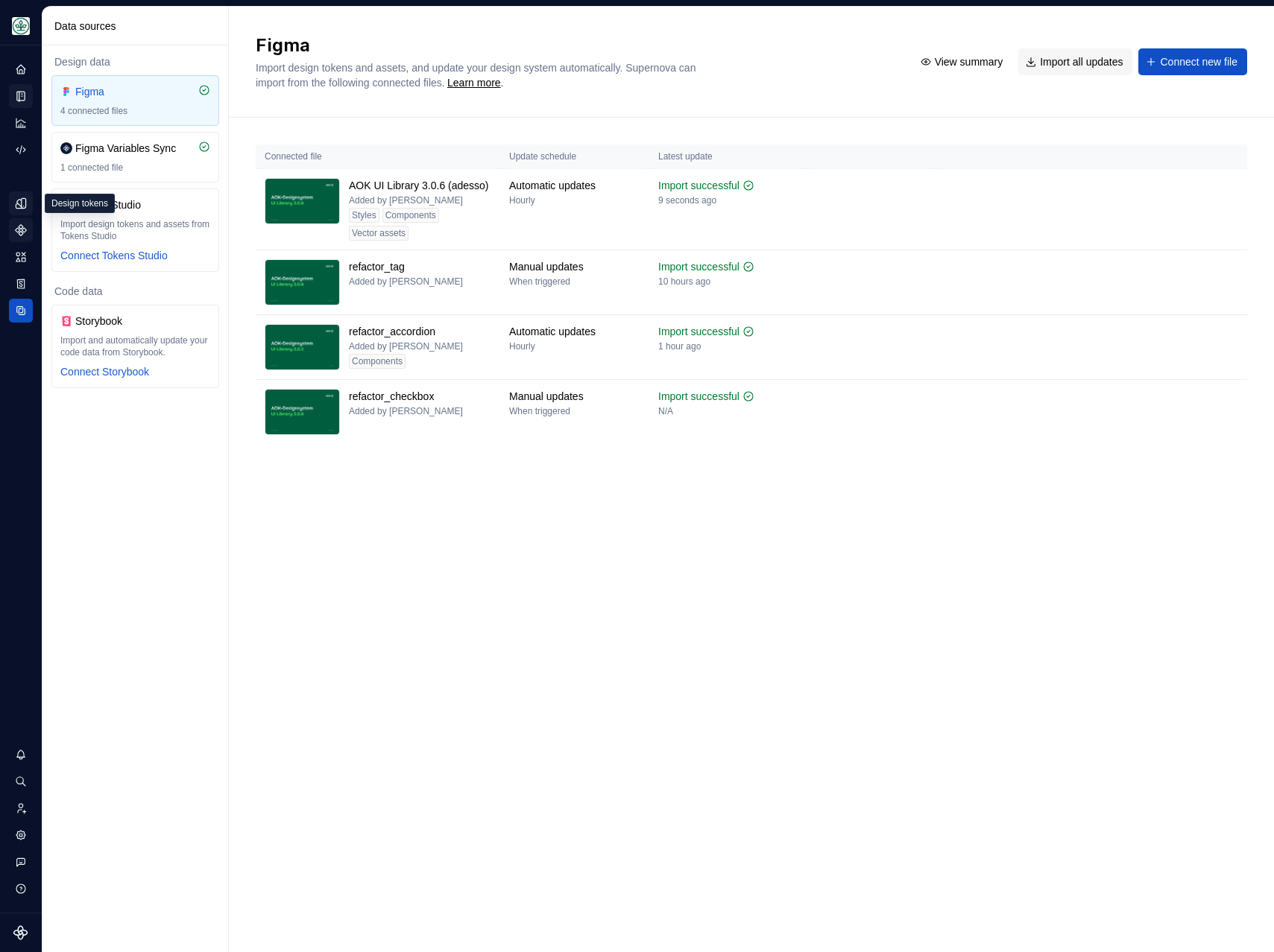
click at [17, 205] on icon "Design tokens" at bounding box center [21, 203] width 14 height 14
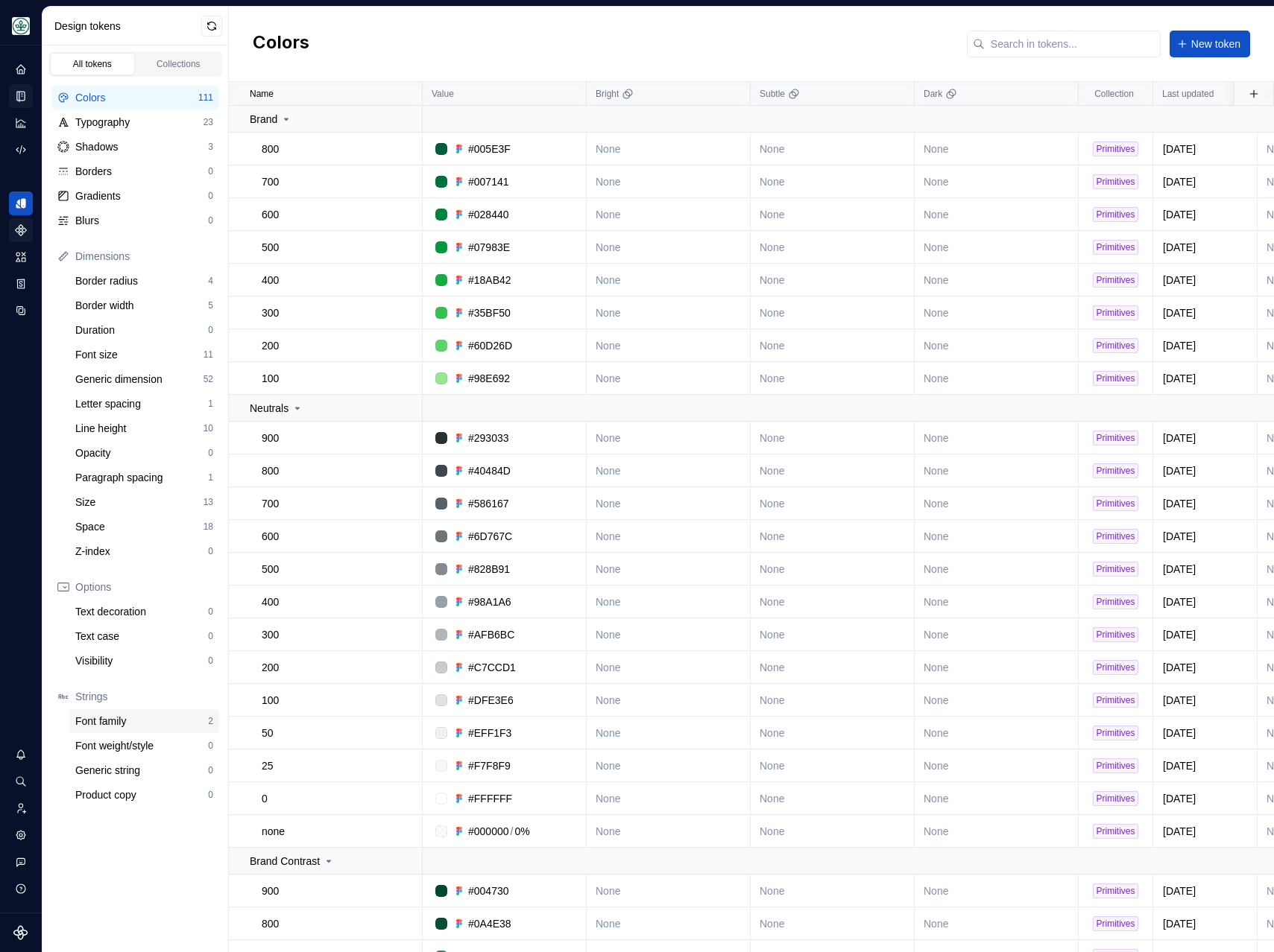
click at [150, 724] on div "Font family" at bounding box center [141, 721] width 133 height 15
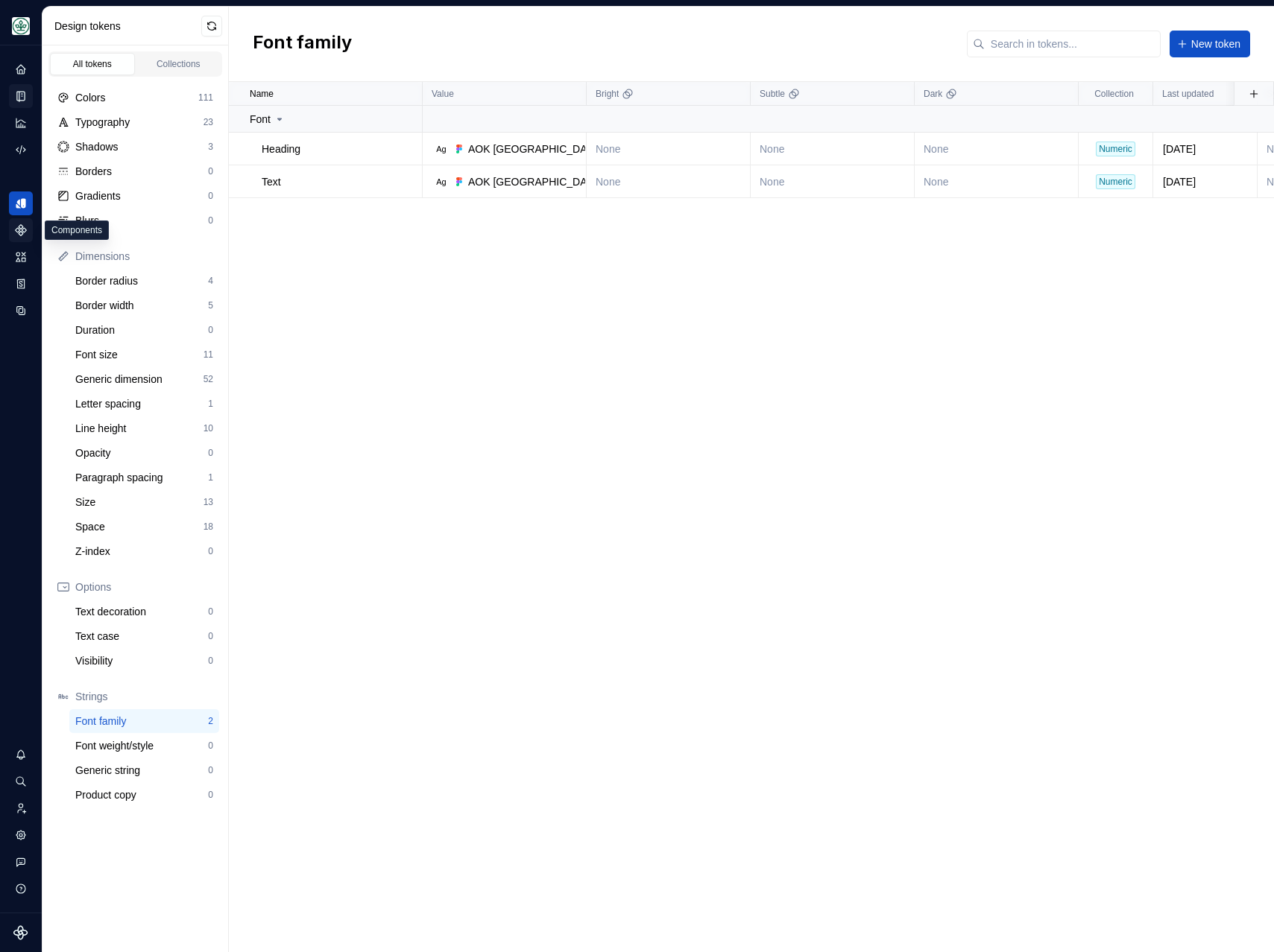
click at [23, 238] on div "Components" at bounding box center [21, 230] width 23 height 23
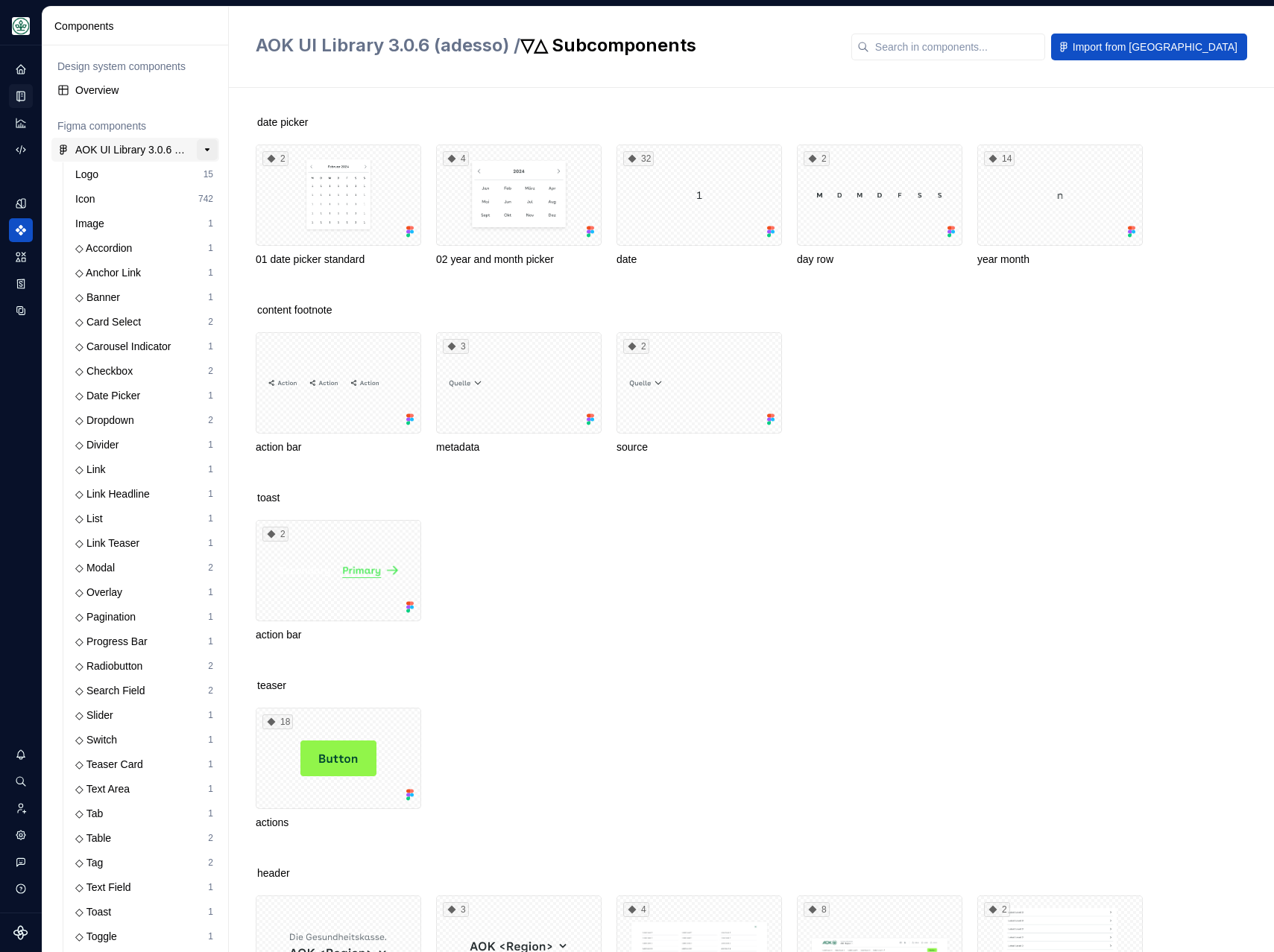
click at [204, 147] on button "button" at bounding box center [206, 150] width 21 height 21
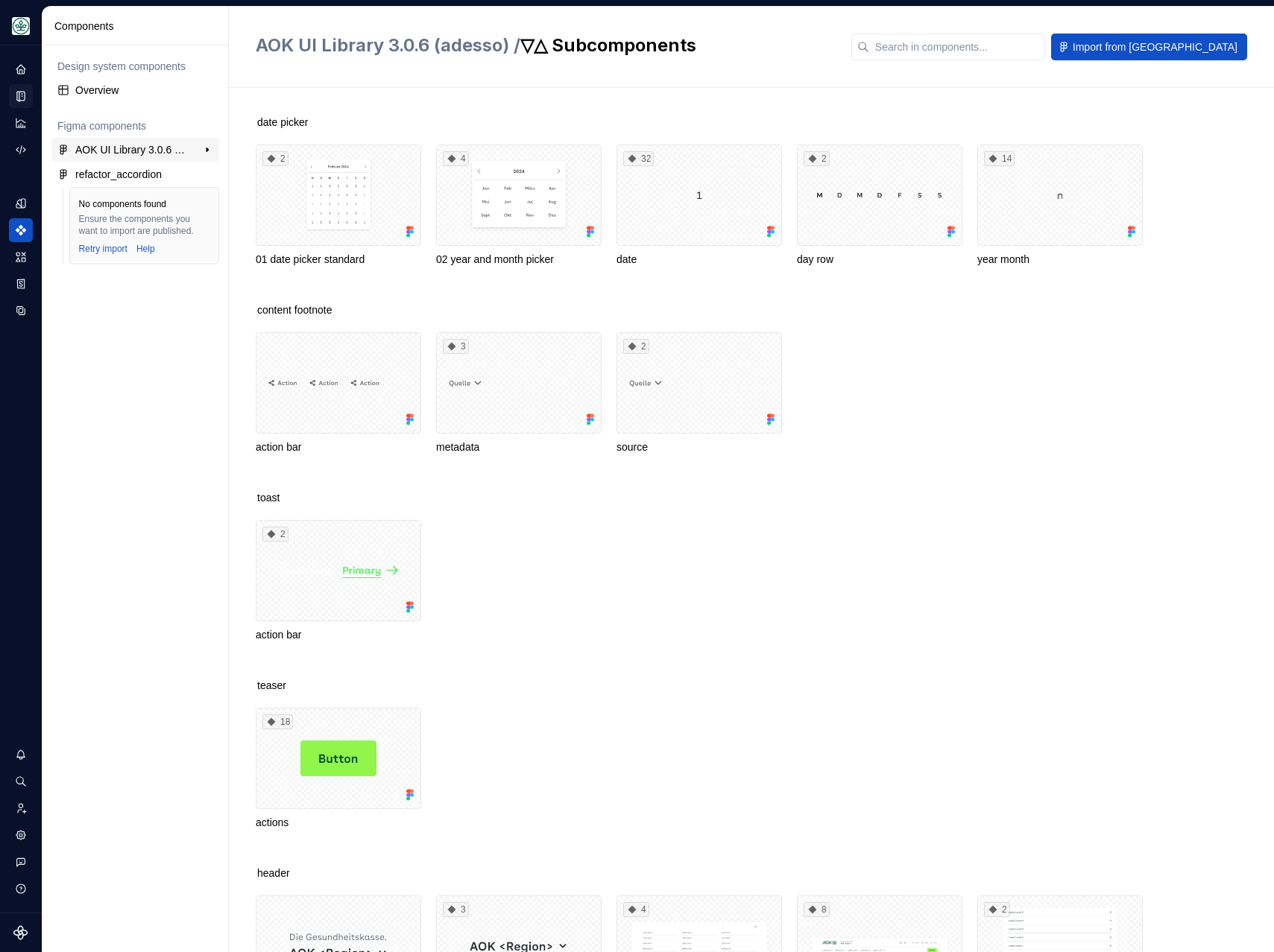
click at [153, 151] on div "AOK UI Library 3.0.6 (adesso)" at bounding box center [130, 150] width 111 height 15
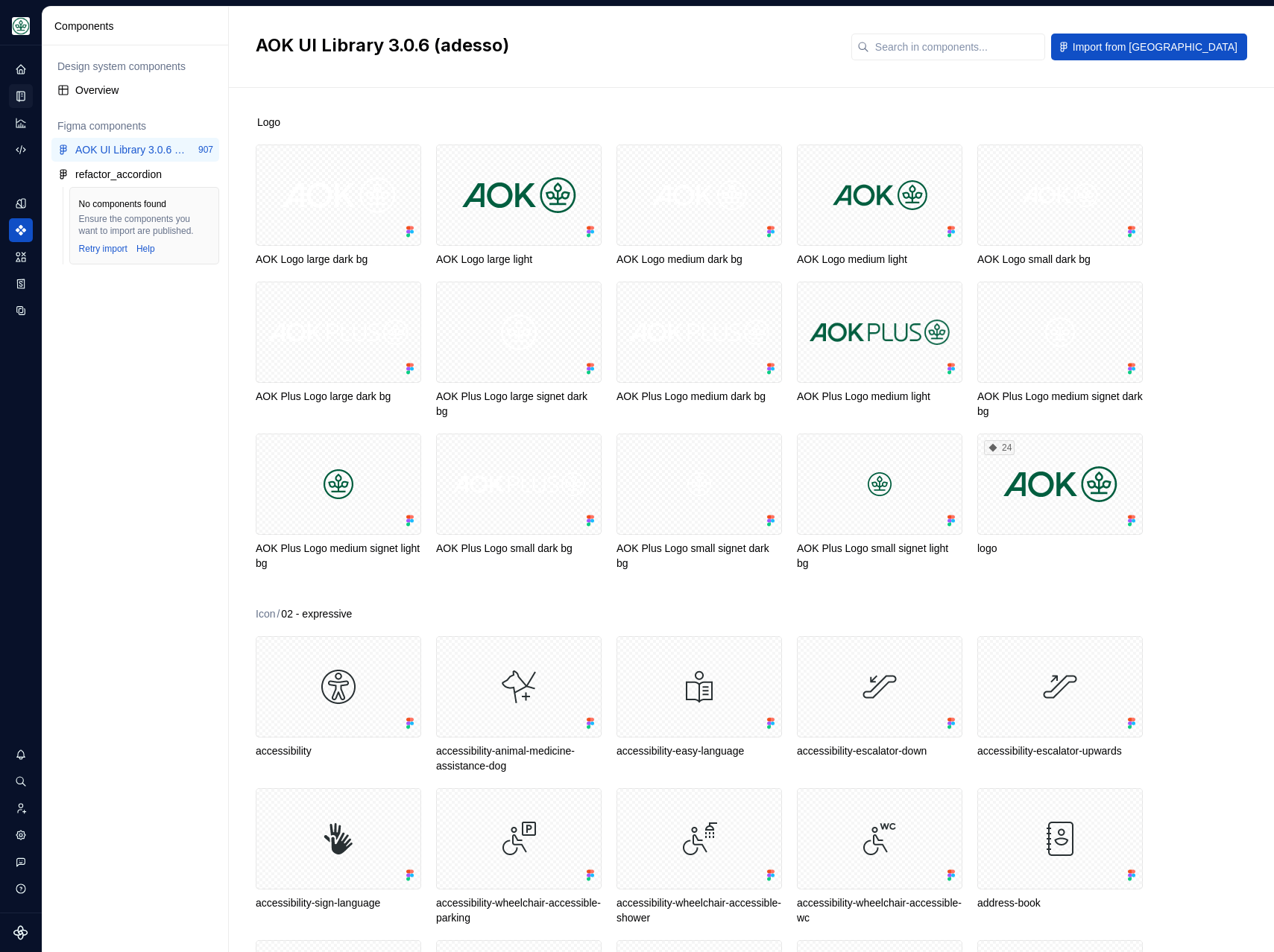
click at [436, 79] on div "AOK UI Library 3.0.6 (adesso) Import from [GEOGRAPHIC_DATA]" at bounding box center [751, 47] width 1045 height 81
click at [383, 89] on div "Logo AOK Logo large dark bg AOK Logo large light AOK Logo medium dark bg AOK Lo…" at bounding box center [765, 520] width 1018 height 865
click at [536, 97] on div "Logo AOK Logo large dark bg AOK Logo large light AOK Logo medium dark bg AOK Lo…" at bounding box center [765, 520] width 1018 height 865
click at [500, 121] on div "Logo" at bounding box center [765, 122] width 1018 height 15
click at [91, 97] on div "Overview" at bounding box center [135, 90] width 168 height 23
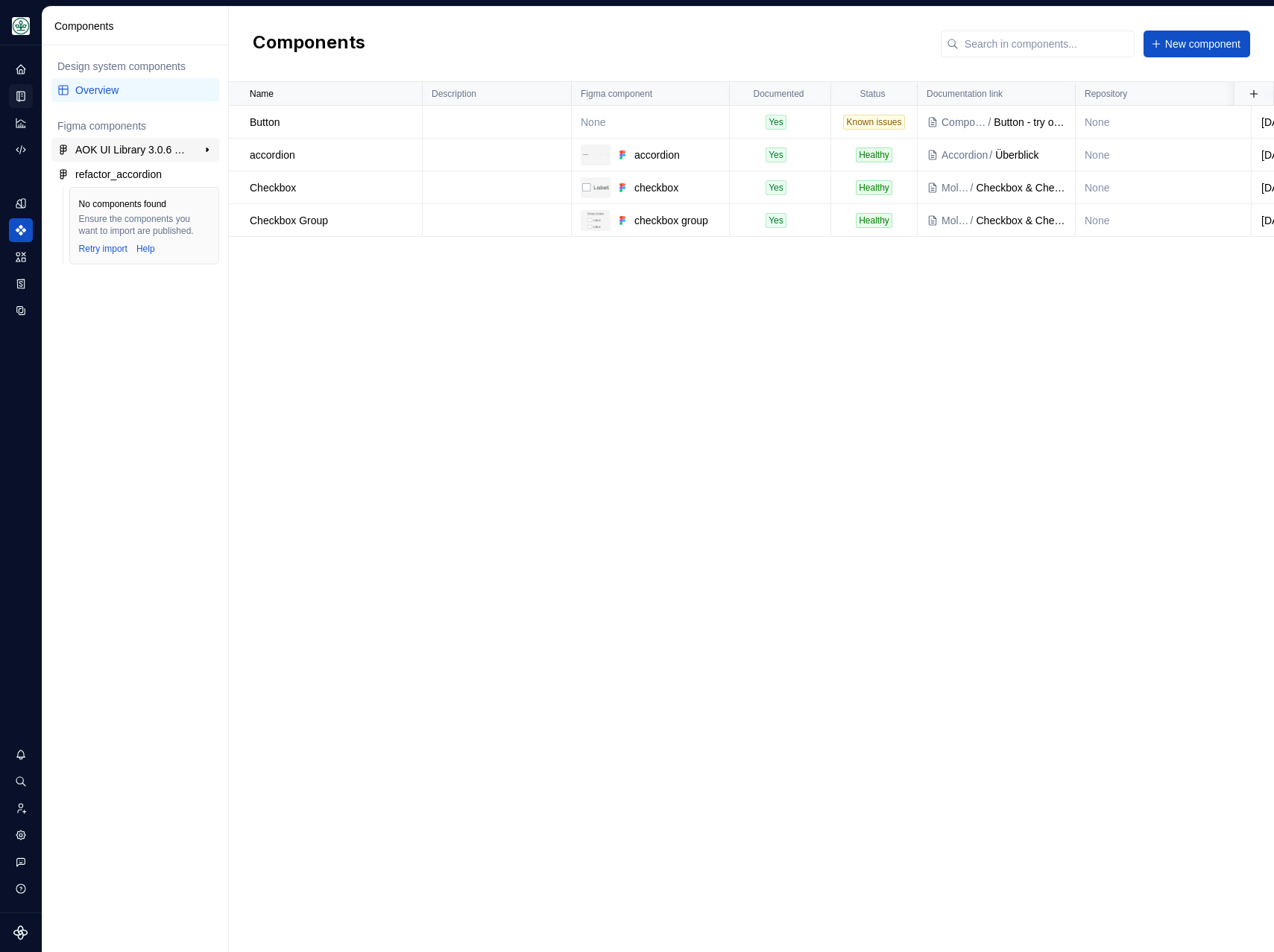
click at [126, 150] on div "AOK UI Library 3.0.6 (adesso)" at bounding box center [130, 150] width 111 height 15
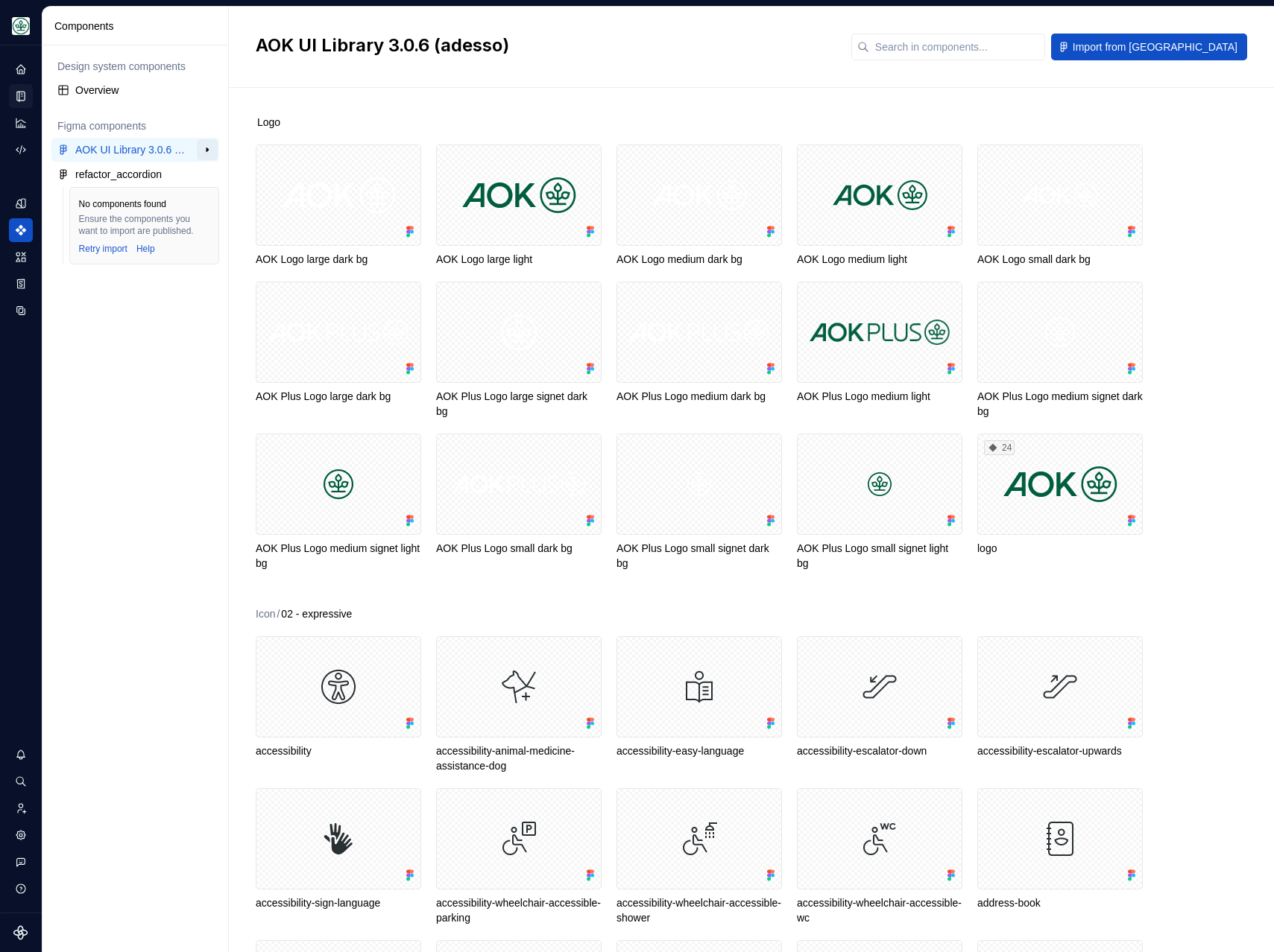
click at [205, 151] on button "button" at bounding box center [206, 150] width 21 height 21
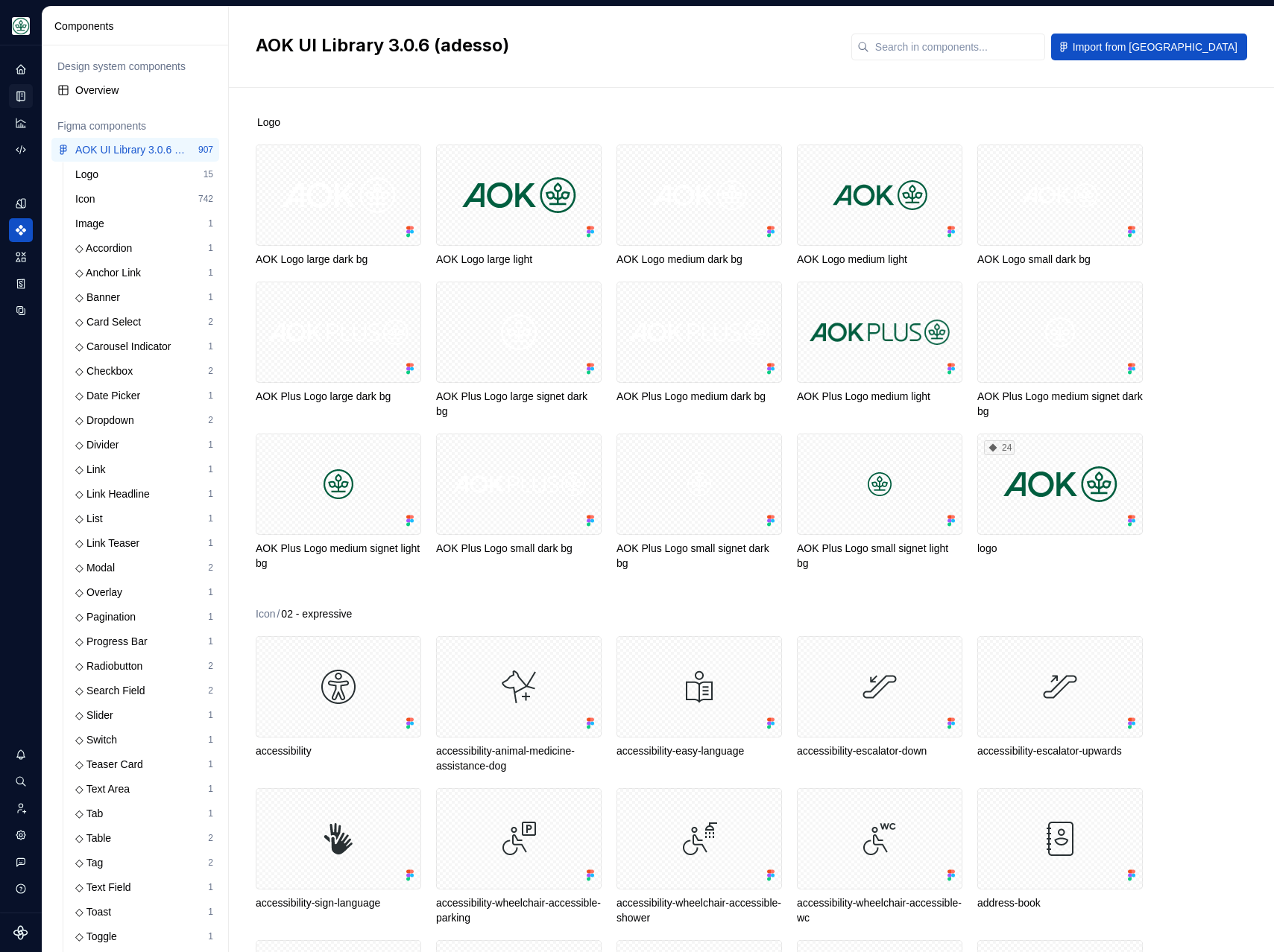
click at [359, 115] on div "Logo" at bounding box center [765, 122] width 1018 height 15
click at [12, 73] on div "Home" at bounding box center [21, 69] width 23 height 23
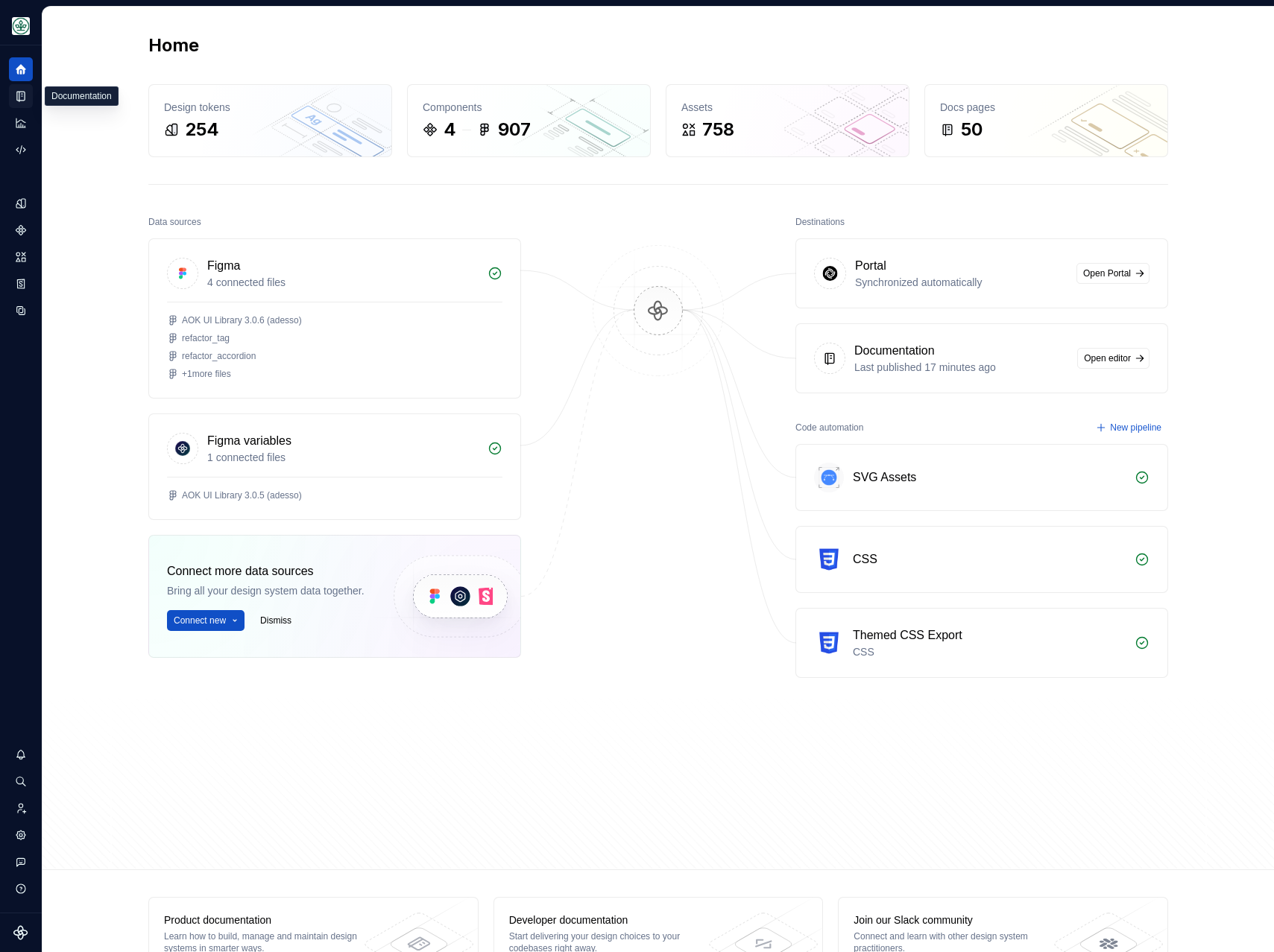
click at [14, 104] on div "Documentation" at bounding box center [21, 96] width 23 height 23
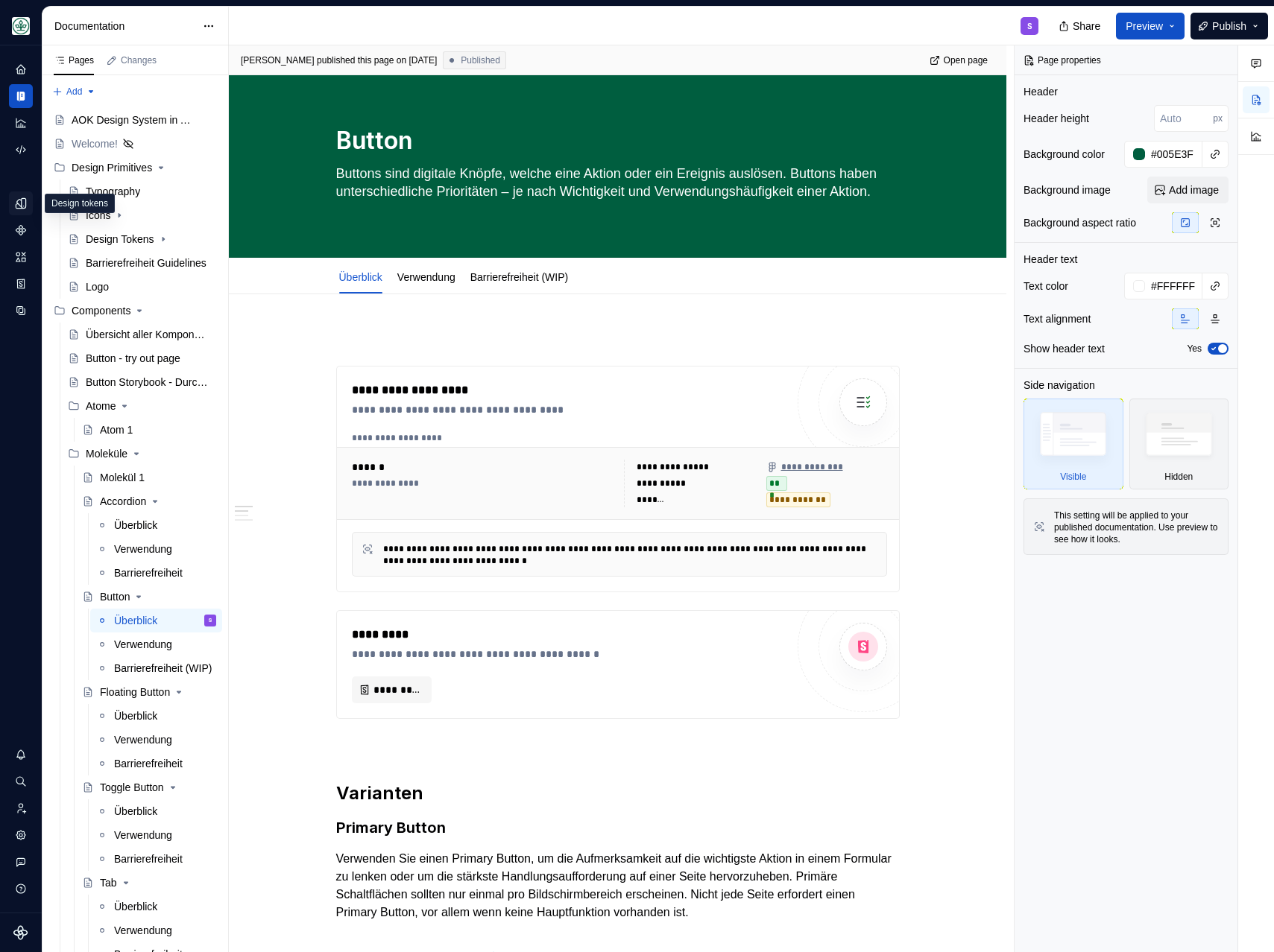
click at [22, 207] on icon "Design tokens" at bounding box center [20, 203] width 10 height 10
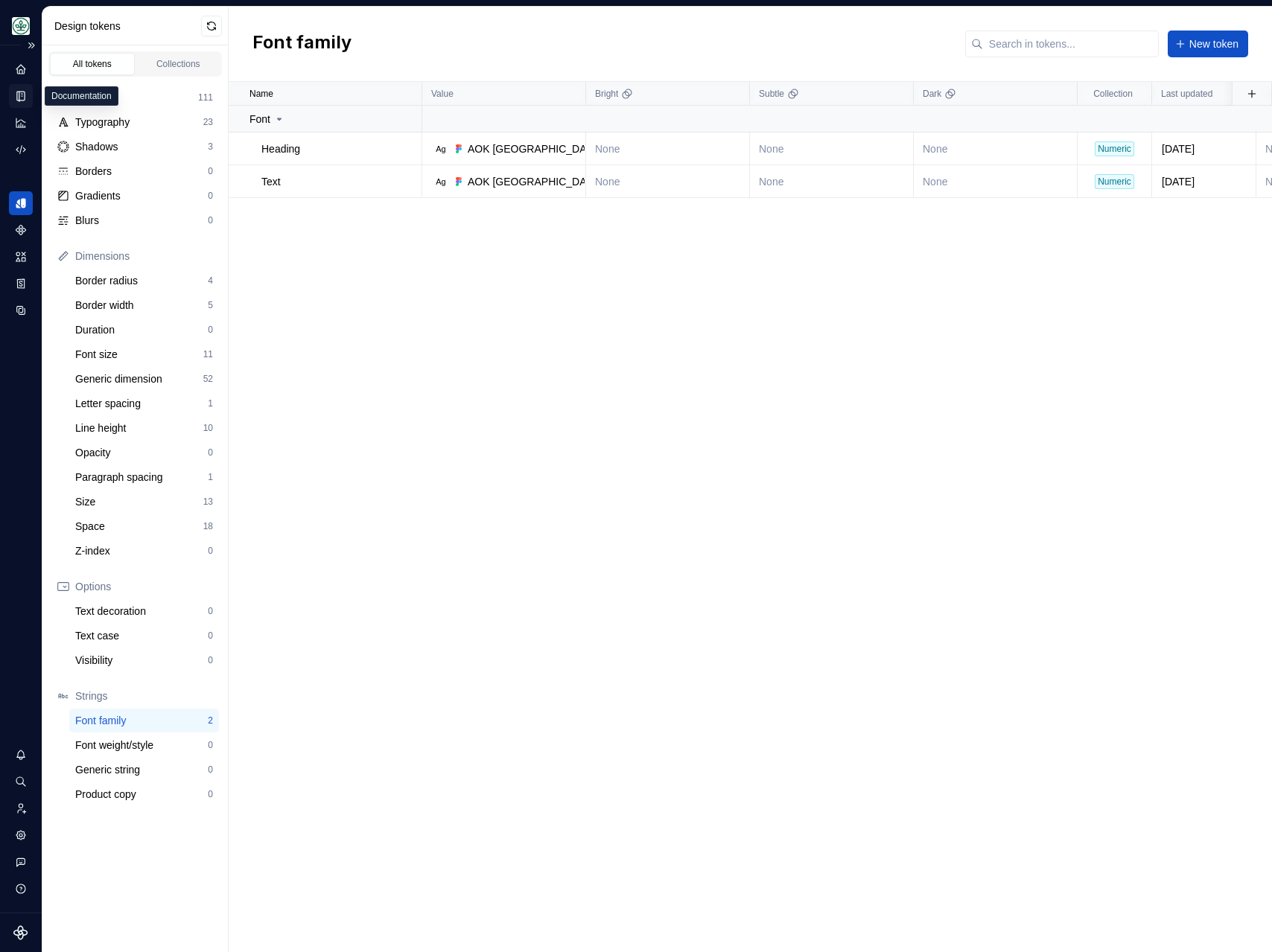
click at [23, 91] on icon "Documentation" at bounding box center [21, 95] width 14 height 14
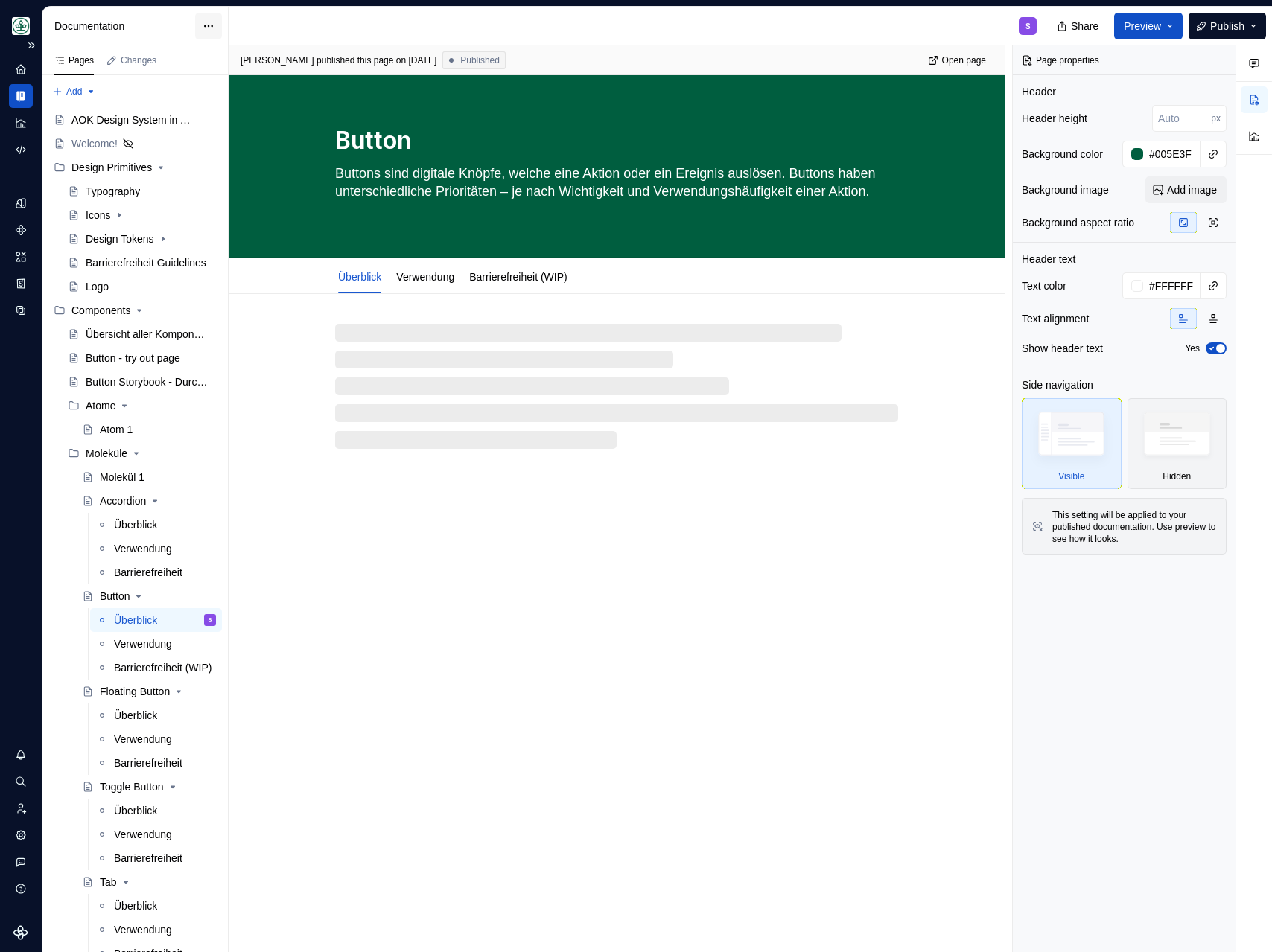
type textarea "*"
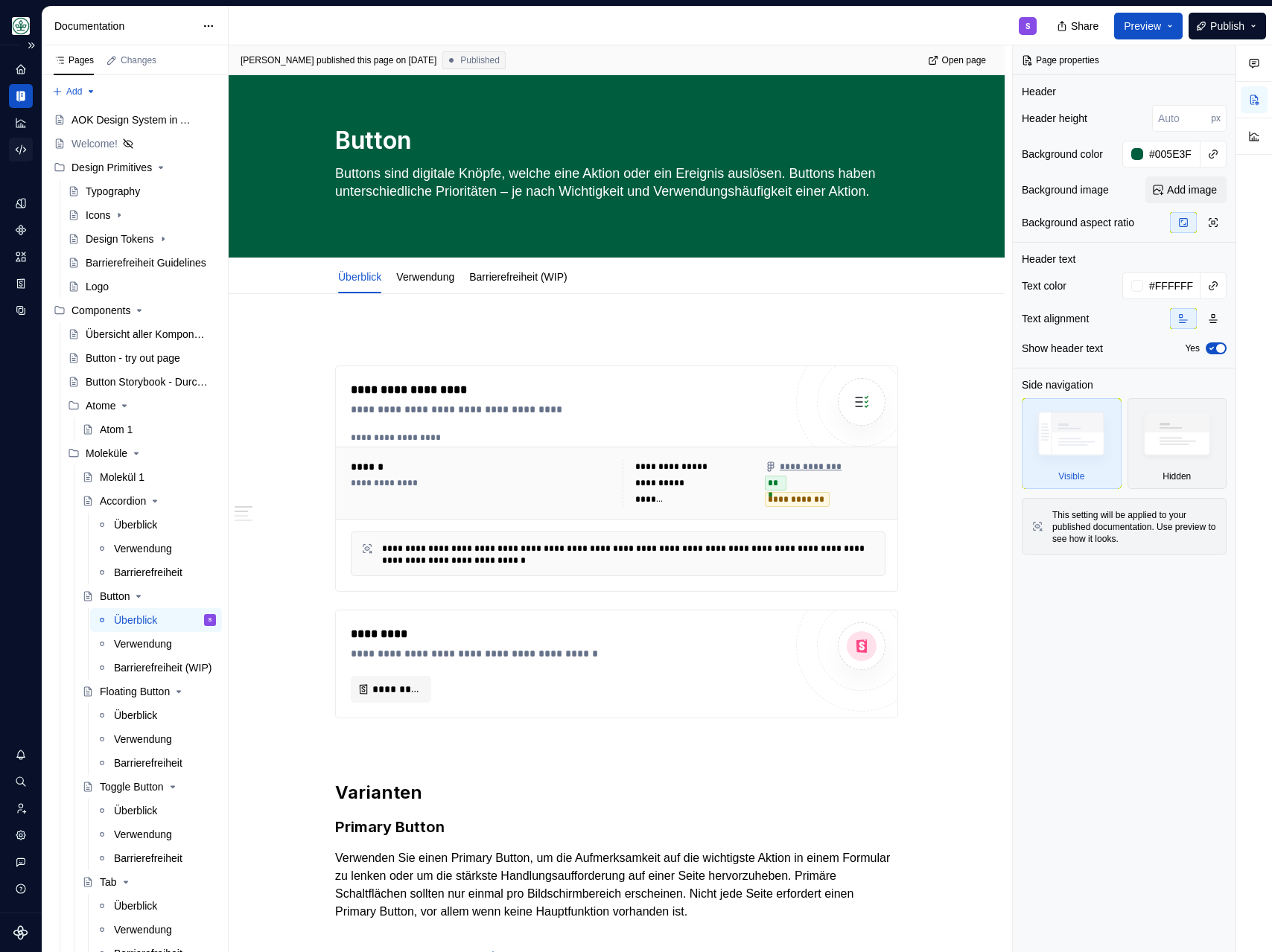
click at [24, 140] on div "Code automation" at bounding box center [21, 150] width 23 height 23
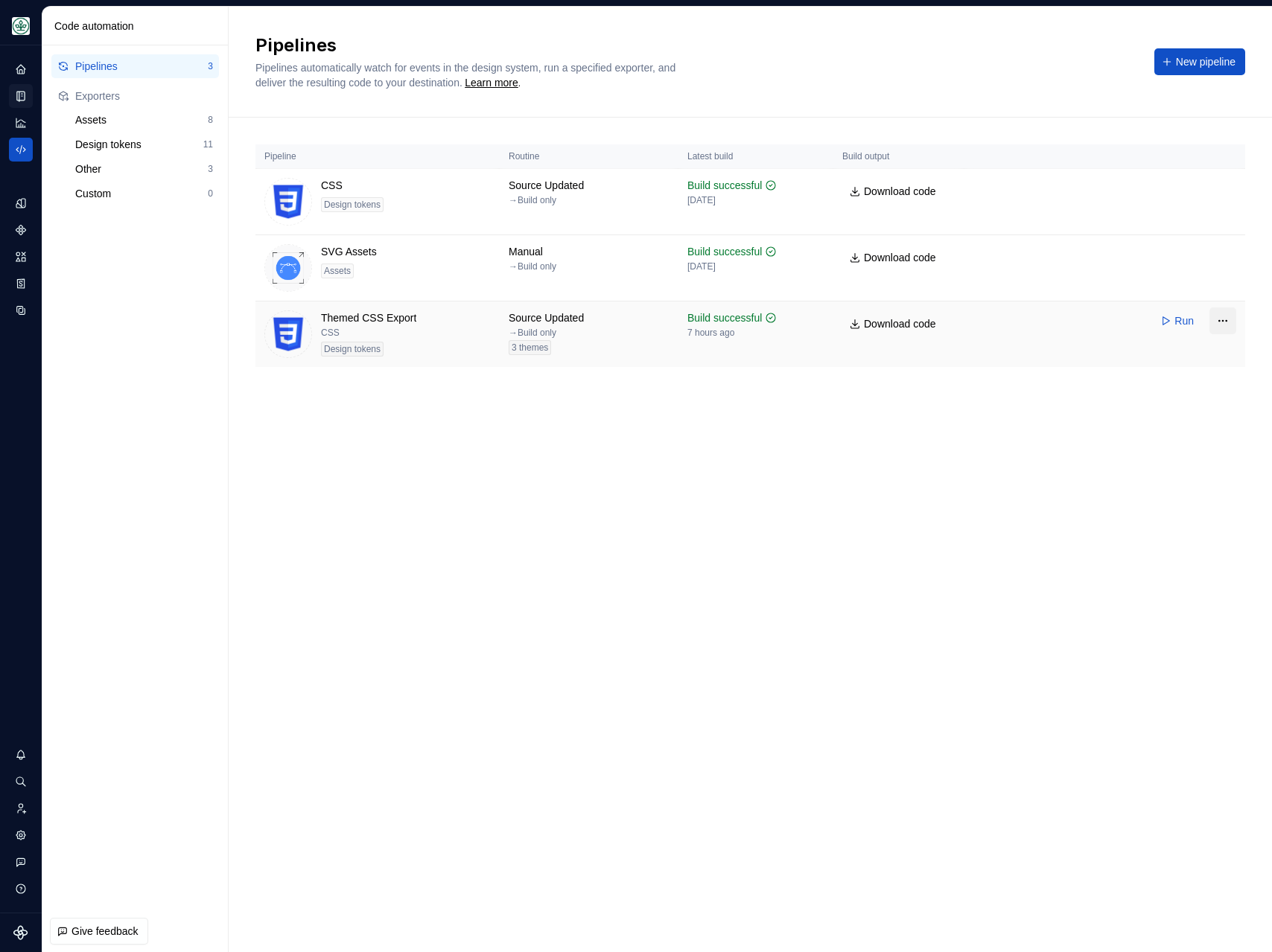
click at [1229, 324] on html "Mein Leben S Design system data Code automation Pipelines 3 Exporters Assets 8 …" at bounding box center [636, 476] width 1272 height 952
click at [1194, 350] on div "Edit pipeline" at bounding box center [1195, 353] width 114 height 15
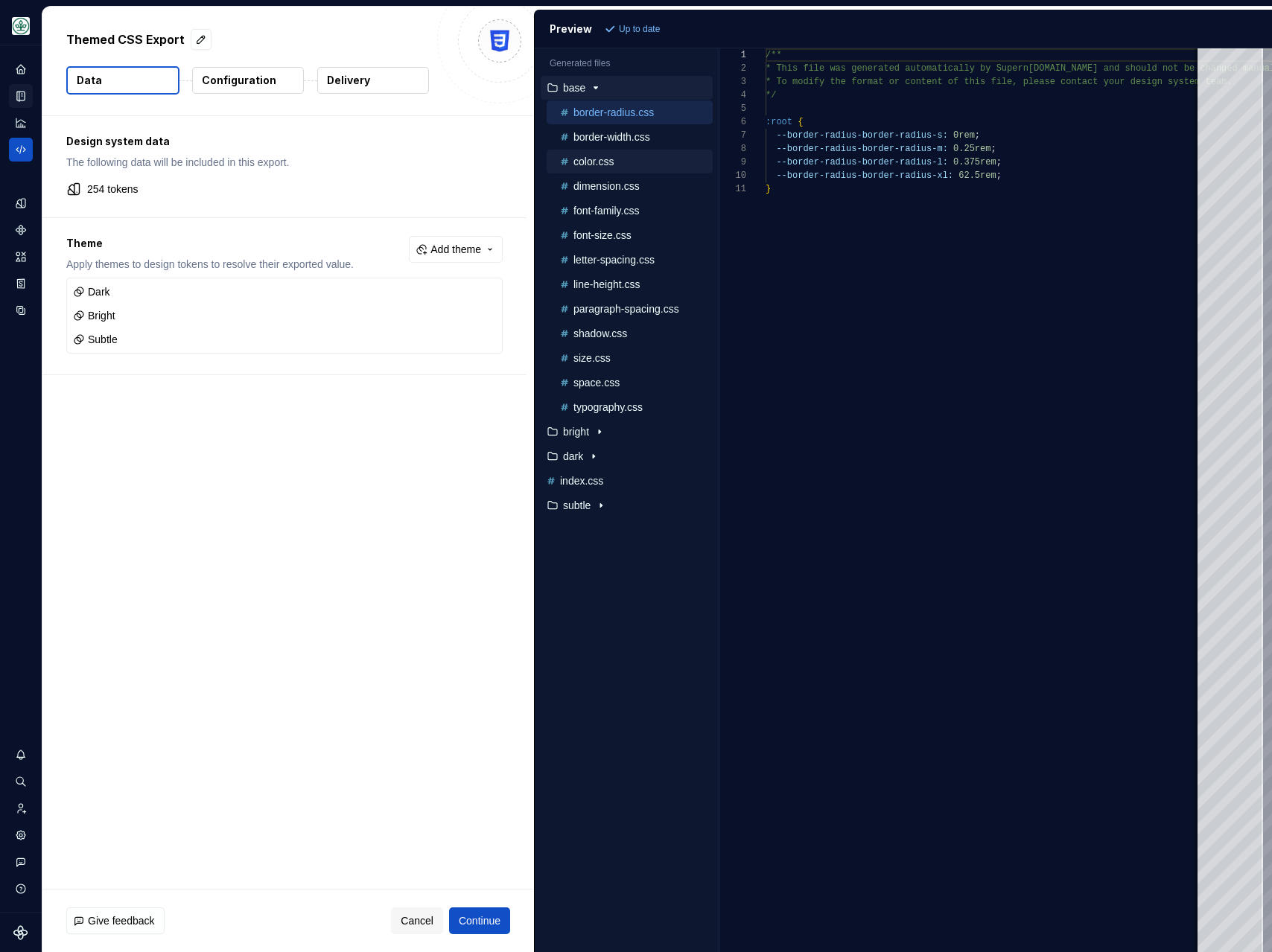
click at [592, 159] on p "color.css" at bounding box center [593, 161] width 41 height 12
type textarea "**********"
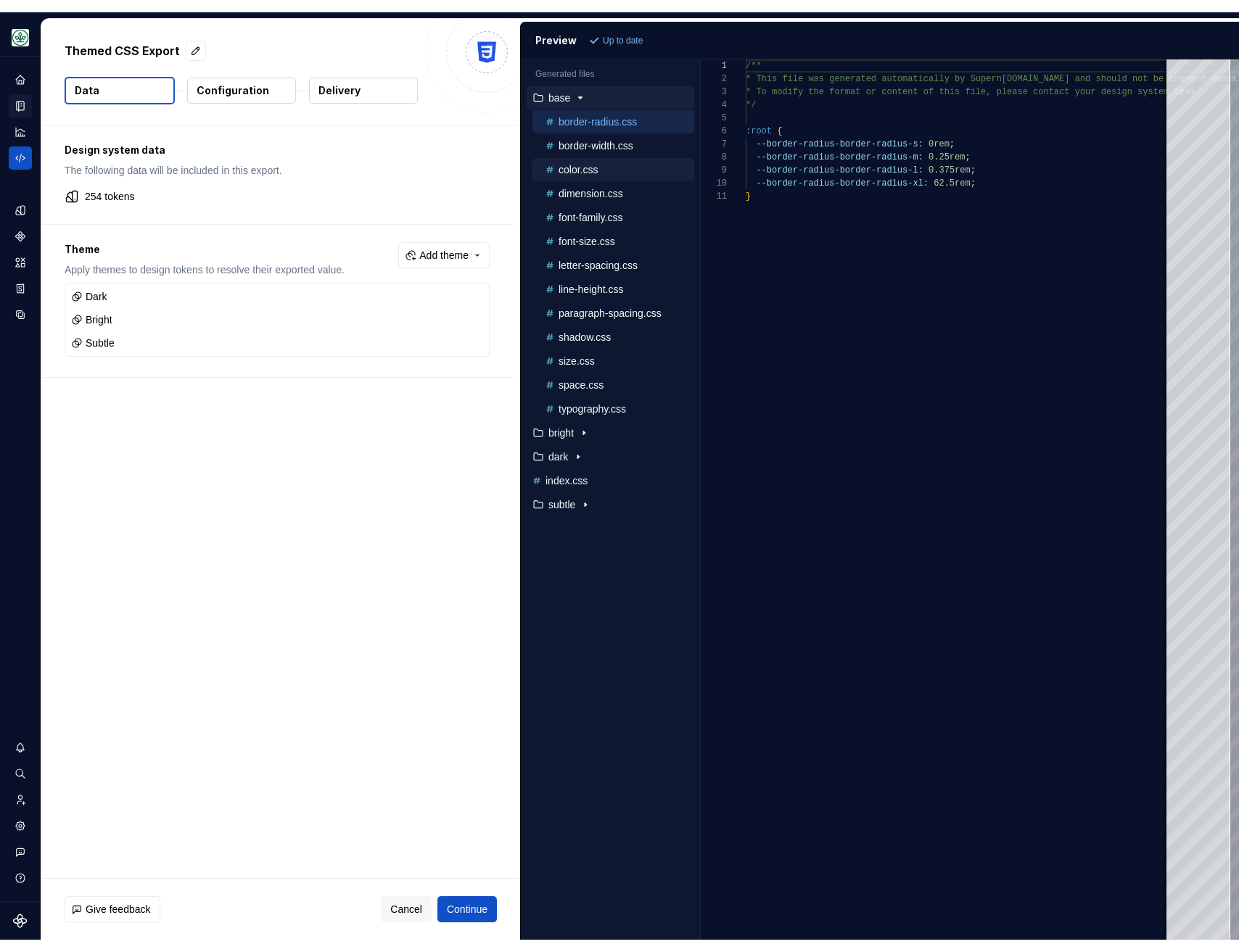
scroll to position [131, 0]
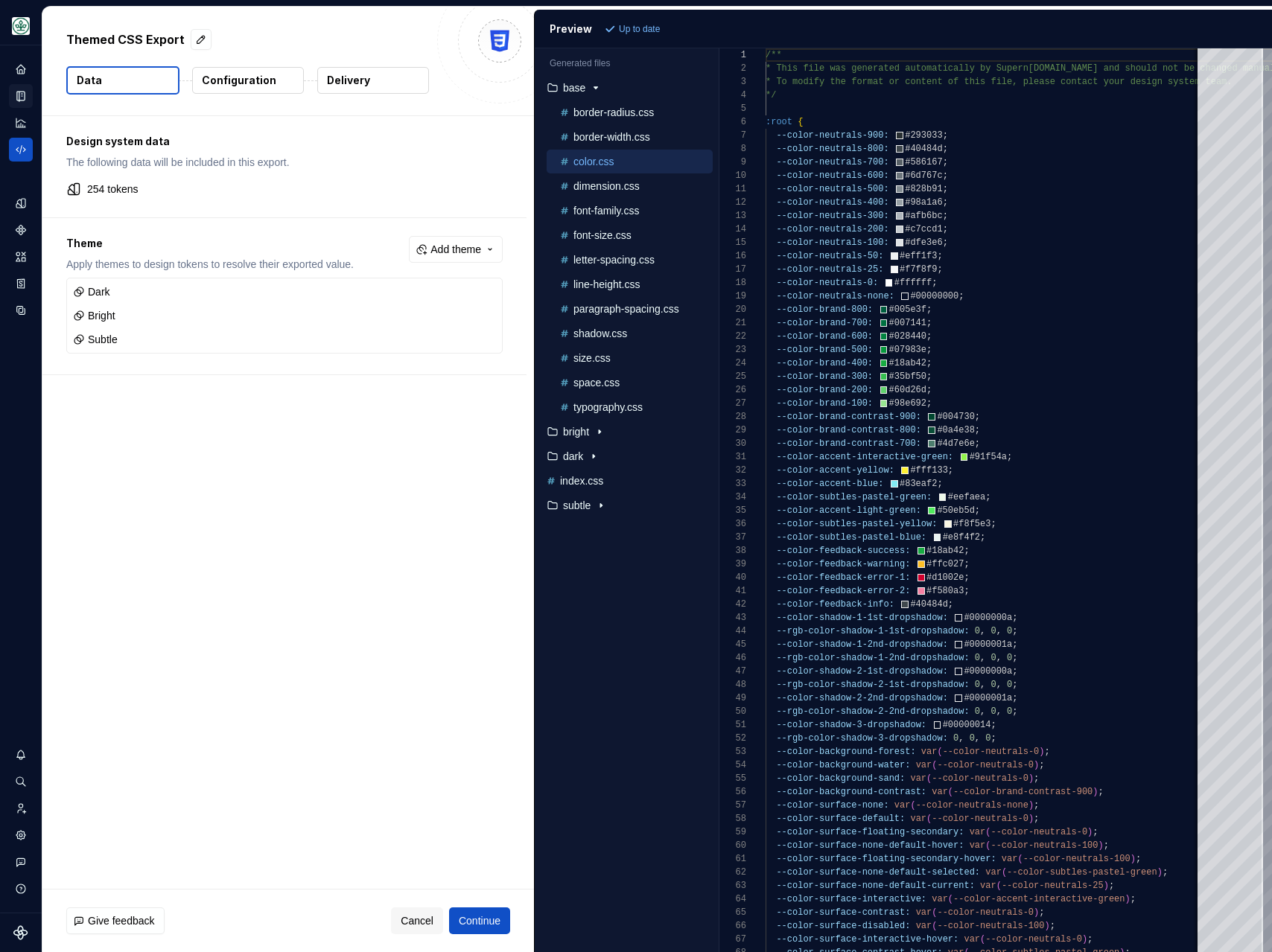
click at [306, 588] on div "Design system data The following data will be included in this export. 254 toke…" at bounding box center [288, 503] width 492 height 773
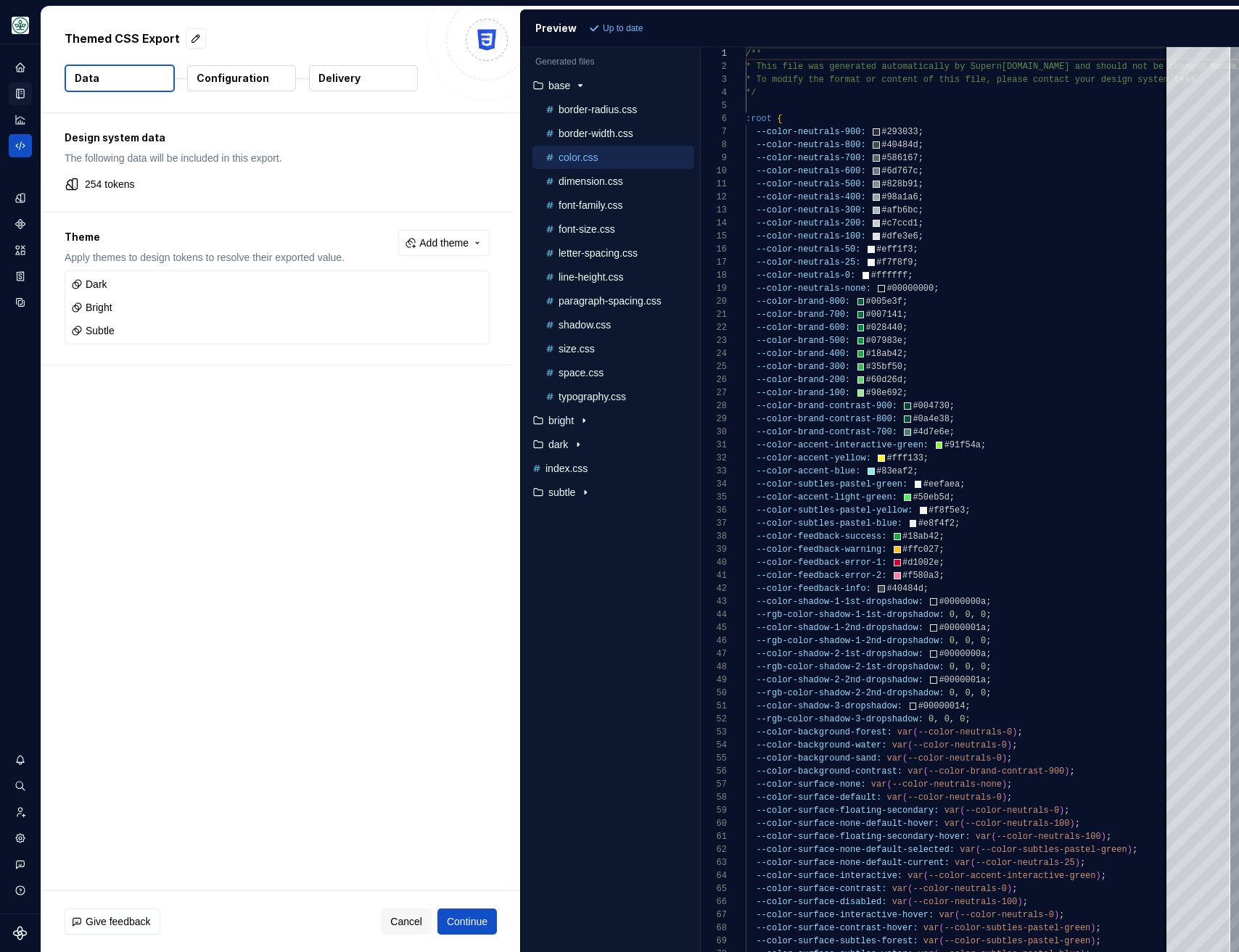
click at [25, 97] on icon "Documentation" at bounding box center [20, 93] width 13 height 13
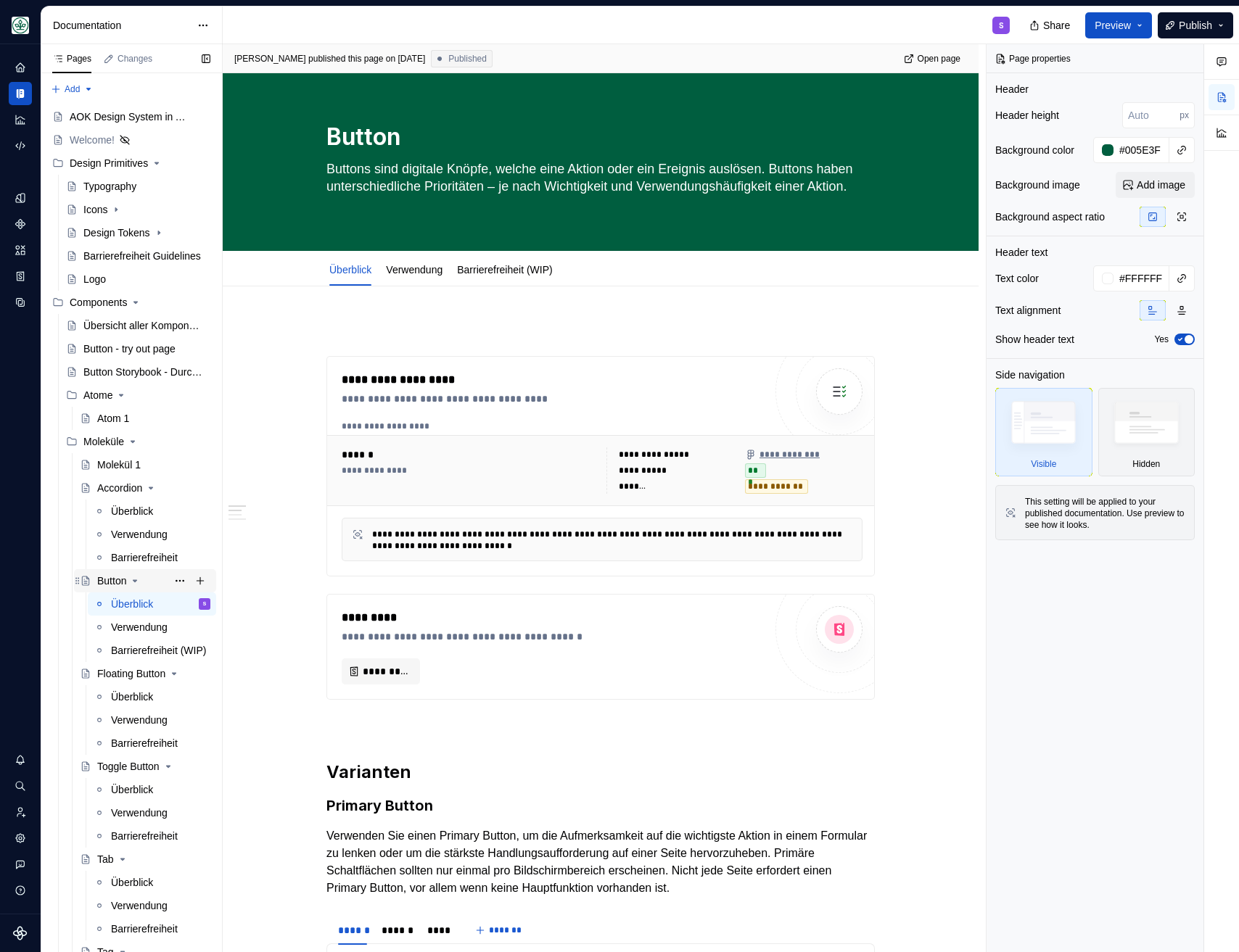
click at [115, 585] on div "Button" at bounding box center [111, 581] width 29 height 15
click at [103, 579] on div "Button" at bounding box center [111, 581] width 29 height 15
click at [103, 580] on div "Button" at bounding box center [111, 581] width 29 height 15
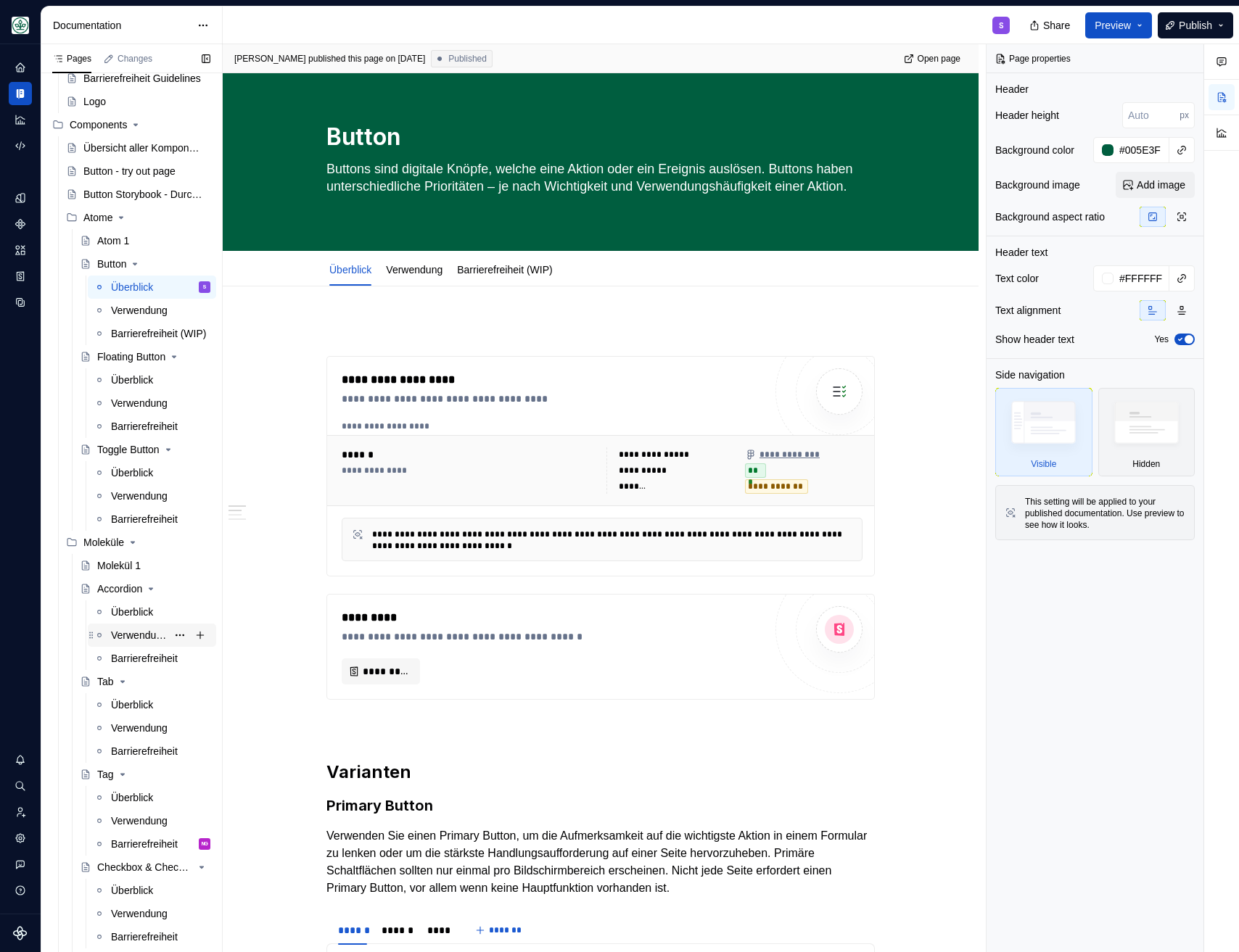
scroll to position [204, 0]
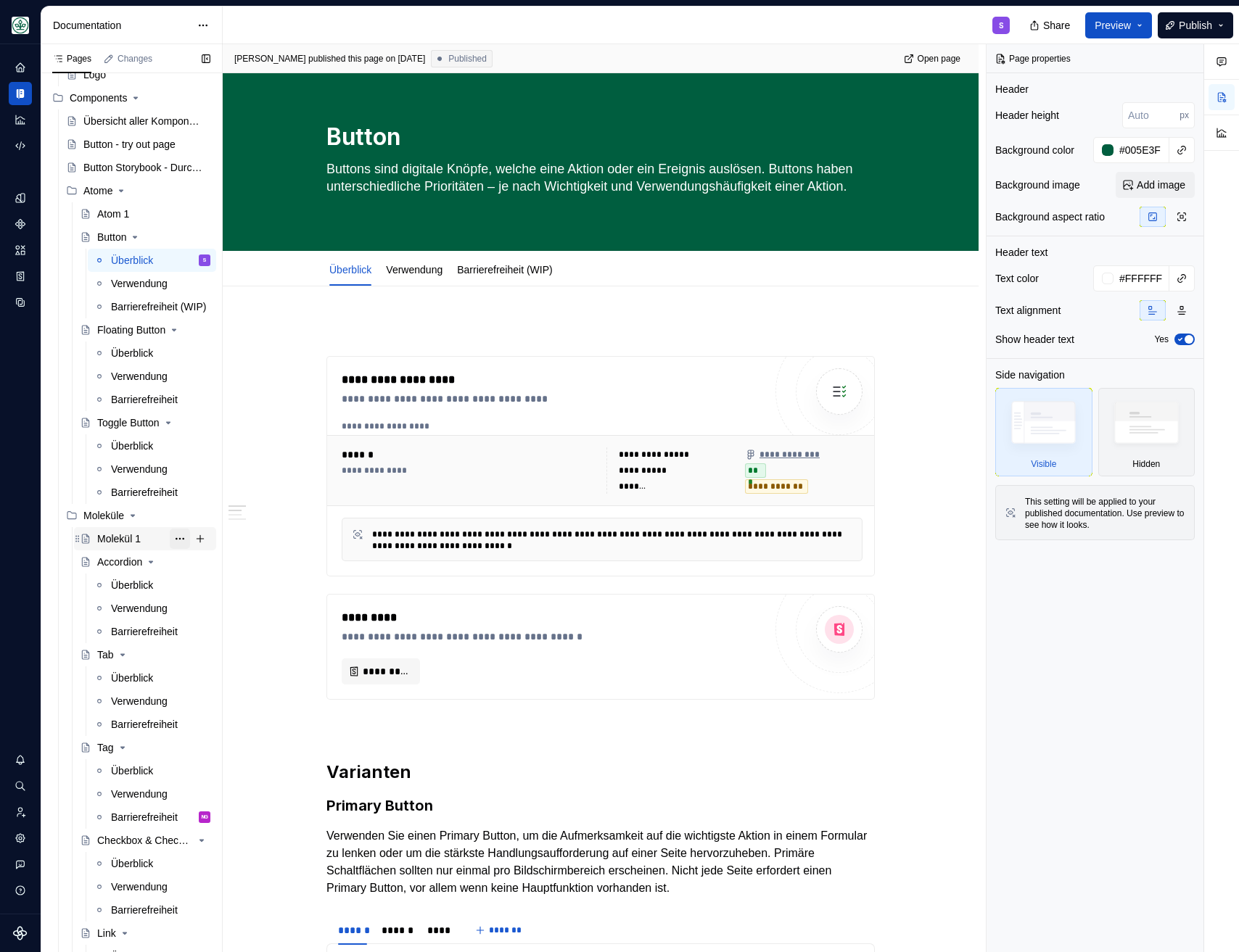
click at [169, 536] on button "Page tree" at bounding box center [179, 539] width 20 height 20
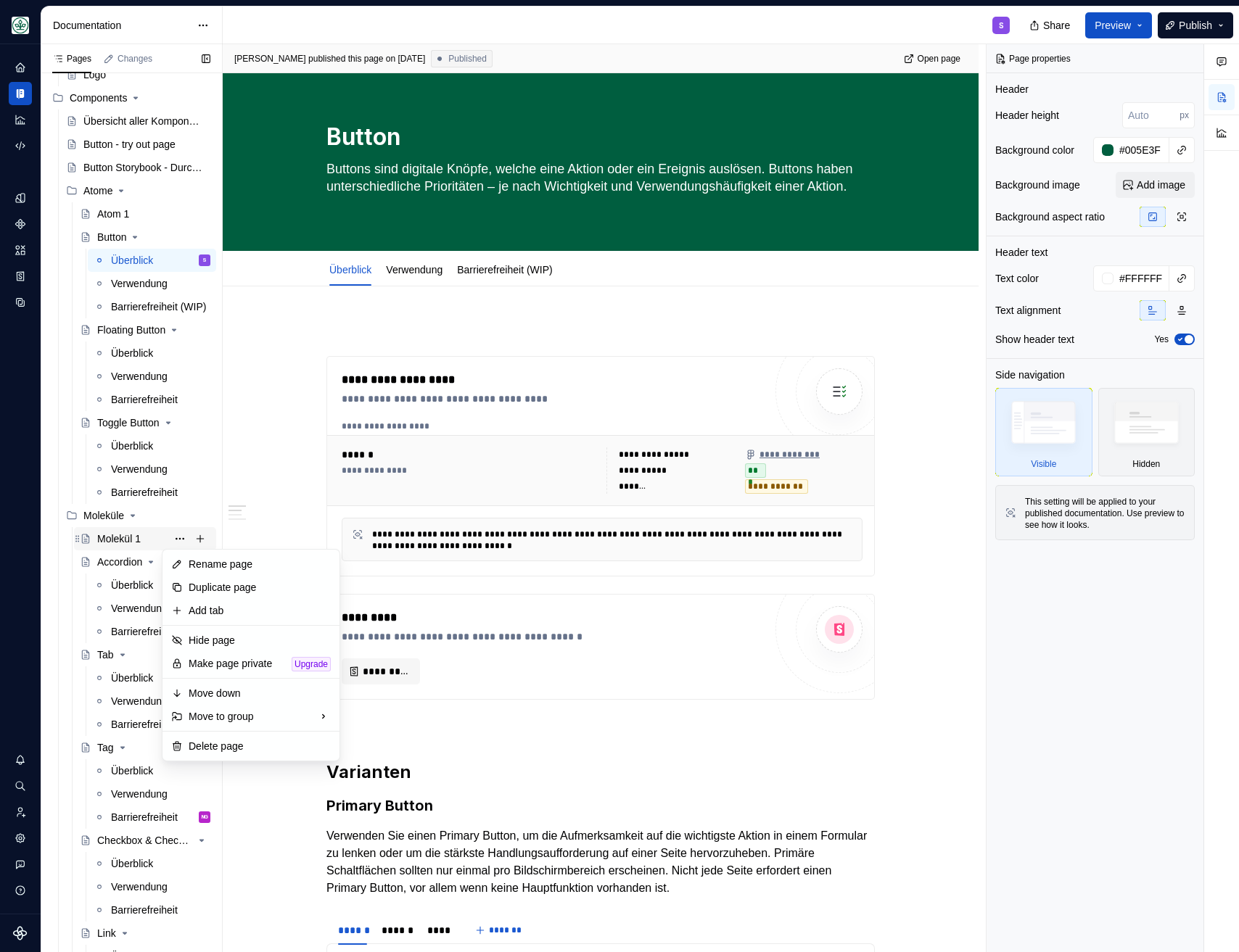
click at [168, 534] on div "Pages Changes Add Accessibility guide for tree Page tree. Navigate the tree wit…" at bounding box center [131, 501] width 182 height 914
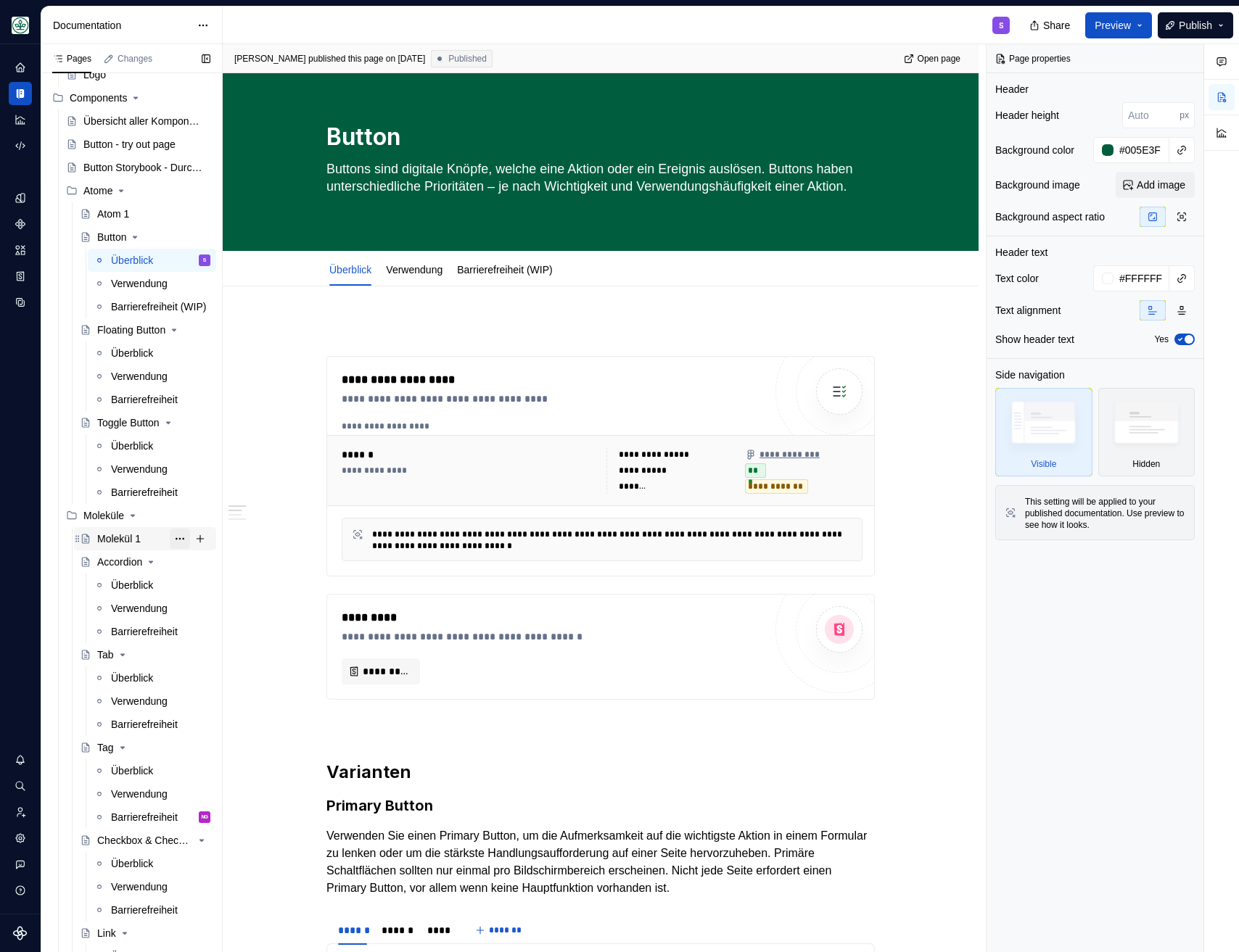
click at [170, 536] on button "Page tree" at bounding box center [179, 539] width 20 height 20
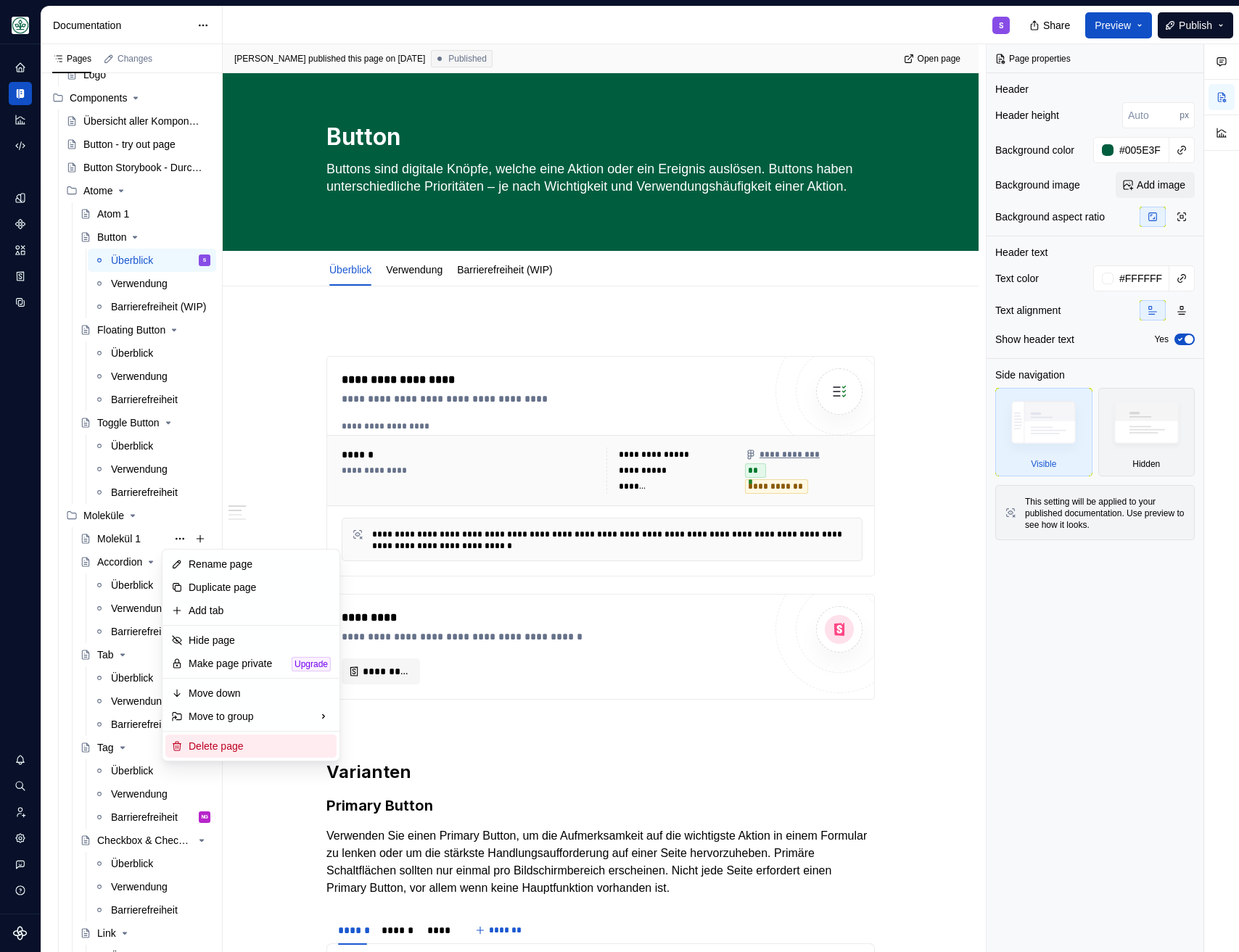
click at [211, 748] on div "Delete page" at bounding box center [260, 746] width 142 height 15
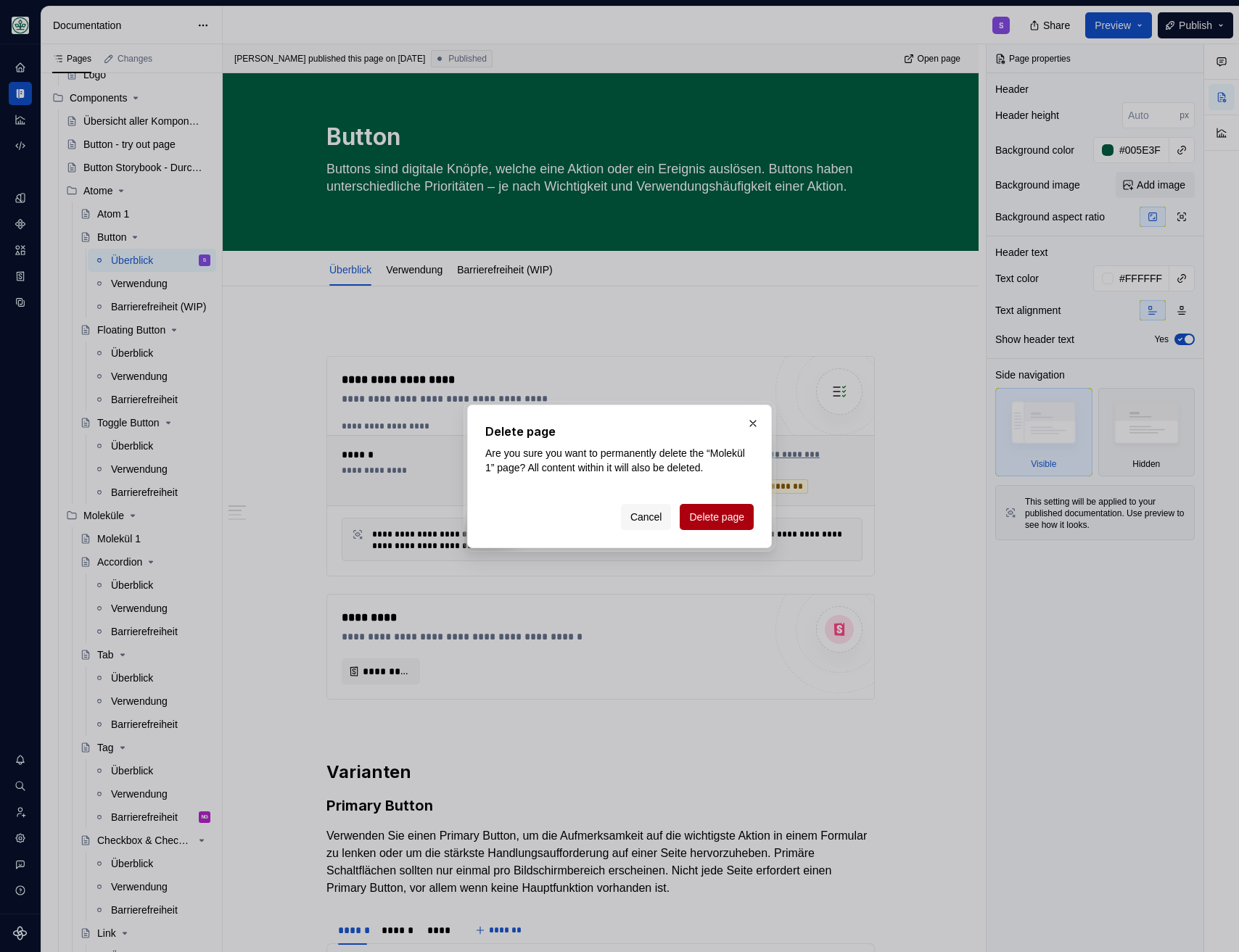
click at [698, 525] on span "Delete page" at bounding box center [716, 517] width 55 height 15
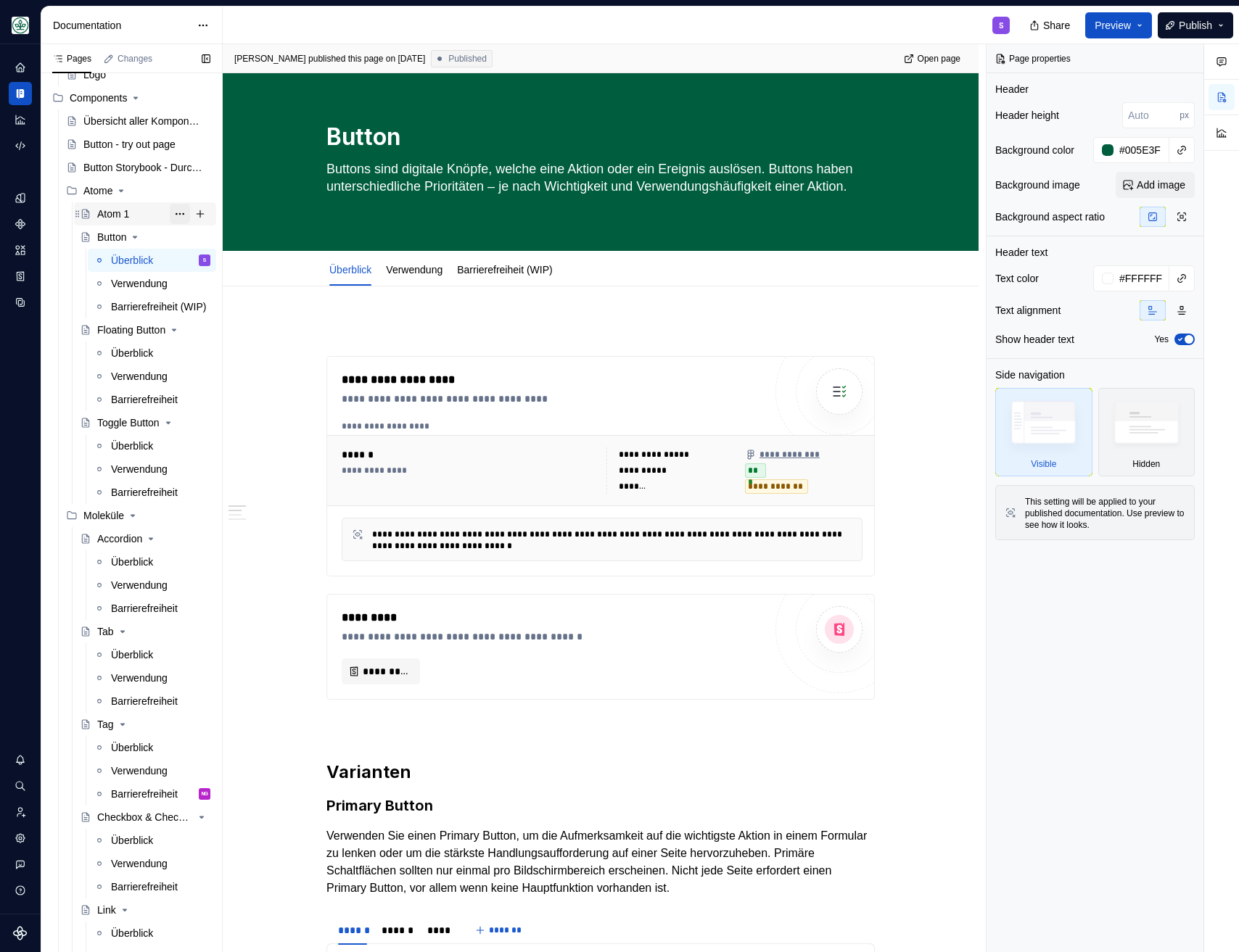
click at [173, 218] on button "Page tree" at bounding box center [179, 213] width 20 height 20
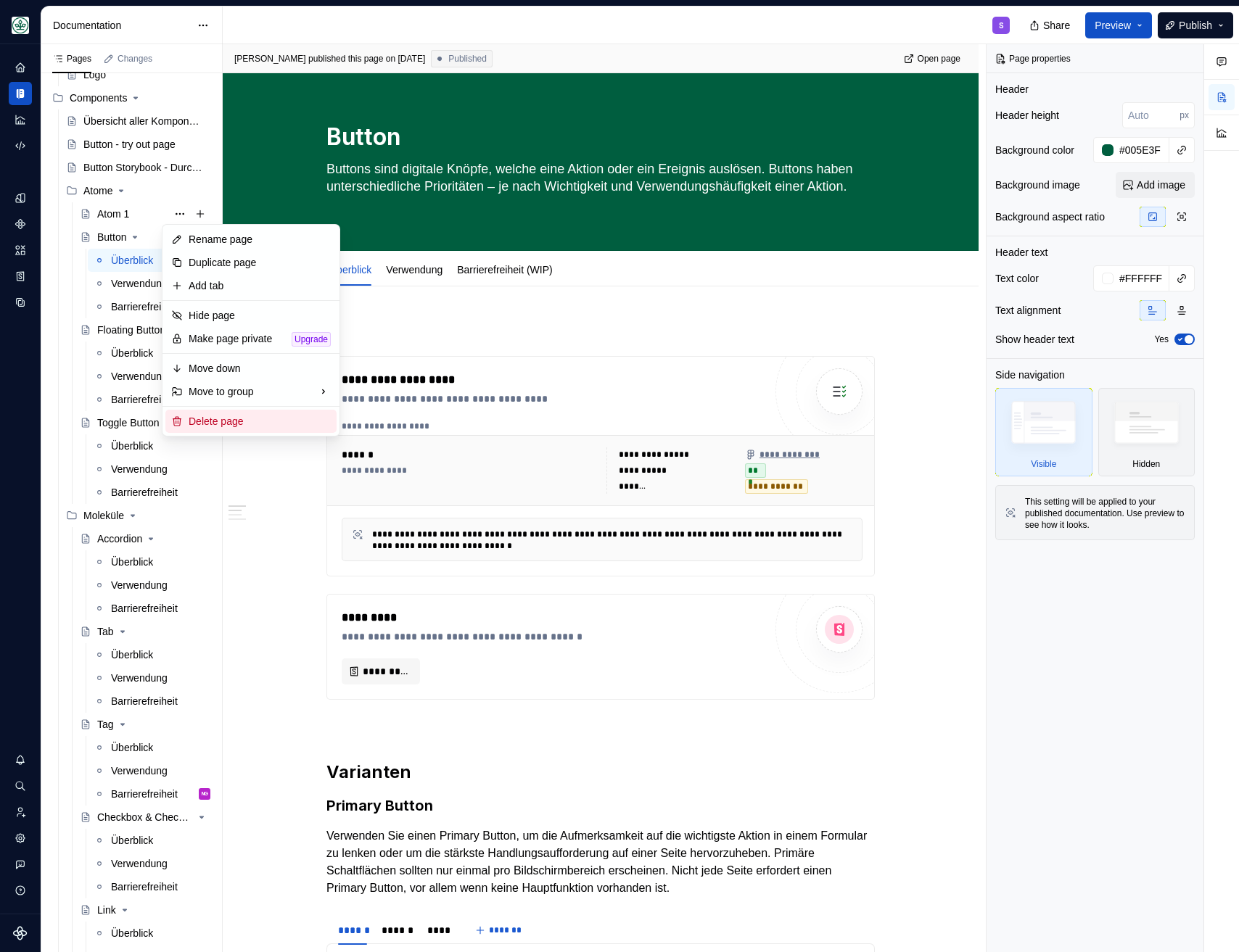
click at [233, 419] on div "Delete page" at bounding box center [260, 421] width 142 height 15
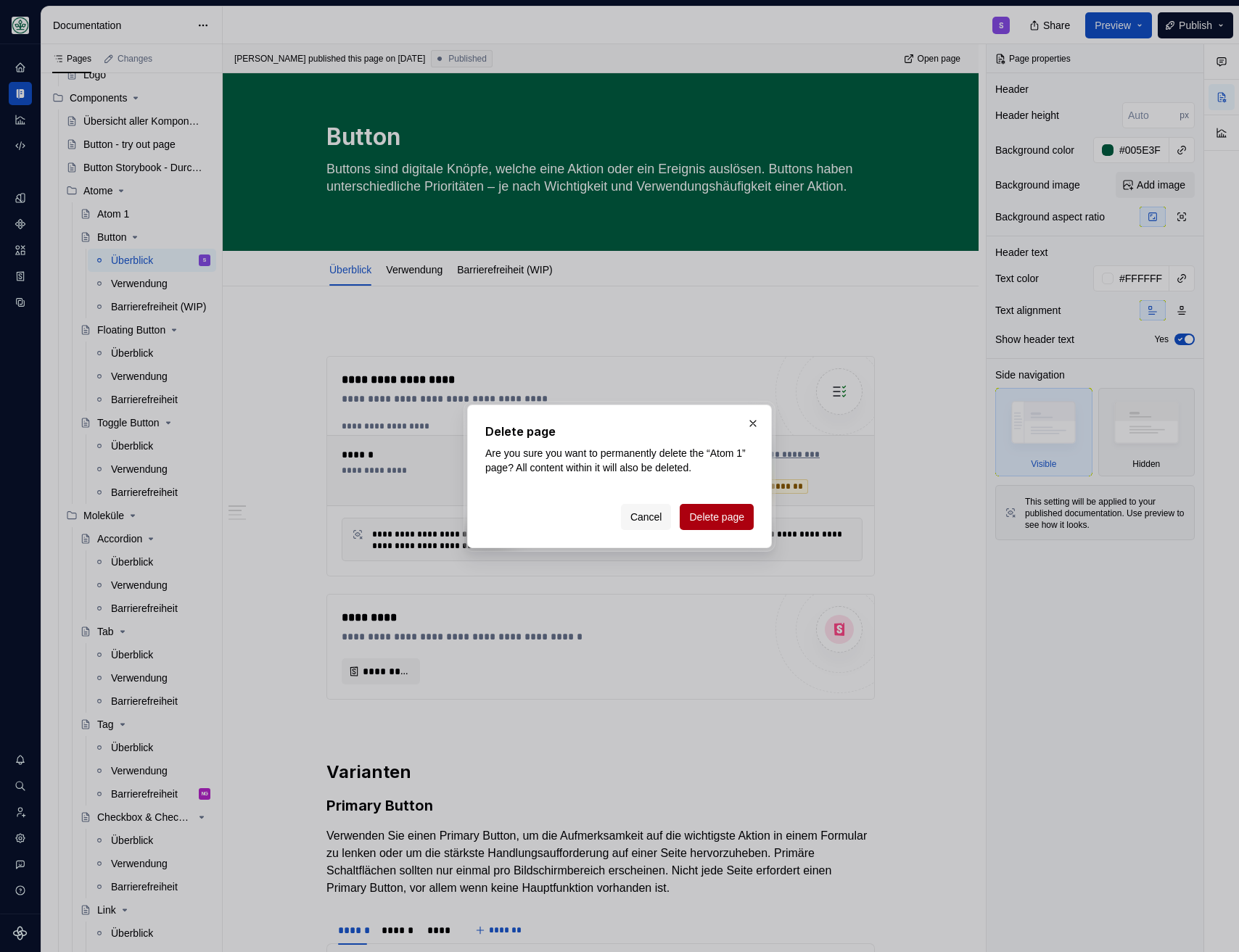
click at [741, 518] on span "Delete page" at bounding box center [716, 517] width 55 height 15
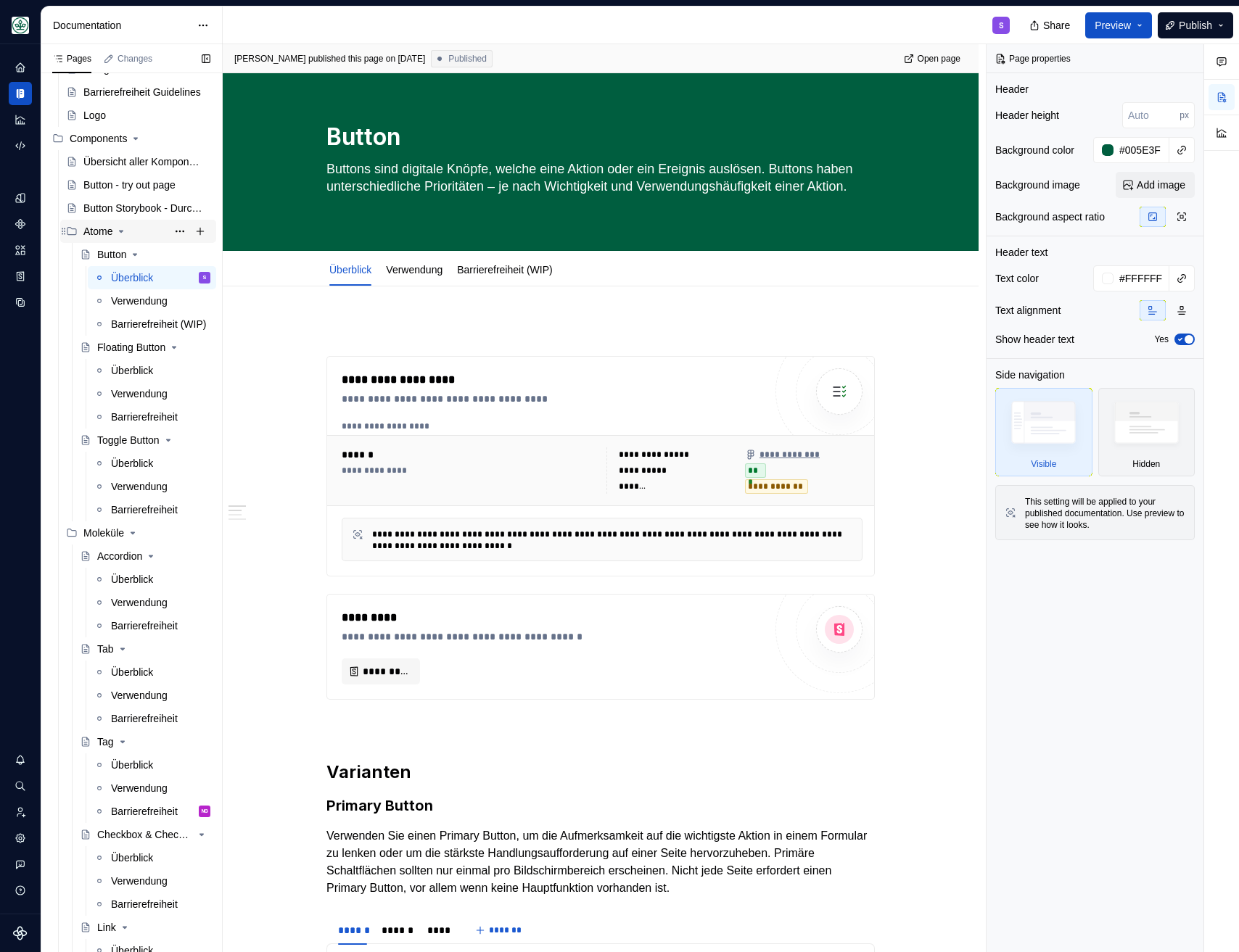
scroll to position [163, 0]
click at [109, 187] on div "Button - try out page" at bounding box center [125, 185] width 83 height 15
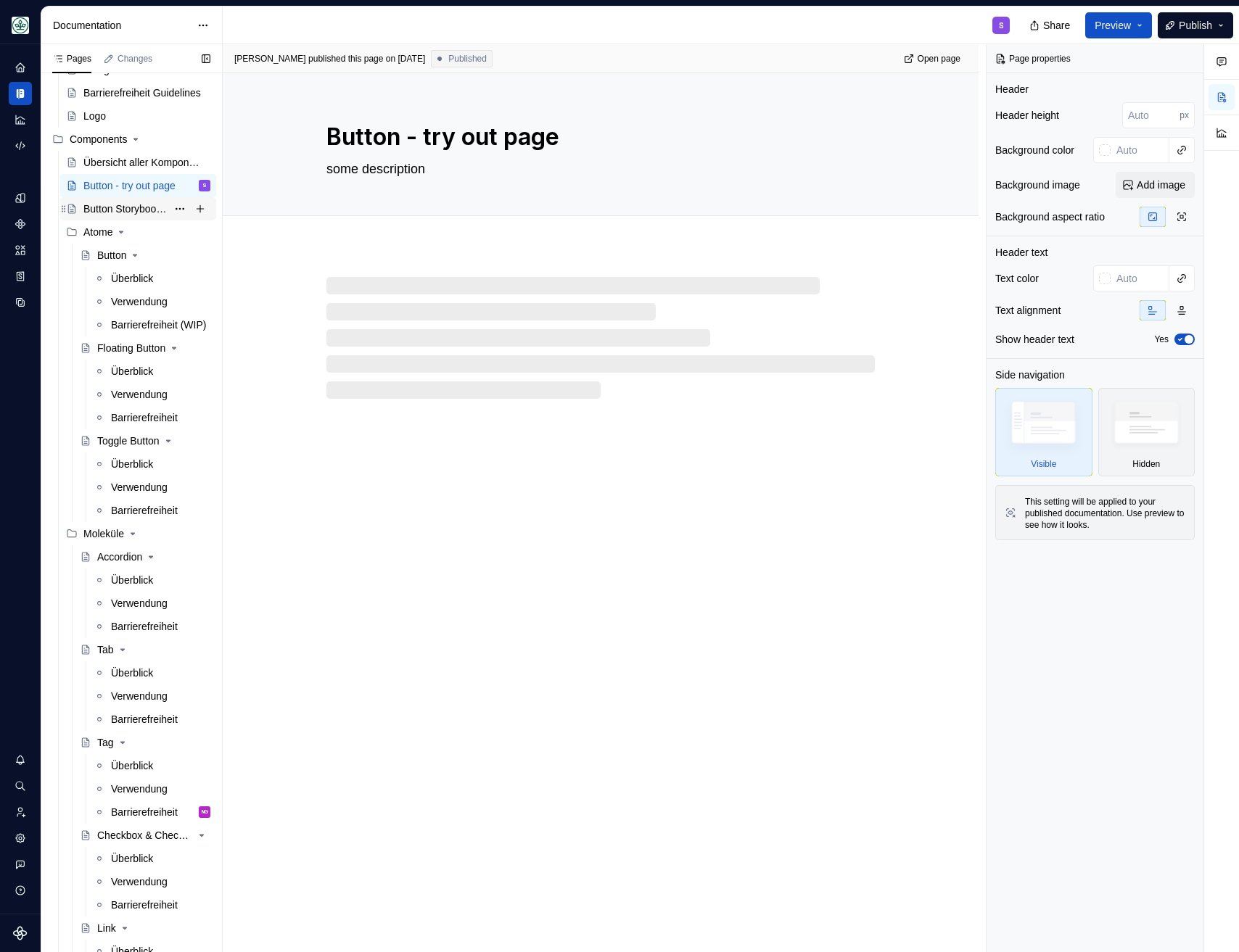
click at [102, 203] on div "Button Storybook - Durchstich!" at bounding box center [125, 209] width 83 height 15
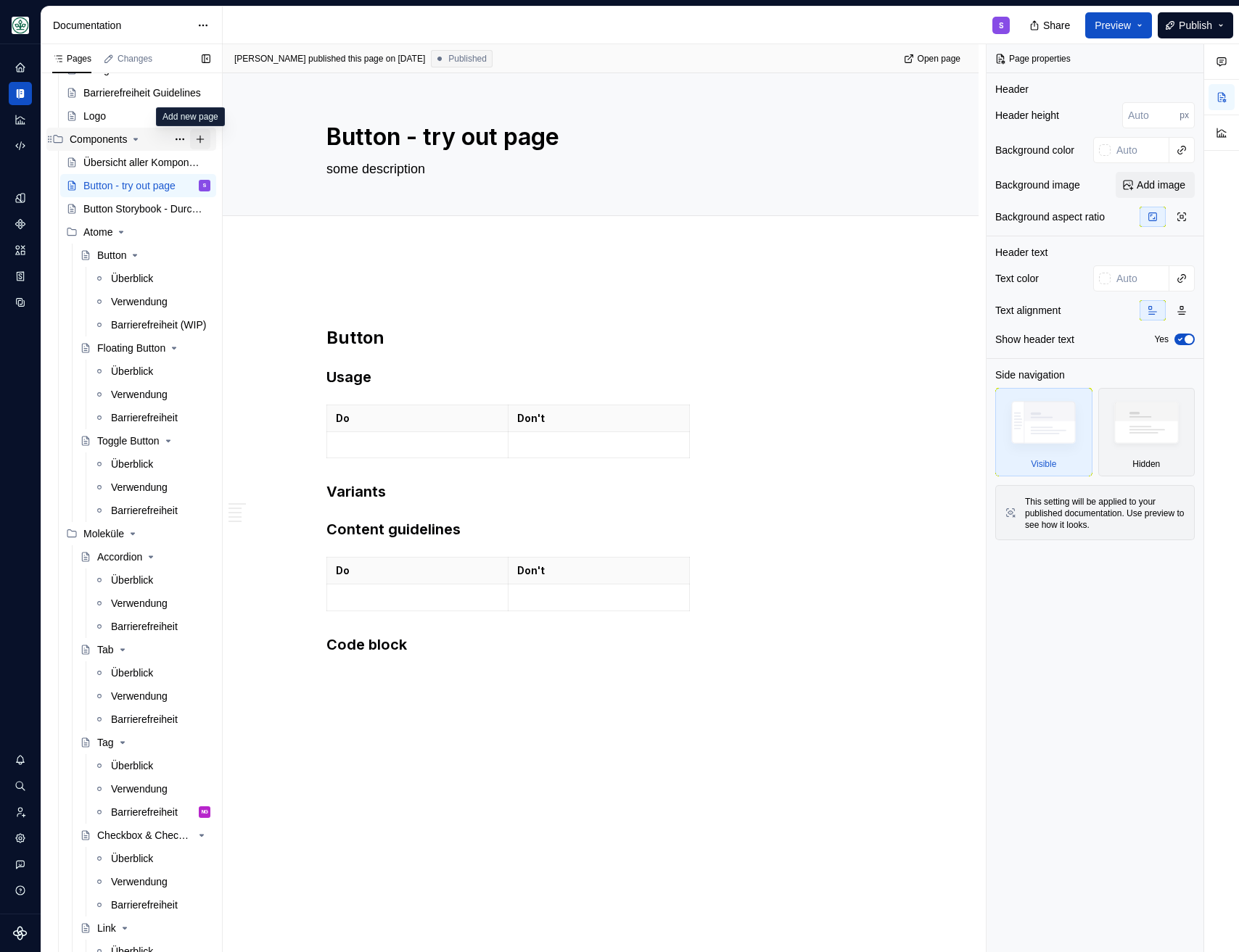
click at [190, 138] on button "Page tree" at bounding box center [200, 139] width 20 height 20
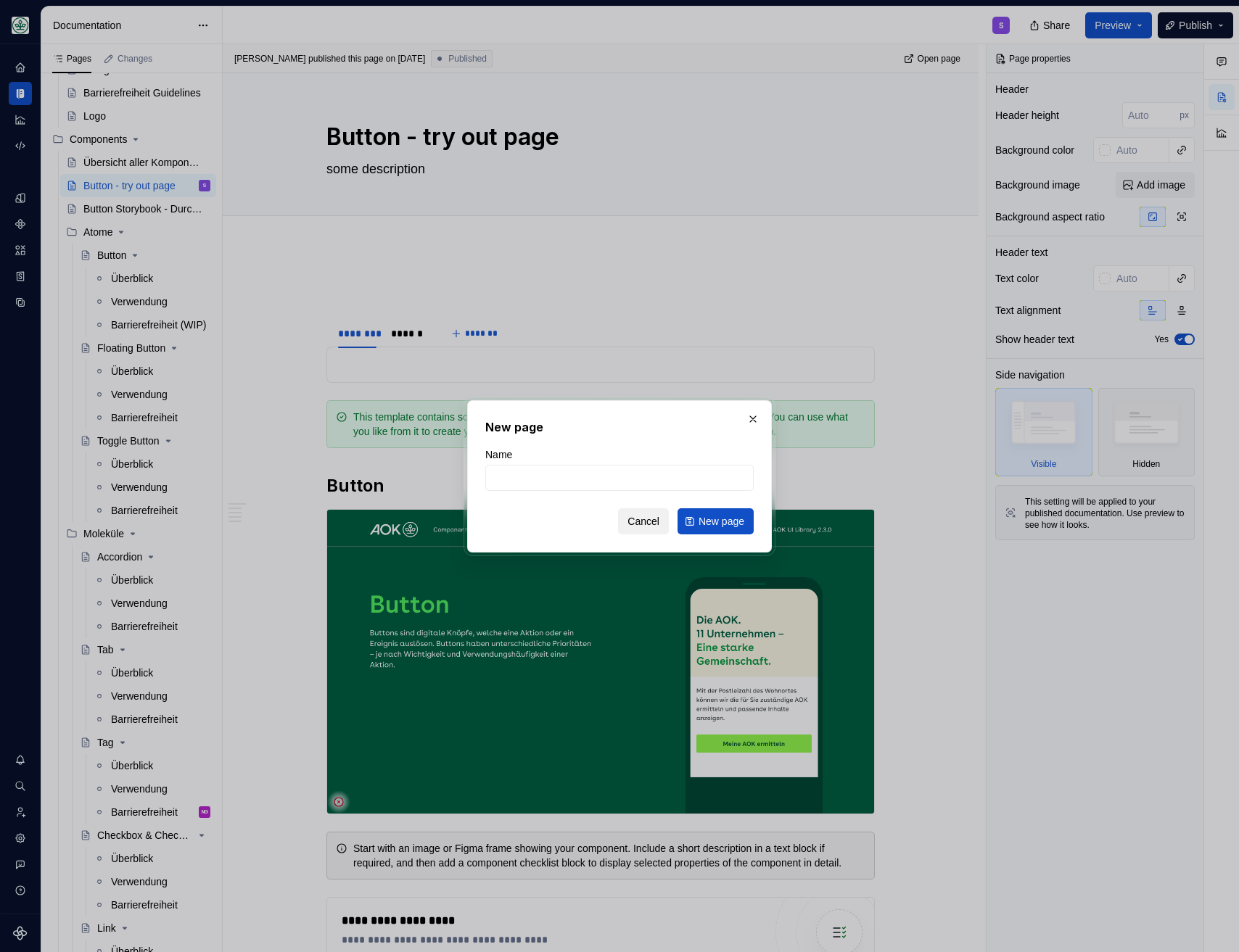
click at [646, 519] on span "Cancel" at bounding box center [643, 521] width 32 height 15
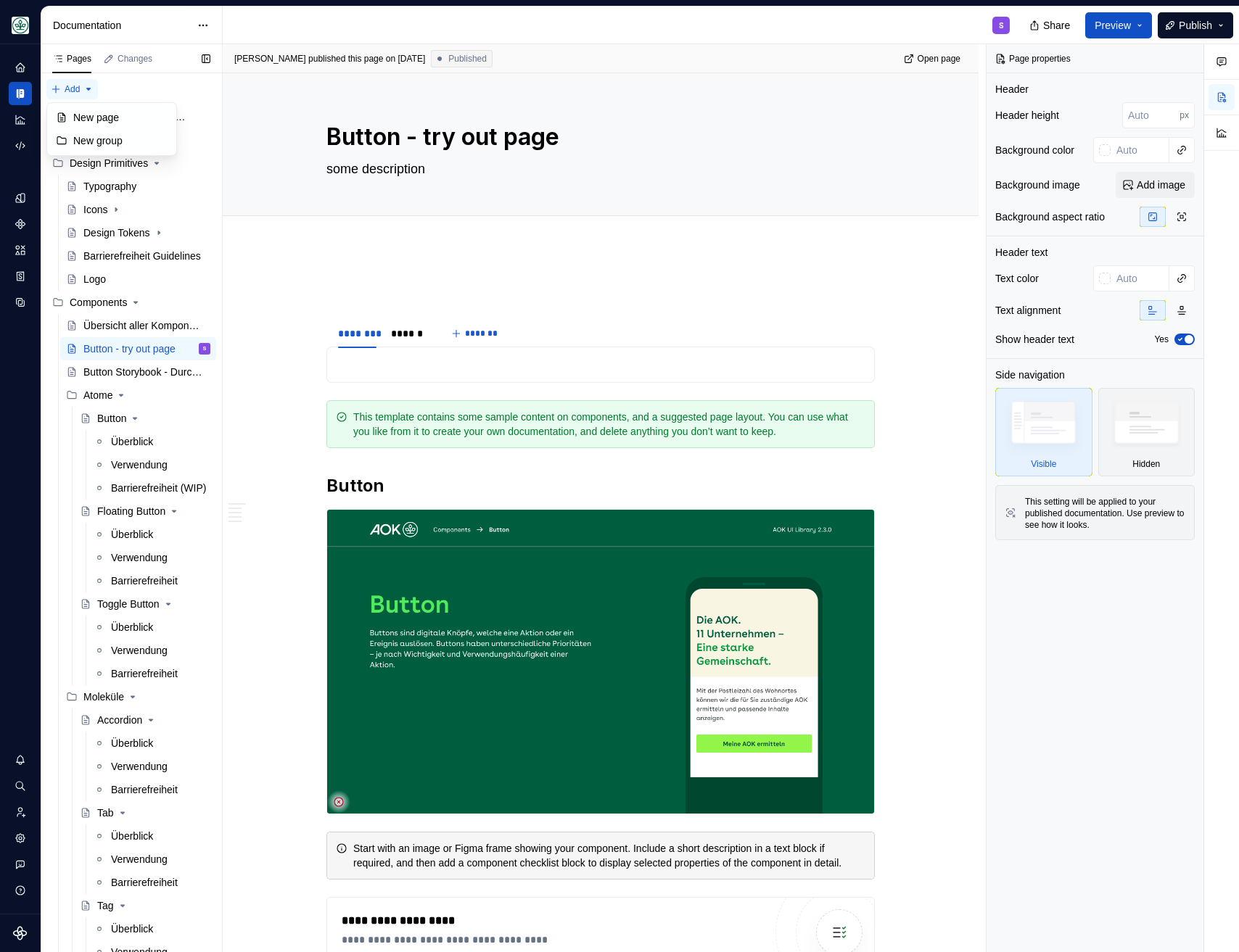
click at [69, 89] on div "Pages Changes Add Accessibility guide for tree Page tree. Navigate the tree wit…" at bounding box center [131, 501] width 182 height 914
click at [90, 137] on div "New group" at bounding box center [119, 140] width 94 height 15
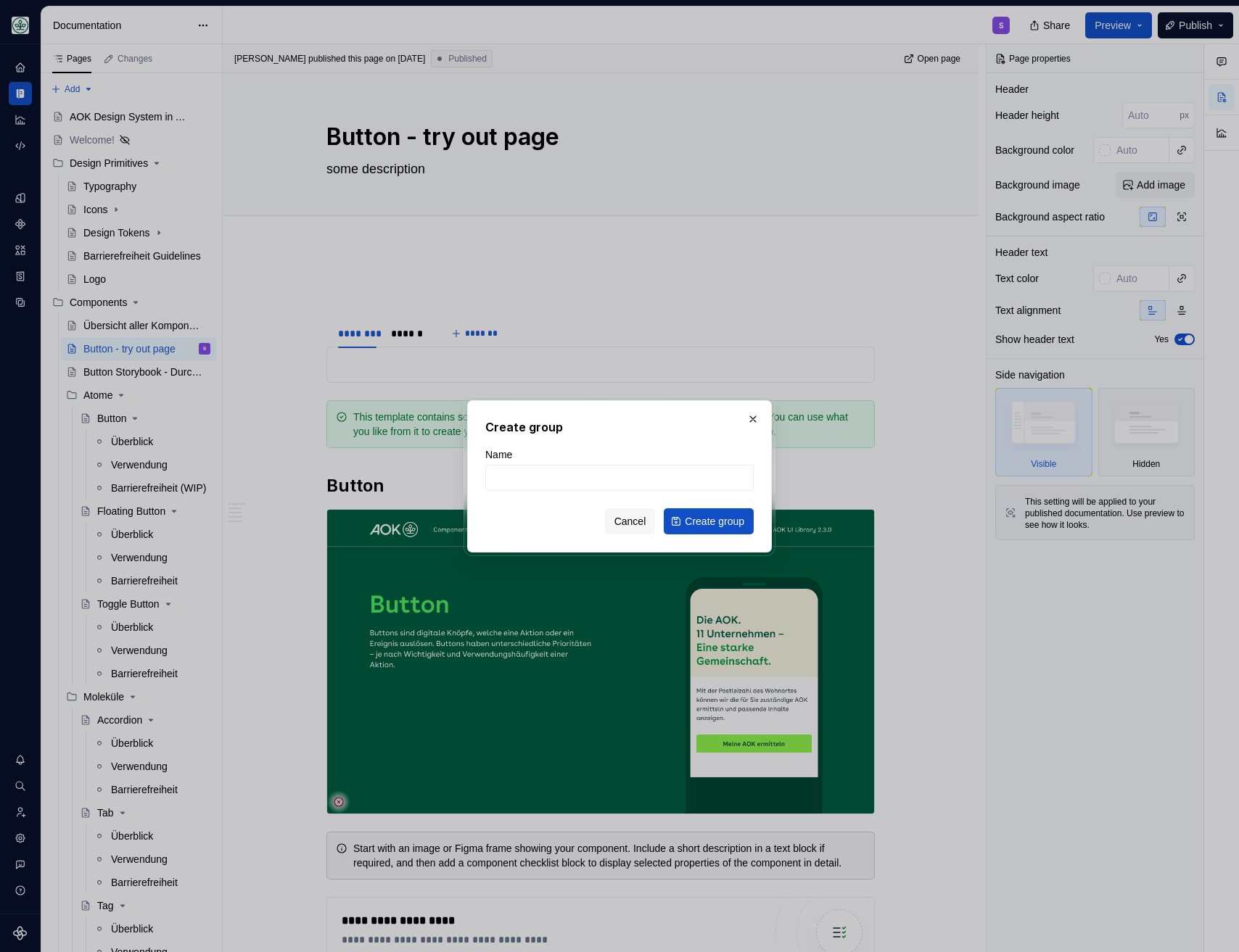
type textarea "*"
type input "Try Out"
click button "Create group" at bounding box center [708, 521] width 90 height 26
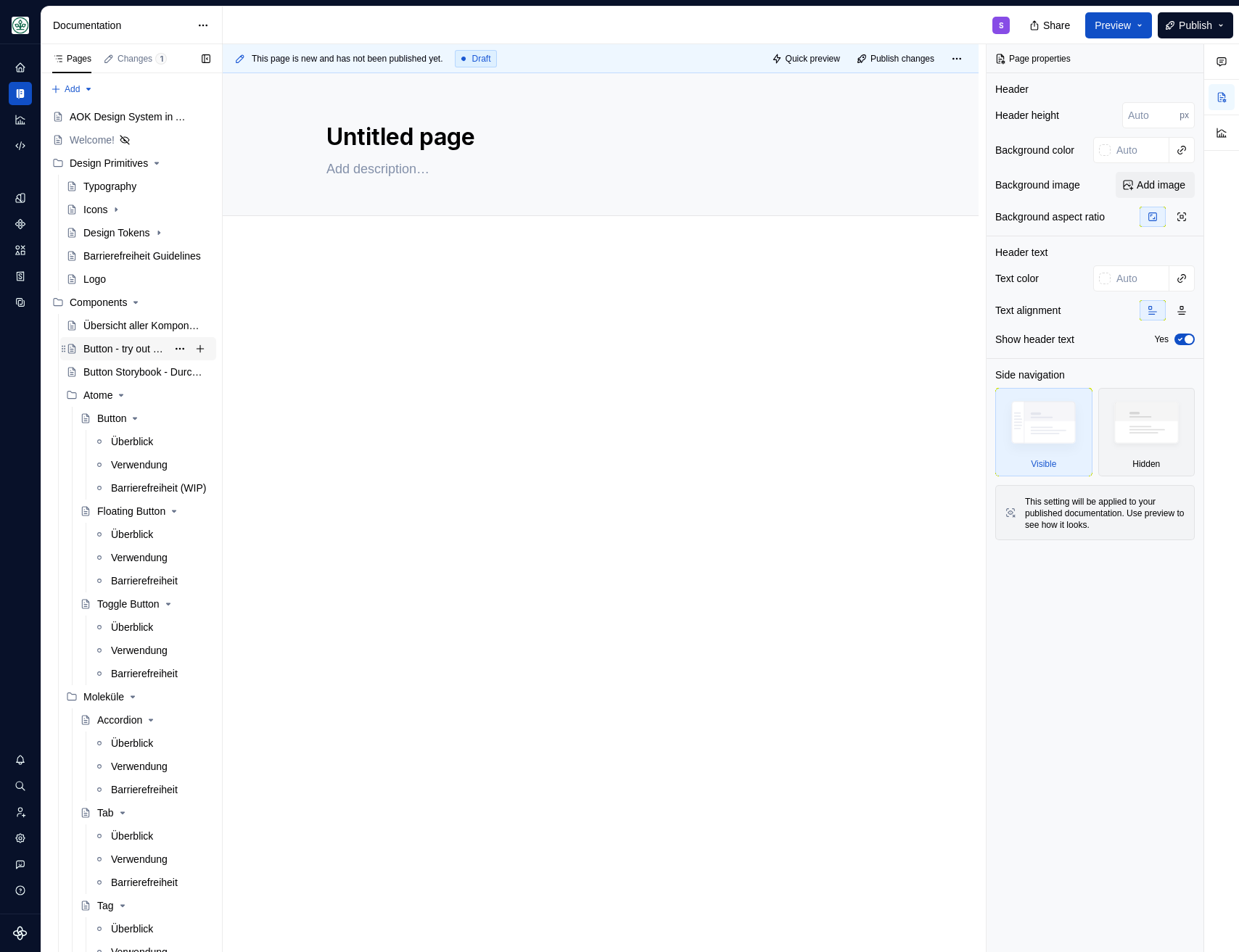
click at [111, 347] on div "Button - try out page" at bounding box center [125, 348] width 83 height 15
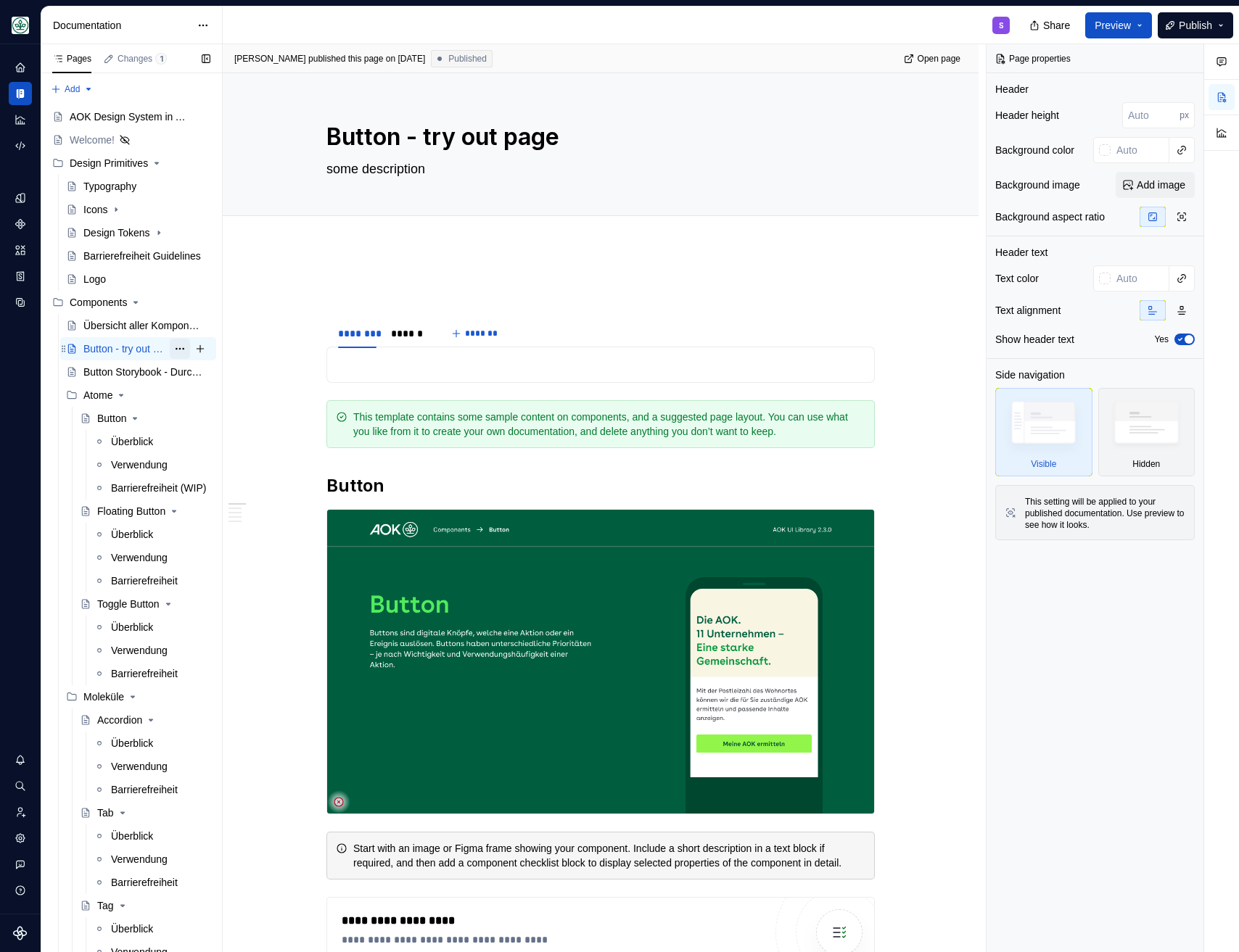
click at [171, 348] on button "Page tree" at bounding box center [179, 348] width 20 height 20
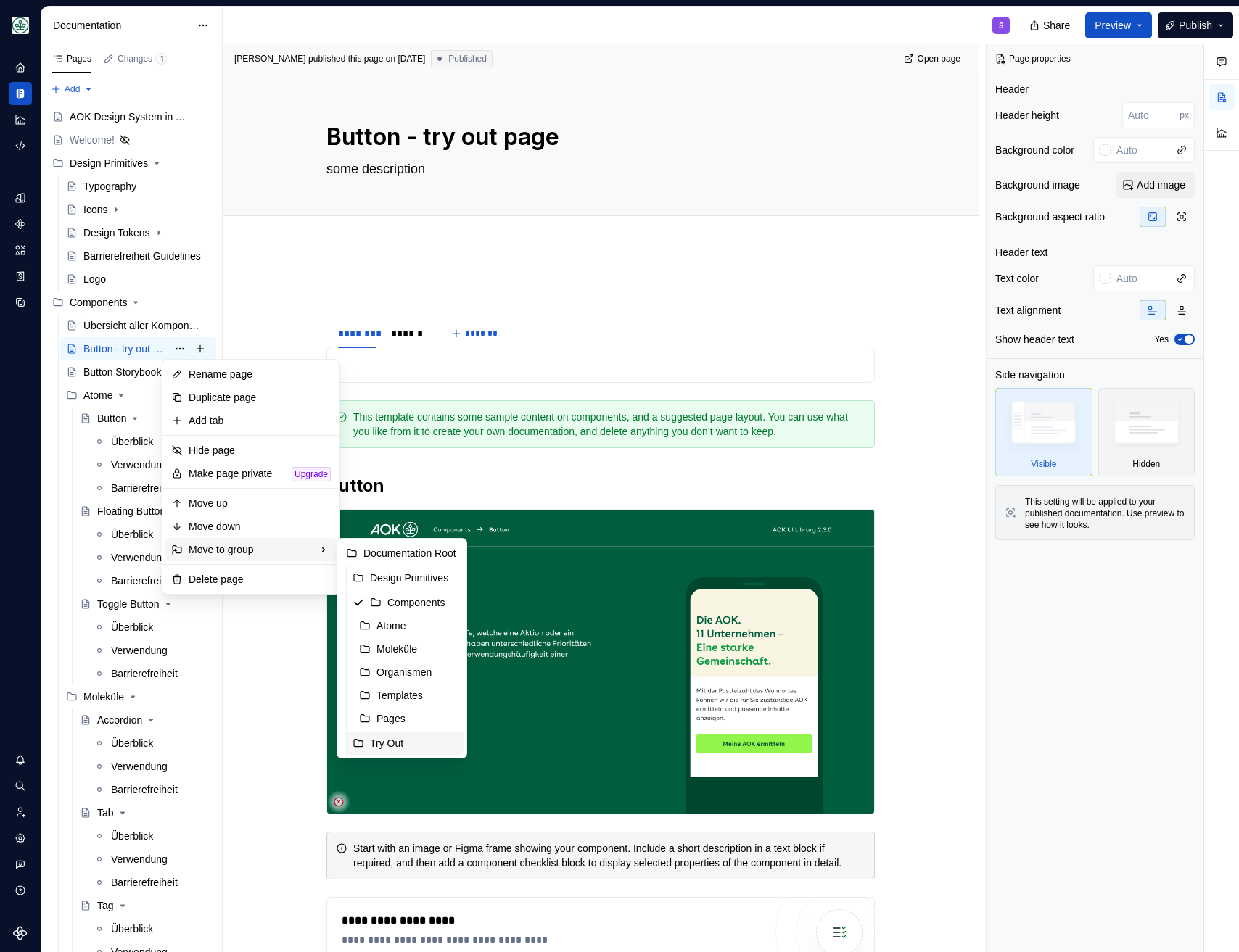
click at [379, 741] on div "Try Out" at bounding box center [414, 743] width 88 height 15
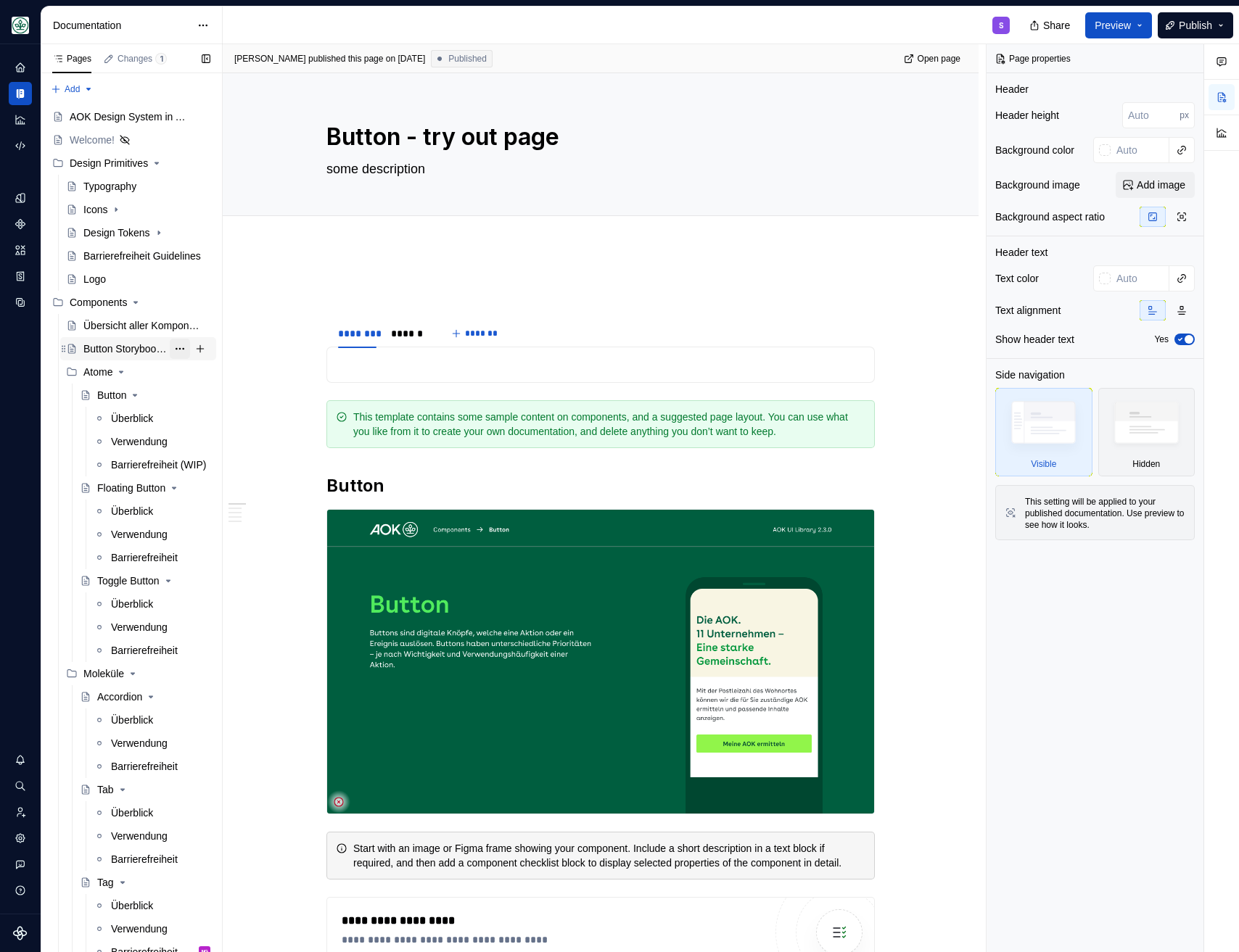
click at [175, 355] on button "Page tree" at bounding box center [179, 348] width 20 height 20
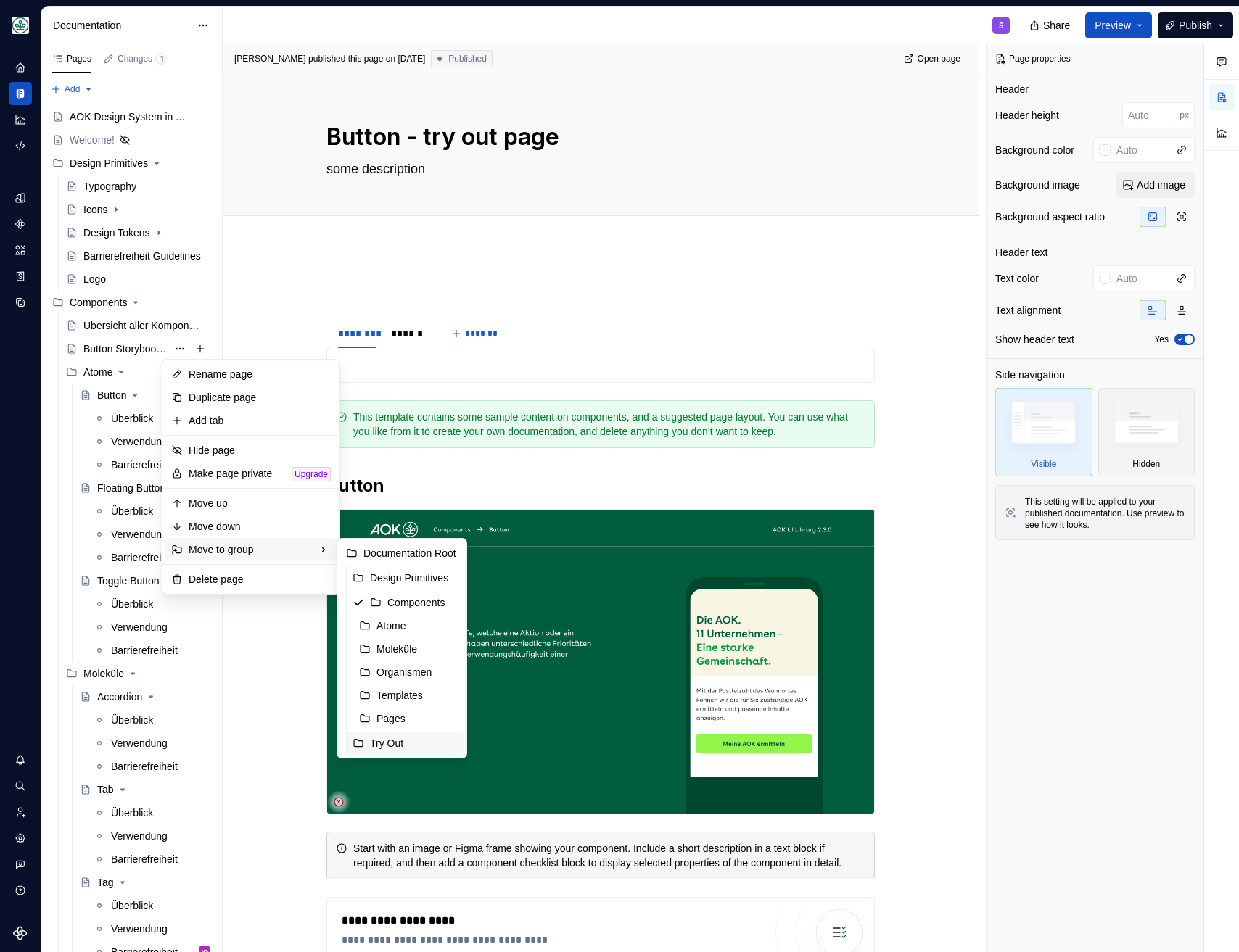
click at [390, 741] on div "Try Out" at bounding box center [414, 743] width 88 height 15
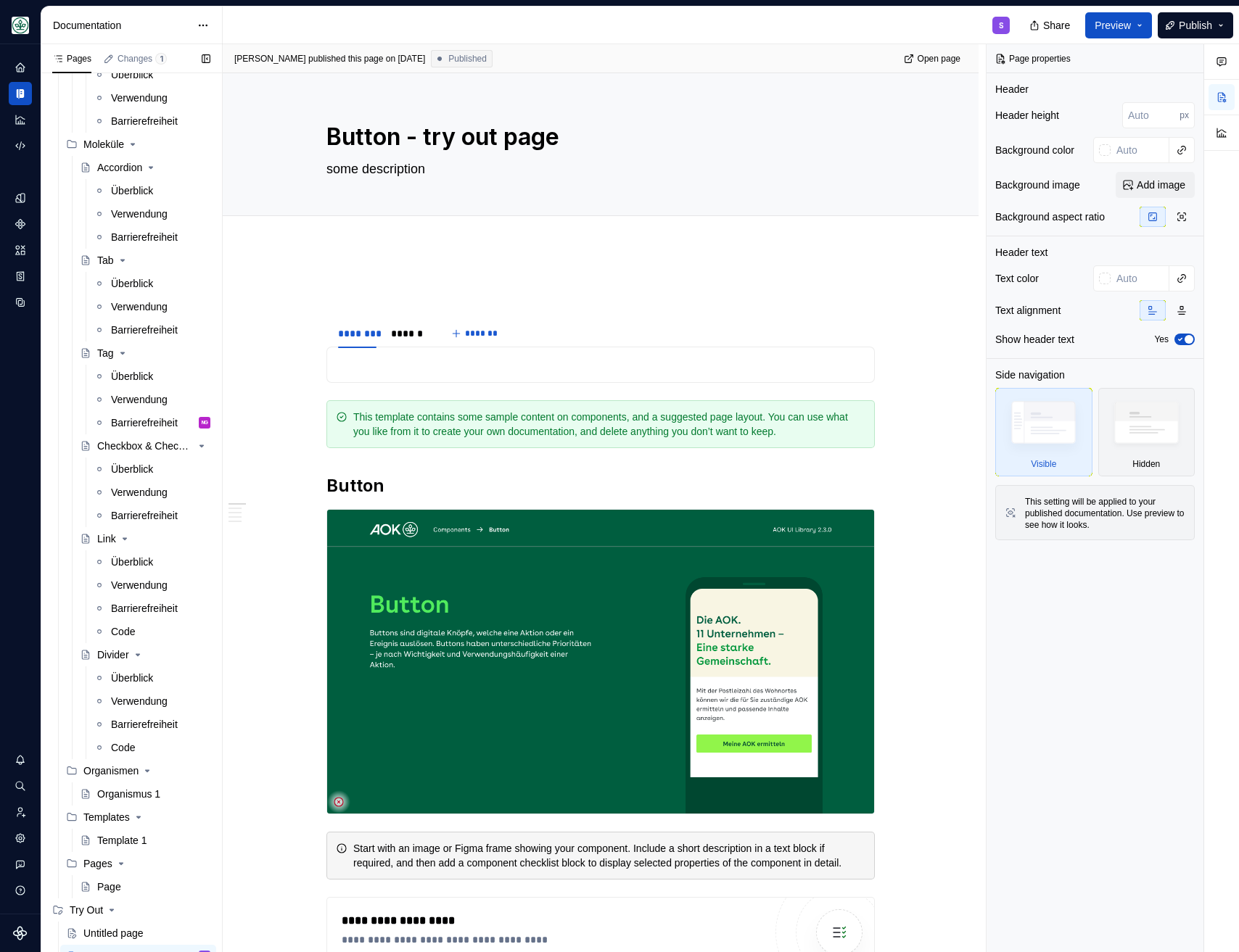
scroll to position [541, 0]
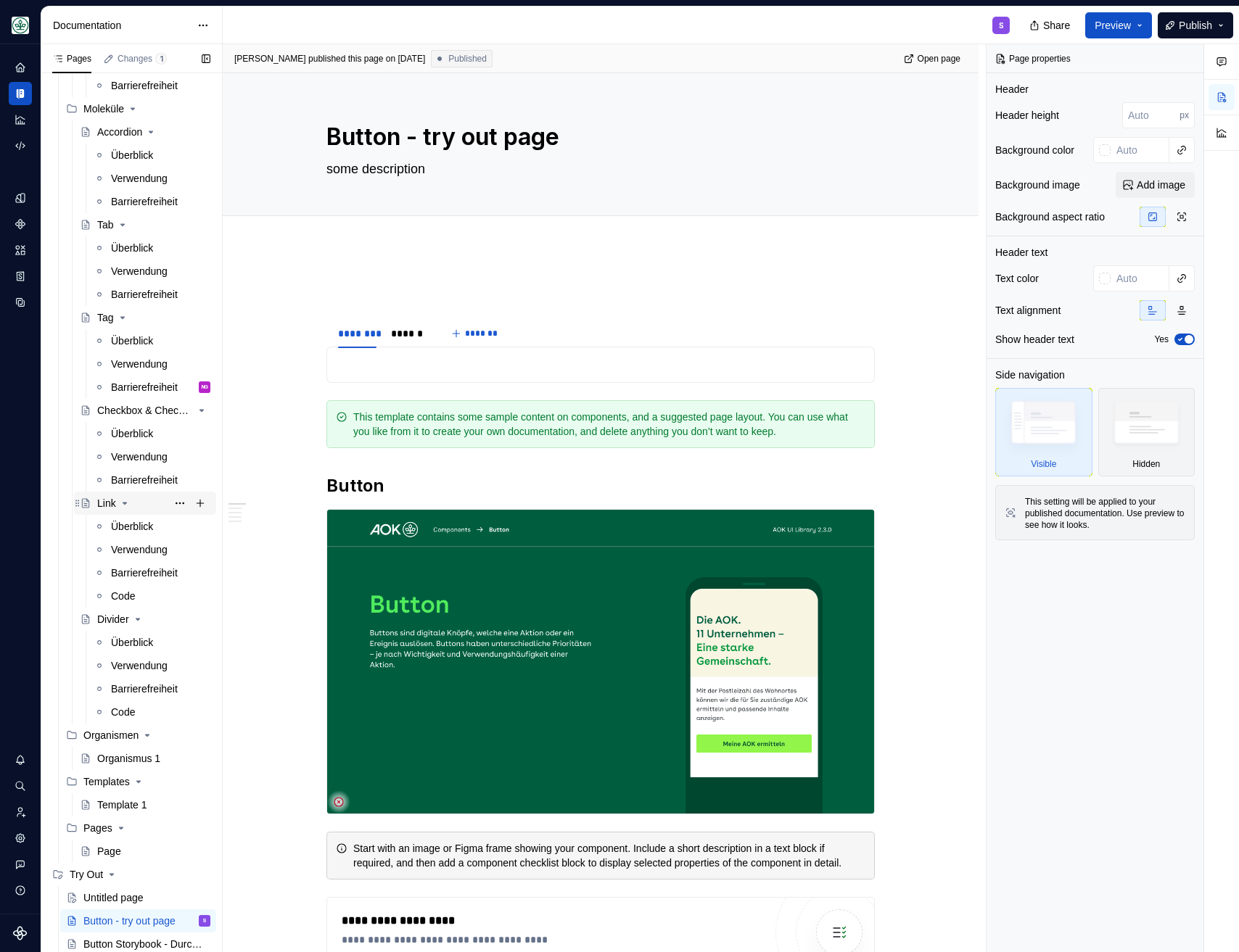
click at [102, 504] on div "Link" at bounding box center [106, 503] width 18 height 15
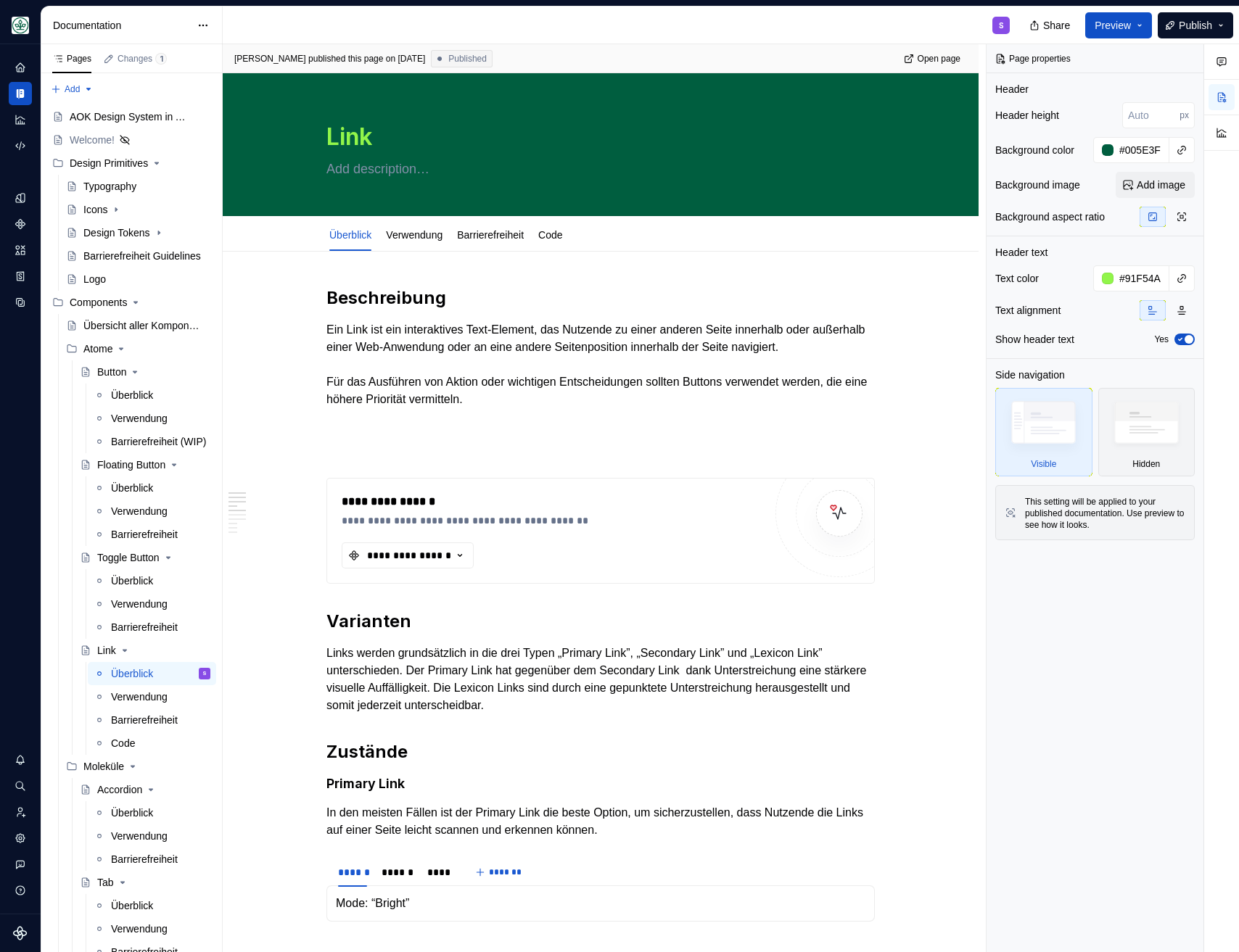
drag, startPoint x: 109, startPoint y: 812, endPoint x: 318, endPoint y: 0, distance: 838.5
click at [1183, 24] on span "Publish" at bounding box center [1195, 25] width 33 height 15
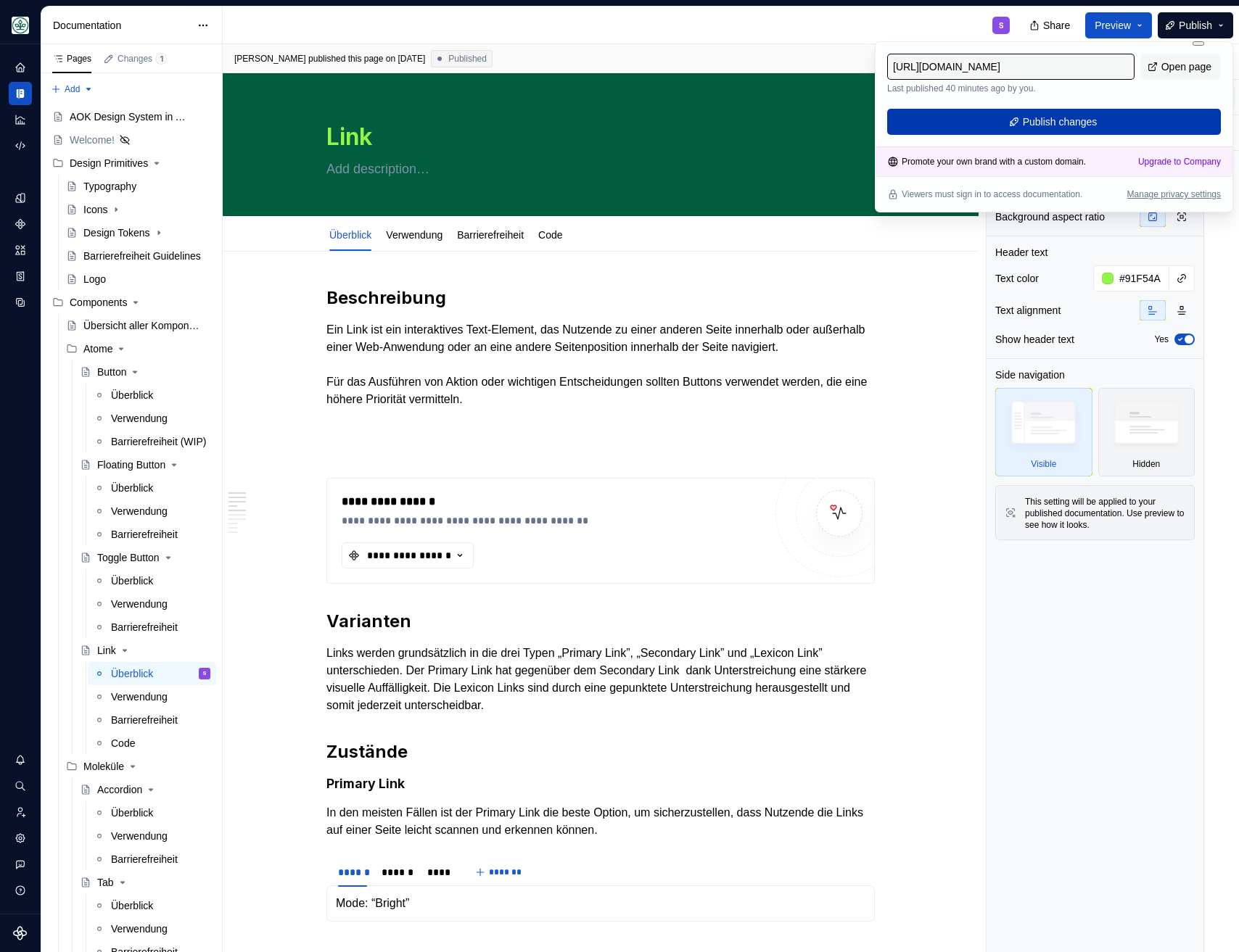
click at [1077, 132] on button "Publish changes" at bounding box center [1054, 122] width 333 height 26
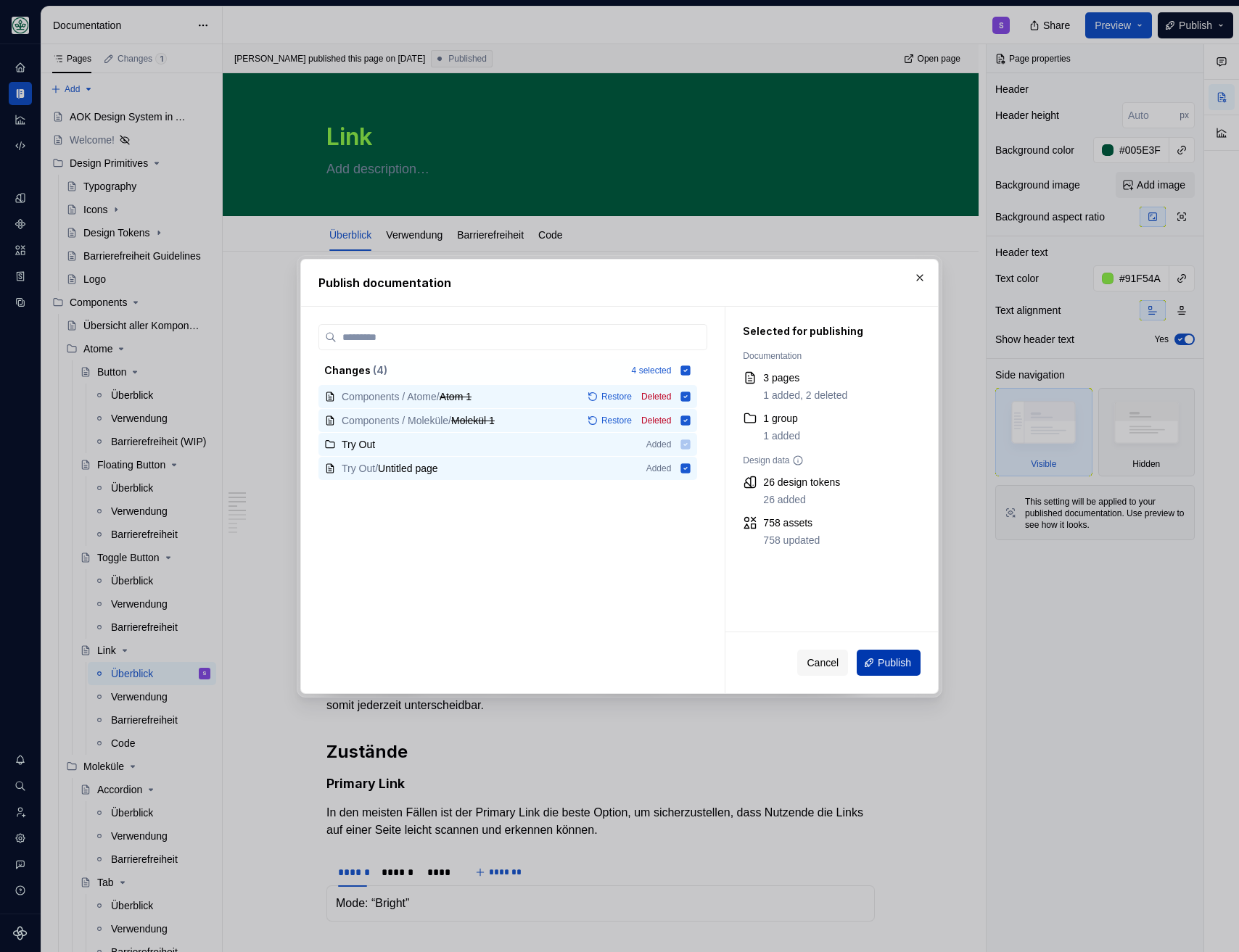
click at [891, 662] on span "Publish" at bounding box center [894, 662] width 33 height 15
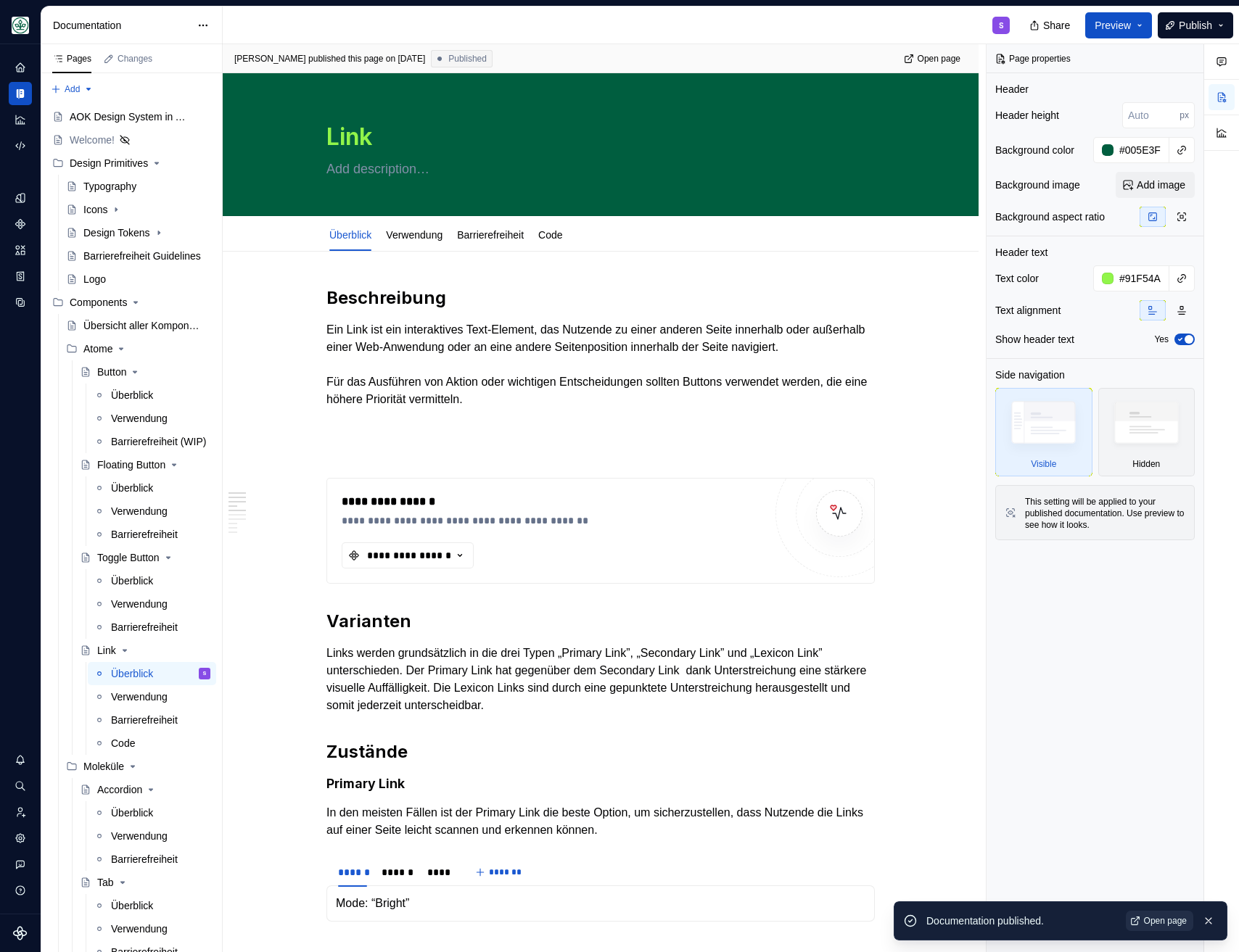
click at [1157, 916] on span "Open page" at bounding box center [1164, 920] width 43 height 11
type textarea "*"
click at [24, 147] on icon "Code automation" at bounding box center [20, 146] width 13 height 13
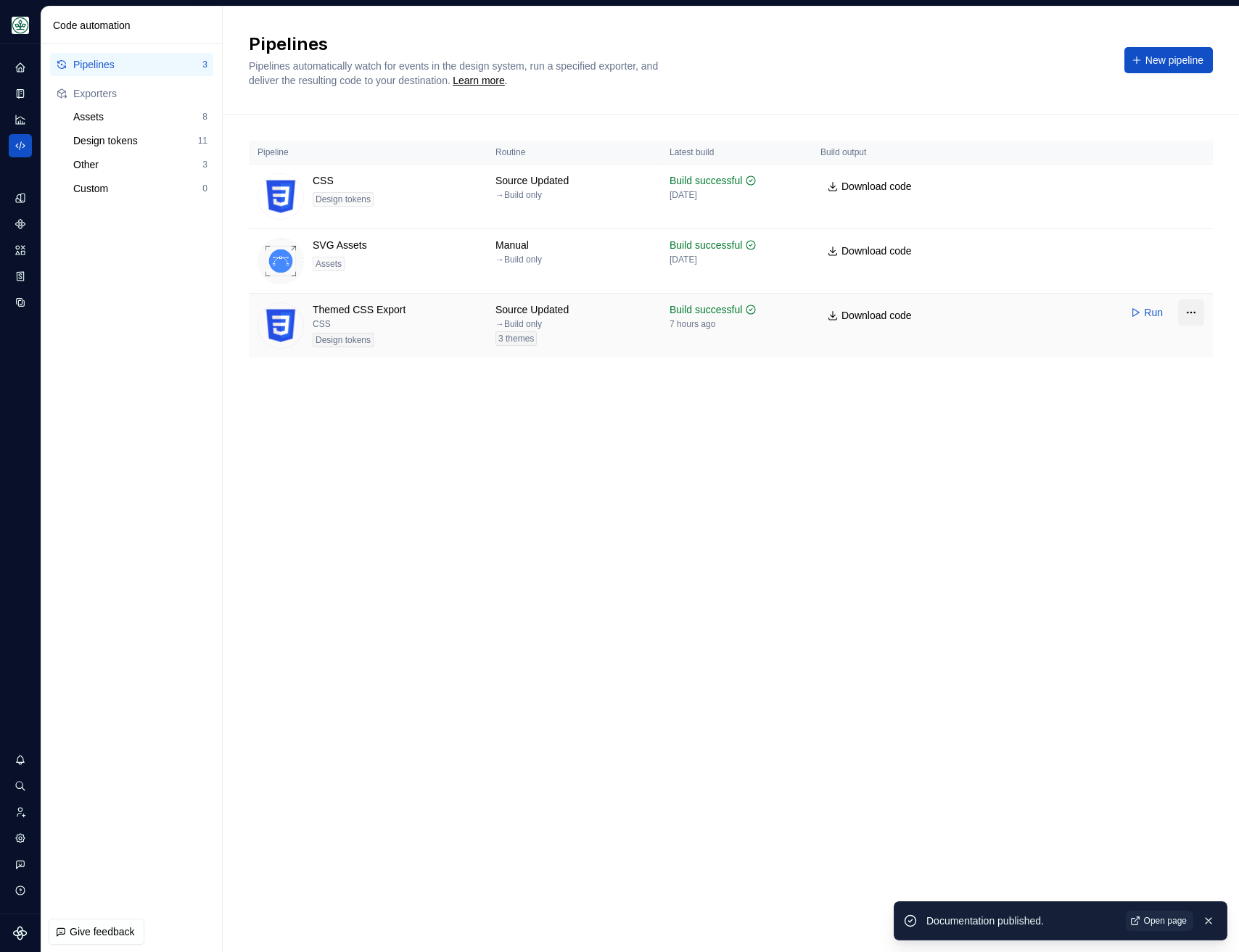
click at [1193, 317] on html "Mein Leben S Design system data Code automation Pipelines 3 Exporters Assets 8 …" at bounding box center [620, 476] width 1239 height 952
click at [1145, 342] on div "Edit pipeline" at bounding box center [1164, 344] width 111 height 15
